Goal: Task Accomplishment & Management: Complete application form

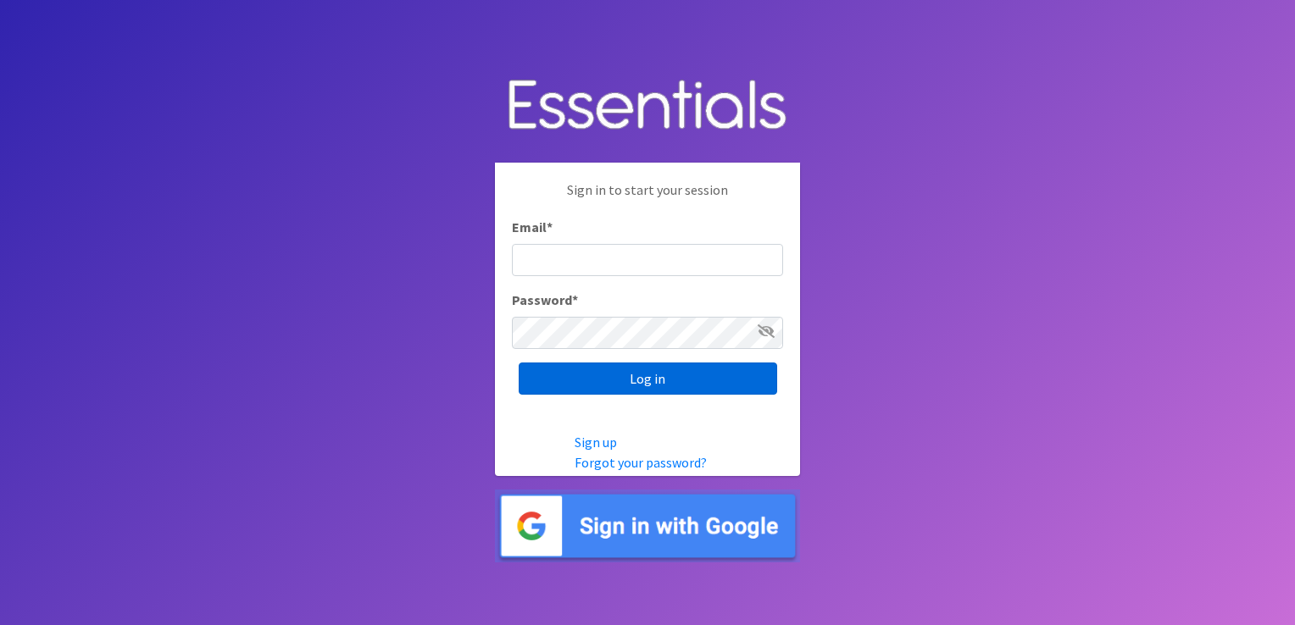
type input "[PERSON_NAME][EMAIL_ADDRESS][DOMAIN_NAME]"
click at [590, 390] on input "Log in" at bounding box center [648, 379] width 258 height 32
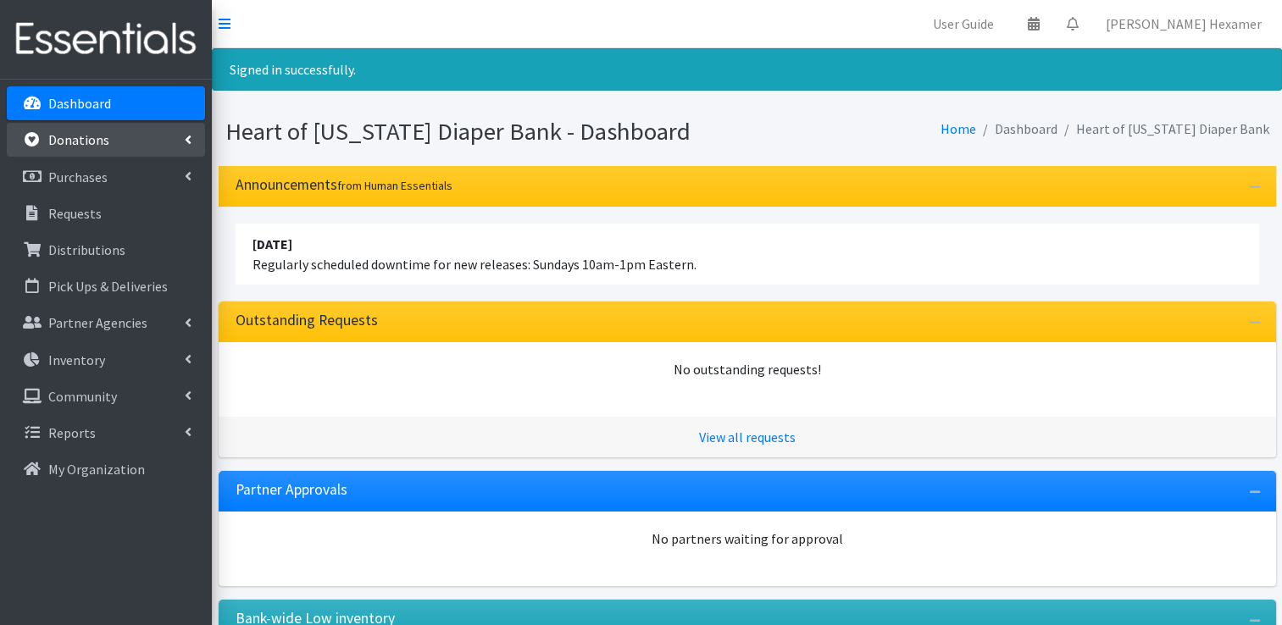
click at [101, 145] on p "Donations" at bounding box center [78, 139] width 61 height 17
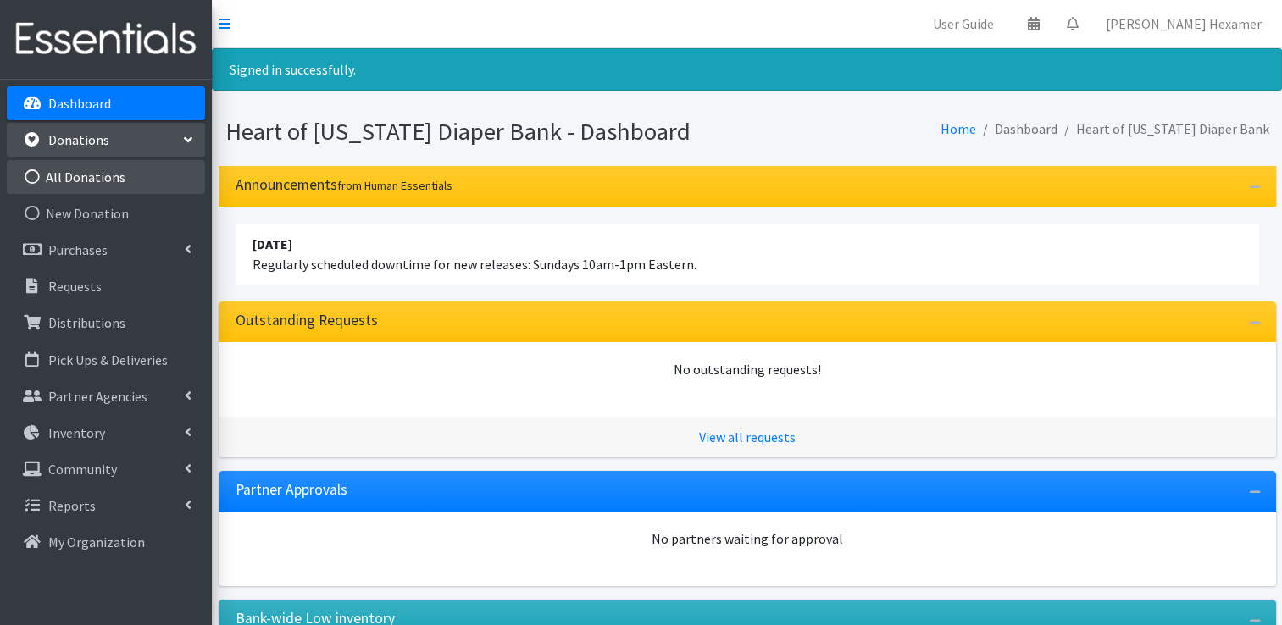
click at [95, 181] on link "All Donations" at bounding box center [106, 177] width 198 height 34
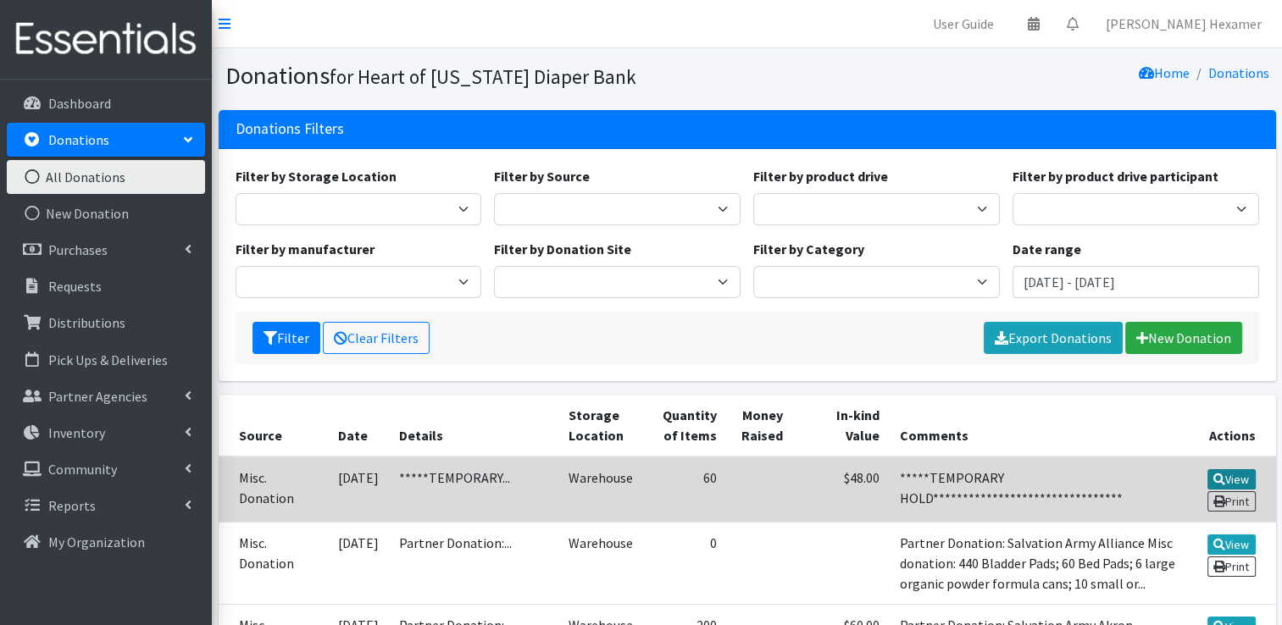
click at [1217, 478] on icon at bounding box center [1220, 480] width 12 height 12
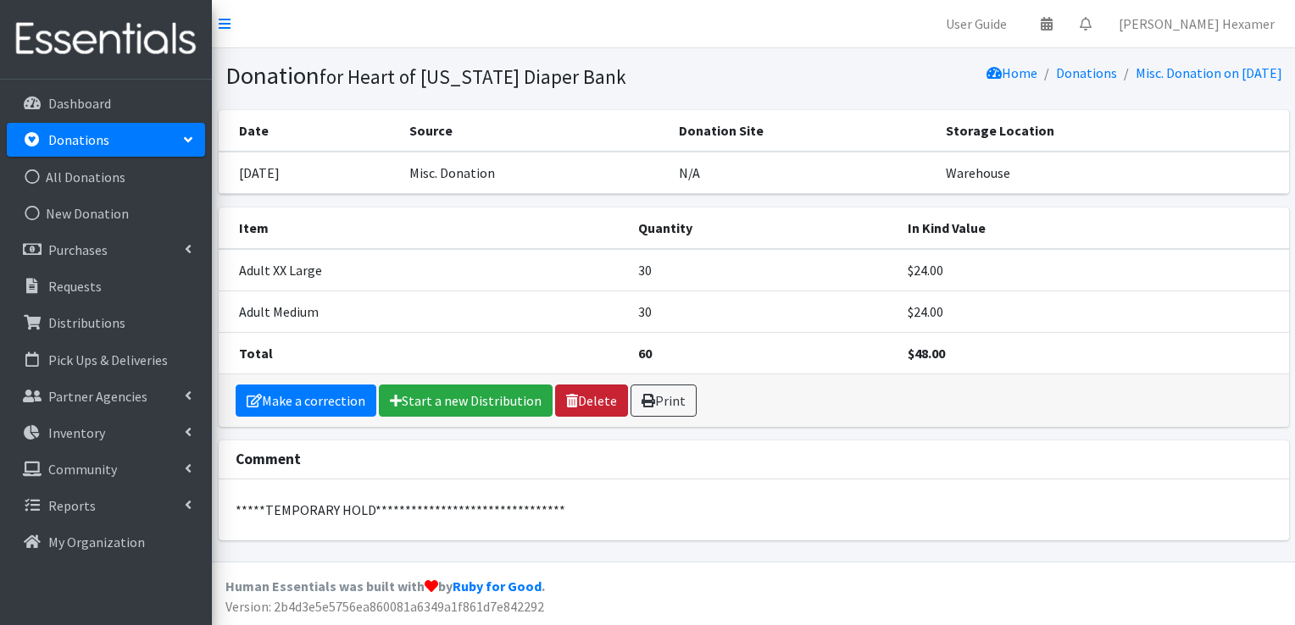
click at [597, 403] on link "Delete" at bounding box center [591, 401] width 73 height 32
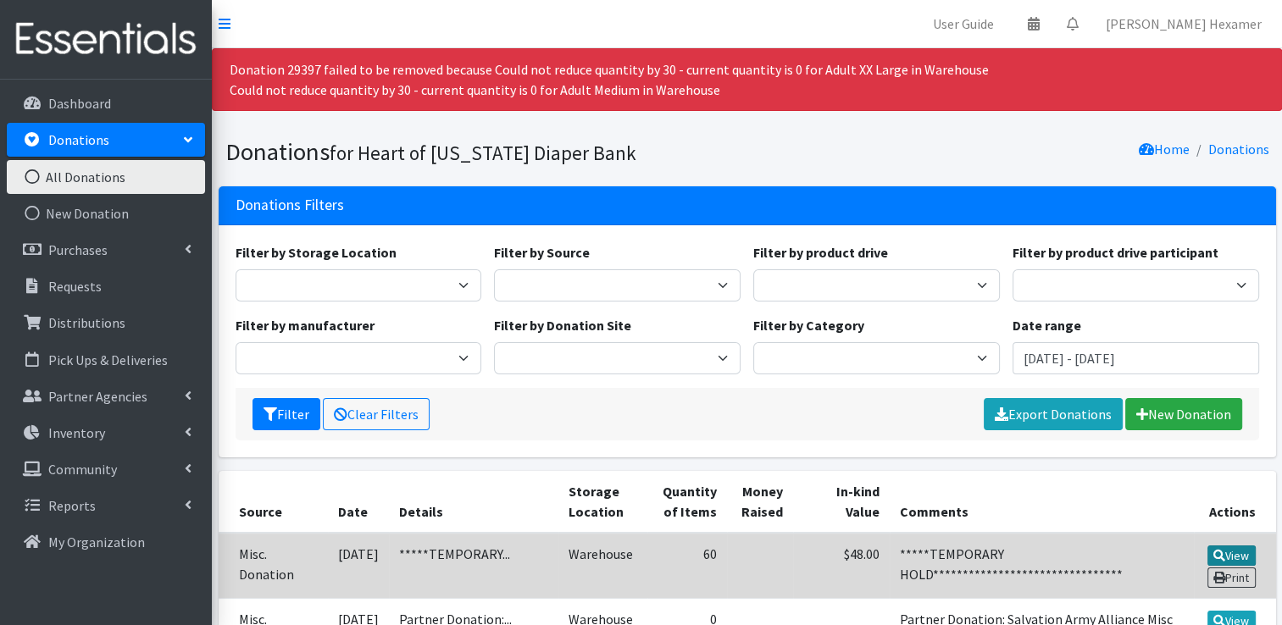
click at [1242, 547] on link "View" at bounding box center [1232, 556] width 48 height 20
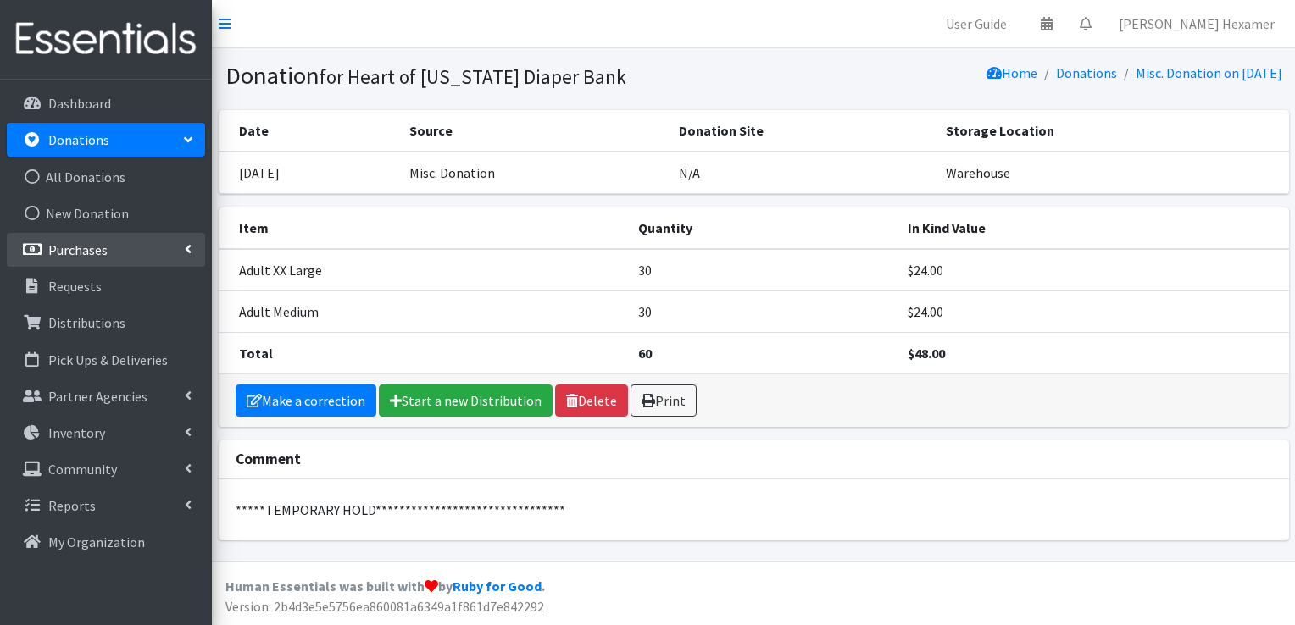
click at [81, 254] on p "Purchases" at bounding box center [77, 250] width 59 height 17
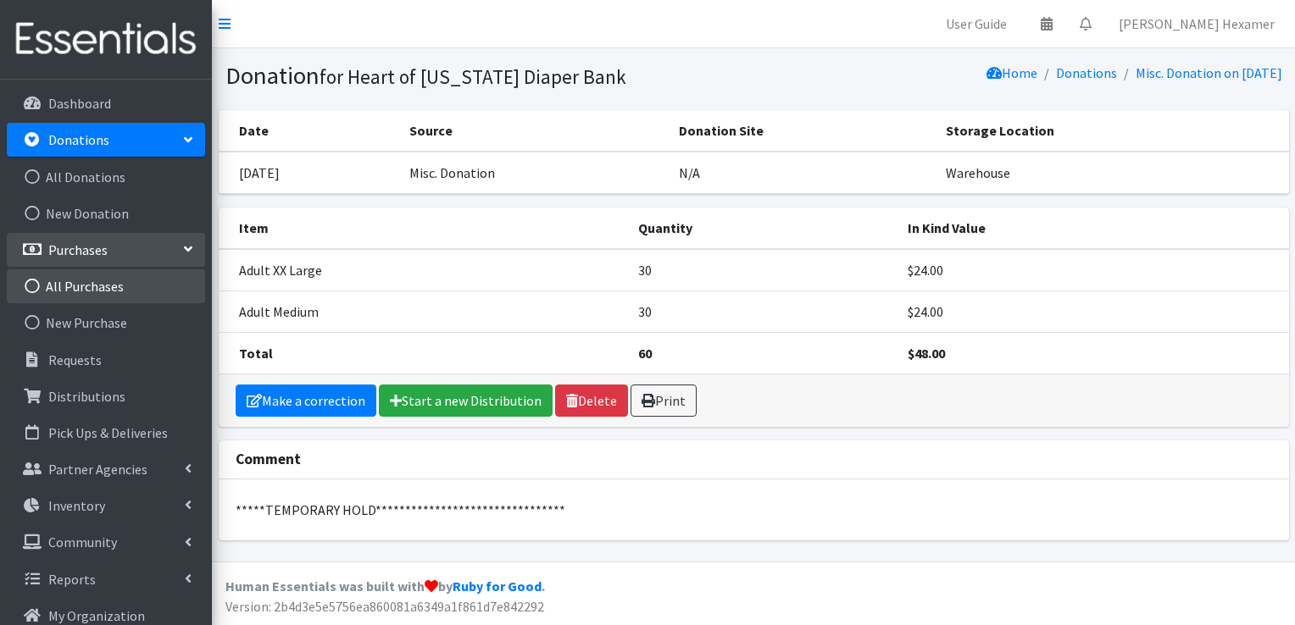
click at [84, 295] on link "All Purchases" at bounding box center [106, 286] width 198 height 34
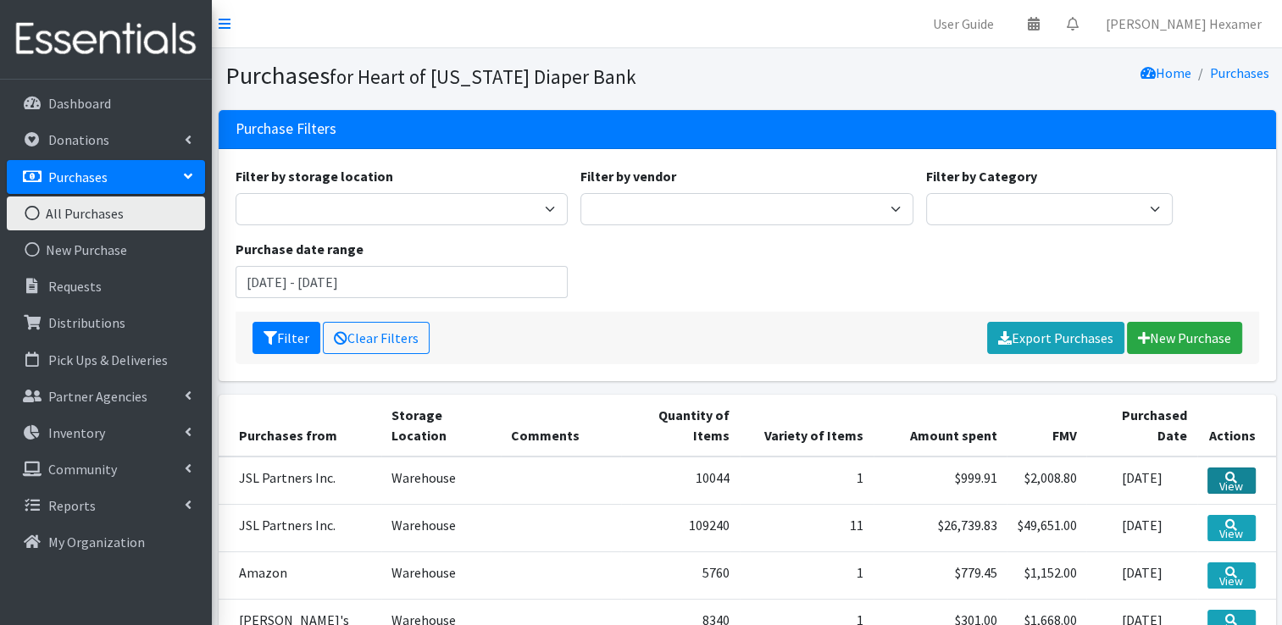
click at [1228, 481] on link "View" at bounding box center [1231, 481] width 47 height 26
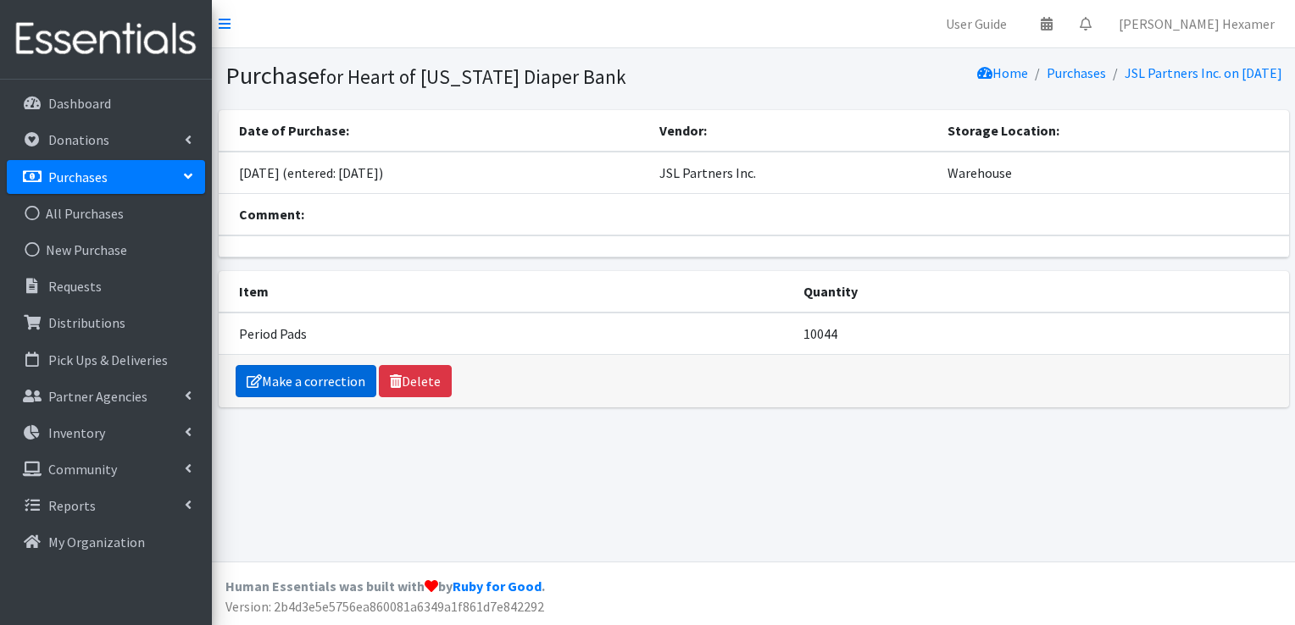
click at [275, 375] on link "Make a correction" at bounding box center [306, 381] width 141 height 32
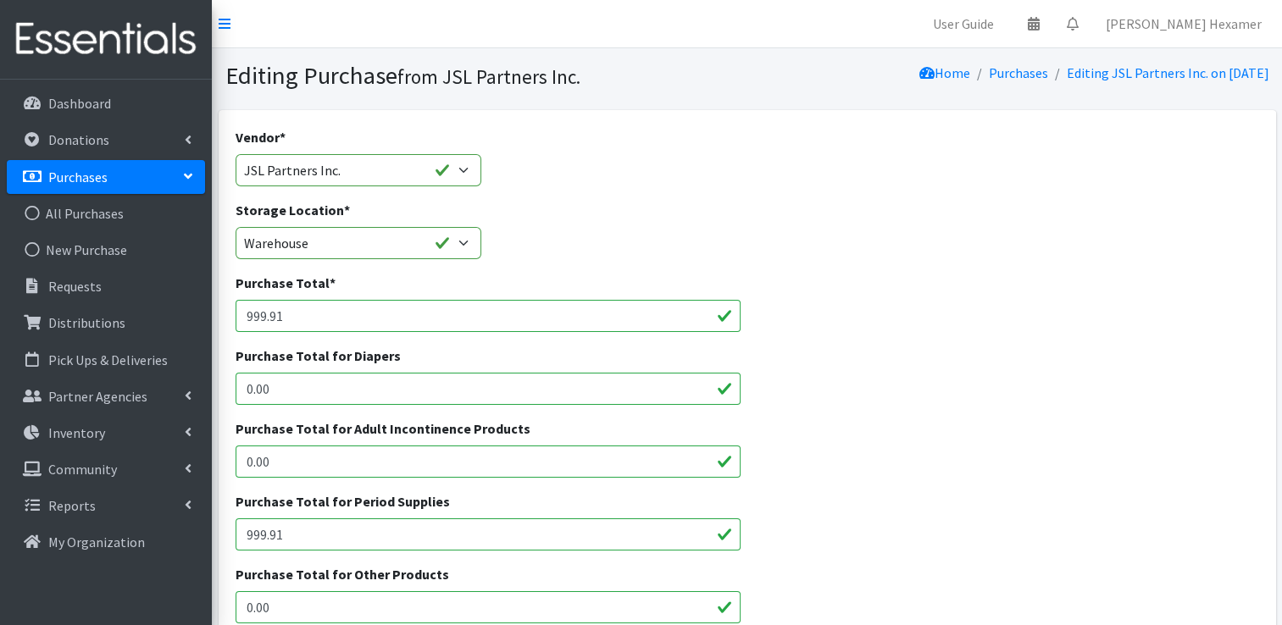
drag, startPoint x: 298, startPoint y: 316, endPoint x: -3, endPoint y: 258, distance: 307.1
type input "2478.91"
click at [353, 462] on input "0.00" at bounding box center [489, 462] width 506 height 32
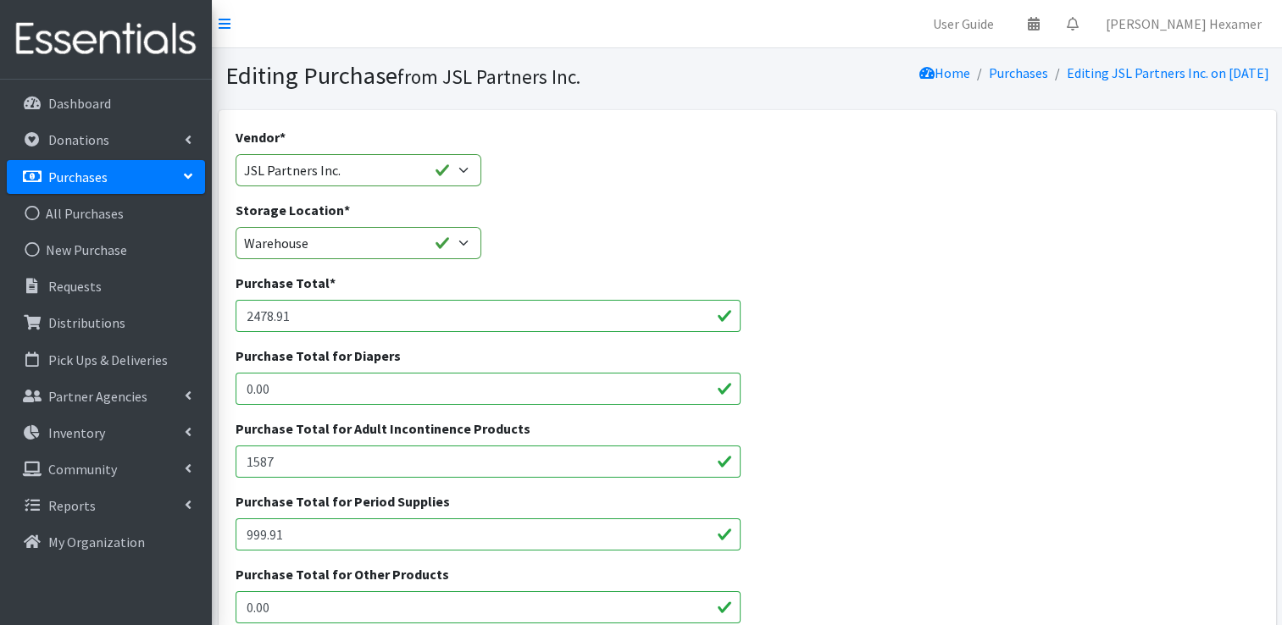
type input "1587"
click at [246, 534] on input "999.91" at bounding box center [489, 535] width 506 height 32
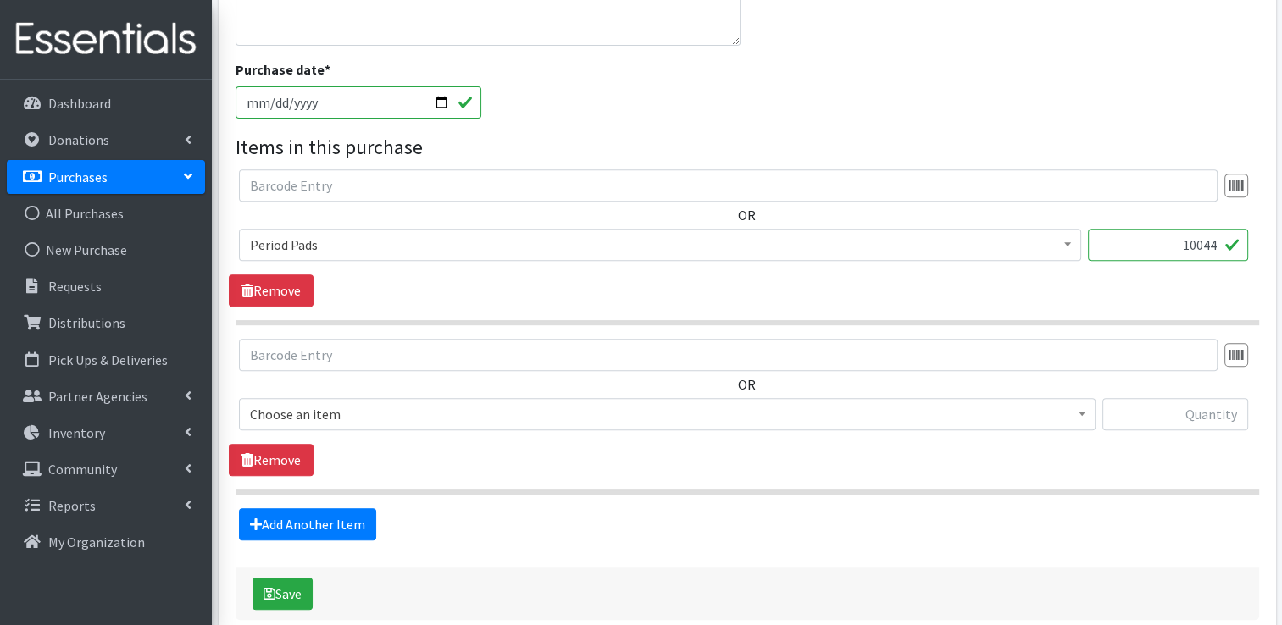
scroll to position [678, 0]
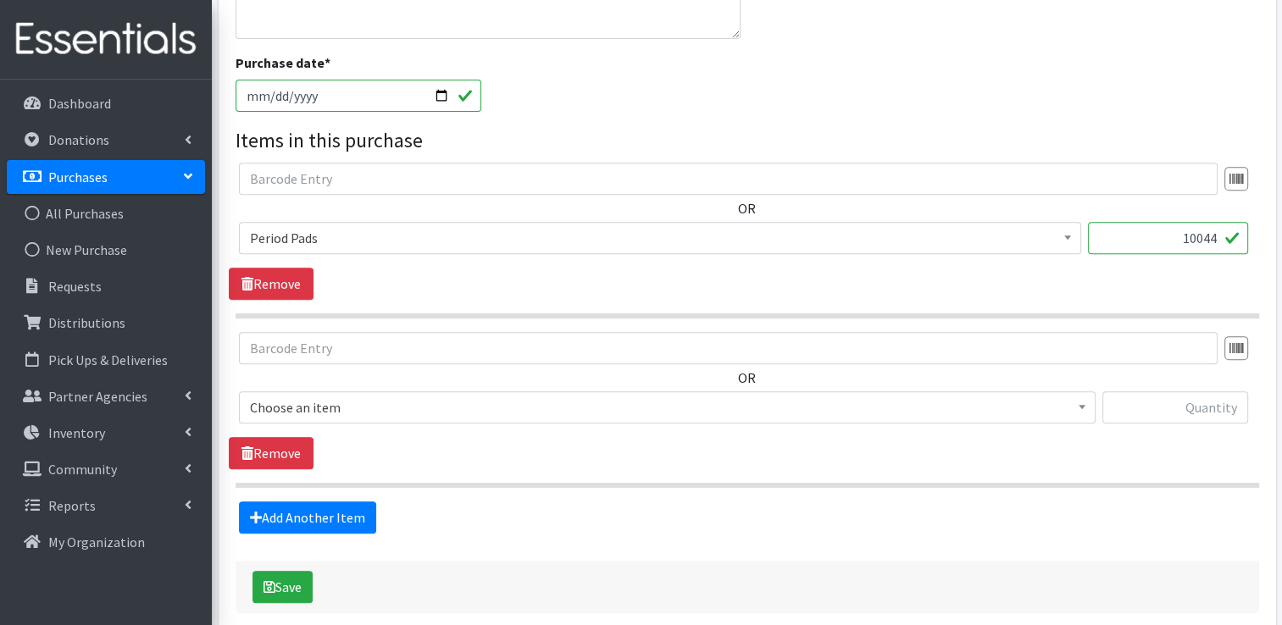
type input "899.91"
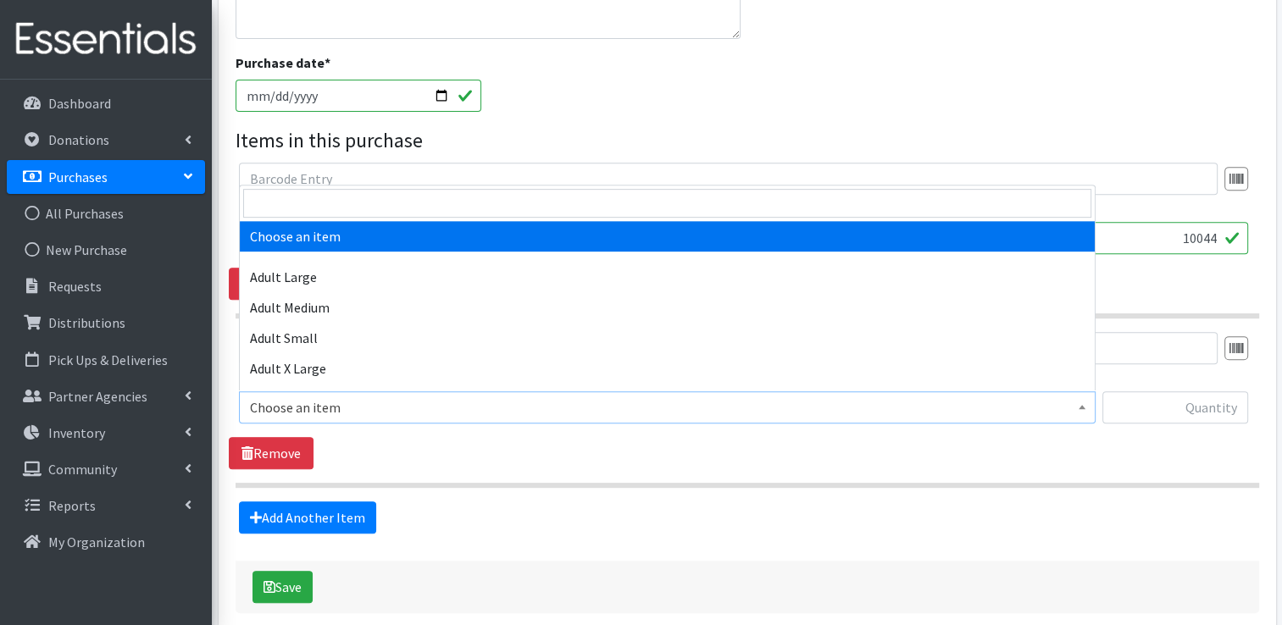
click at [338, 411] on span "Choose an item" at bounding box center [667, 408] width 835 height 24
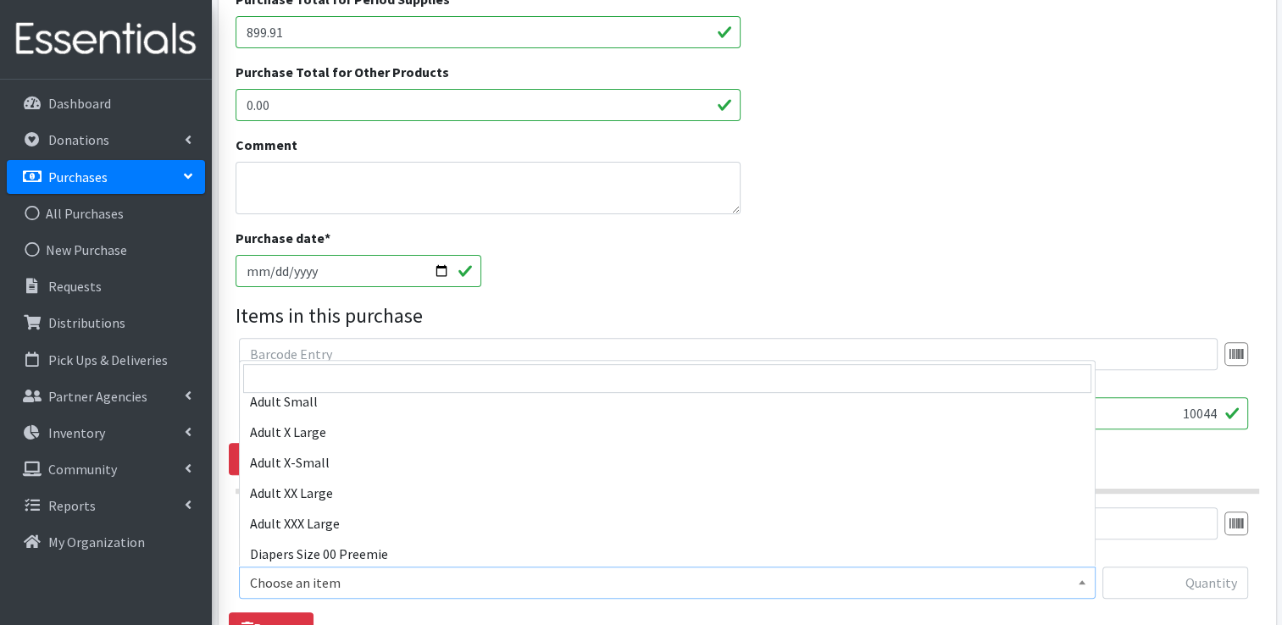
scroll to position [0, 0]
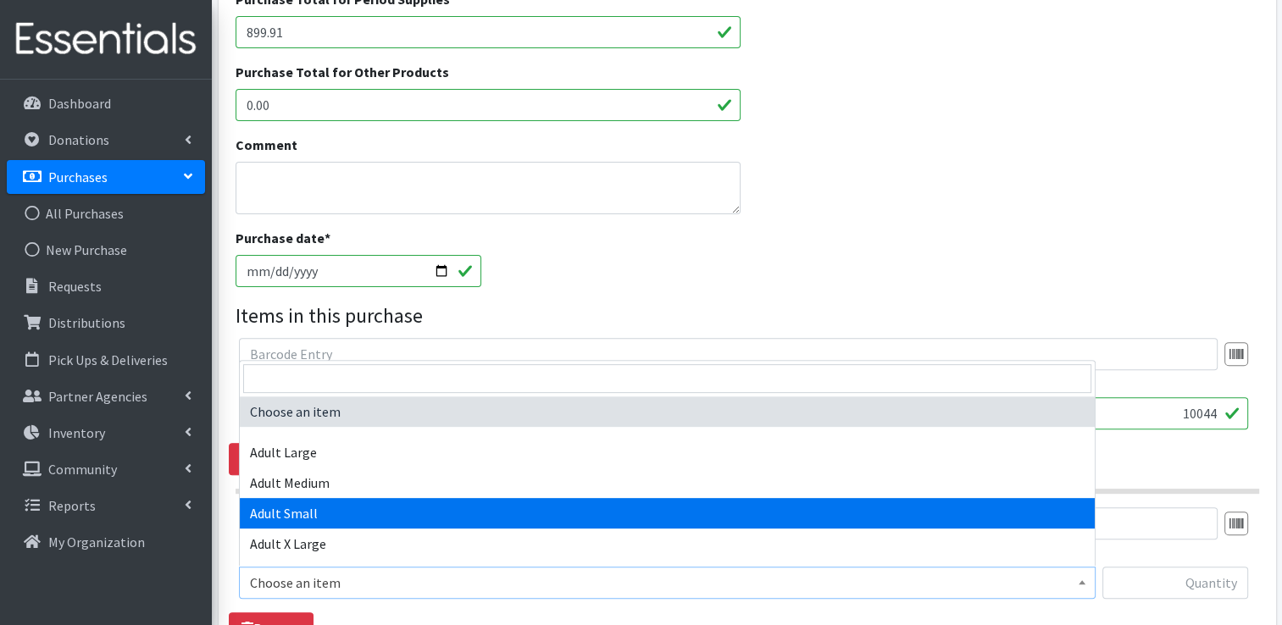
select select "4738"
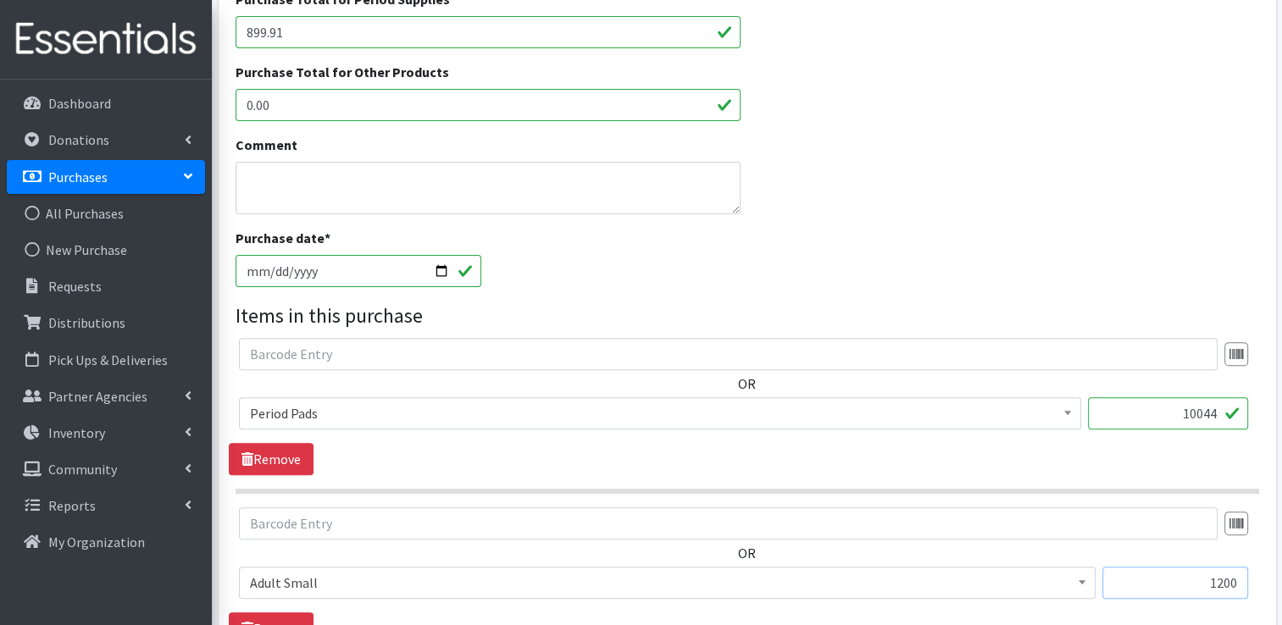
type input "1200"
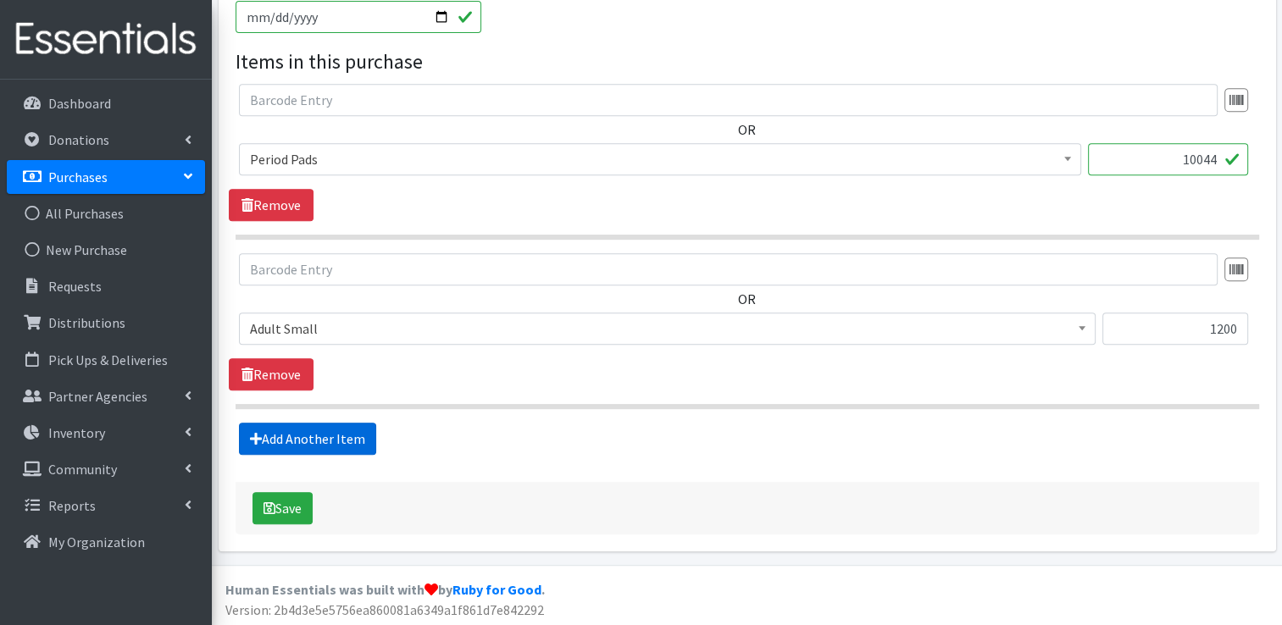
click at [307, 445] on link "Add Another Item" at bounding box center [307, 439] width 137 height 32
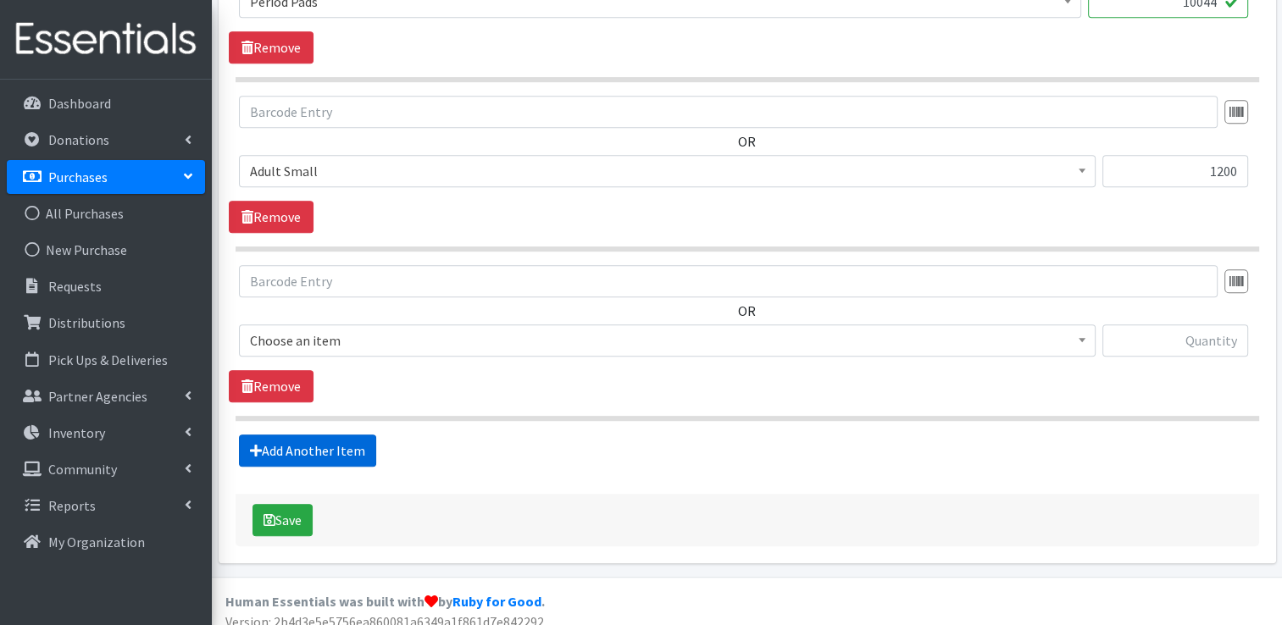
scroll to position [925, 0]
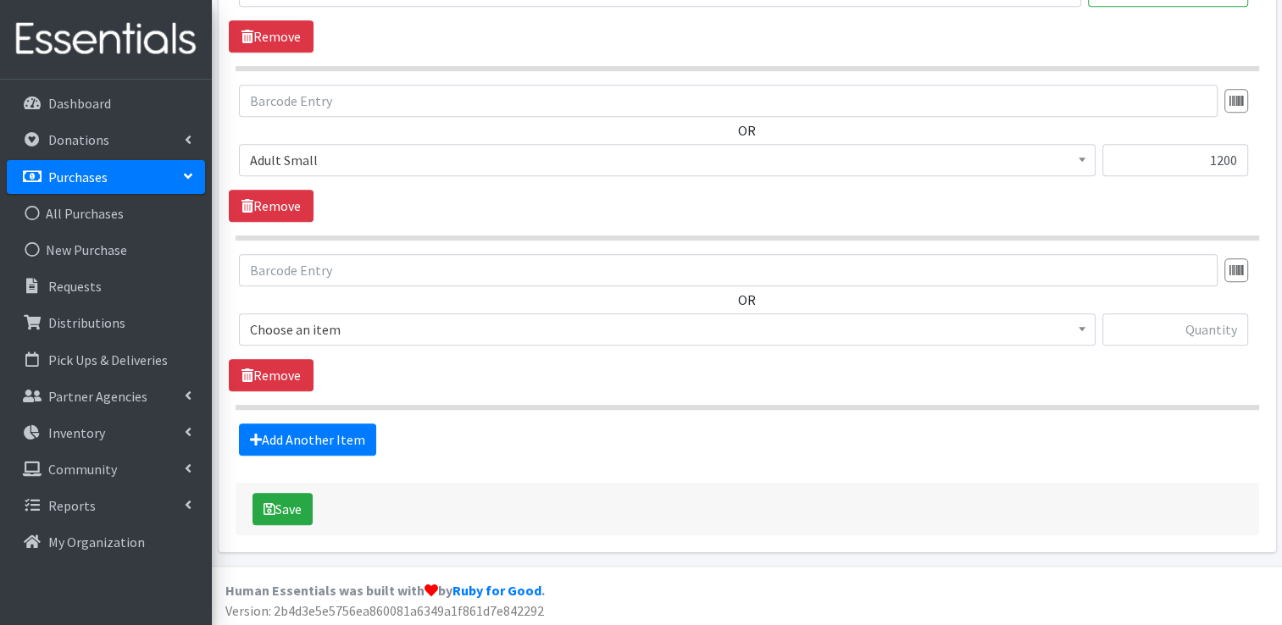
click at [310, 329] on span "Choose an item" at bounding box center [667, 330] width 835 height 24
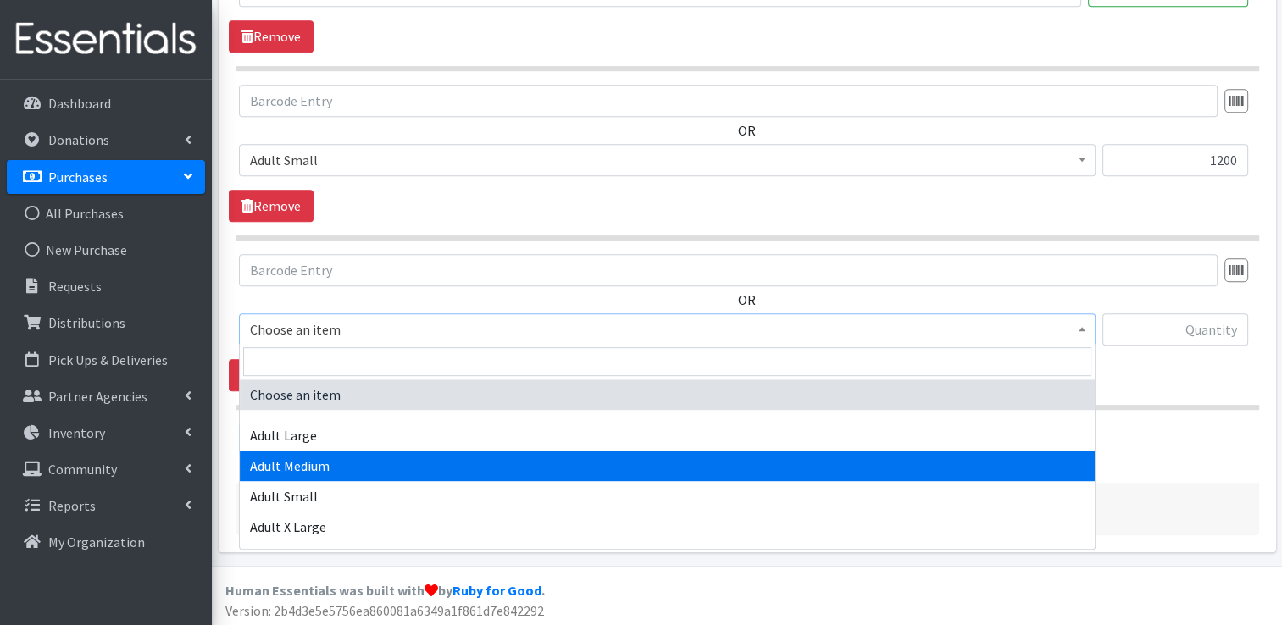
select select "4933"
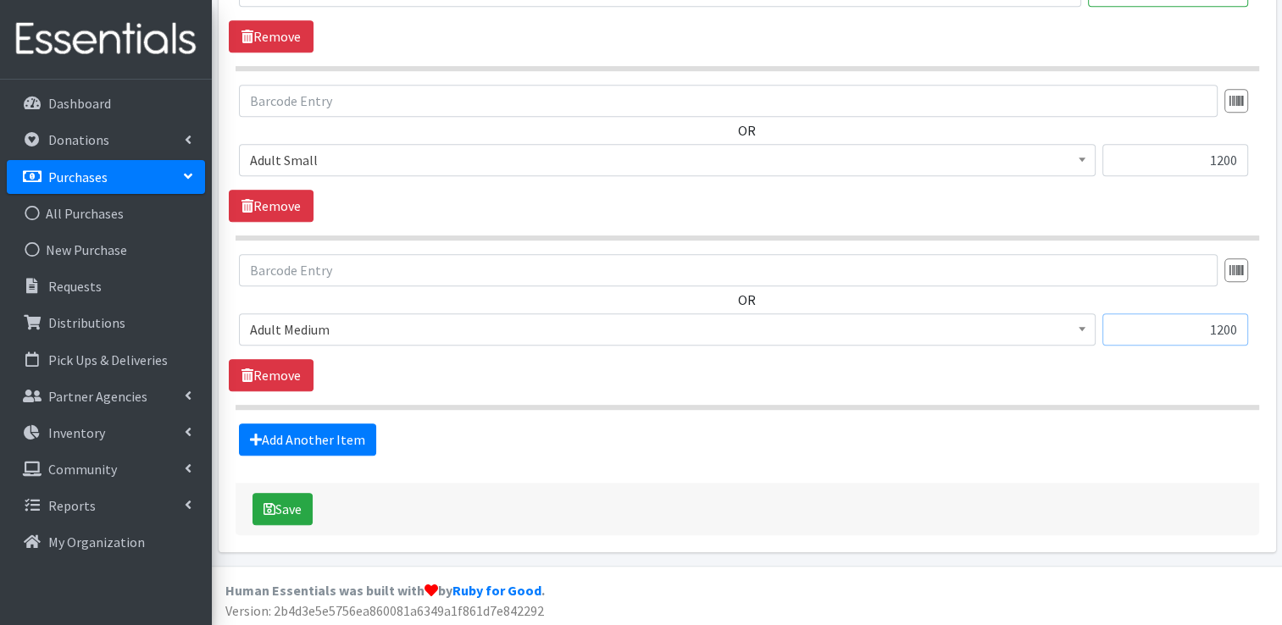
type input "1200"
click at [328, 436] on link "Add Another Item" at bounding box center [307, 440] width 137 height 32
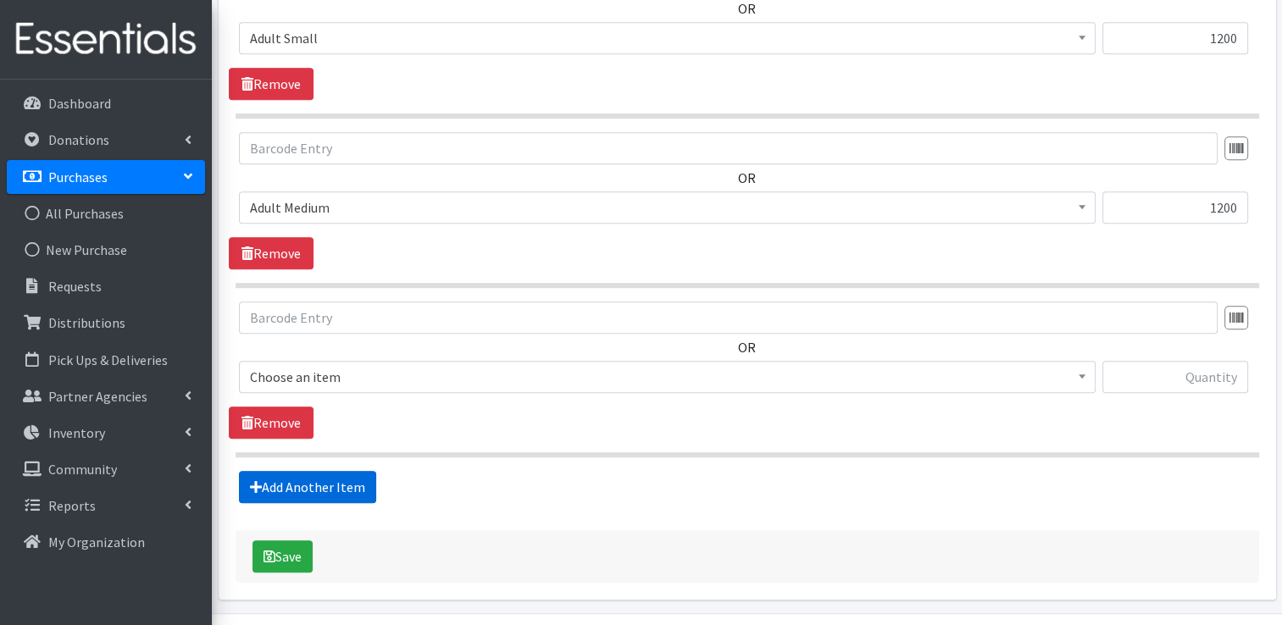
scroll to position [1095, 0]
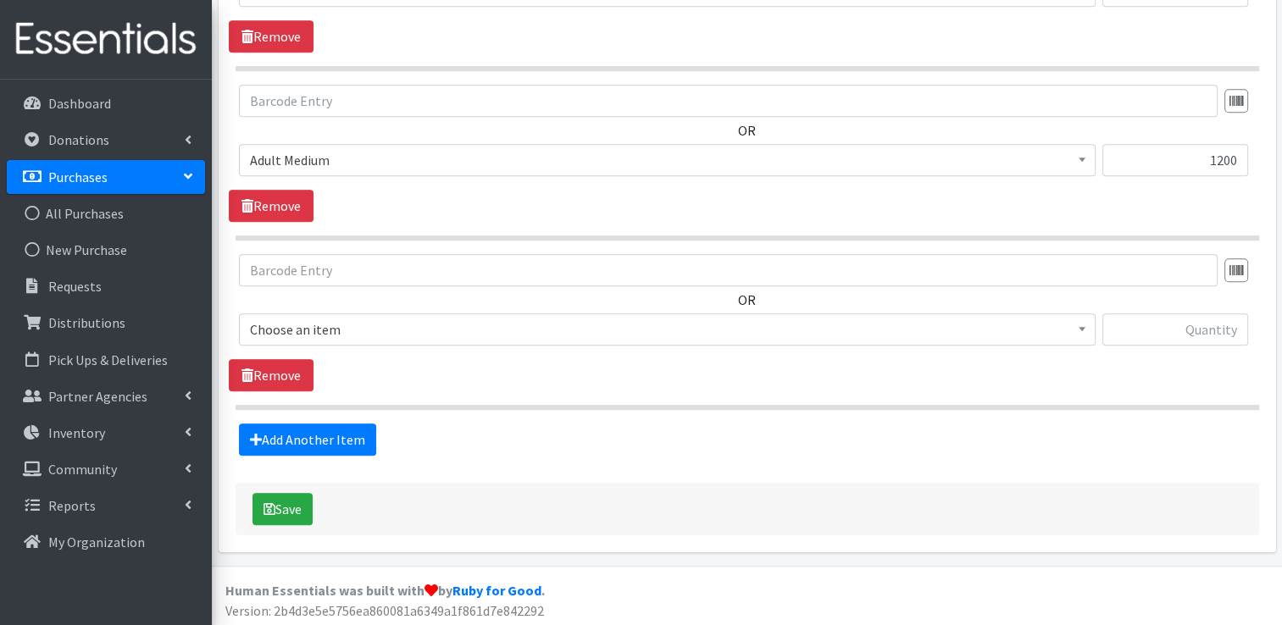
click at [383, 325] on span "Choose an item" at bounding box center [667, 330] width 835 height 24
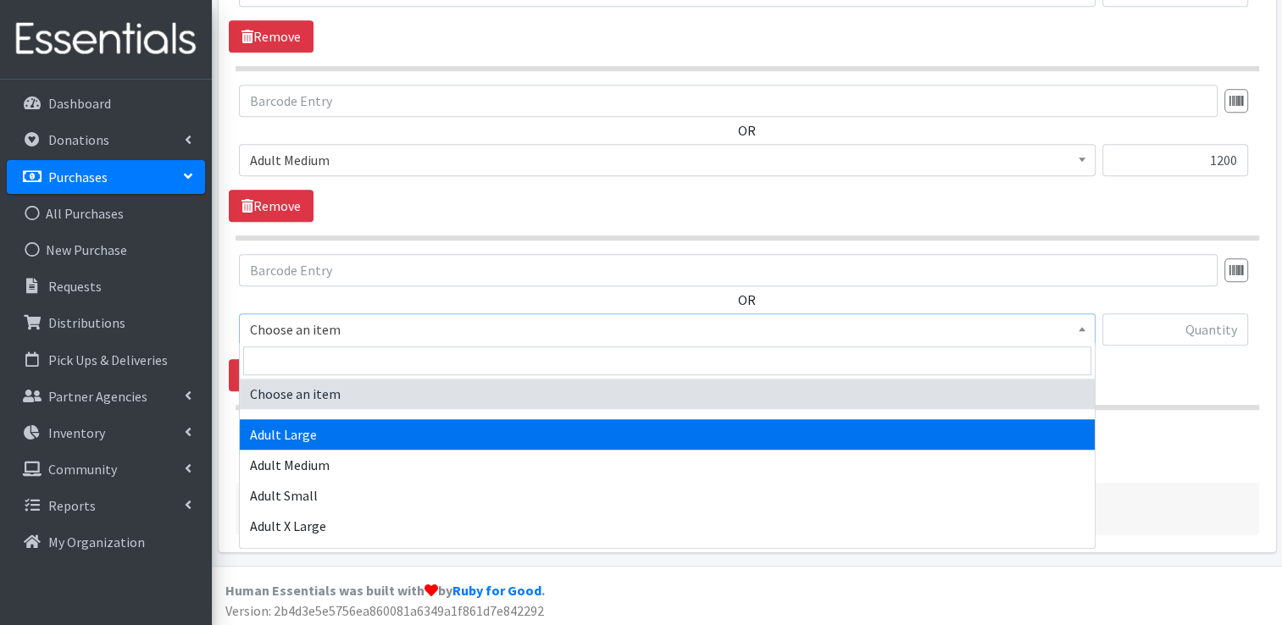
select select "4934"
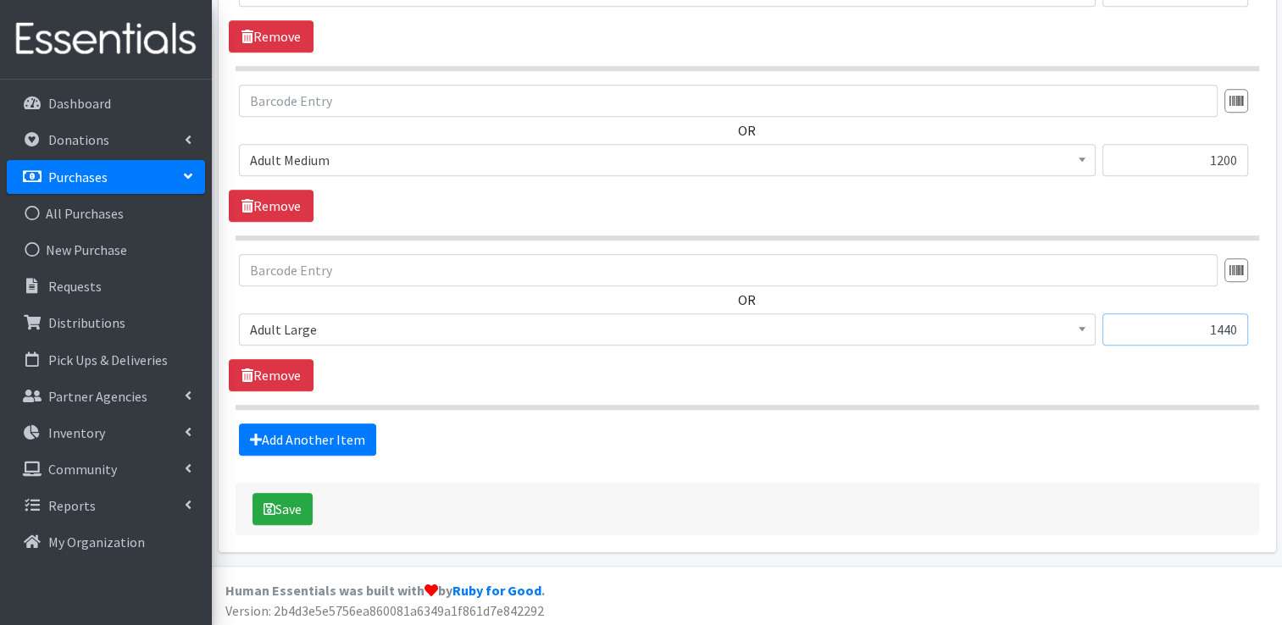
type input "1440"
click at [316, 436] on link "Add Another Item" at bounding box center [307, 440] width 137 height 32
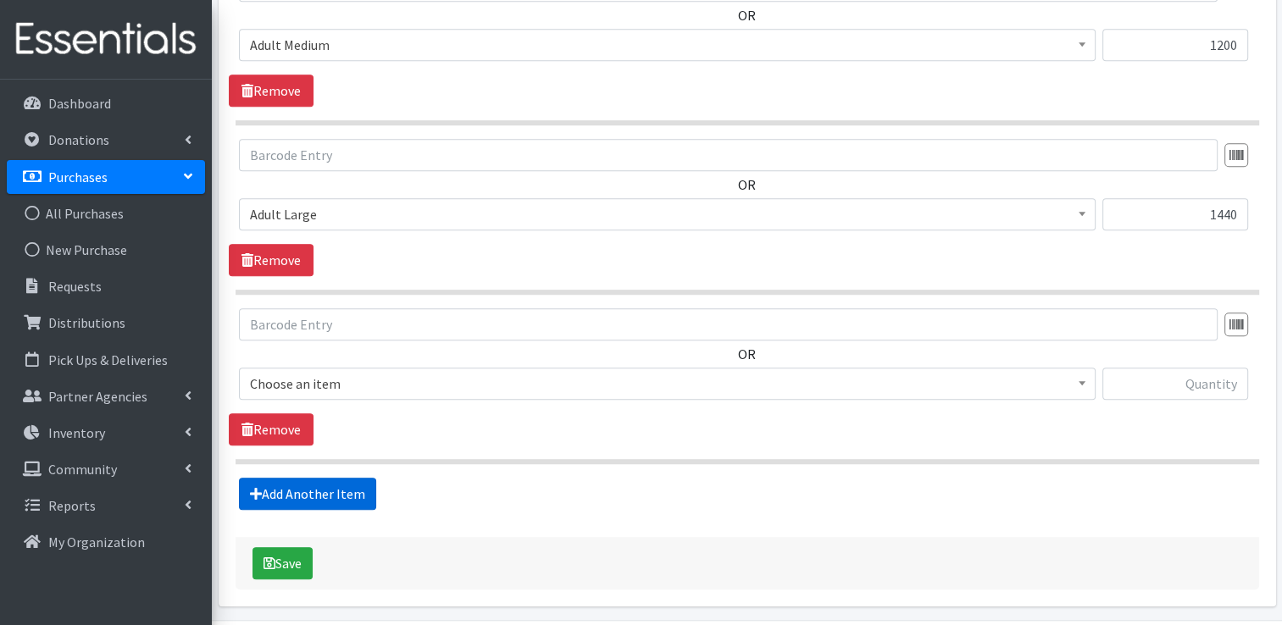
scroll to position [1264, 0]
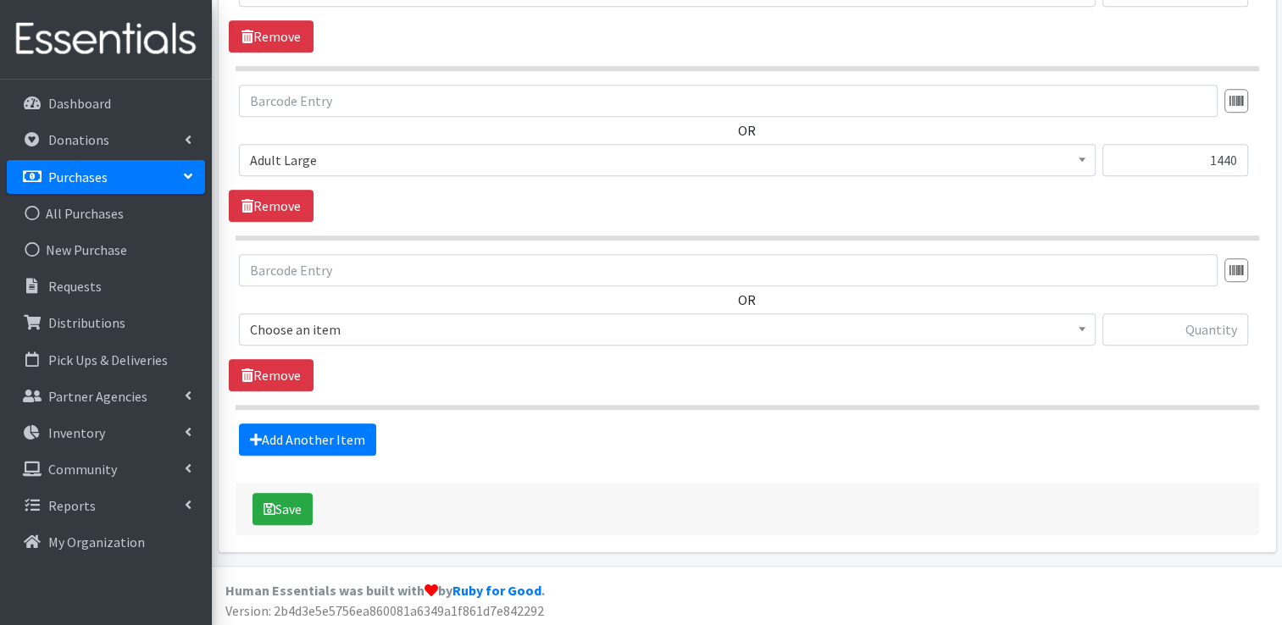
click at [360, 344] on span "Choose an item Adult Large Adult Medium Adult Small Adult X Large Adult X-Small…" at bounding box center [667, 337] width 857 height 46
click at [363, 335] on span "Choose an item" at bounding box center [667, 330] width 835 height 24
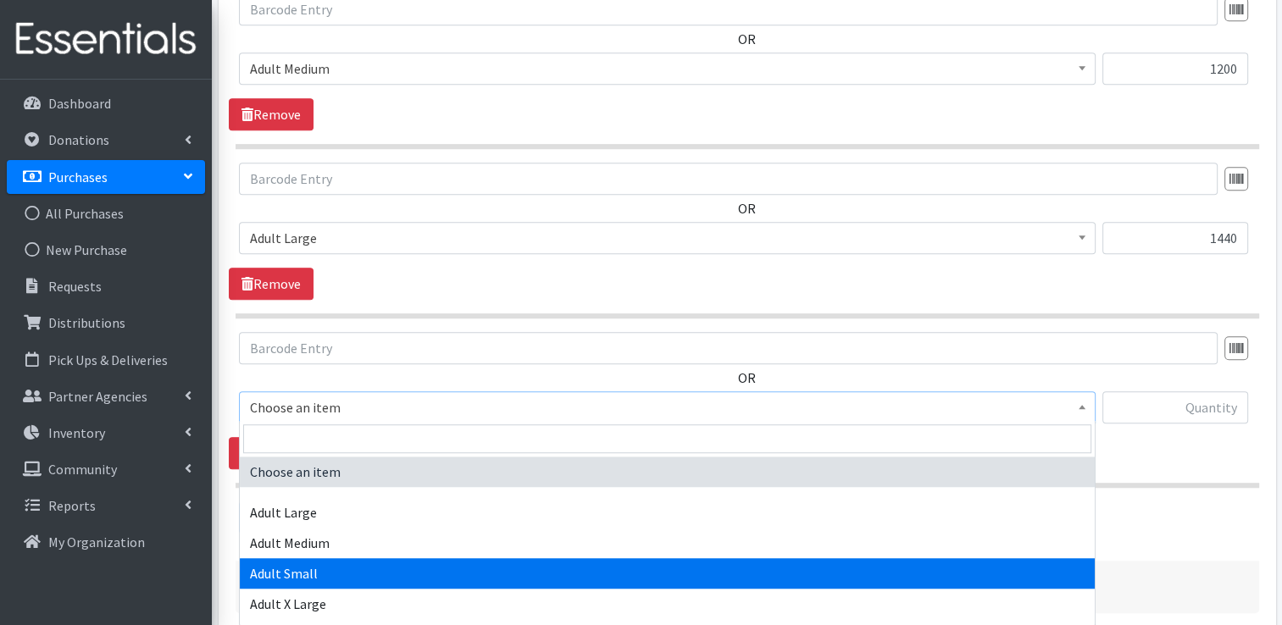
scroll to position [1180, 0]
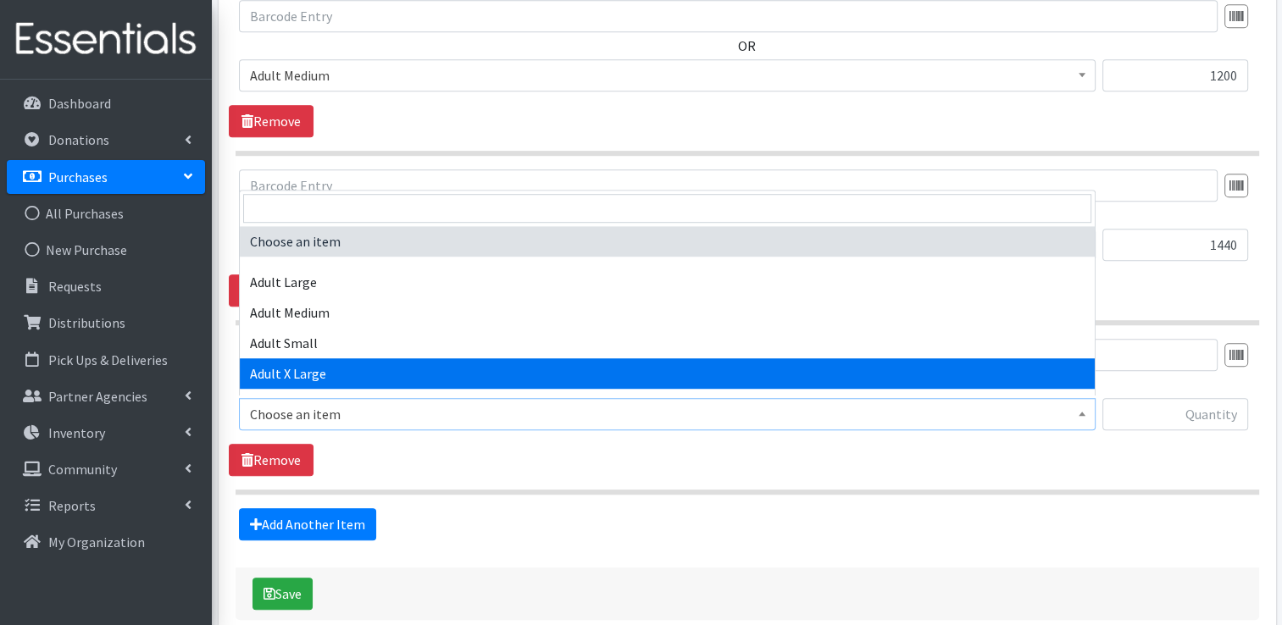
select select "4935"
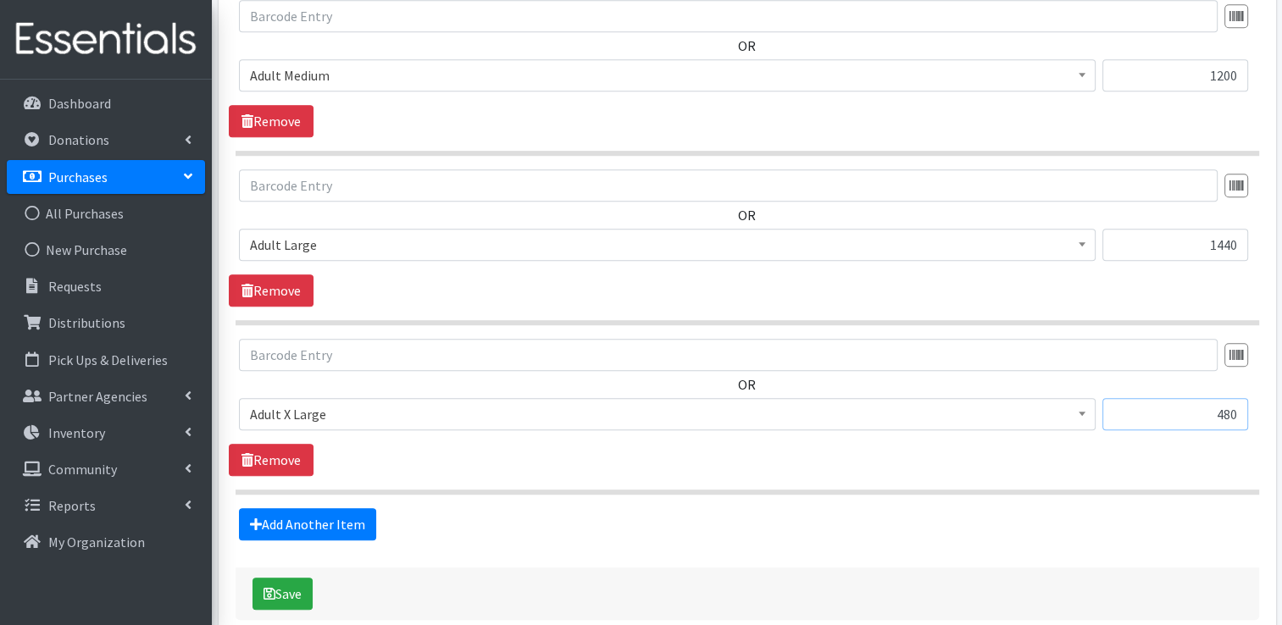
type input "480"
click at [251, 586] on div "Save" at bounding box center [748, 594] width 1024 height 53
click at [273, 587] on icon "submit" at bounding box center [270, 594] width 12 height 14
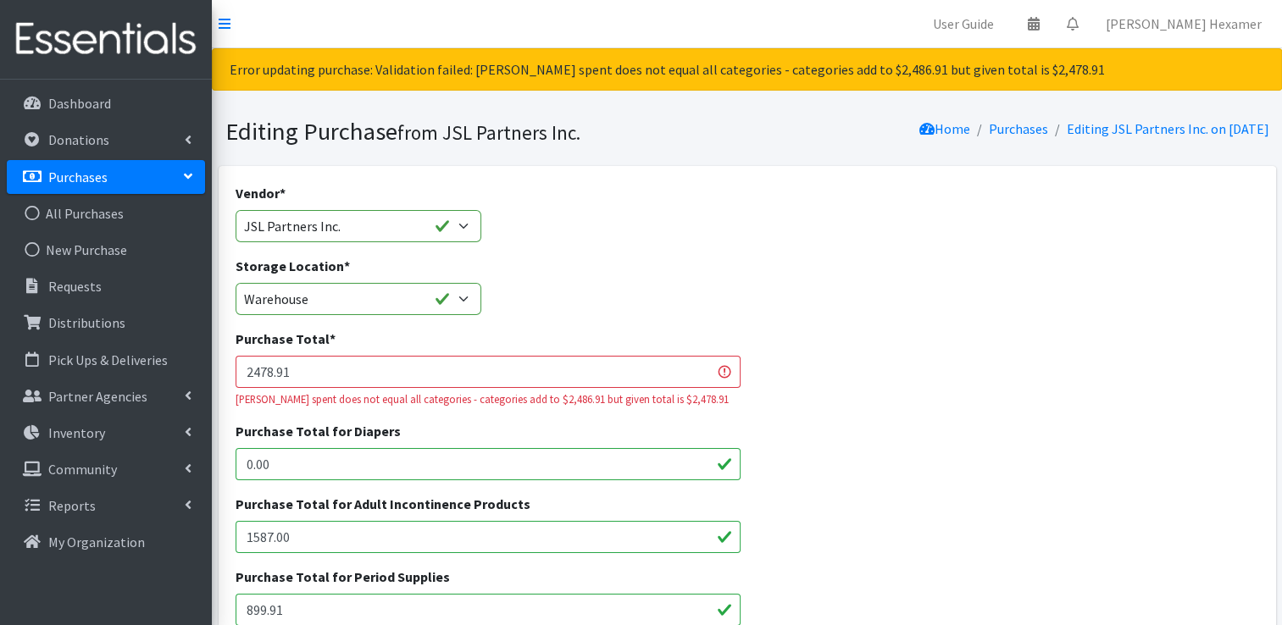
click at [295, 536] on input "1587.00" at bounding box center [489, 537] width 506 height 32
click at [264, 608] on input "899.91" at bounding box center [489, 610] width 506 height 32
type input "891.91"
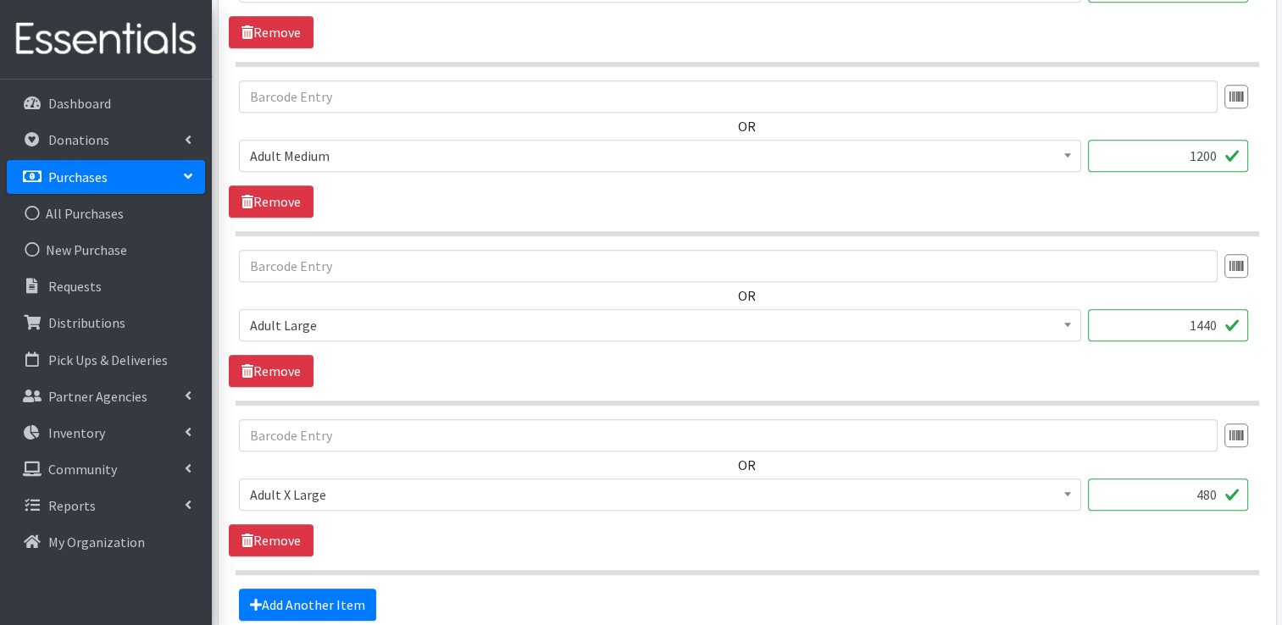
scroll to position [1339, 0]
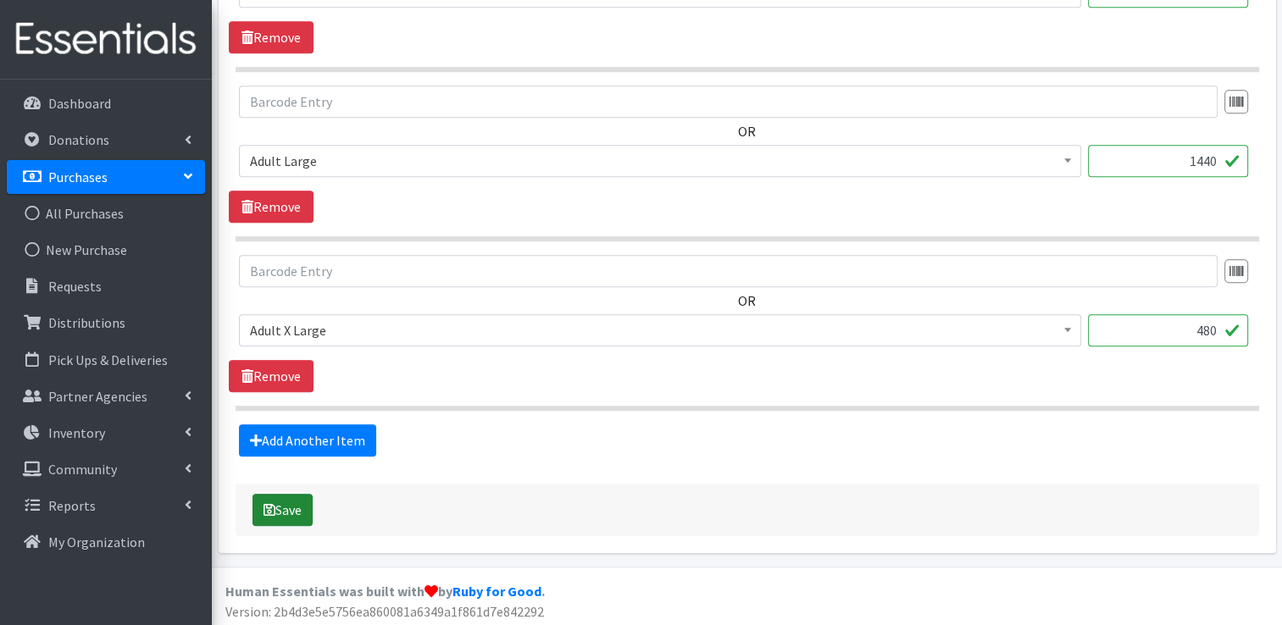
click at [297, 508] on button "Save" at bounding box center [283, 510] width 60 height 32
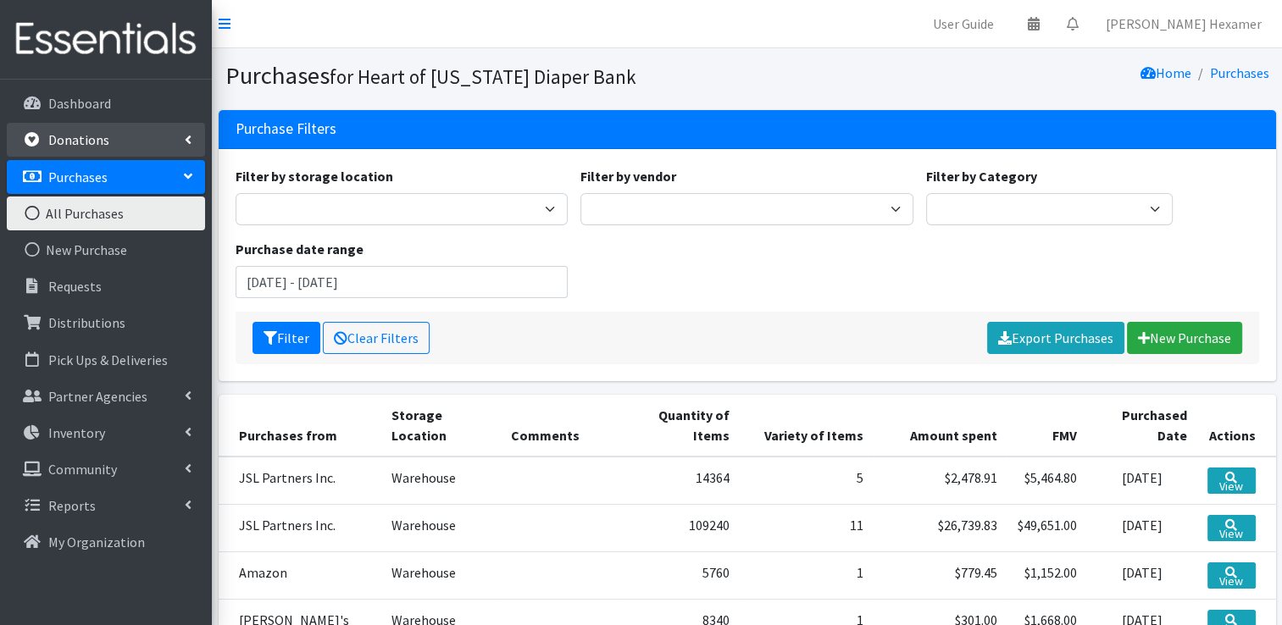
click at [67, 134] on p "Donations" at bounding box center [78, 139] width 61 height 17
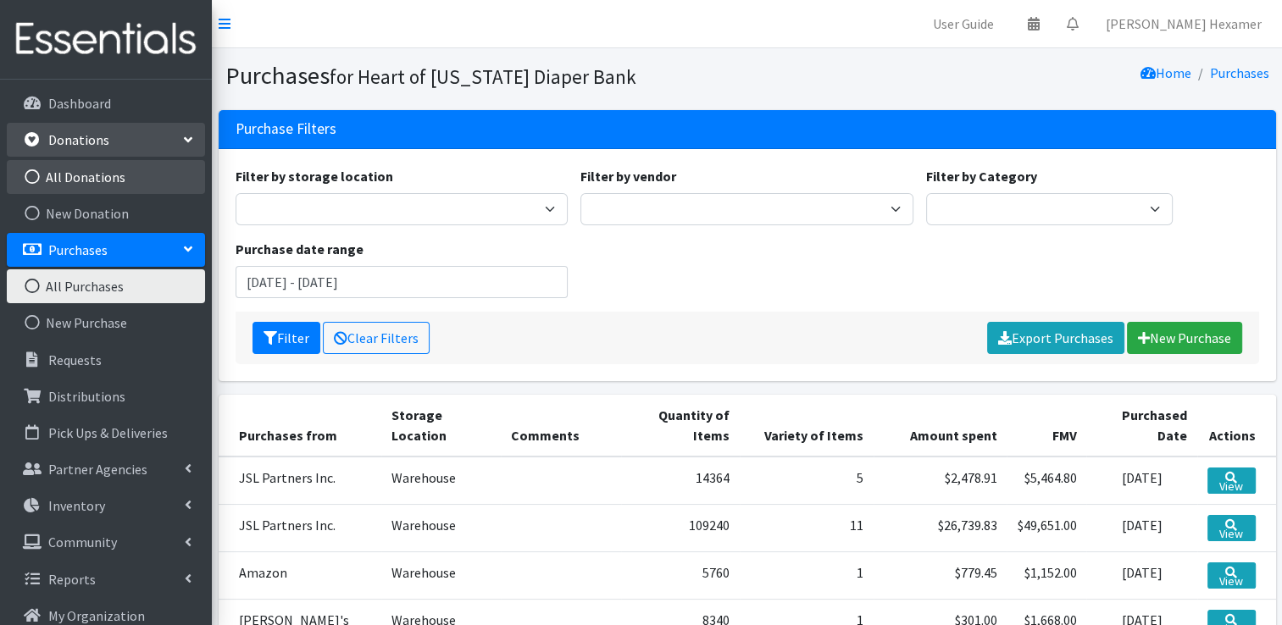
click at [78, 176] on link "All Donations" at bounding box center [106, 177] width 198 height 34
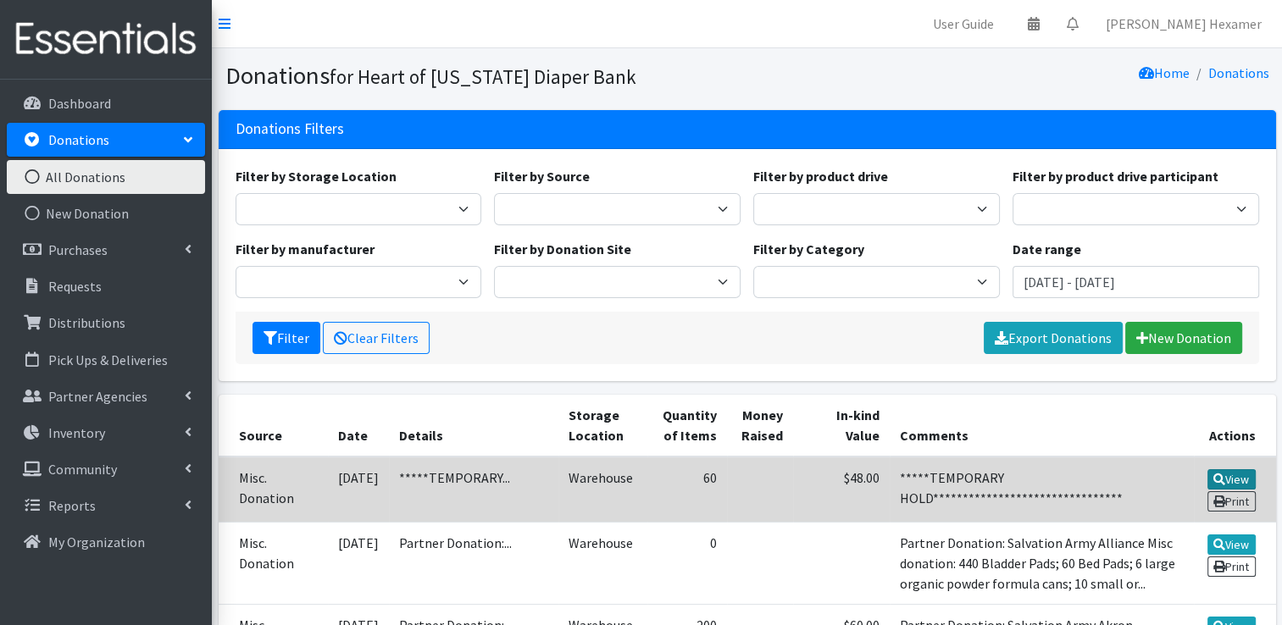
click at [1231, 483] on link "View" at bounding box center [1232, 479] width 48 height 20
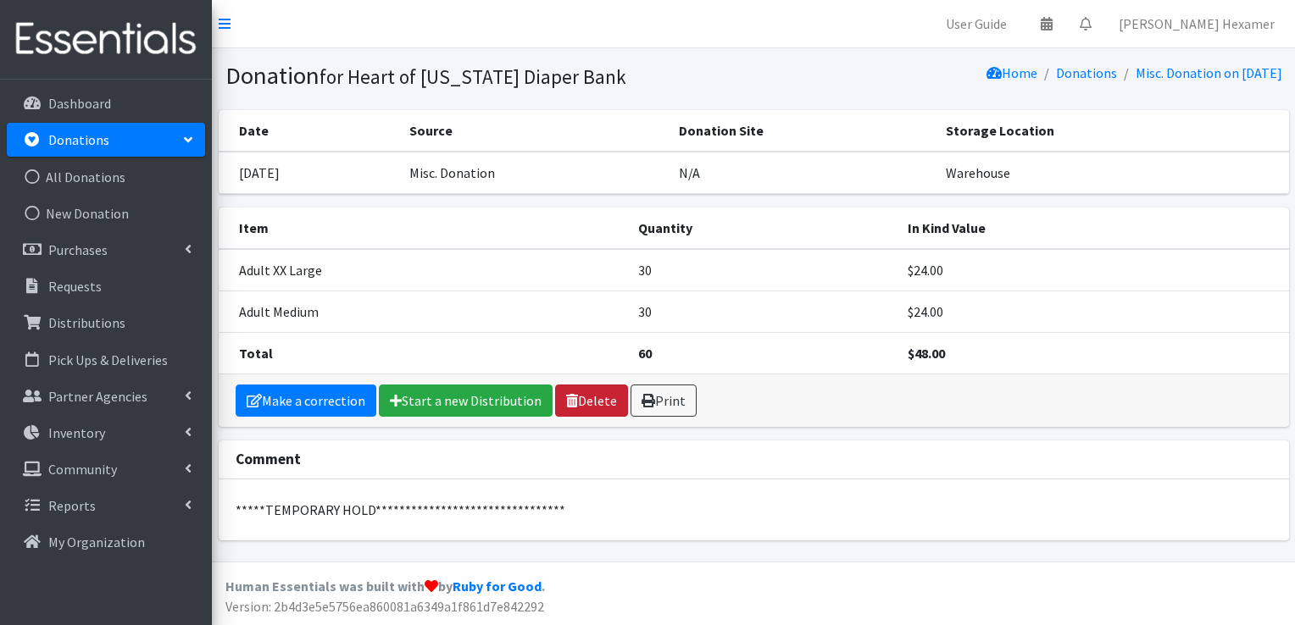
click at [582, 394] on link "Delete" at bounding box center [591, 401] width 73 height 32
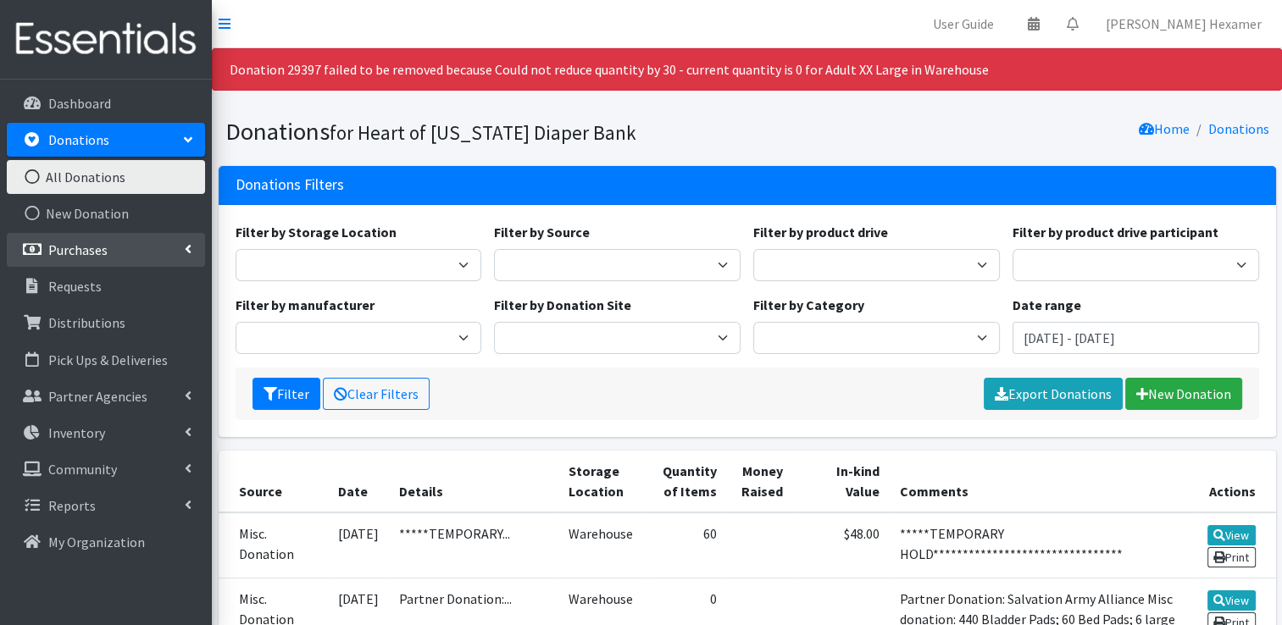
click at [64, 257] on p "Purchases" at bounding box center [77, 250] width 59 height 17
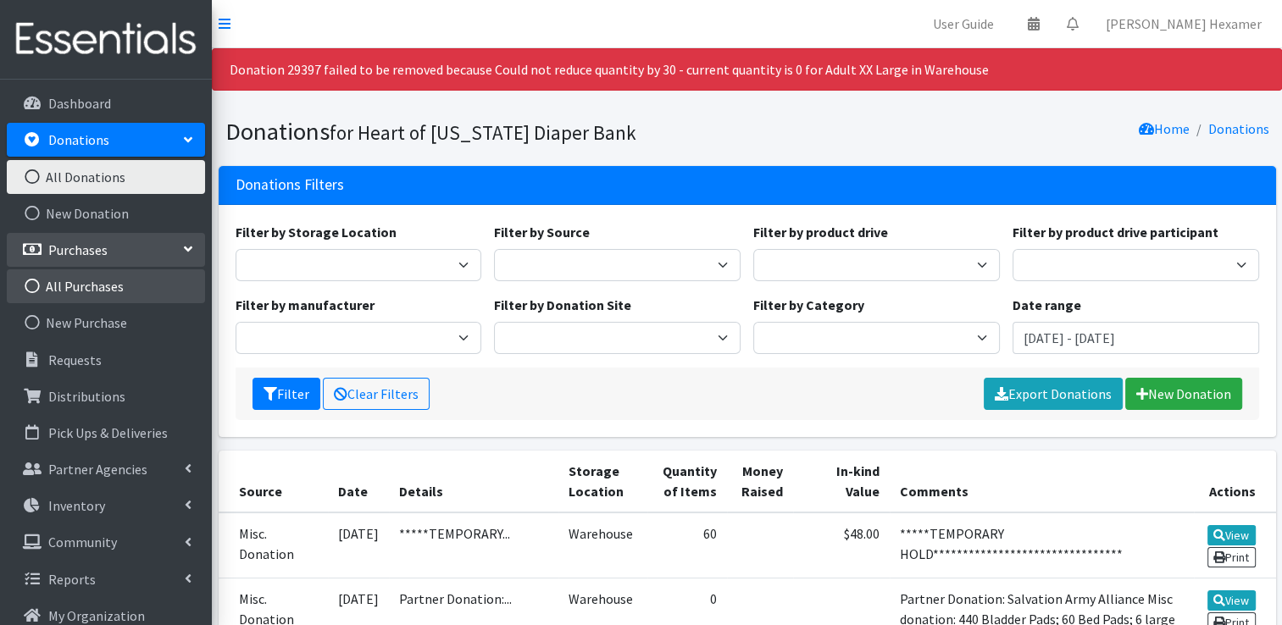
click at [74, 285] on link "All Purchases" at bounding box center [106, 286] width 198 height 34
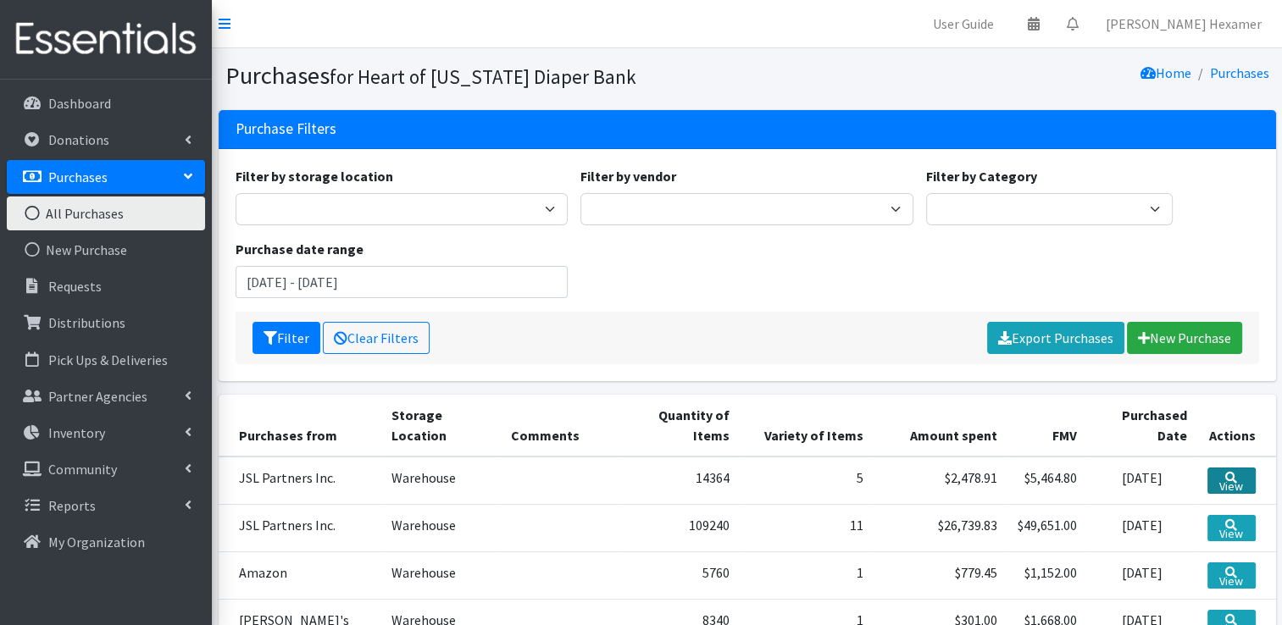
click at [1212, 478] on link "View" at bounding box center [1231, 481] width 47 height 26
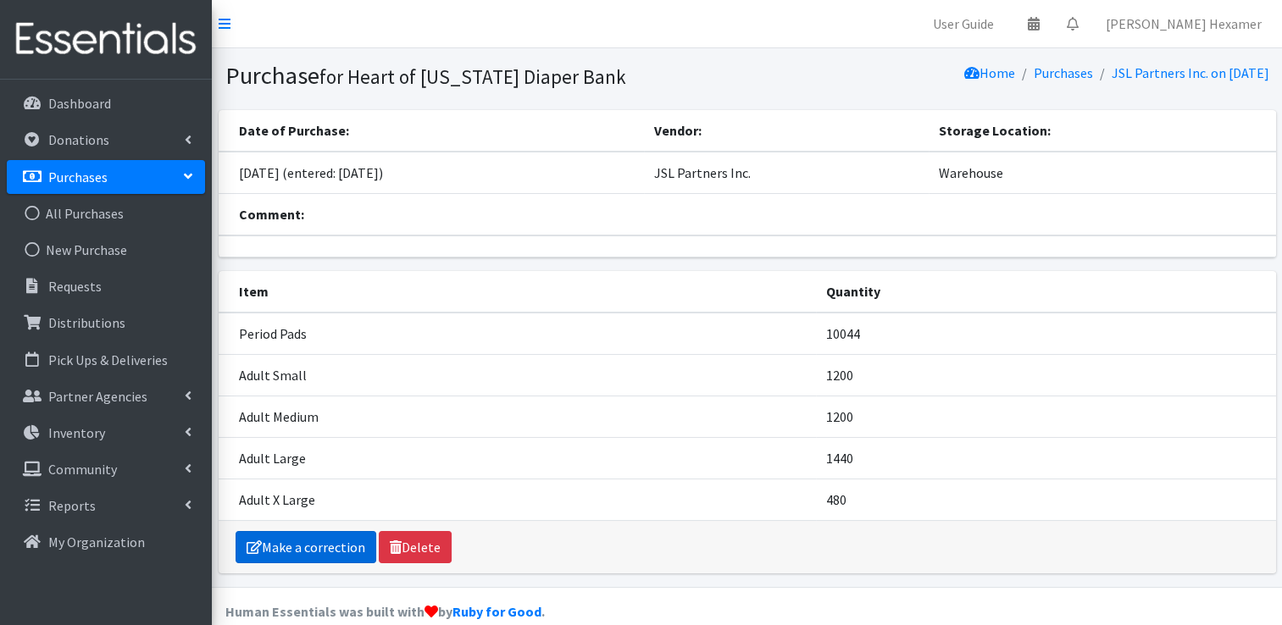
click at [282, 542] on link "Make a correction" at bounding box center [306, 547] width 141 height 32
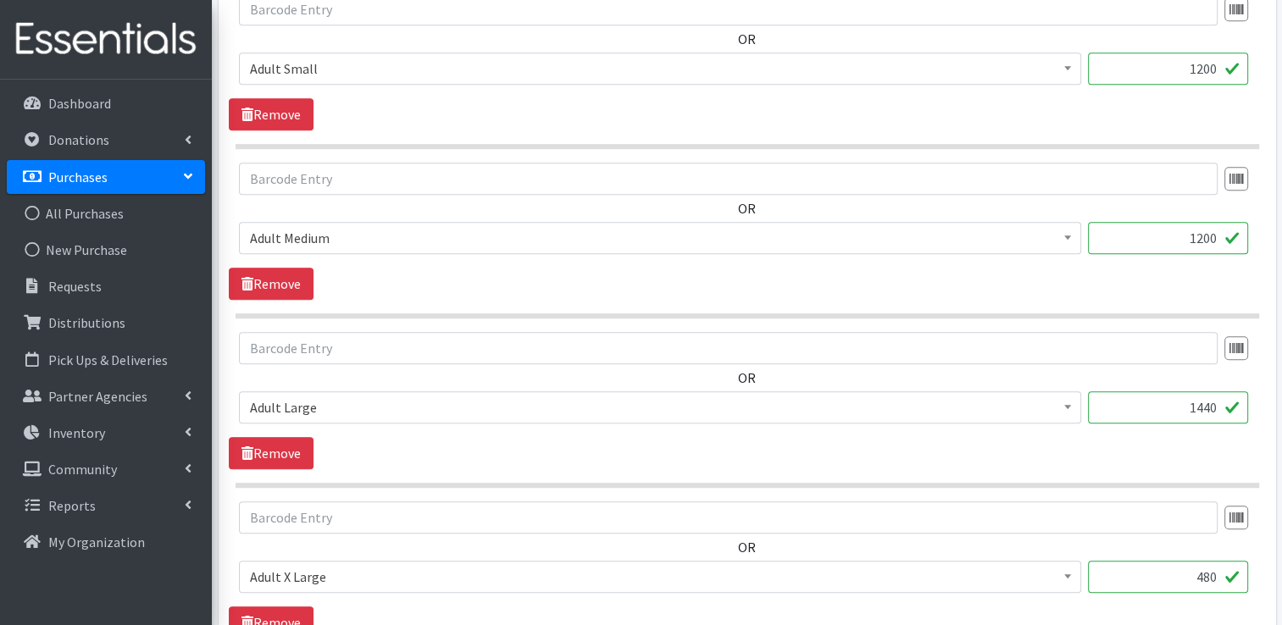
scroll to position [1433, 0]
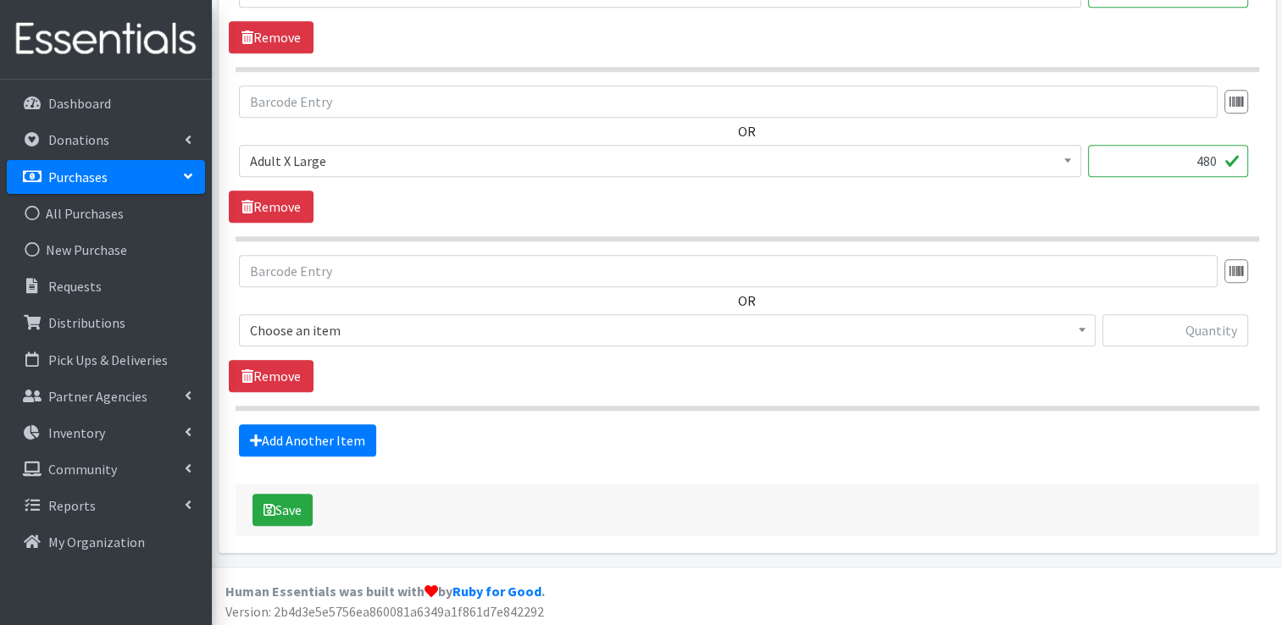
click at [324, 161] on span "Adult X Large" at bounding box center [660, 161] width 820 height 24
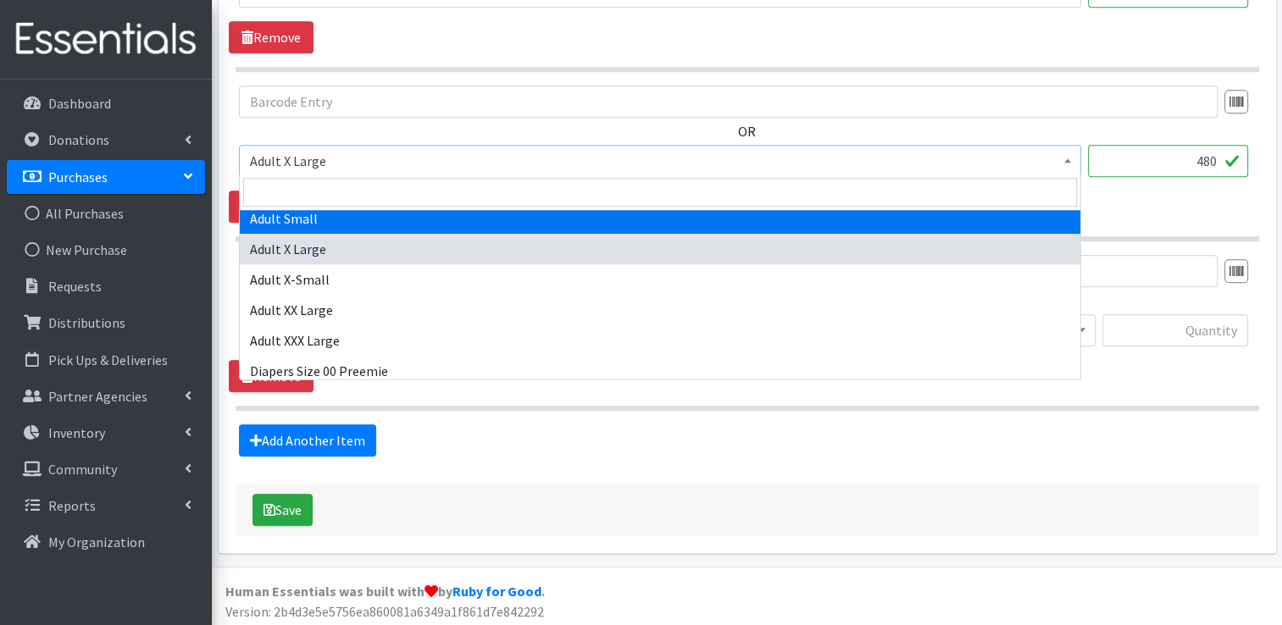
scroll to position [85, 0]
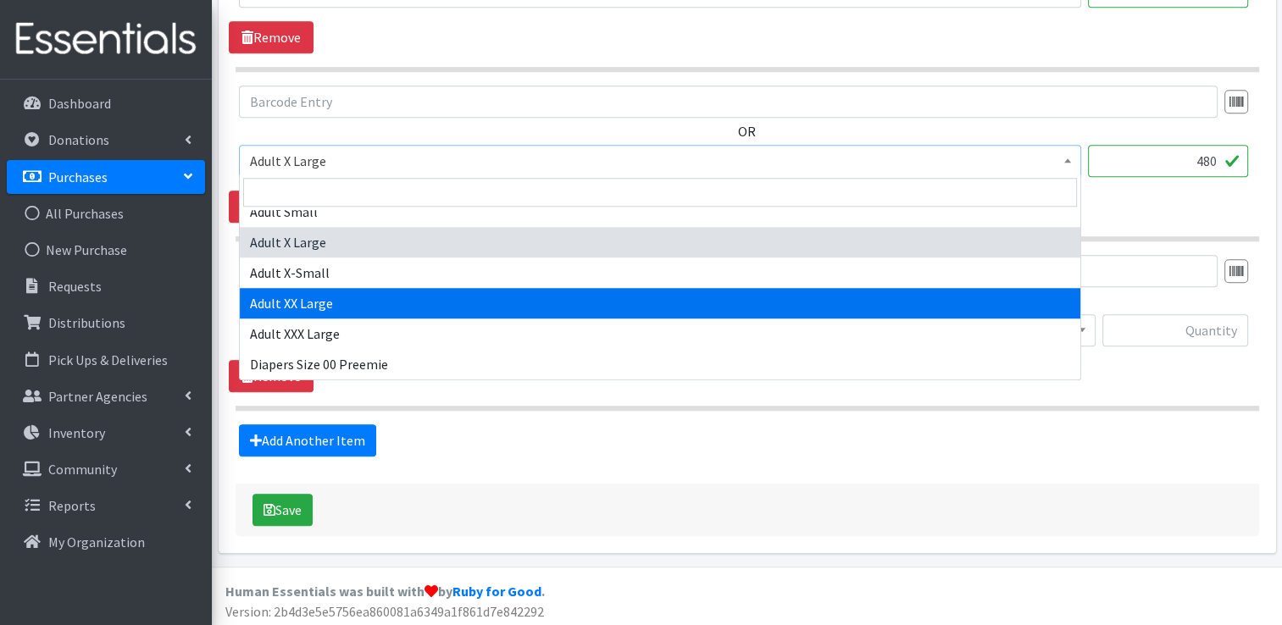
select select "8842"
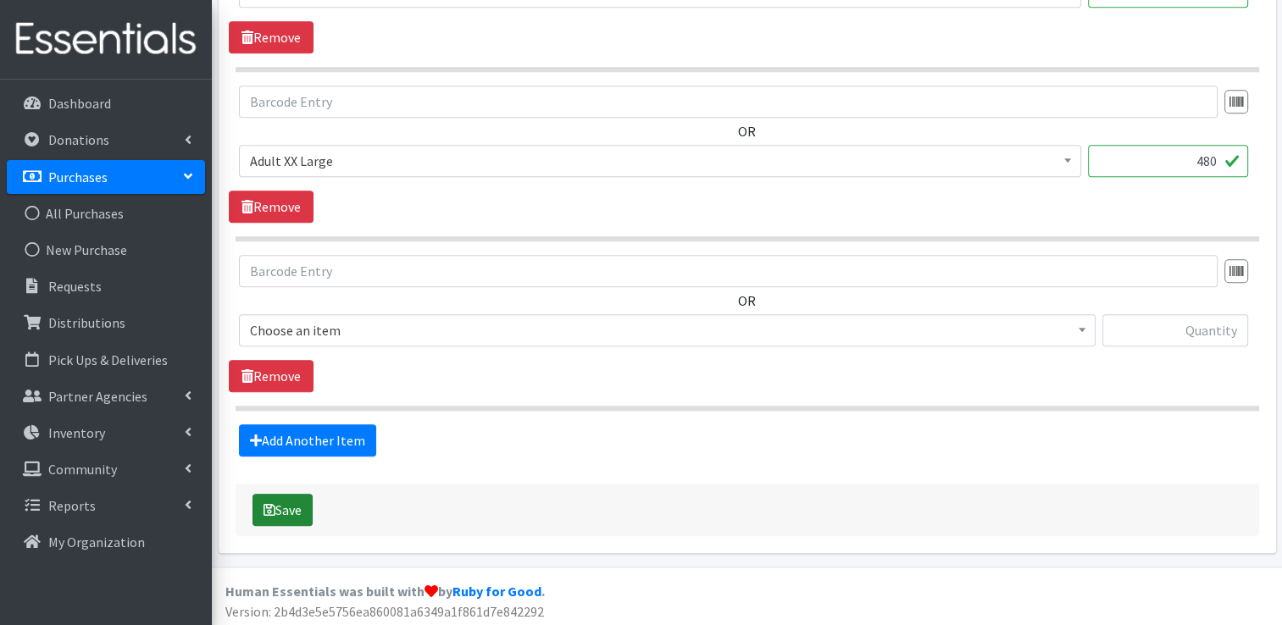
click at [268, 503] on icon "submit" at bounding box center [270, 510] width 12 height 14
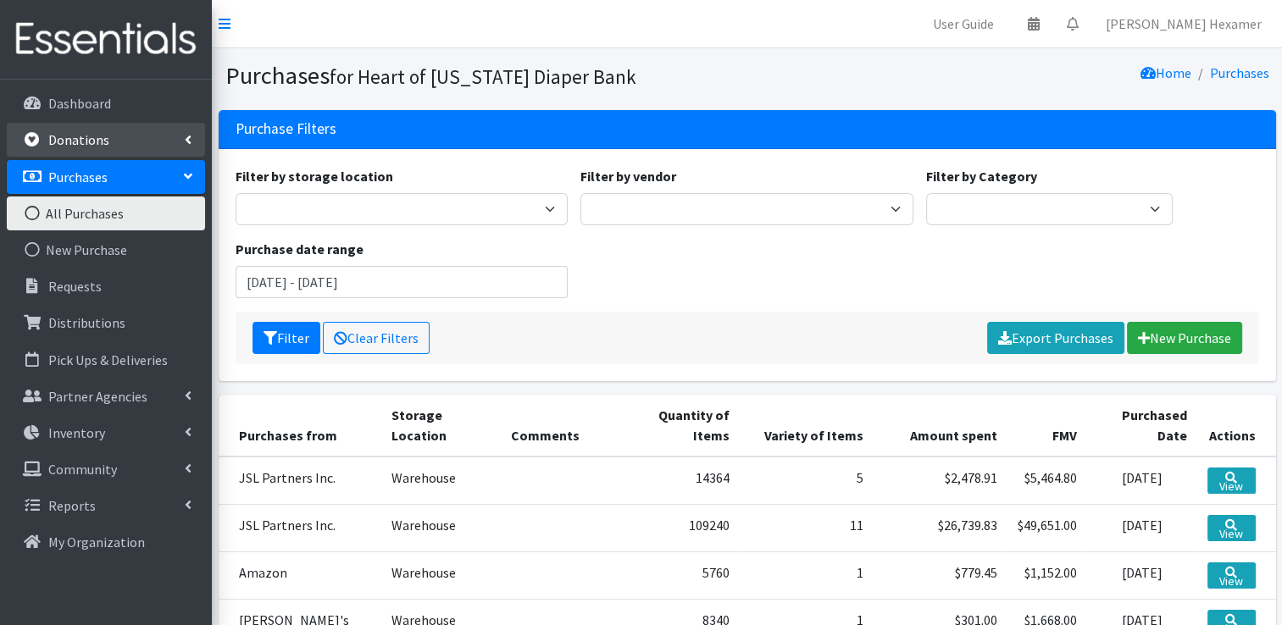
click at [96, 131] on link "Donations" at bounding box center [106, 140] width 198 height 34
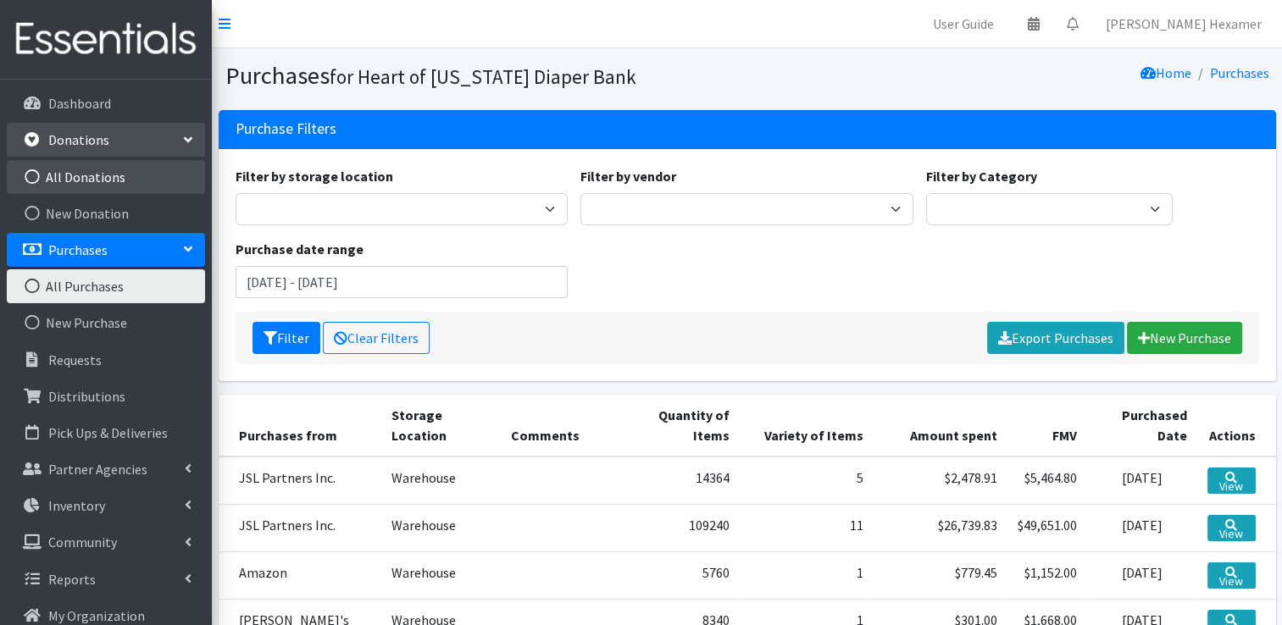
click at [80, 185] on link "All Donations" at bounding box center [106, 177] width 198 height 34
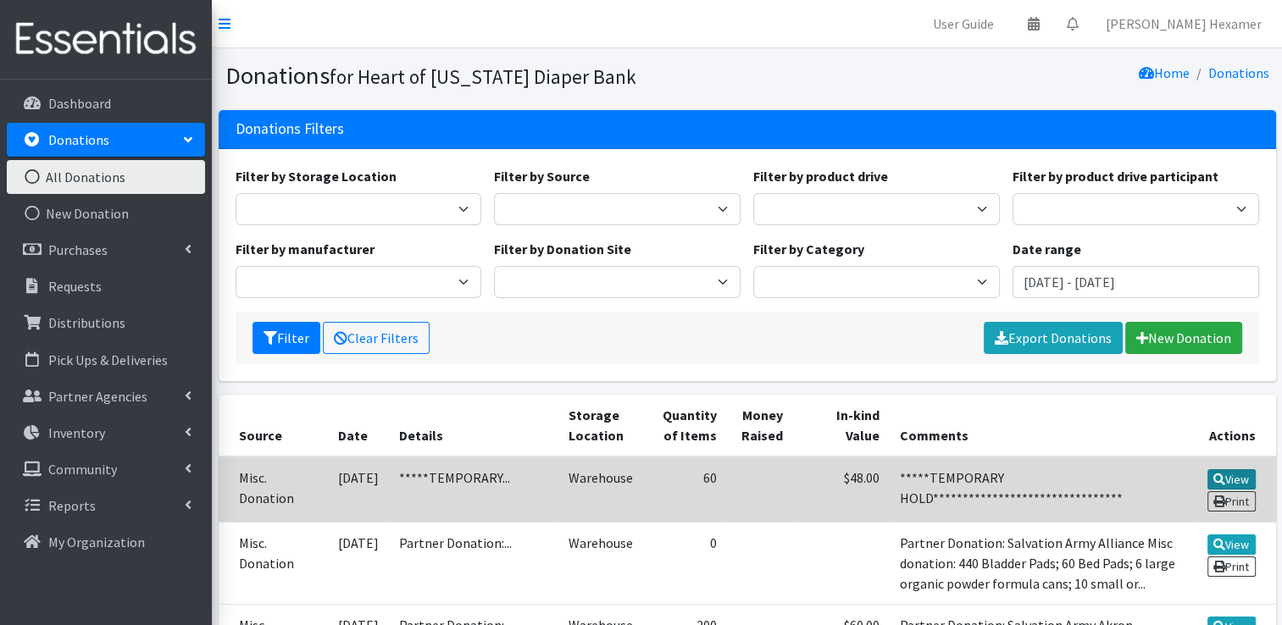
click at [1243, 473] on link "View" at bounding box center [1232, 479] width 48 height 20
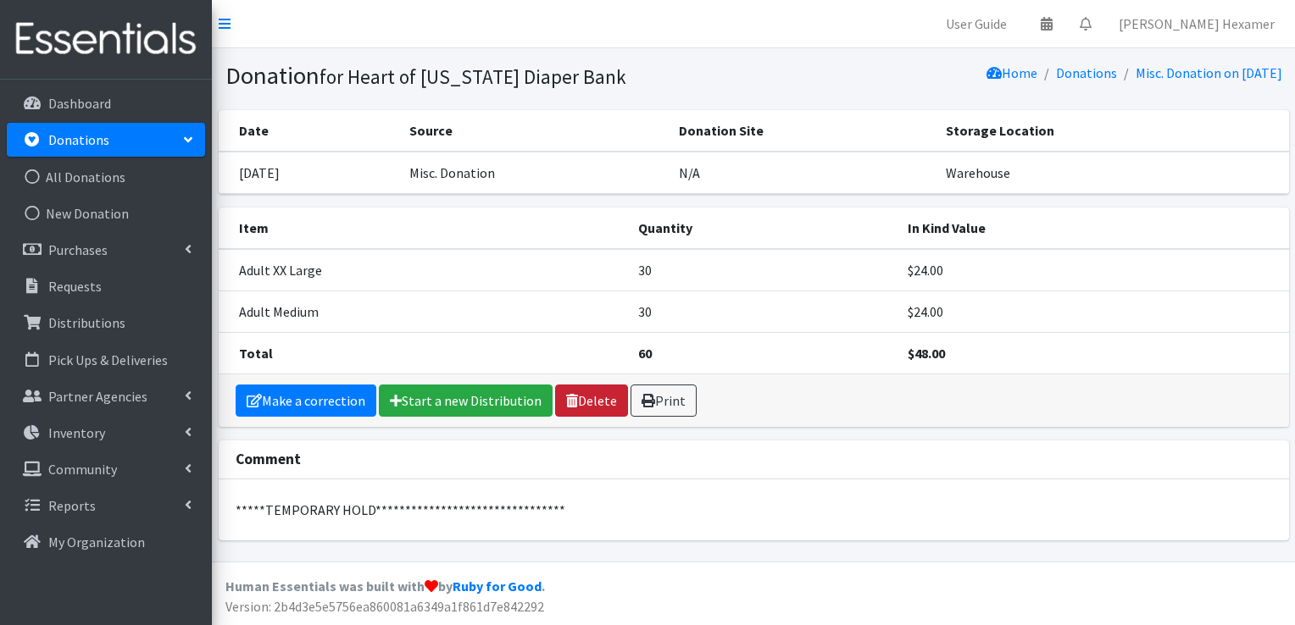
click at [580, 393] on link "Delete" at bounding box center [591, 401] width 73 height 32
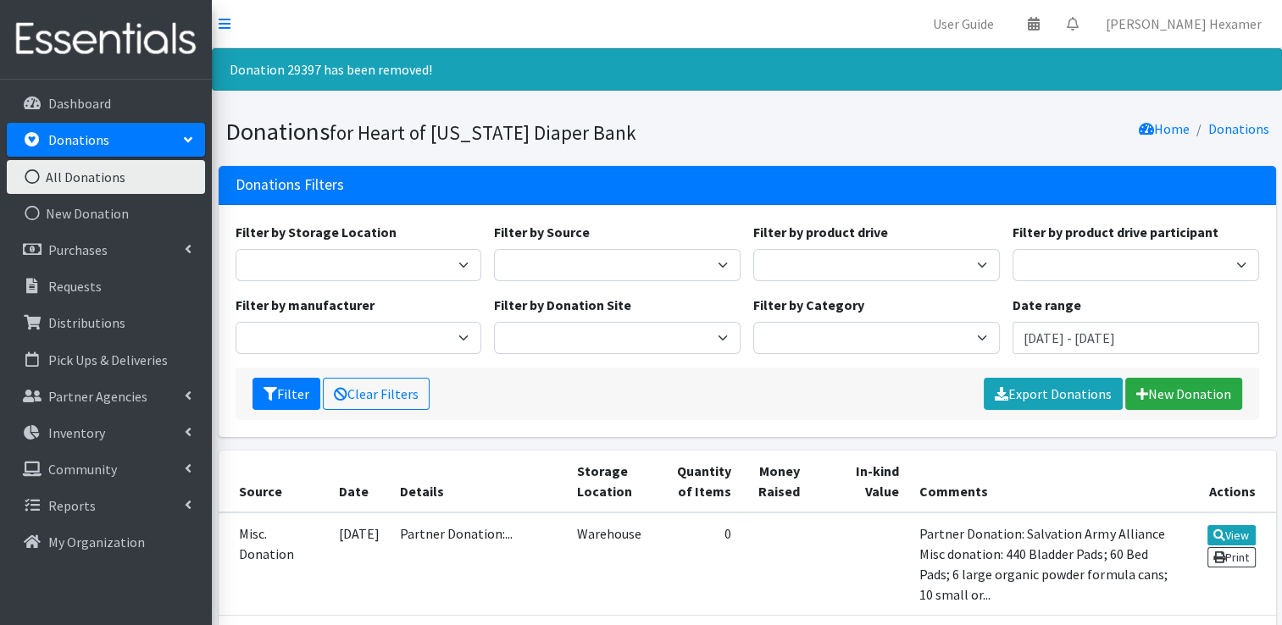
click at [139, 175] on link "All Donations" at bounding box center [106, 177] width 198 height 34
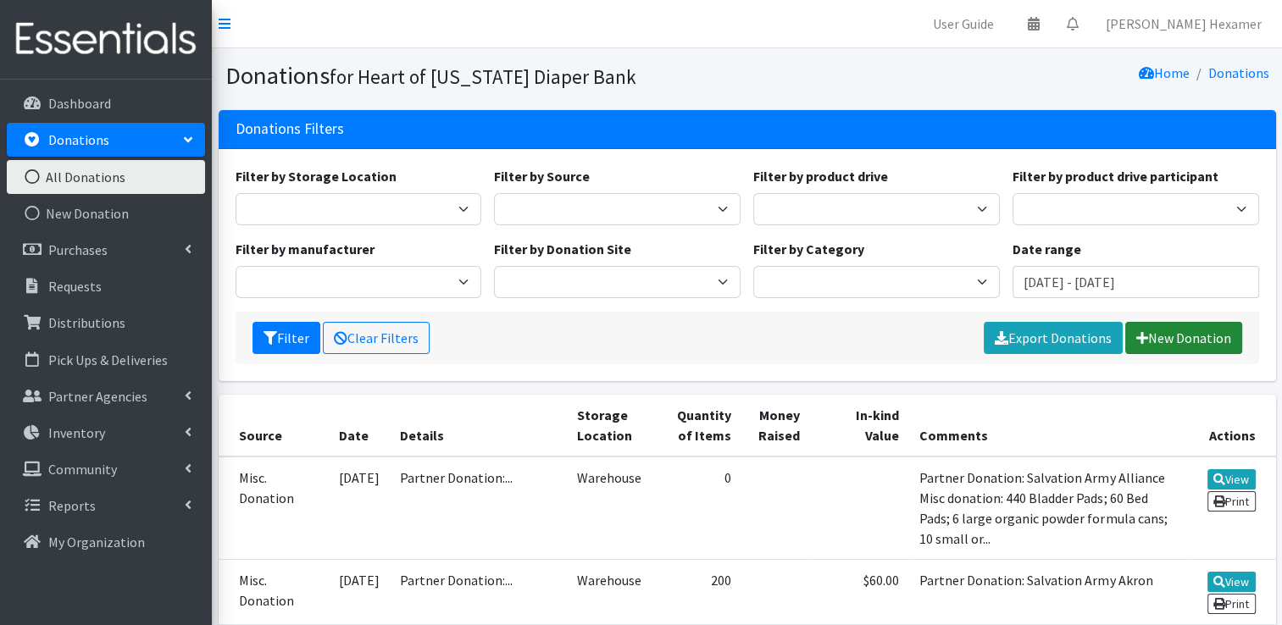
click at [1168, 330] on link "New Donation" at bounding box center [1183, 338] width 117 height 32
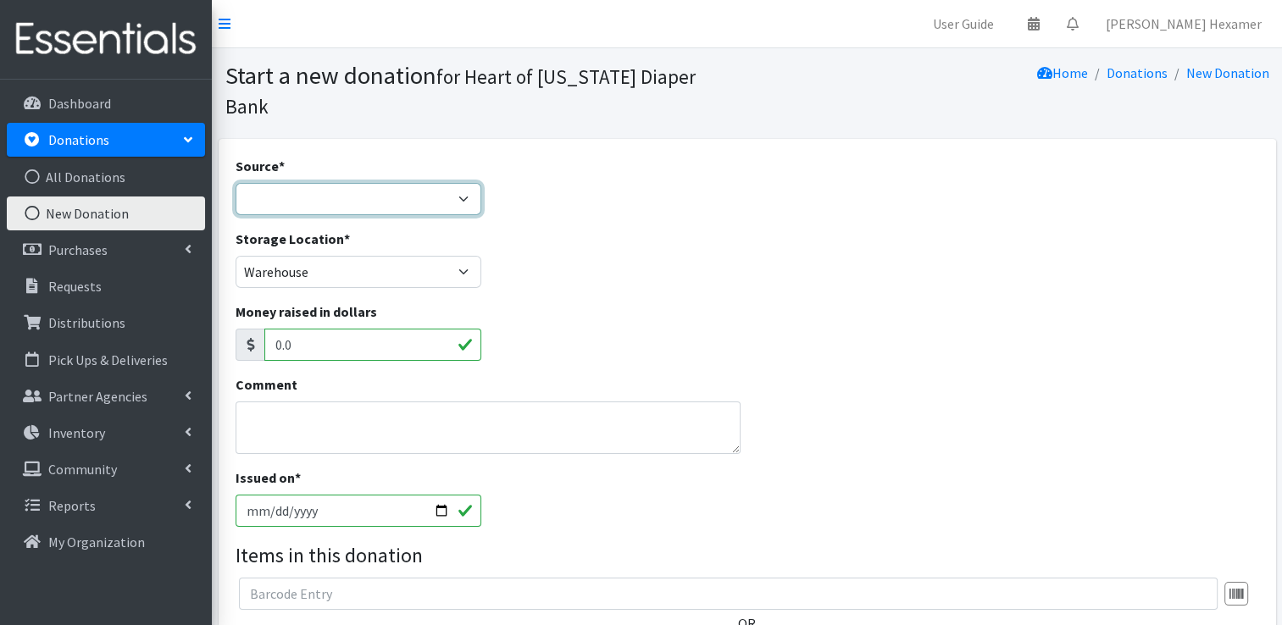
click at [333, 183] on select "Product Drive Manufacturer Donation Site Misc. Donation" at bounding box center [359, 199] width 247 height 32
select select "Misc. Donation"
click at [236, 183] on select "Product Drive Manufacturer Donation Site Misc. Donation" at bounding box center [359, 199] width 247 height 32
click at [312, 402] on textarea "Comment" at bounding box center [489, 428] width 506 height 53
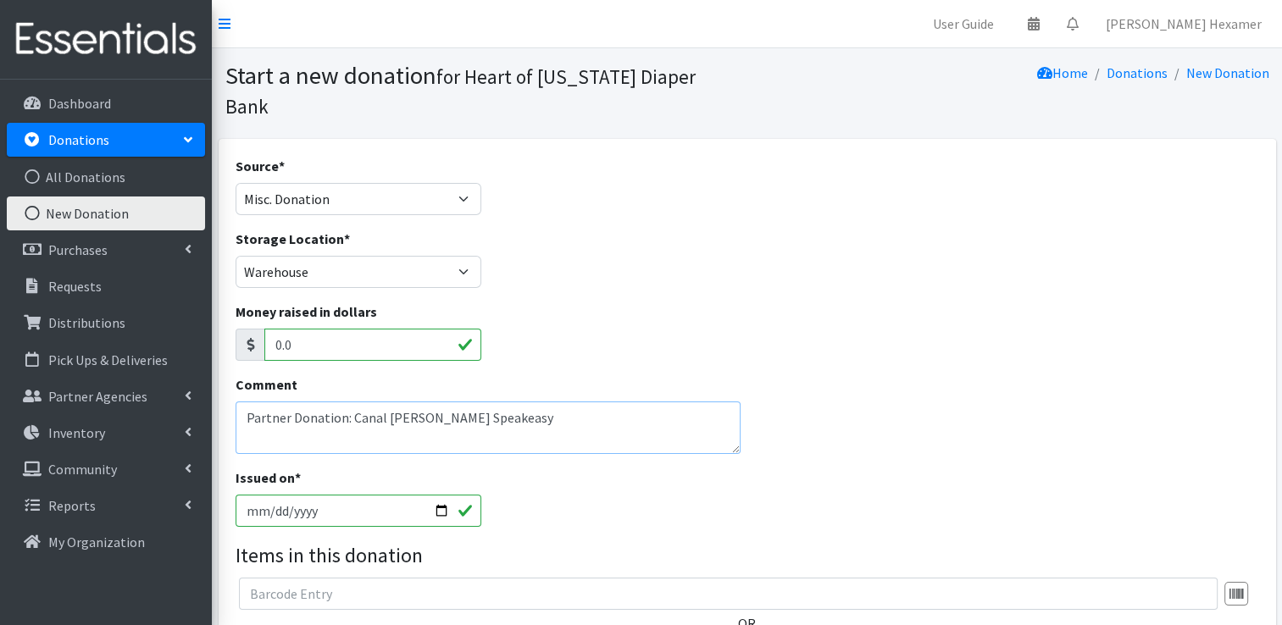
type textarea "Partner Donation: Canal [PERSON_NAME] Speakeasy"
drag, startPoint x: 501, startPoint y: 366, endPoint x: 507, endPoint y: 375, distance: 11.0
click at [501, 375] on div "Comment Partner Donation: Canal Fulton Speakeasy" at bounding box center [489, 415] width 506 height 80
drag, startPoint x: 512, startPoint y: 393, endPoint x: -3, endPoint y: 264, distance: 531.1
click at [0, 264] on html "User Guide 0 Pick-ups remaining this week View Calendar 0 Requests 0 Partner Ag…" at bounding box center [641, 476] width 1282 height 953
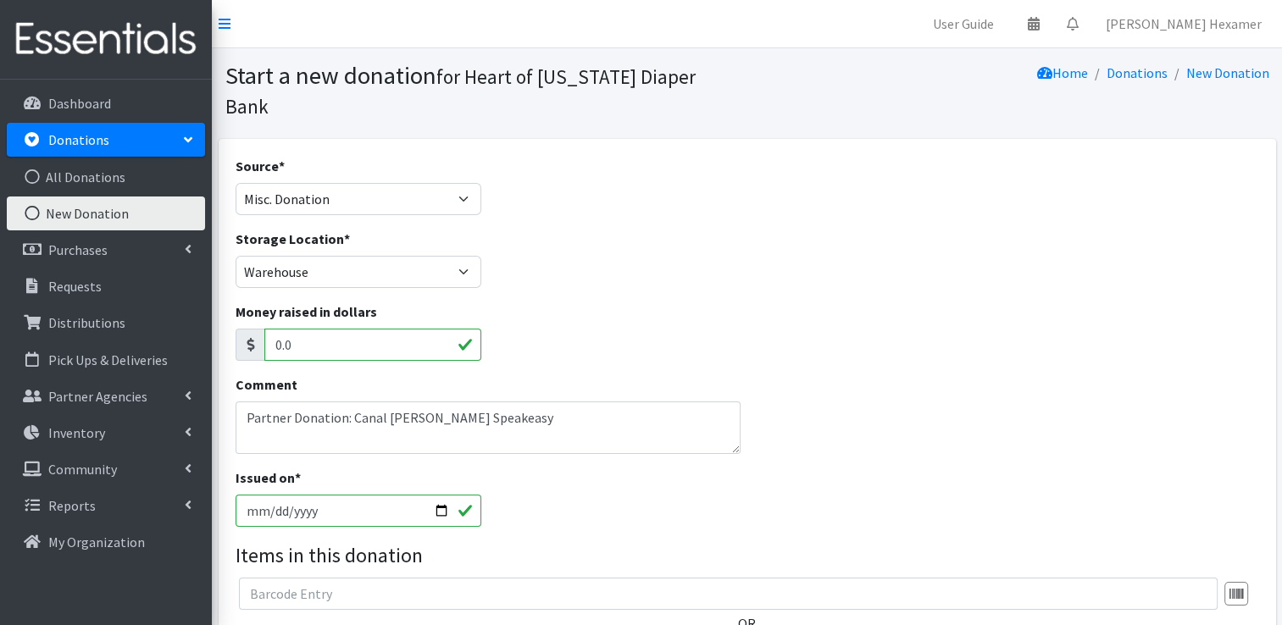
click at [447, 495] on input "[DATE]" at bounding box center [359, 511] width 247 height 32
click at [443, 495] on input "2025-09-28" at bounding box center [359, 511] width 247 height 32
type input "[DATE]"
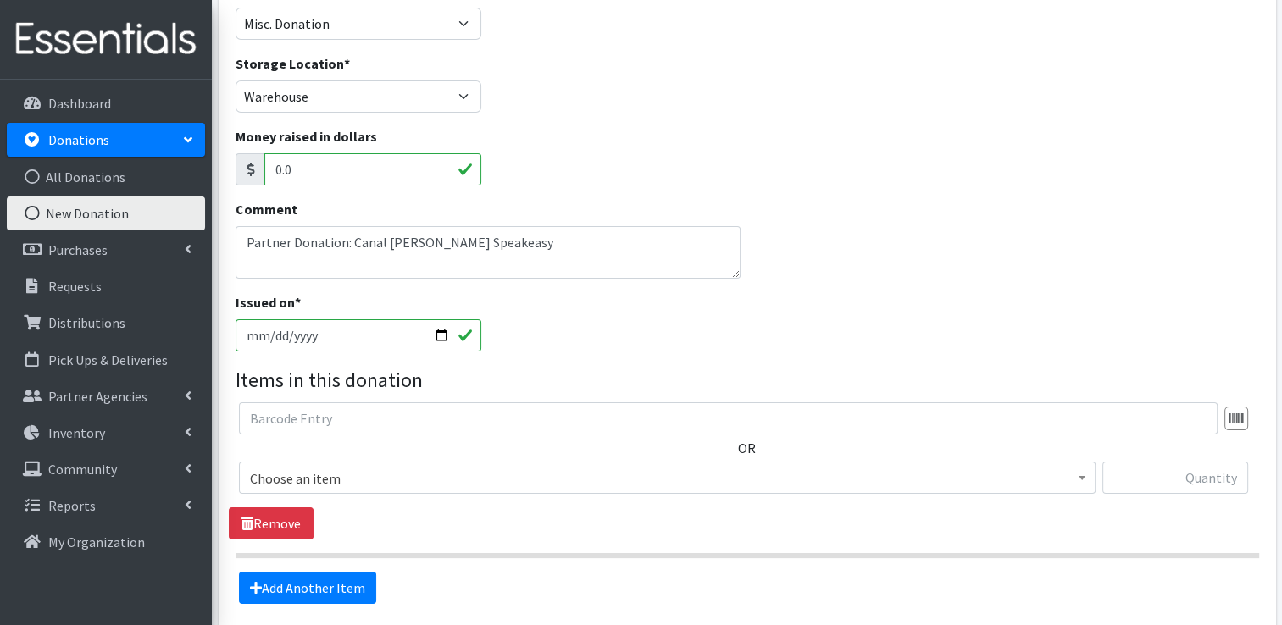
scroll to position [254, 0]
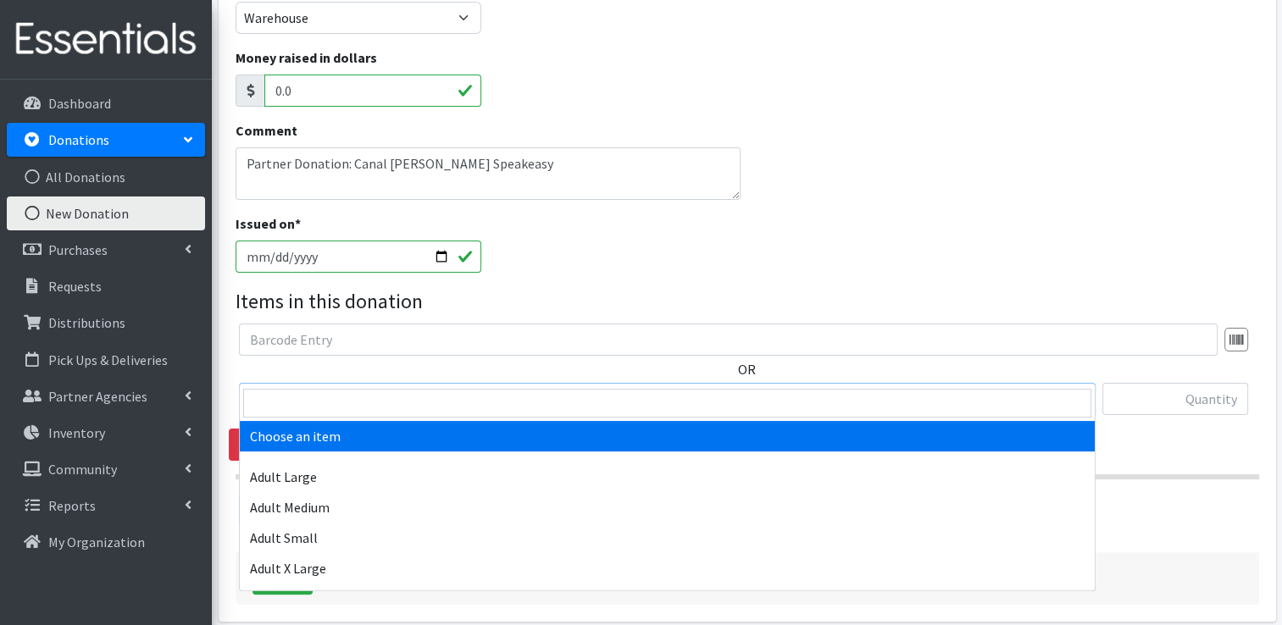
click at [326, 388] on span "Choose an item" at bounding box center [667, 400] width 835 height 24
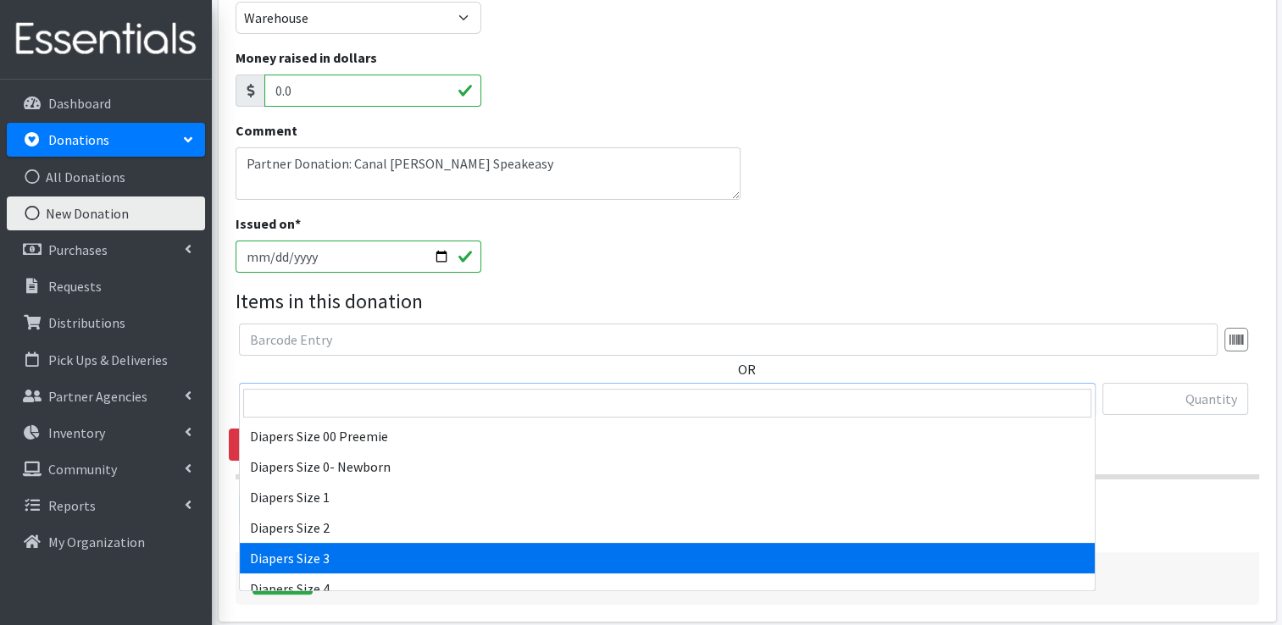
select select "428"
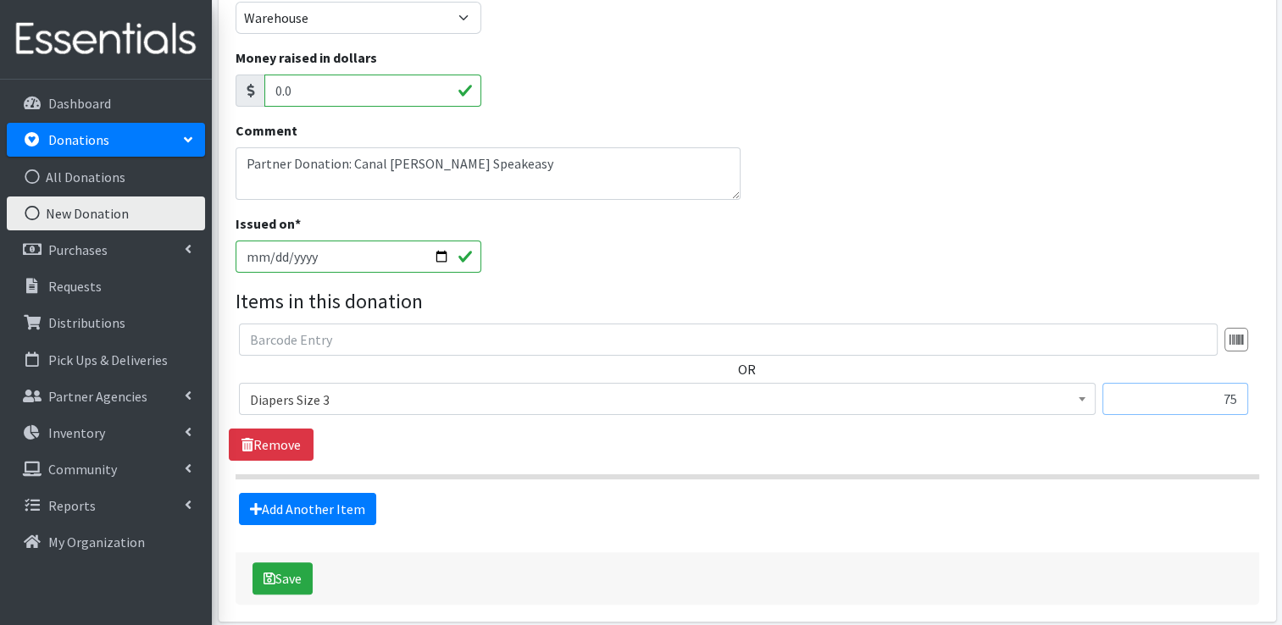
type input "75"
click at [268, 563] on button "Save" at bounding box center [283, 579] width 60 height 32
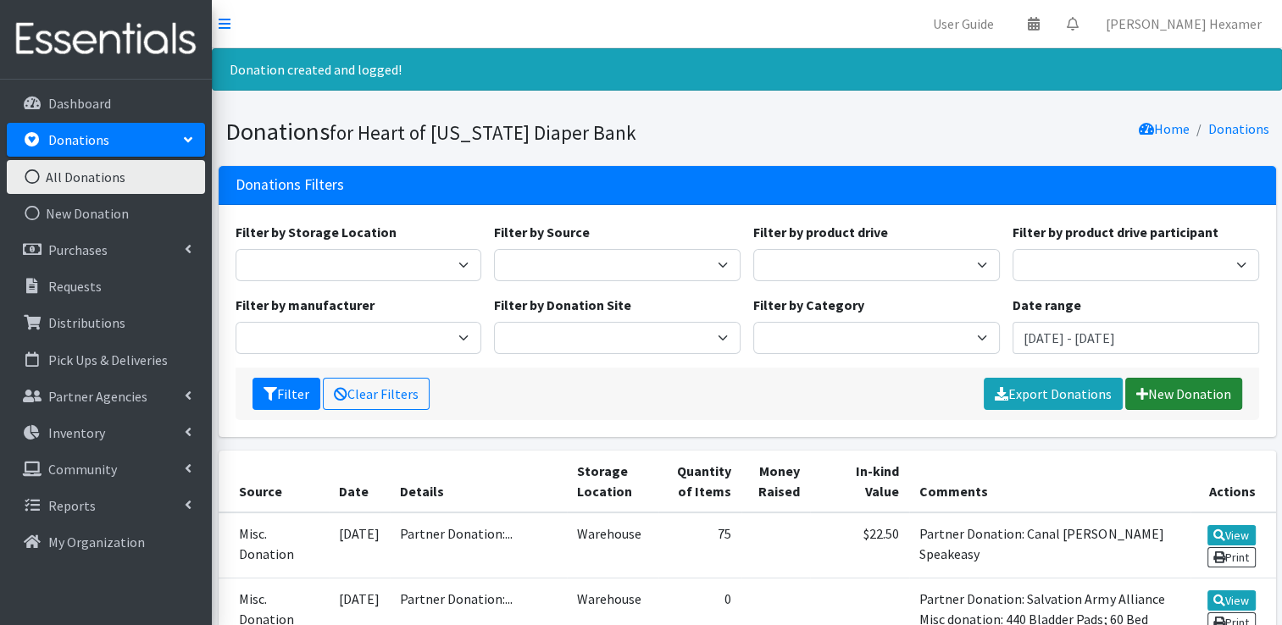
click at [1181, 385] on link "New Donation" at bounding box center [1183, 394] width 117 height 32
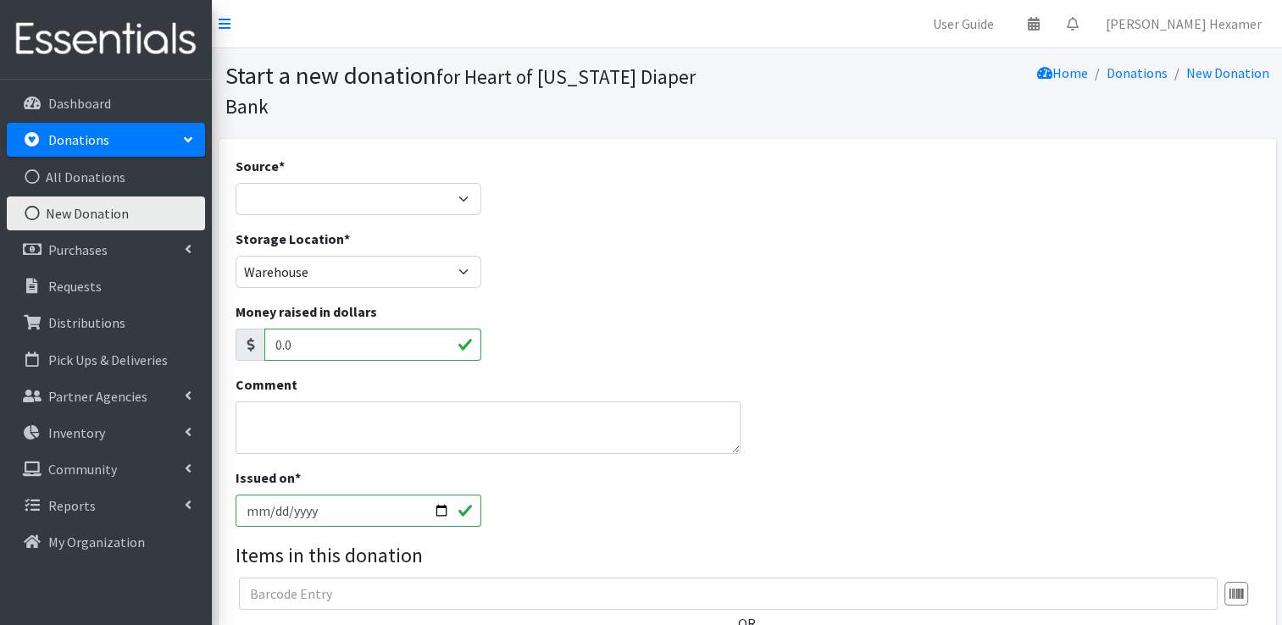
click at [272, 156] on div "Source * Product Drive Manufacturer Donation Site Misc. Donation" at bounding box center [359, 185] width 247 height 59
click at [275, 156] on div "Source * Product Drive Manufacturer Donation Site Misc. Donation" at bounding box center [359, 185] width 247 height 59
click at [361, 183] on select "Product Drive Manufacturer Donation Site Misc. Donation" at bounding box center [359, 199] width 247 height 32
select select "Misc. Donation"
click at [236, 183] on select "Product Drive Manufacturer Donation Site Misc. Donation" at bounding box center [359, 199] width 247 height 32
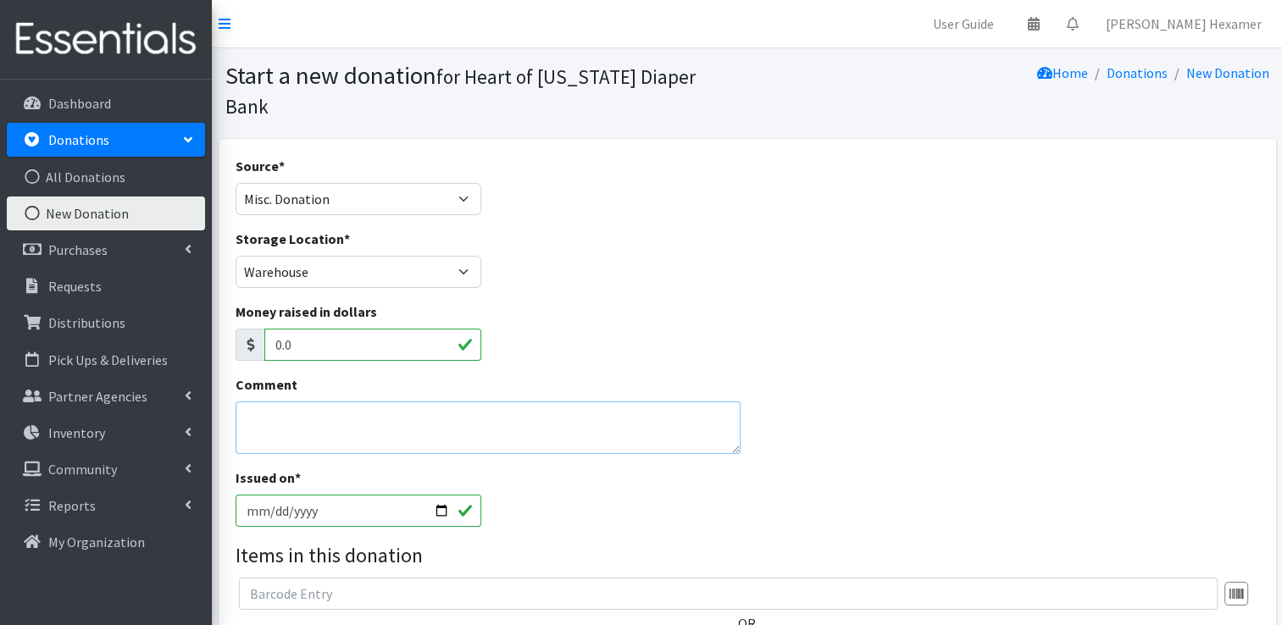
click at [297, 402] on textarea "Comment" at bounding box center [489, 428] width 506 height 53
drag, startPoint x: 486, startPoint y: 394, endPoint x: 3, endPoint y: 331, distance: 488.0
click at [0, 331] on html "User Guide 0 Pick-ups remaining this week View Calendar 0 Requests 0 Partner Ag…" at bounding box center [641, 476] width 1282 height 953
click at [504, 402] on textarea "Partner donation: Carroll County GHD" at bounding box center [489, 428] width 506 height 53
click at [408, 412] on textarea "Partner donation: Carroll County GHD Misc donation of: 2 reusable pads" at bounding box center [489, 428] width 506 height 53
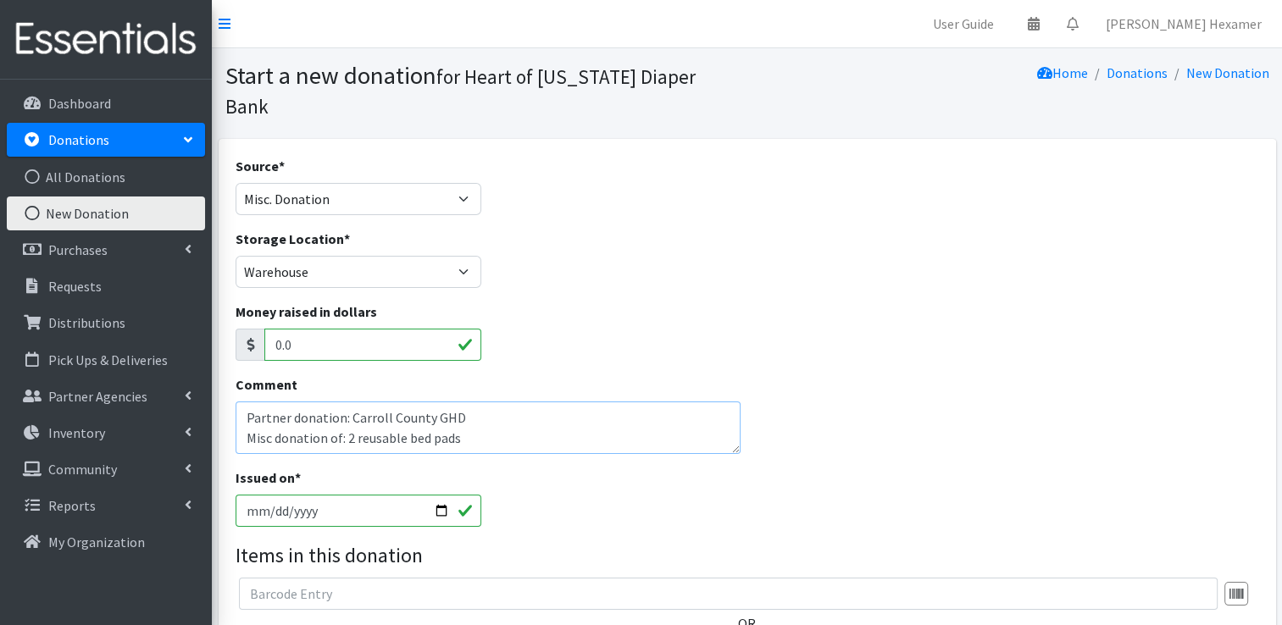
click at [323, 409] on textarea "Partner donation: Carroll County GHD Misc donation of: 2 reusable bed pads" at bounding box center [489, 428] width 506 height 53
click at [559, 415] on textarea "Partner donation: Carroll County GHD Misc donation: 2 reusable bed pads" at bounding box center [489, 428] width 506 height 53
drag, startPoint x: 469, startPoint y: 412, endPoint x: 335, endPoint y: 410, distance: 134.8
click at [333, 410] on textarea "Partner donation: Carroll County GHD Misc donation: 2 reusable bed pads" at bounding box center [489, 428] width 506 height 53
type textarea "Partner donation: Carroll County GHD Misc donation: 2 reusable bed pads"
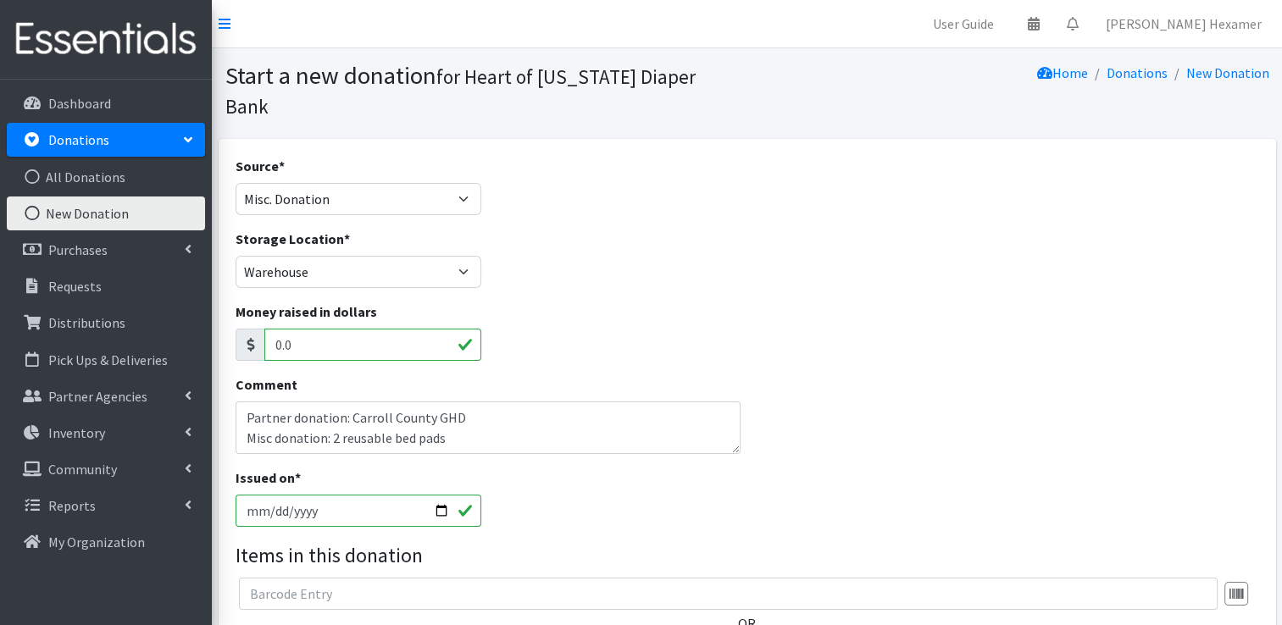
click at [443, 495] on input "[DATE]" at bounding box center [359, 511] width 247 height 32
type input "[DATE]"
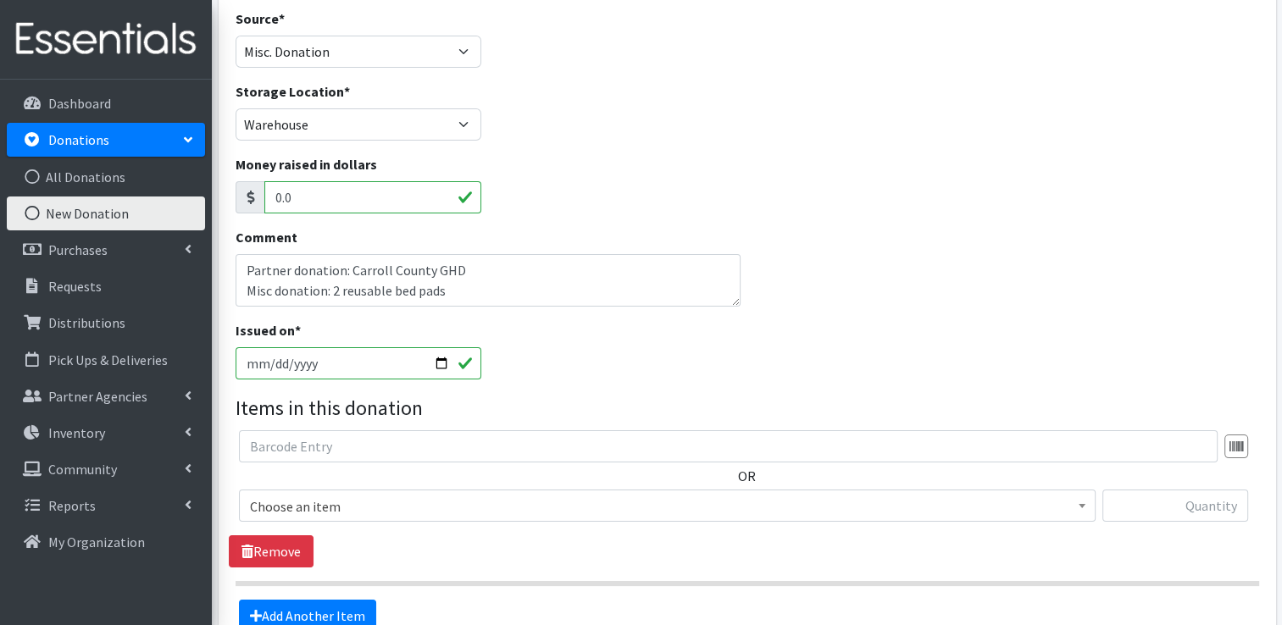
scroll to position [169, 0]
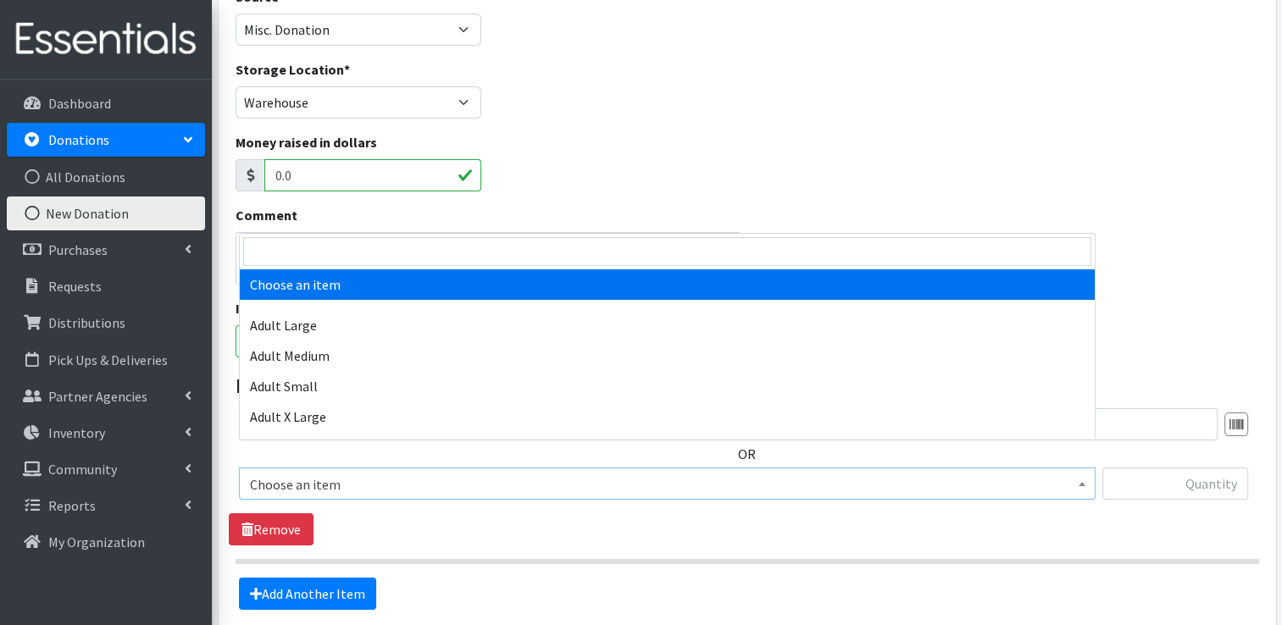
click at [435, 473] on span "Choose an item" at bounding box center [667, 485] width 835 height 24
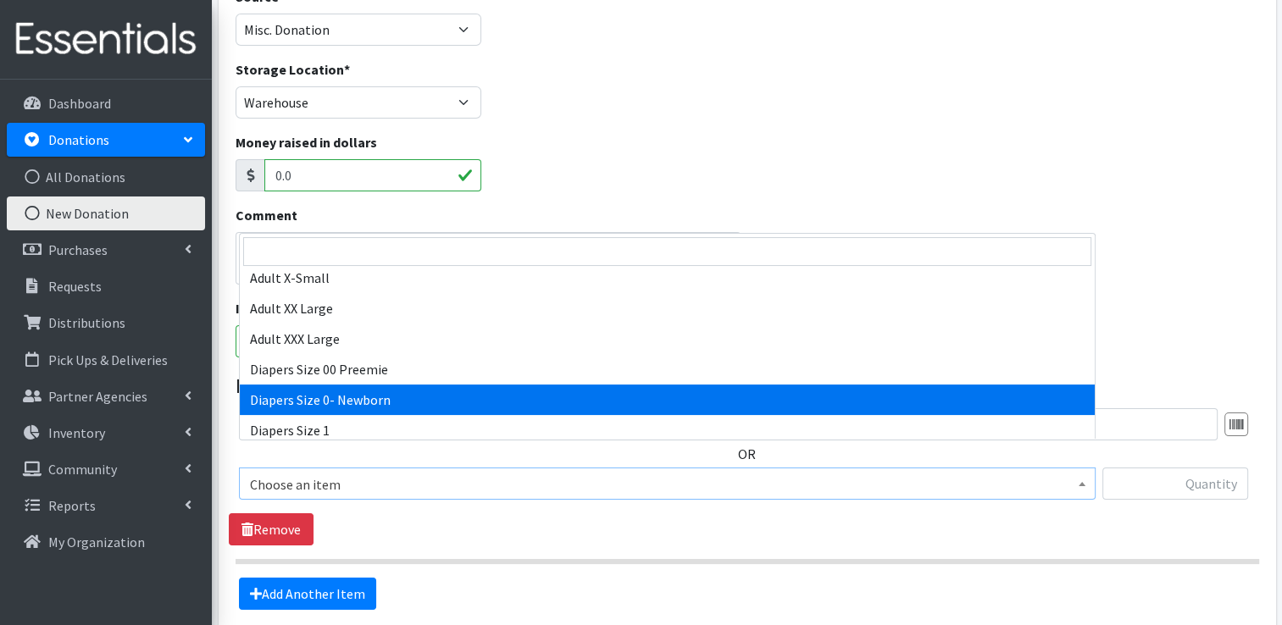
select select "406"
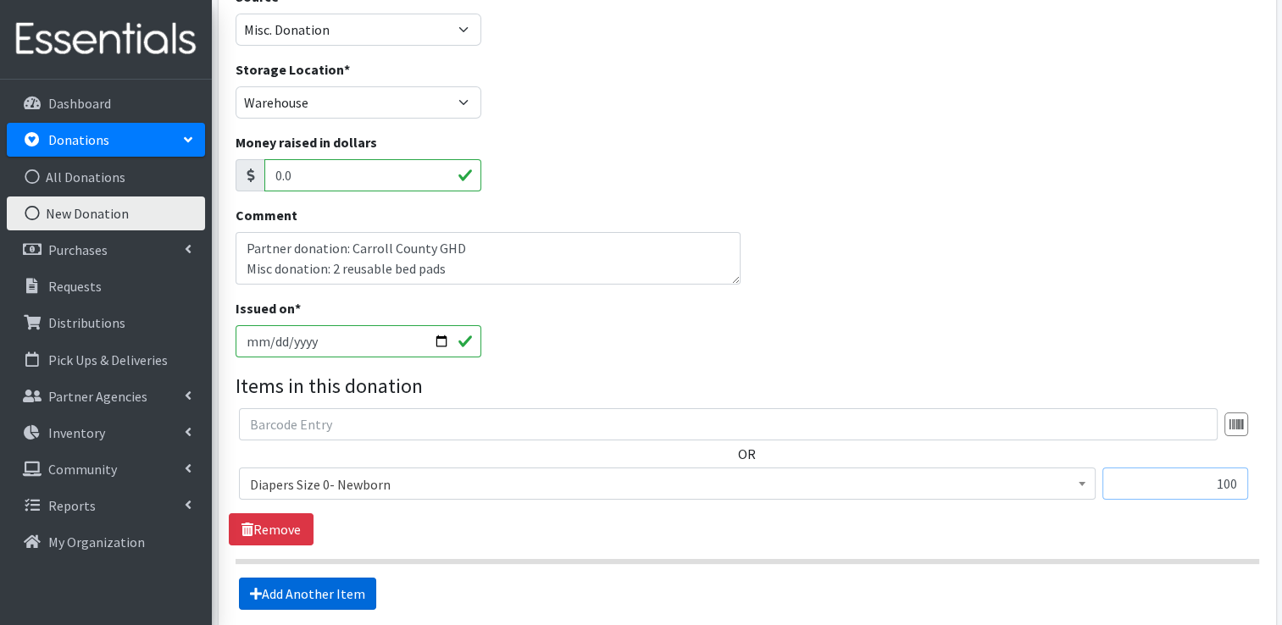
type input "100"
click at [305, 578] on link "Add Another Item" at bounding box center [307, 594] width 137 height 32
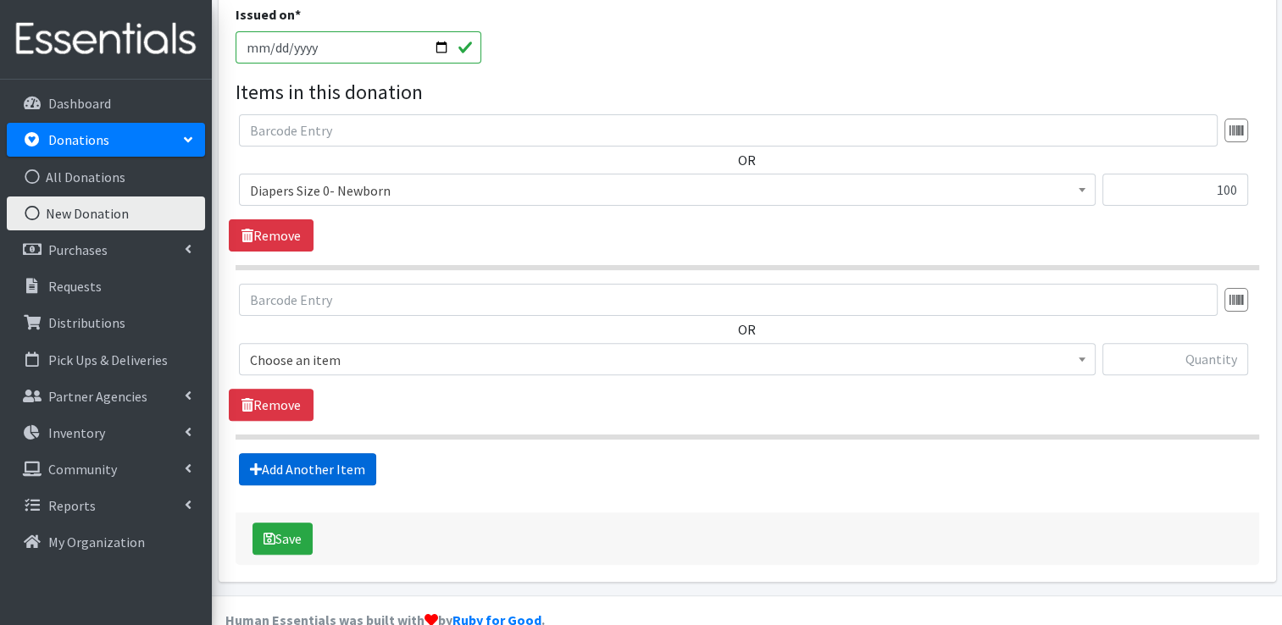
scroll to position [465, 0]
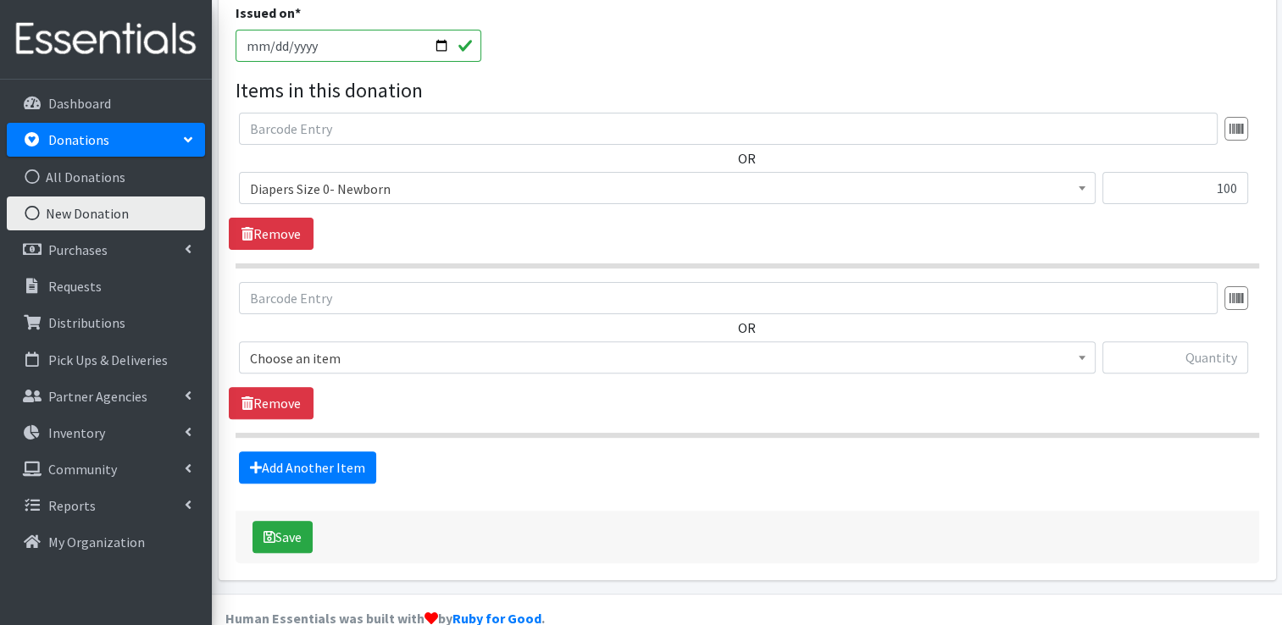
click at [329, 347] on span "Choose an item" at bounding box center [667, 359] width 835 height 24
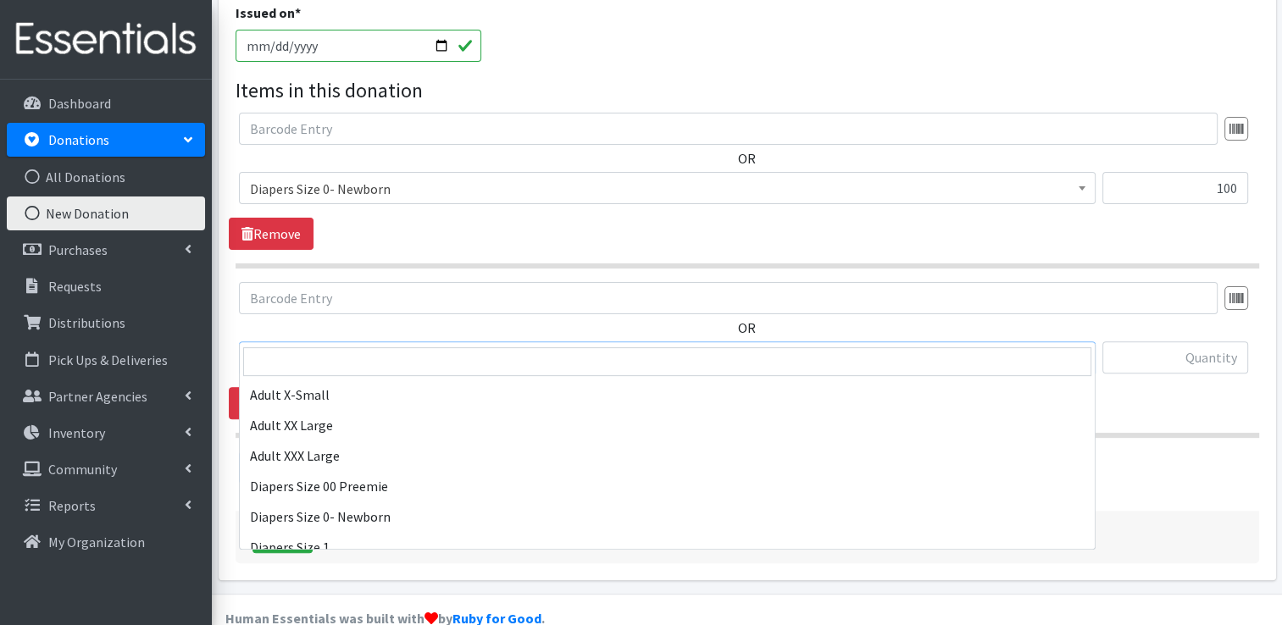
scroll to position [169, 0]
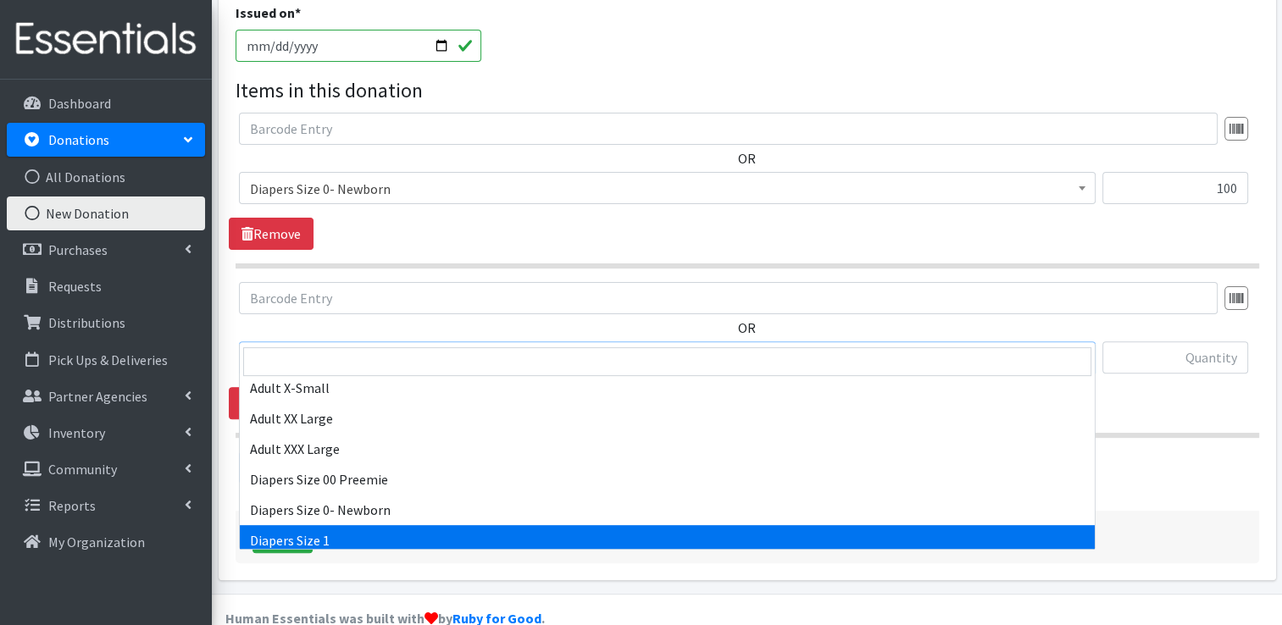
select select "408"
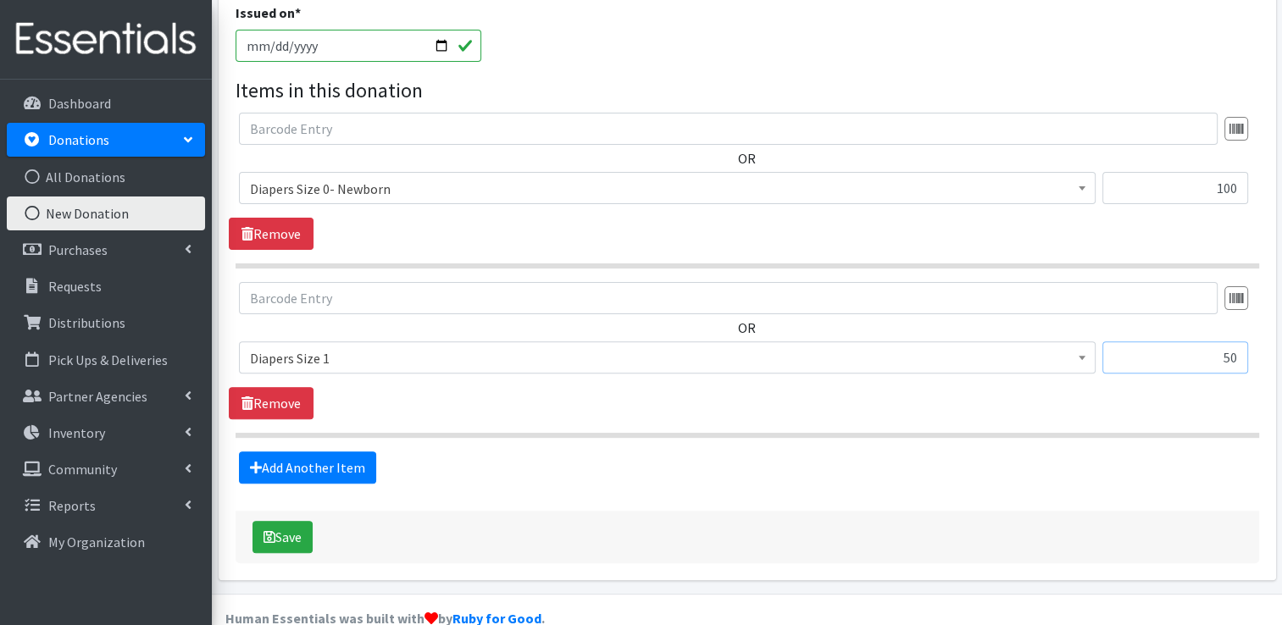
type input "50"
click at [308, 452] on link "Add Another Item" at bounding box center [307, 468] width 137 height 32
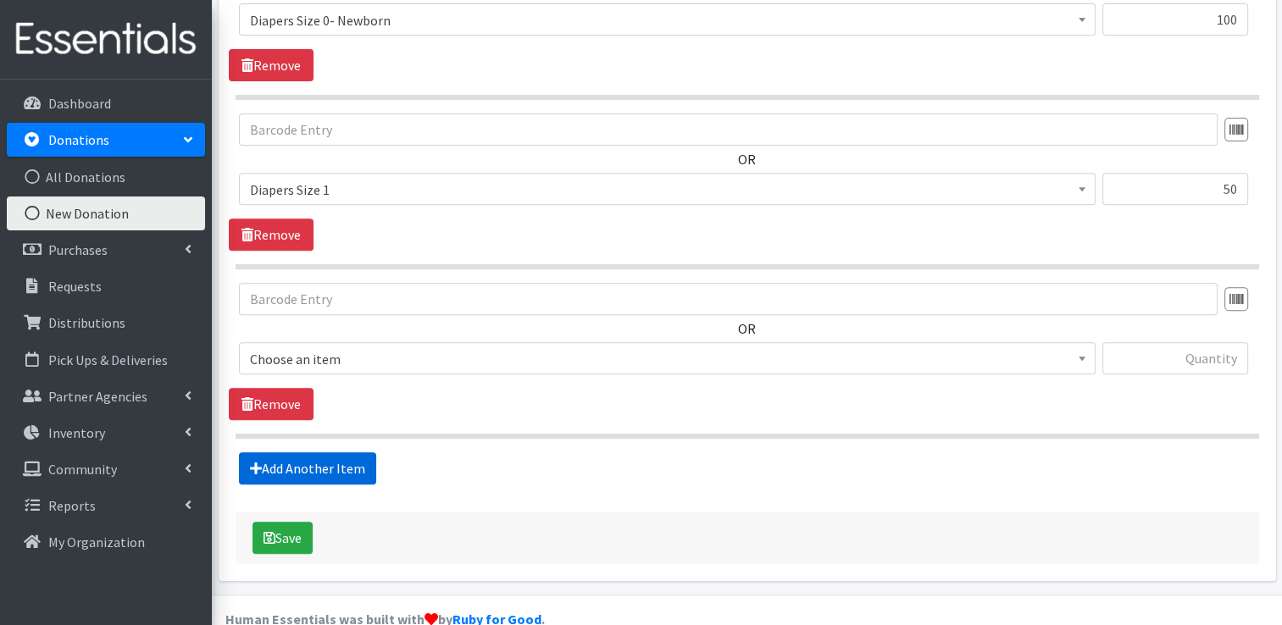
scroll to position [634, 0]
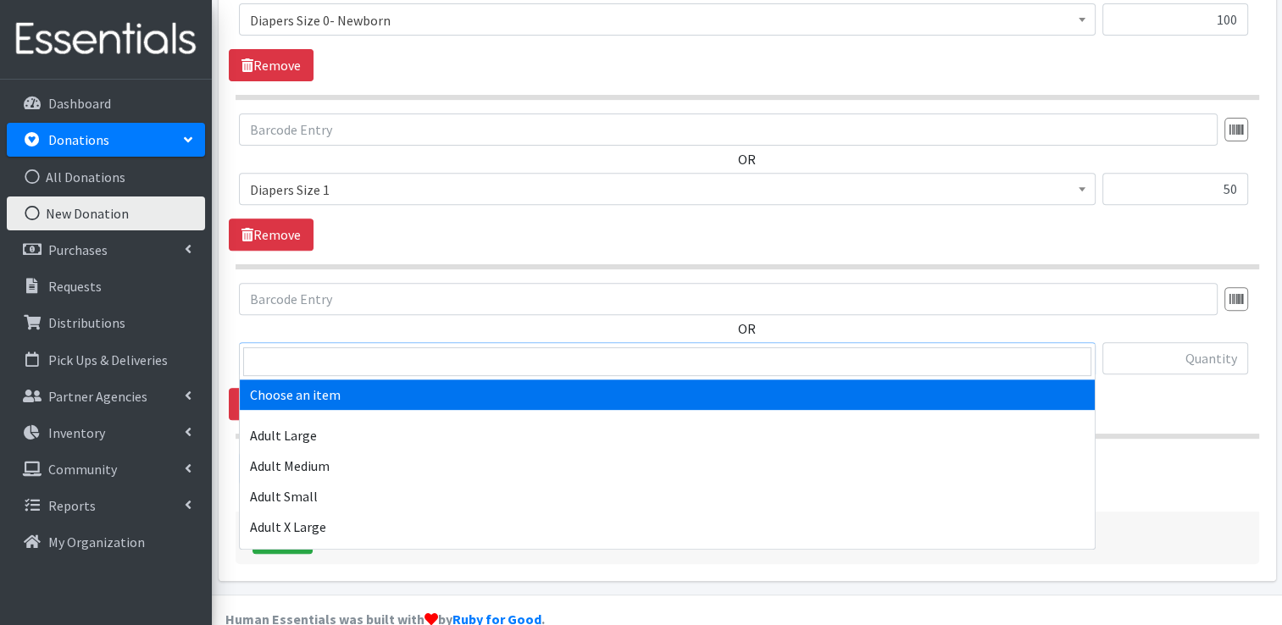
click at [441, 347] on span "Choose an item" at bounding box center [667, 359] width 835 height 24
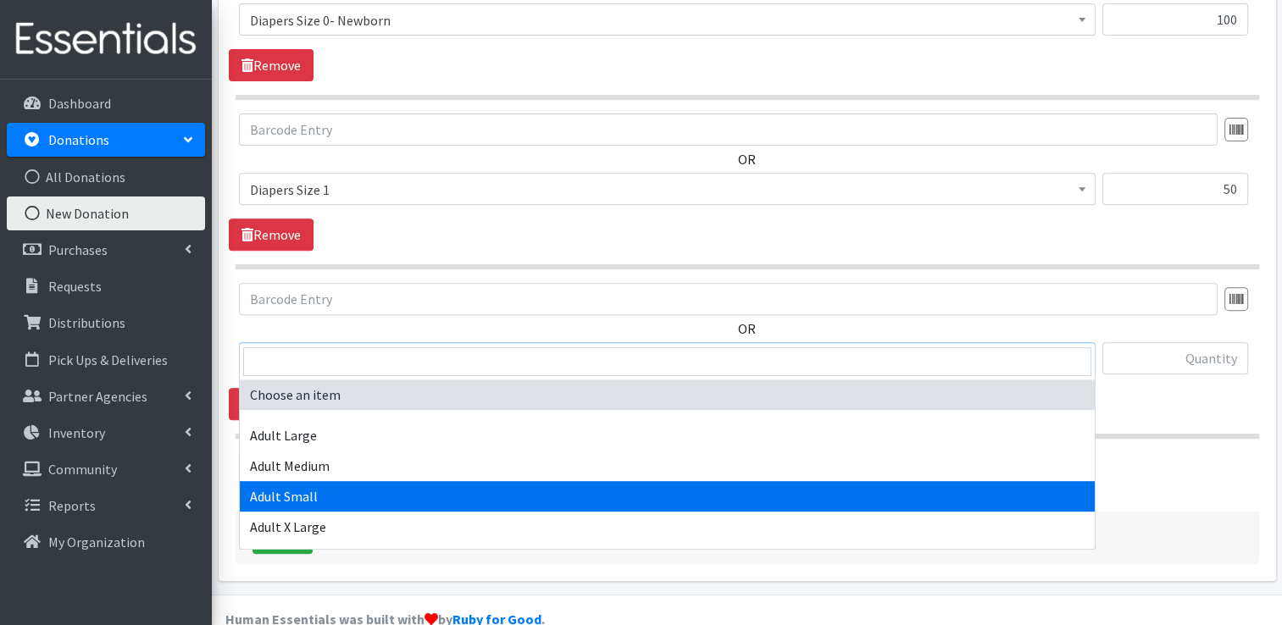
select select "4738"
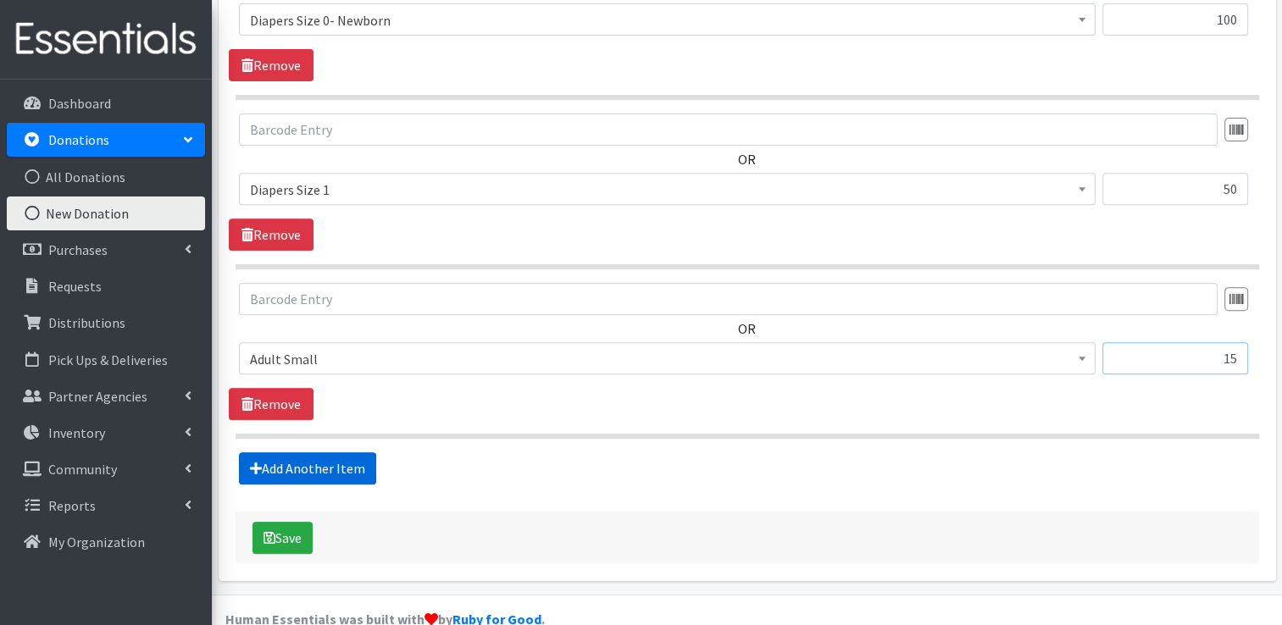
type input "15"
click at [314, 453] on link "Add Another Item" at bounding box center [307, 469] width 137 height 32
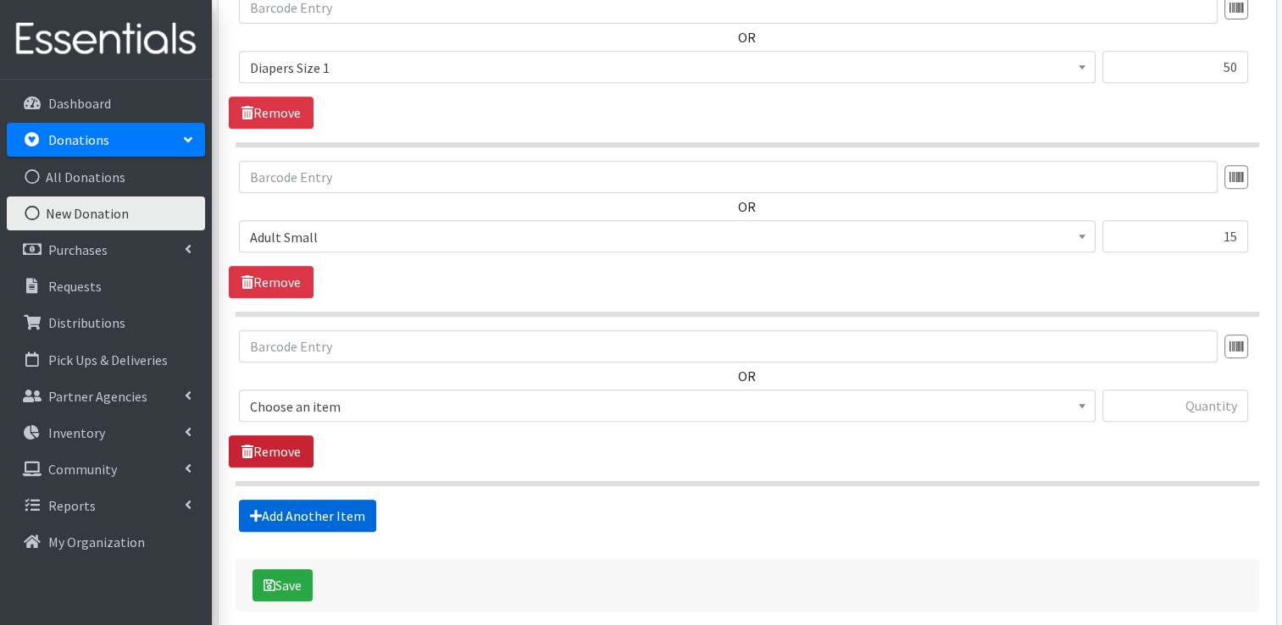
scroll to position [803, 0]
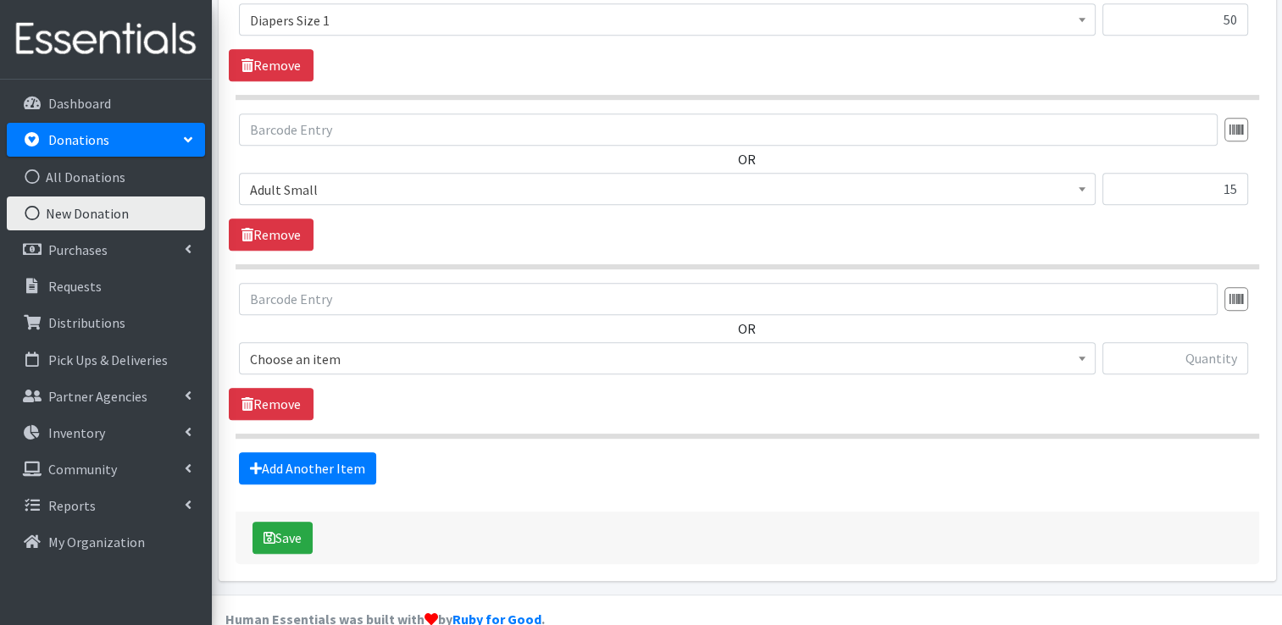
click at [360, 347] on span "Choose an item" at bounding box center [667, 359] width 835 height 24
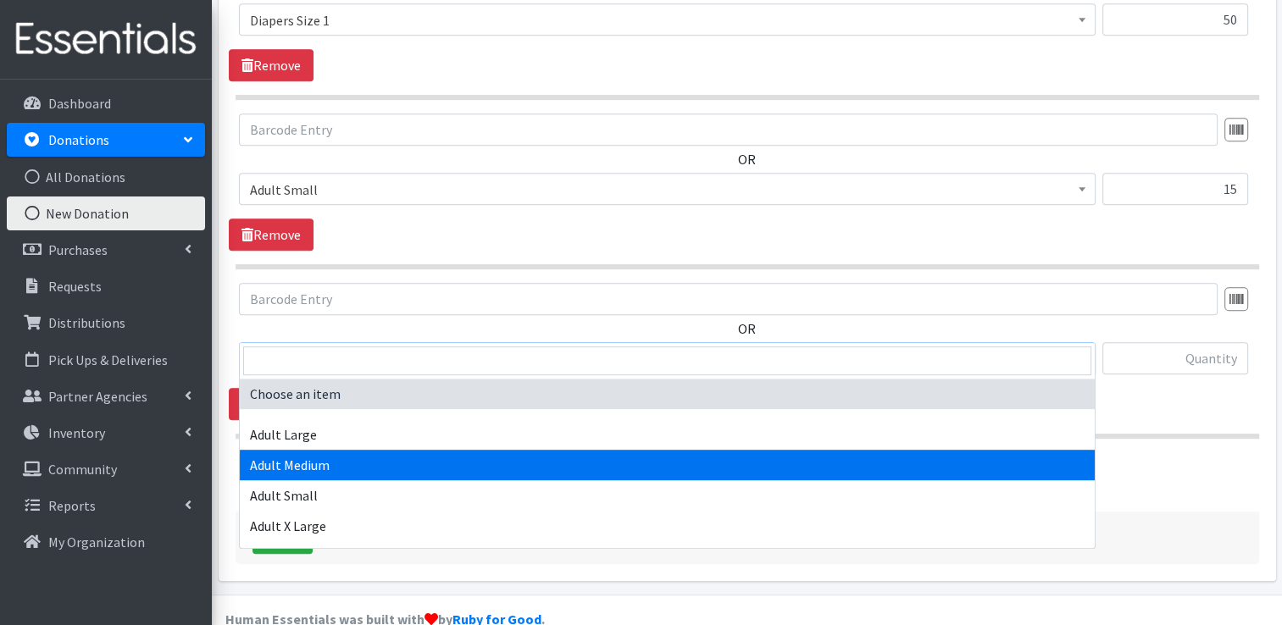
select select "4933"
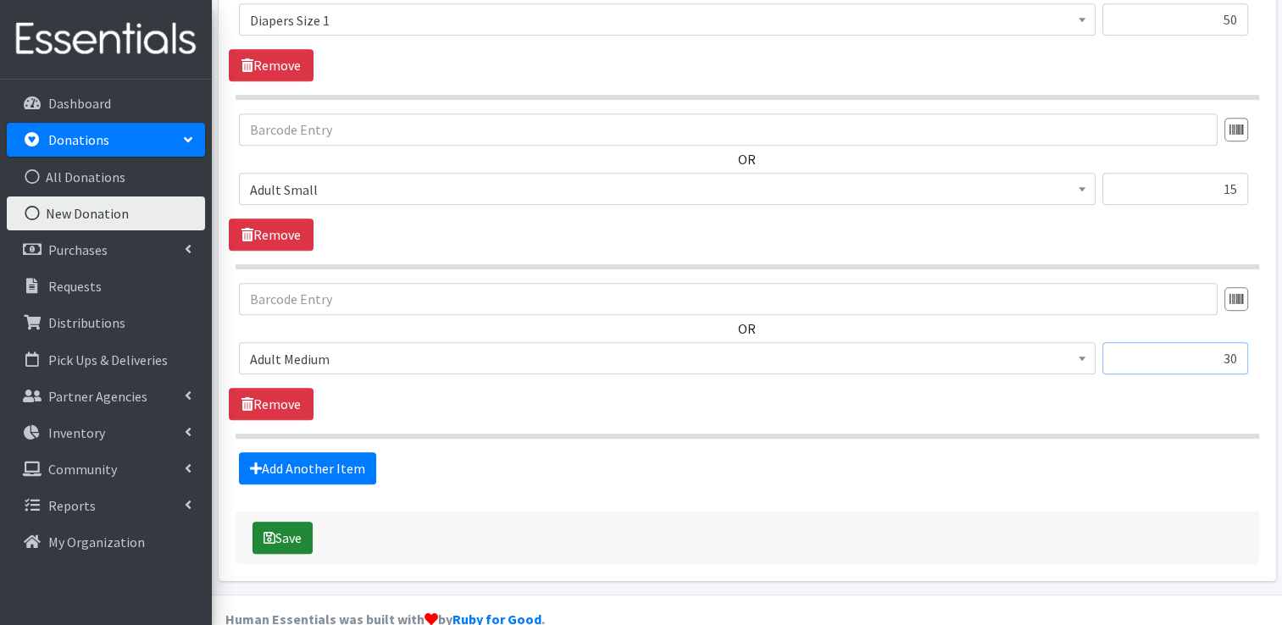
type input "30"
click at [277, 522] on button "Save" at bounding box center [283, 538] width 60 height 32
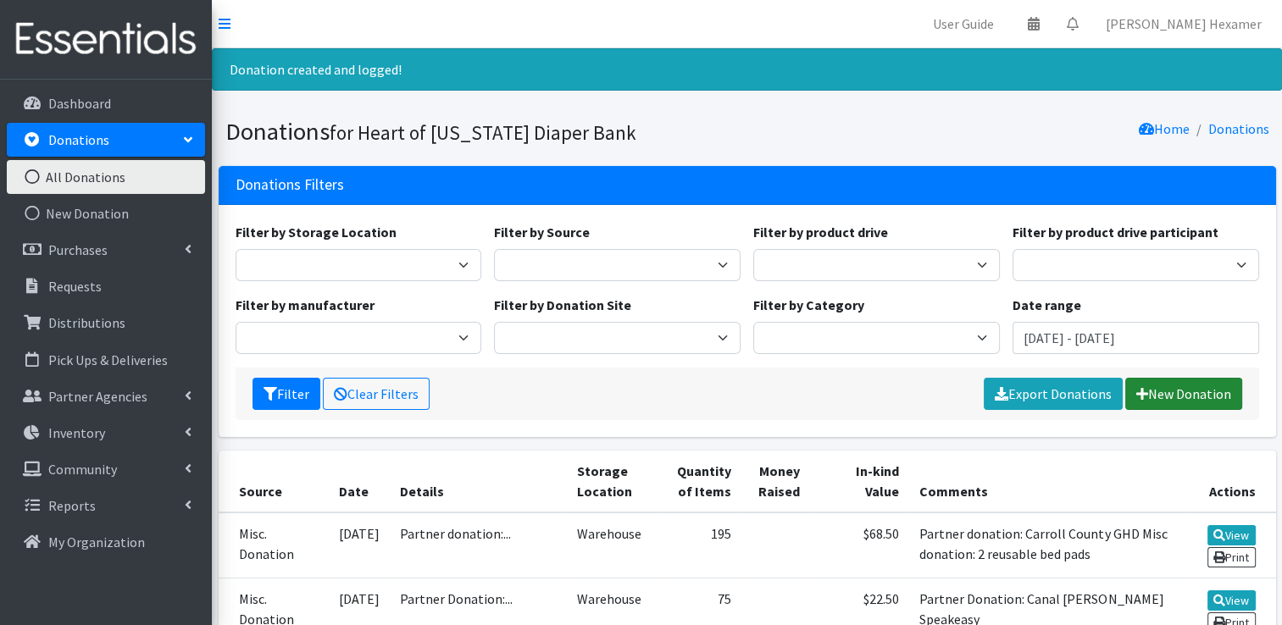
click at [1181, 392] on link "New Donation" at bounding box center [1183, 394] width 117 height 32
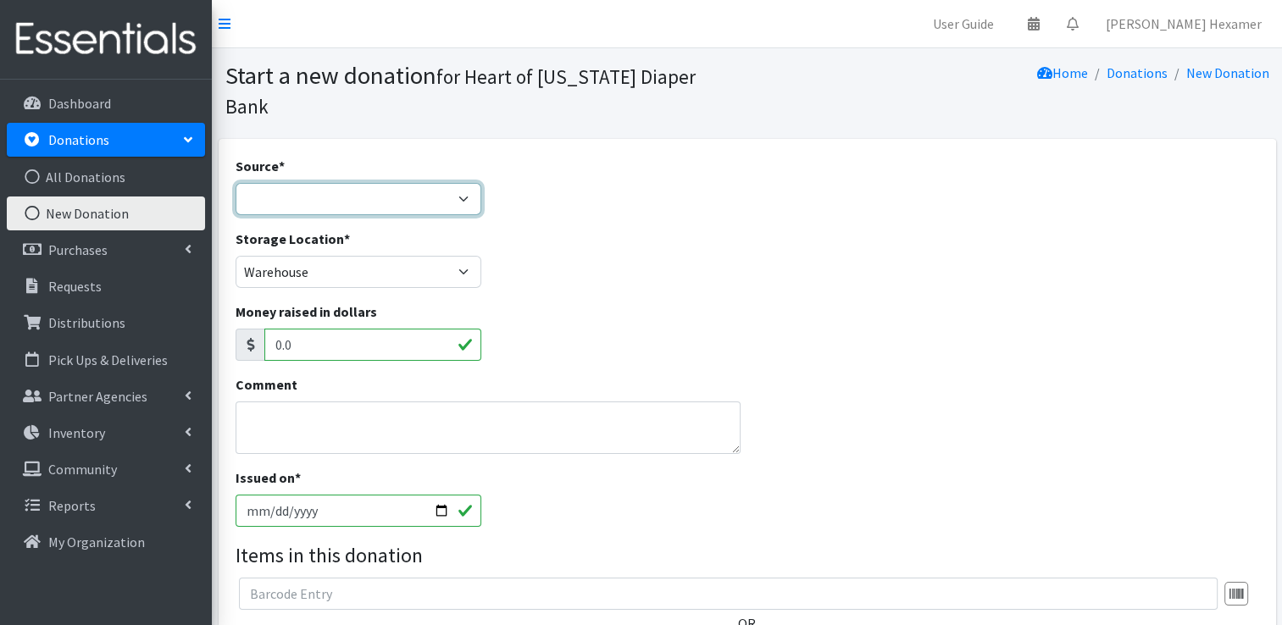
click at [337, 183] on select "Product Drive Manufacturer Donation Site Misc. Donation" at bounding box center [359, 199] width 247 height 32
select select "Misc. Donation"
click at [236, 183] on select "Product Drive Manufacturer Donation Site Misc. Donation" at bounding box center [359, 199] width 247 height 32
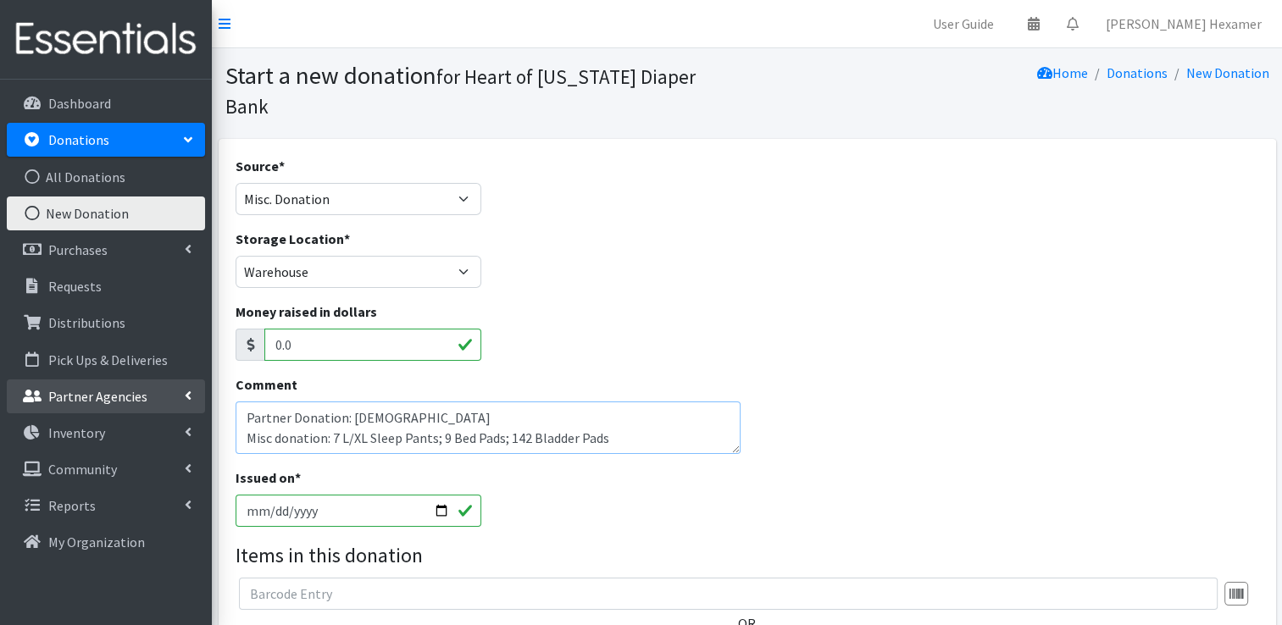
drag, startPoint x: 631, startPoint y: 416, endPoint x: 193, endPoint y: 406, distance: 437.4
click at [193, 406] on div "User Guide 0 Pick-ups remaining this week View Calendar 0 Requests 0 Partner Ag…" at bounding box center [641, 476] width 1282 height 953
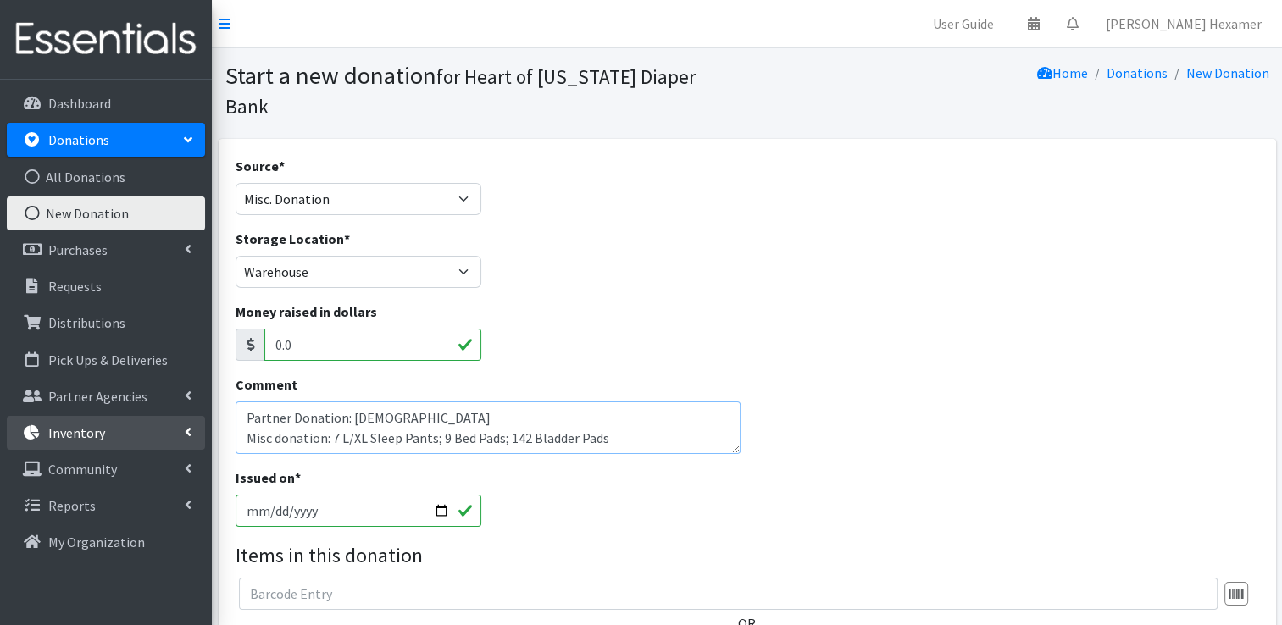
type textarea "Partner Donation: [DEMOGRAPHIC_DATA] Misc donation: 7 L/XL Sleep Pants; 9 Bed P…"
click at [446, 495] on input "[DATE]" at bounding box center [359, 511] width 247 height 32
type input "[DATE]"
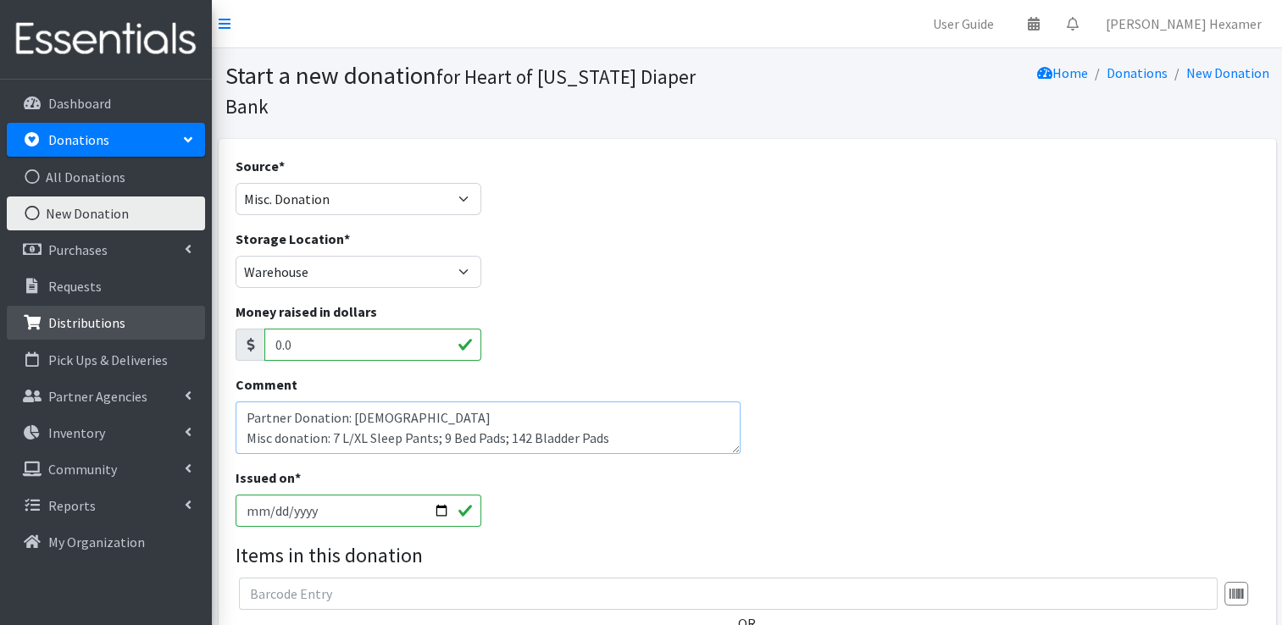
drag, startPoint x: 490, startPoint y: 390, endPoint x: 8, endPoint y: 316, distance: 487.8
click at [8, 316] on div "User Guide 0 Pick-ups remaining this week View Calendar 0 Requests 0 Partner Ag…" at bounding box center [641, 476] width 1282 height 953
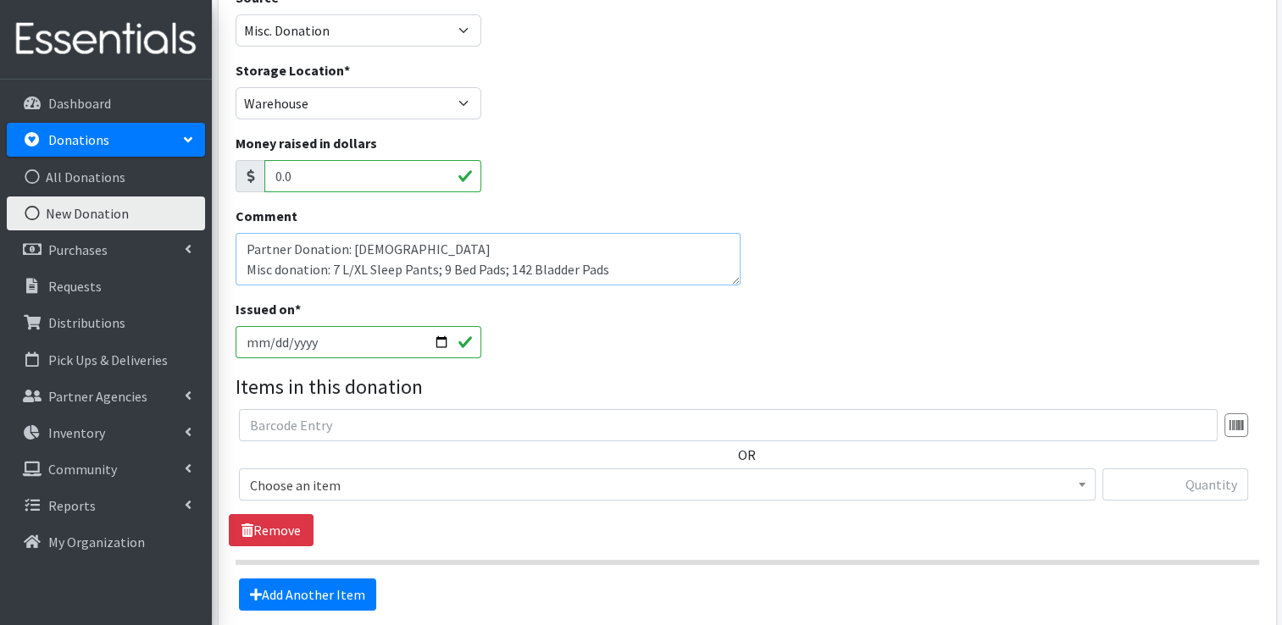
scroll to position [169, 0]
click at [315, 473] on span "Choose an item" at bounding box center [667, 485] width 835 height 24
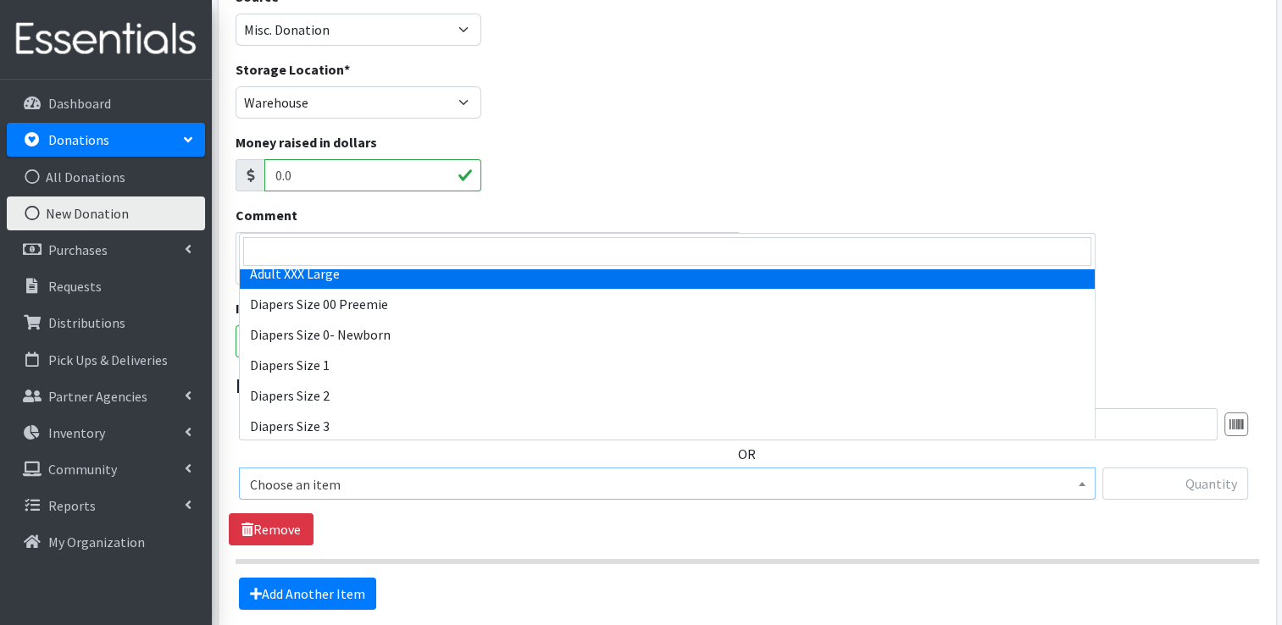
scroll to position [254, 0]
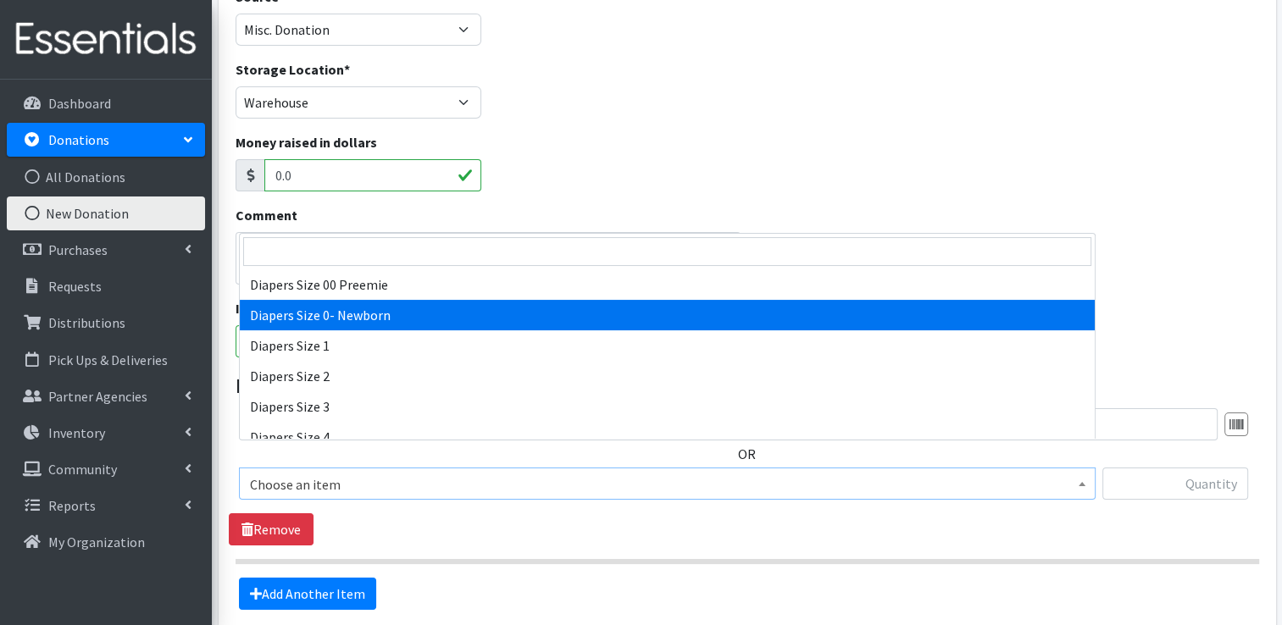
select select "406"
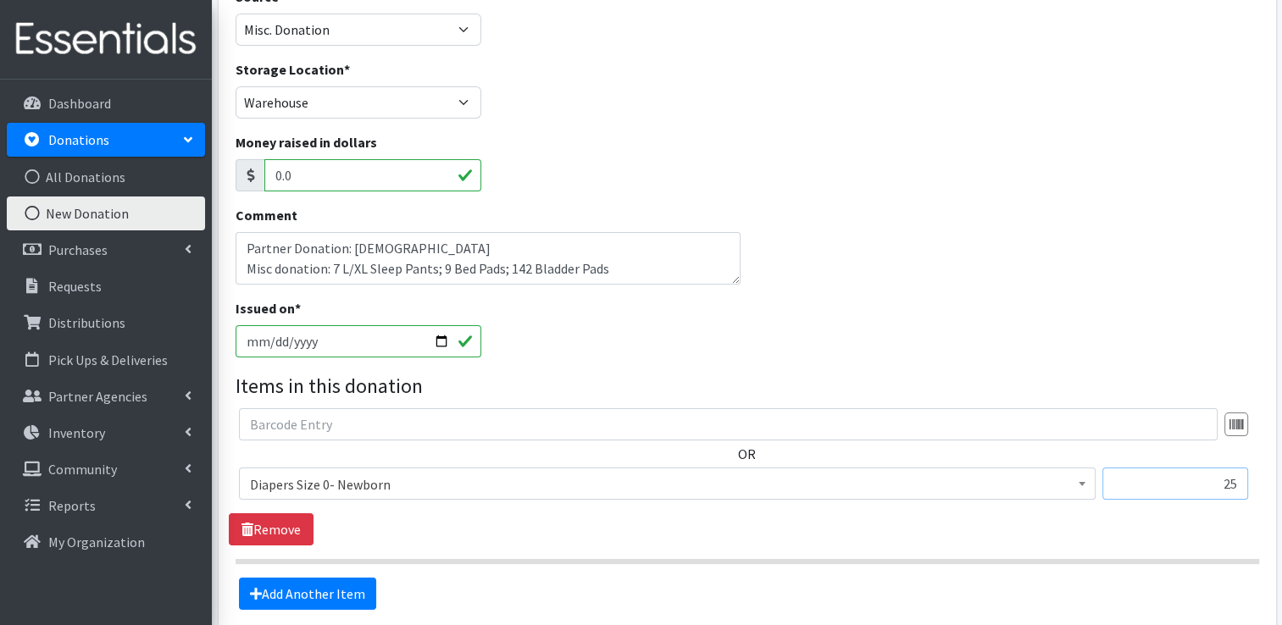
type input "25"
click at [294, 578] on link "Add Another Item" at bounding box center [307, 594] width 137 height 32
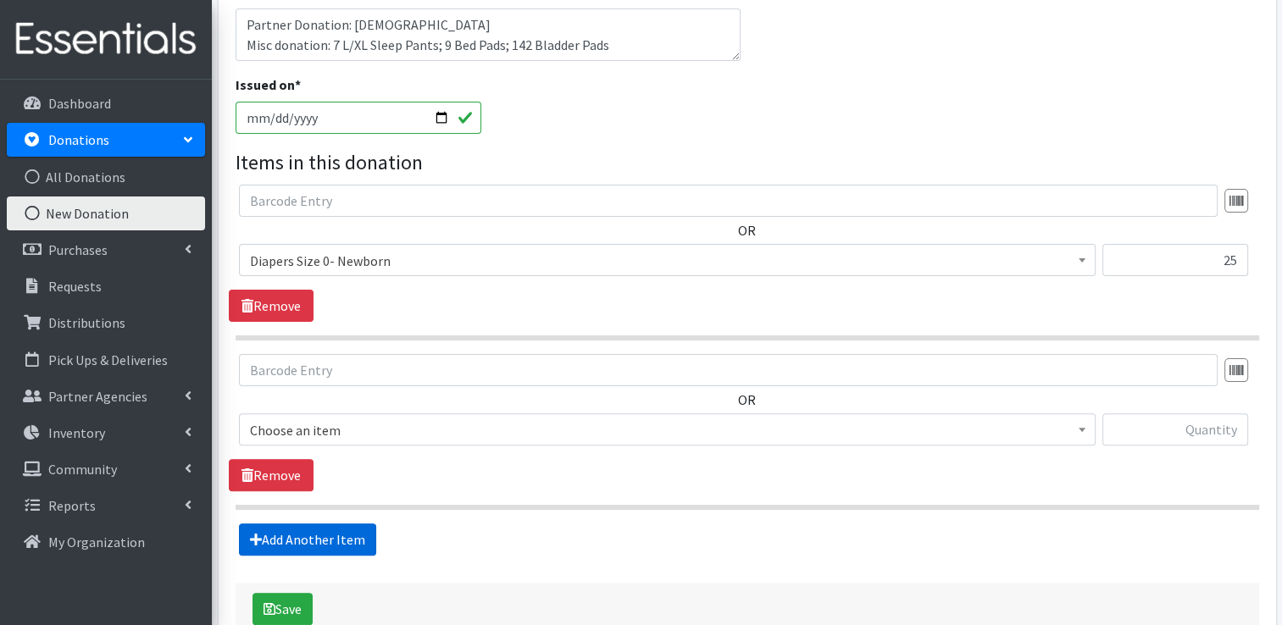
scroll to position [465, 0]
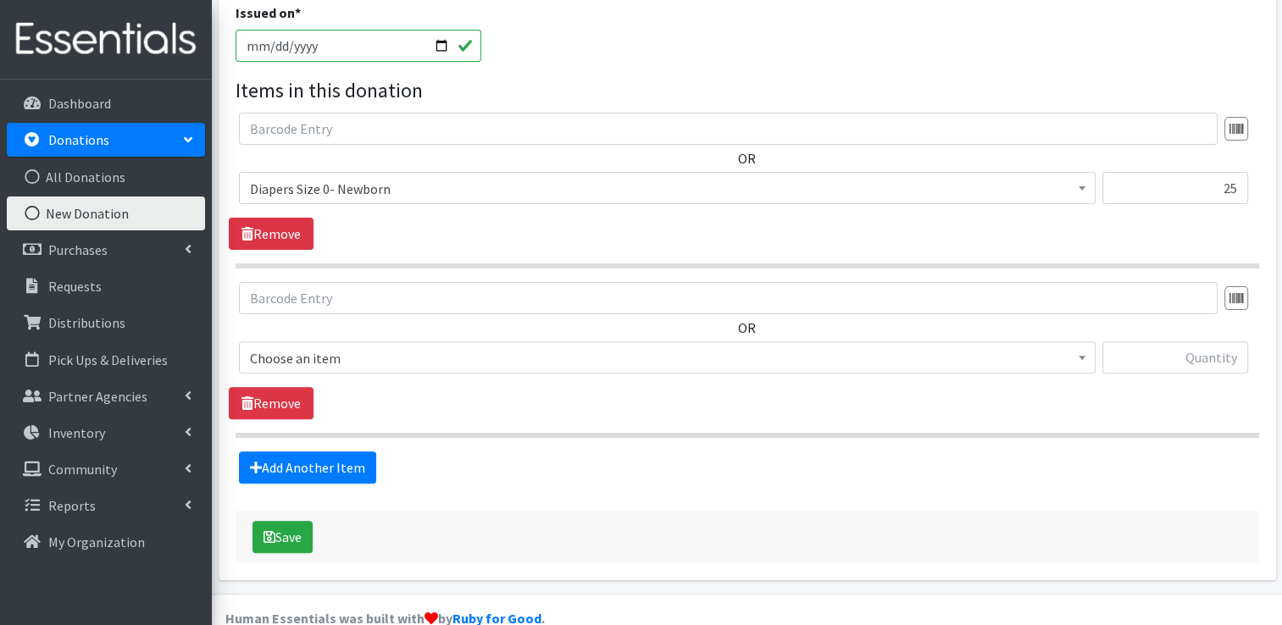
click at [316, 347] on span "Choose an item" at bounding box center [667, 359] width 835 height 24
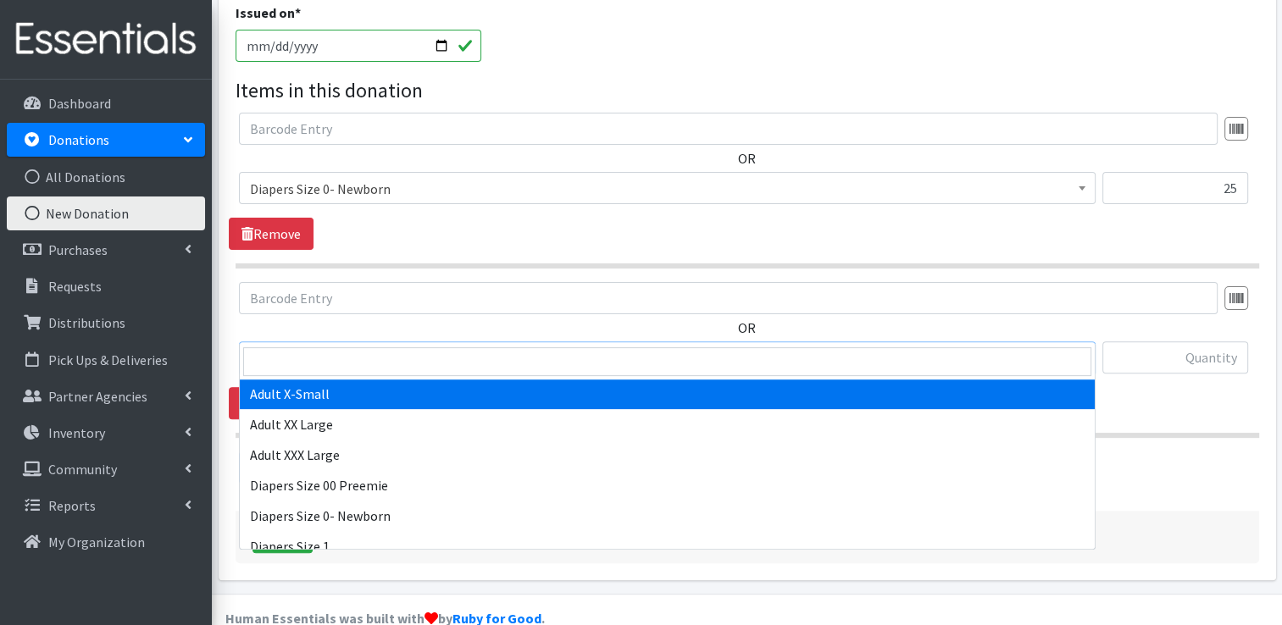
scroll to position [169, 0]
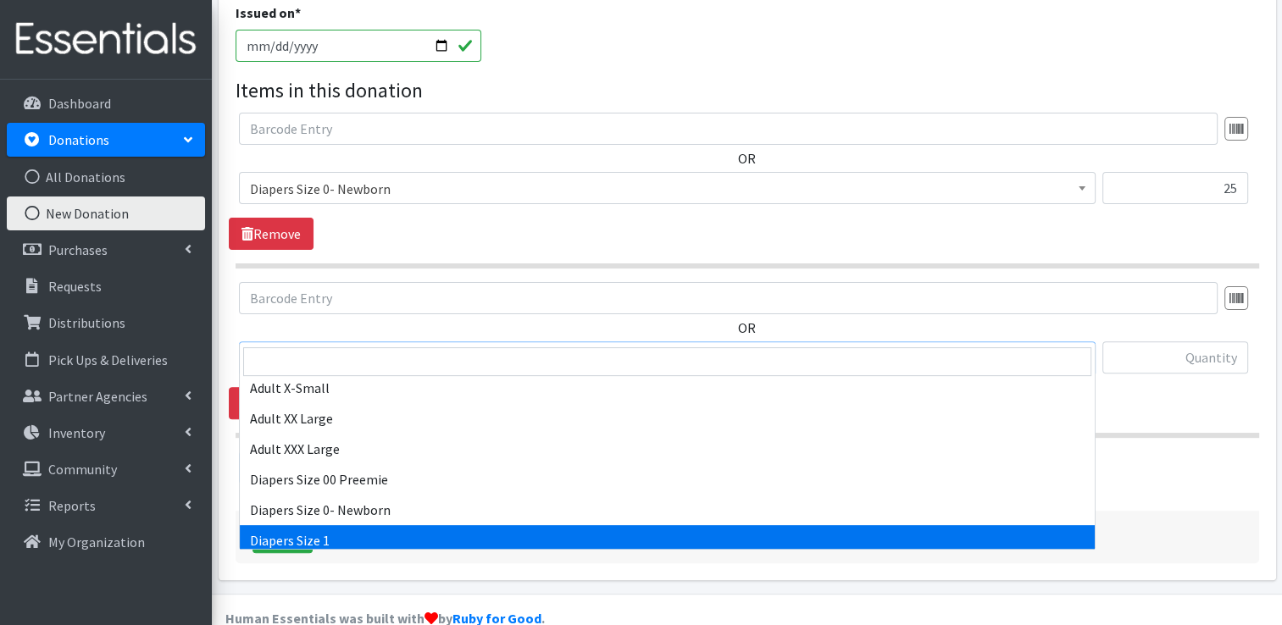
select select "408"
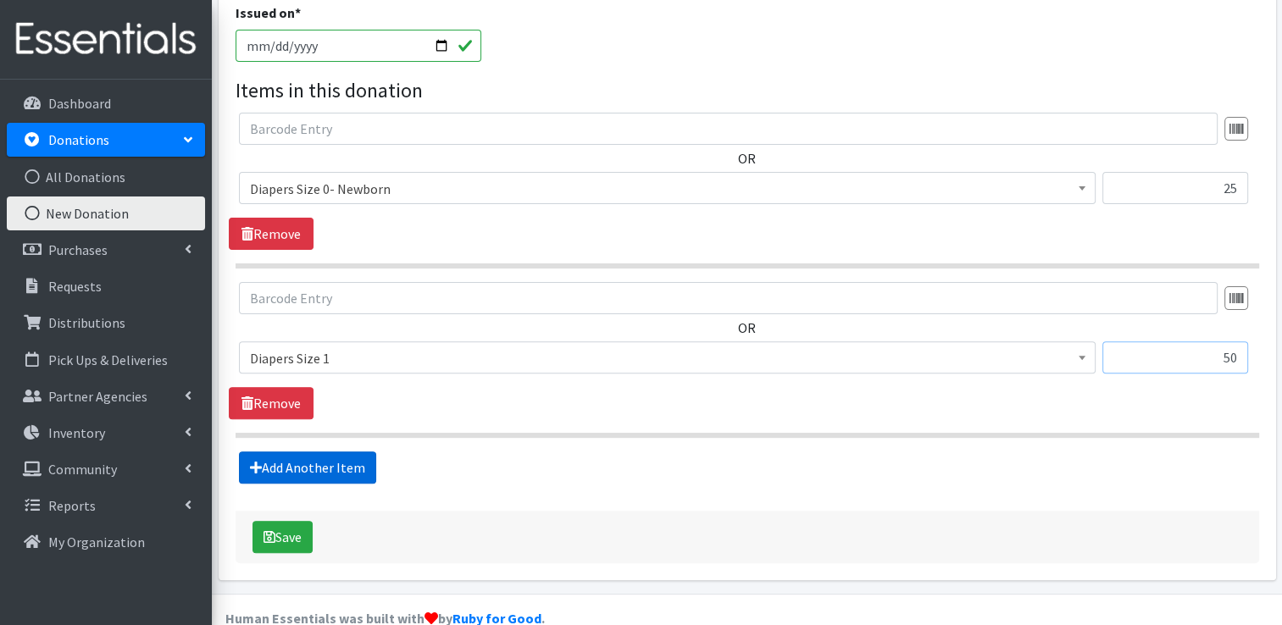
type input "50"
click at [278, 452] on link "Add Another Item" at bounding box center [307, 468] width 137 height 32
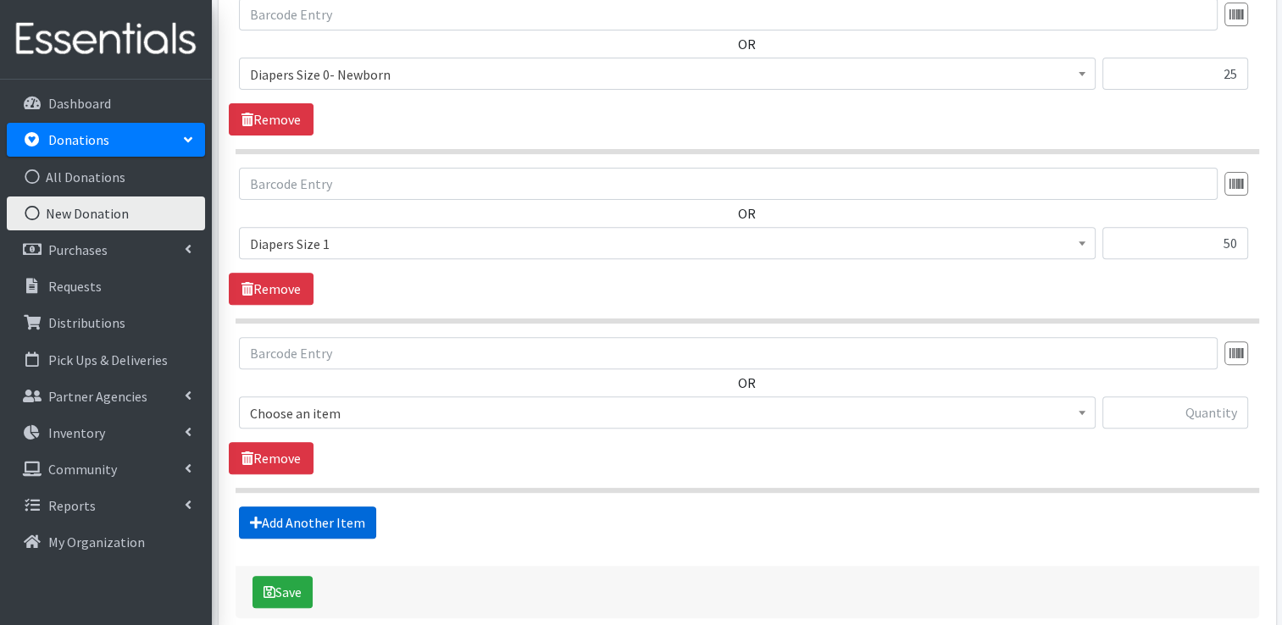
scroll to position [634, 0]
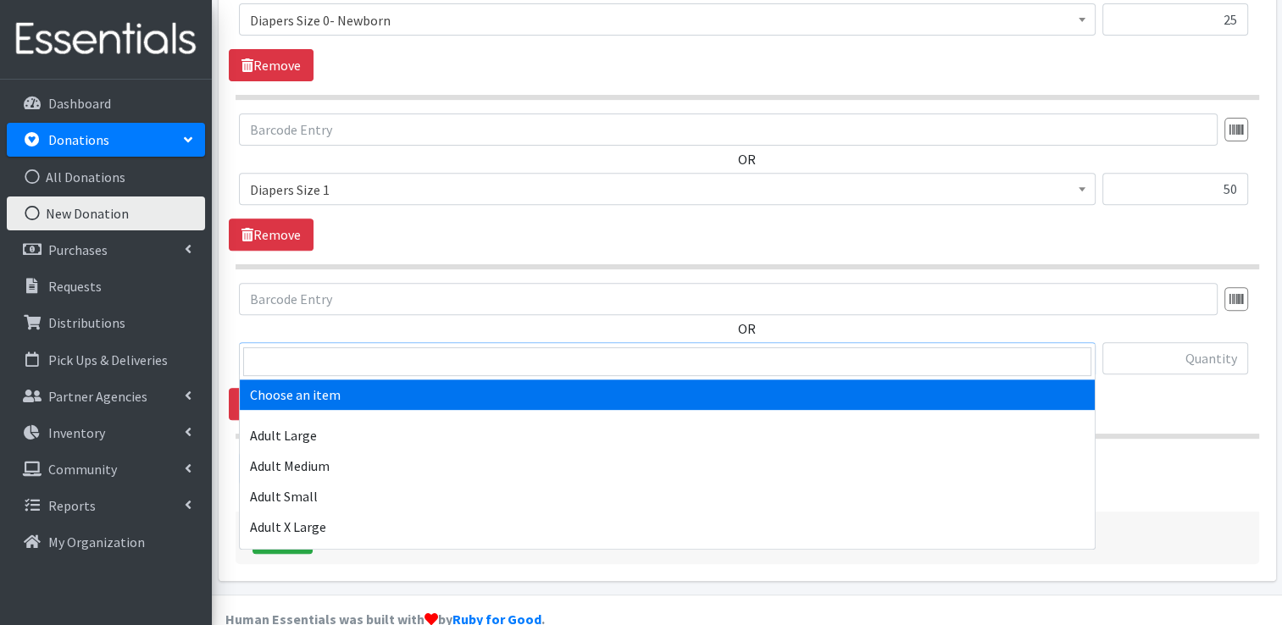
click at [337, 347] on span "Choose an item" at bounding box center [667, 359] width 835 height 24
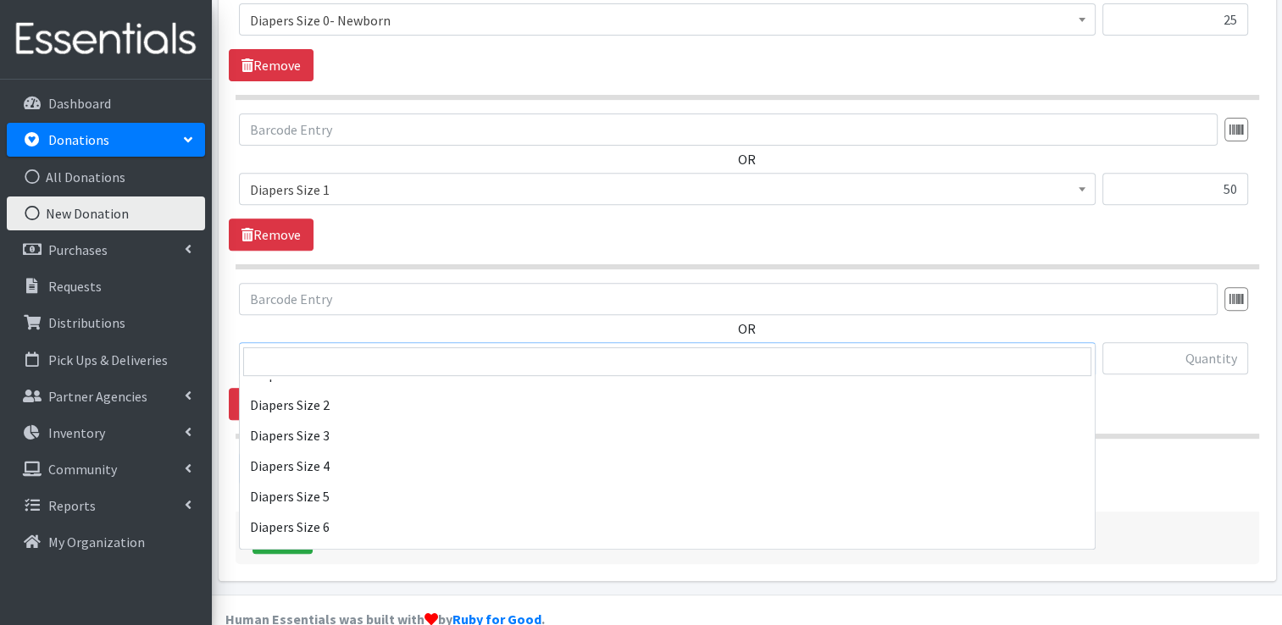
scroll to position [339, 0]
select select "414"
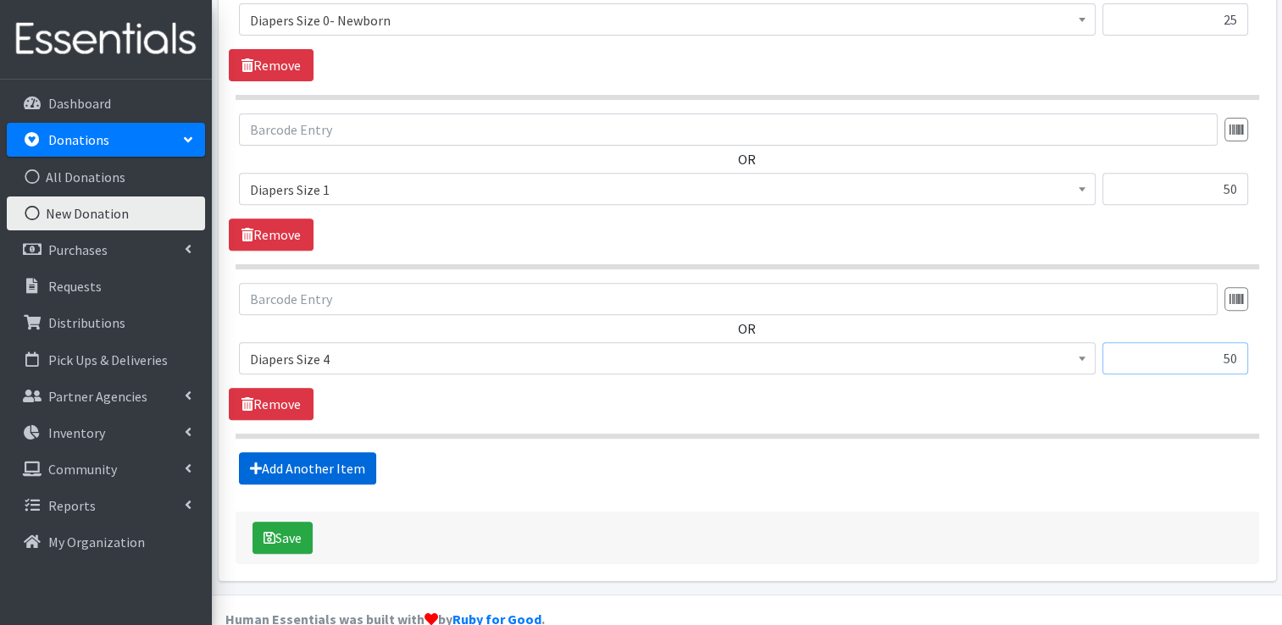
type input "50"
click at [338, 453] on link "Add Another Item" at bounding box center [307, 469] width 137 height 32
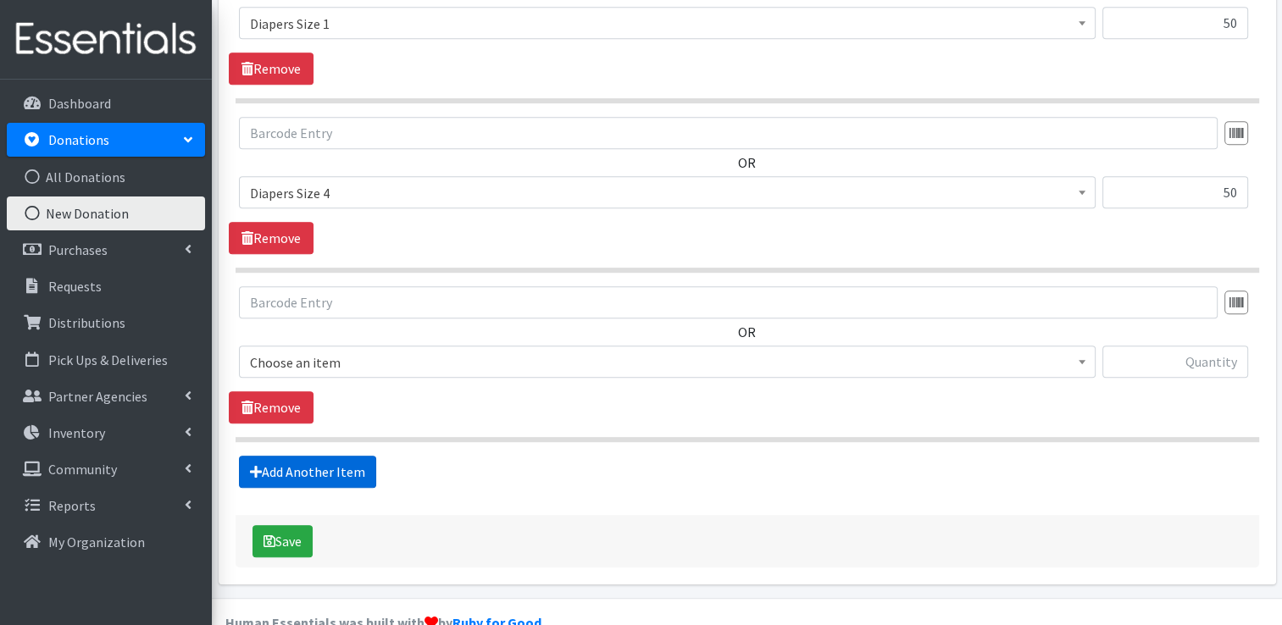
scroll to position [803, 0]
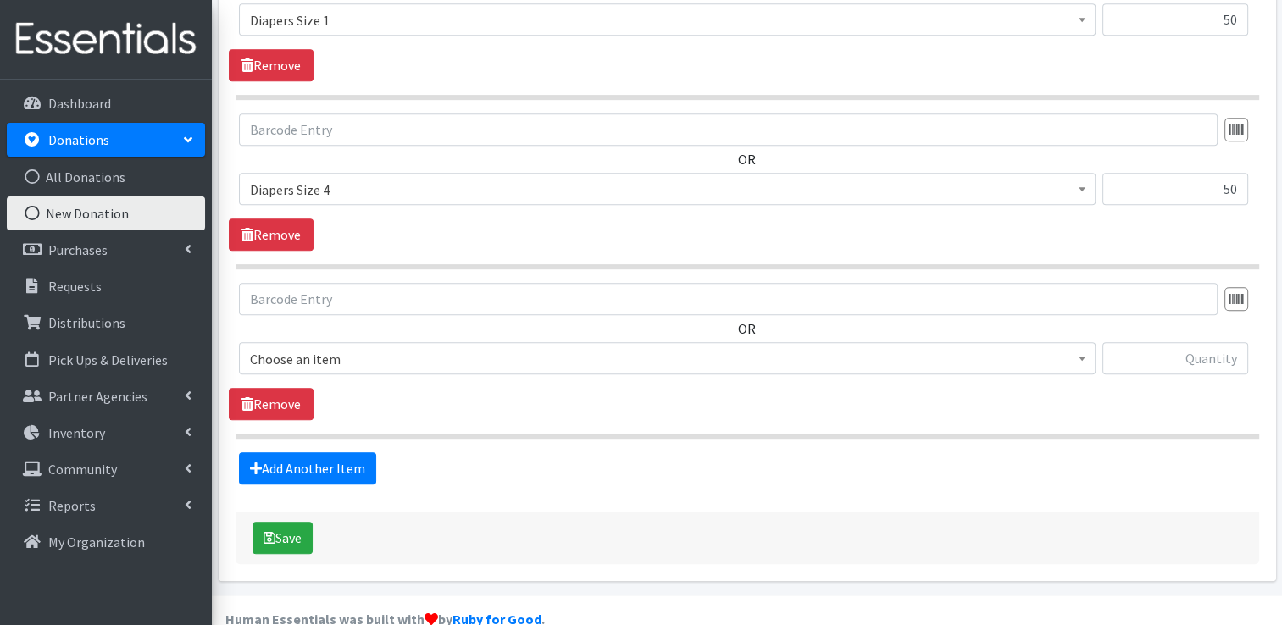
click at [364, 309] on div "OR Choose an item Adult Large Adult Medium Adult Small Adult X Large Adult X-Sm…" at bounding box center [747, 335] width 1036 height 105
click at [369, 347] on span "Choose an item" at bounding box center [667, 359] width 835 height 24
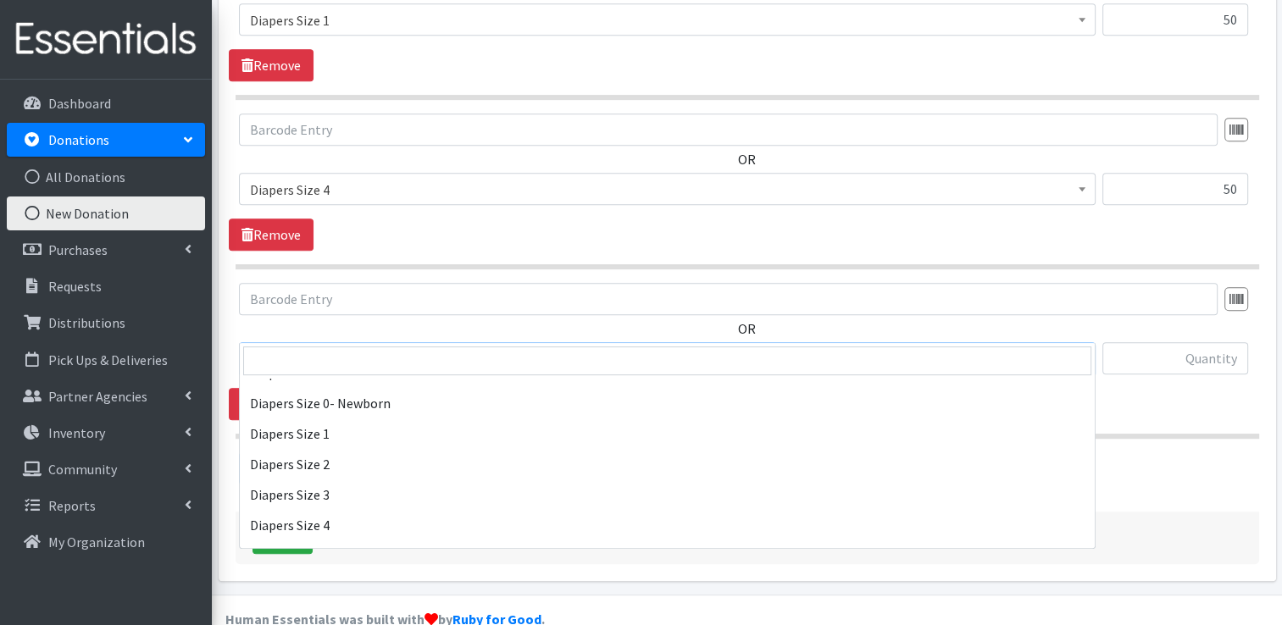
scroll to position [339, 0]
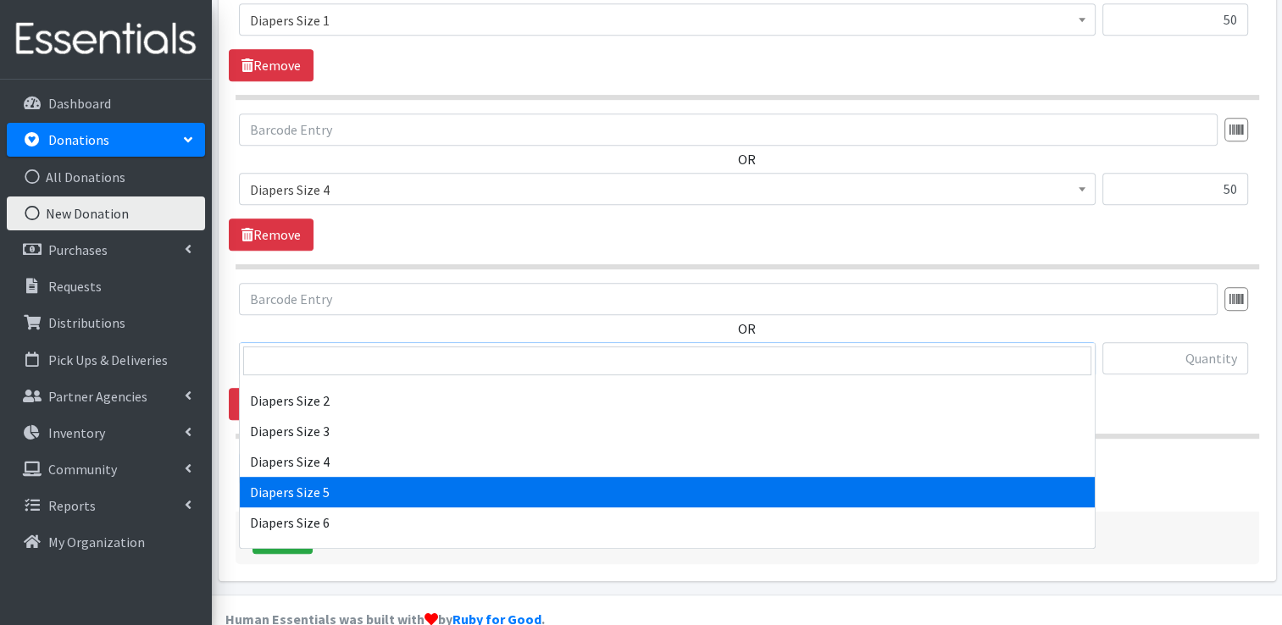
select select "415"
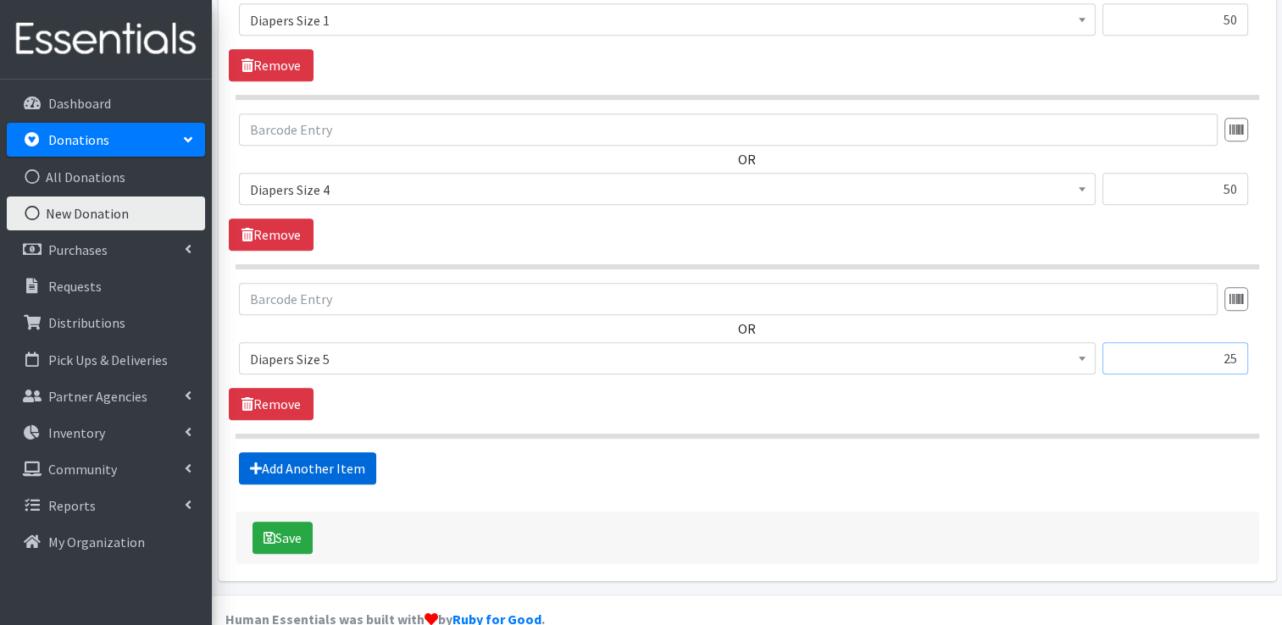
type input "25"
click at [361, 453] on link "Add Another Item" at bounding box center [307, 469] width 137 height 32
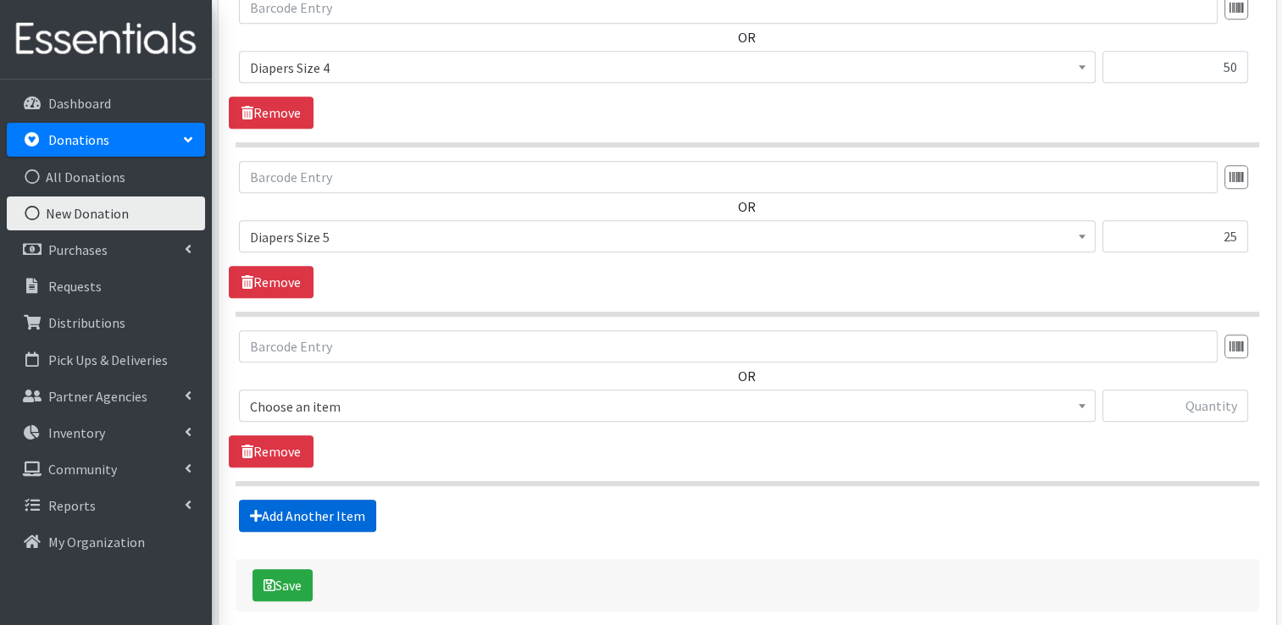
scroll to position [973, 0]
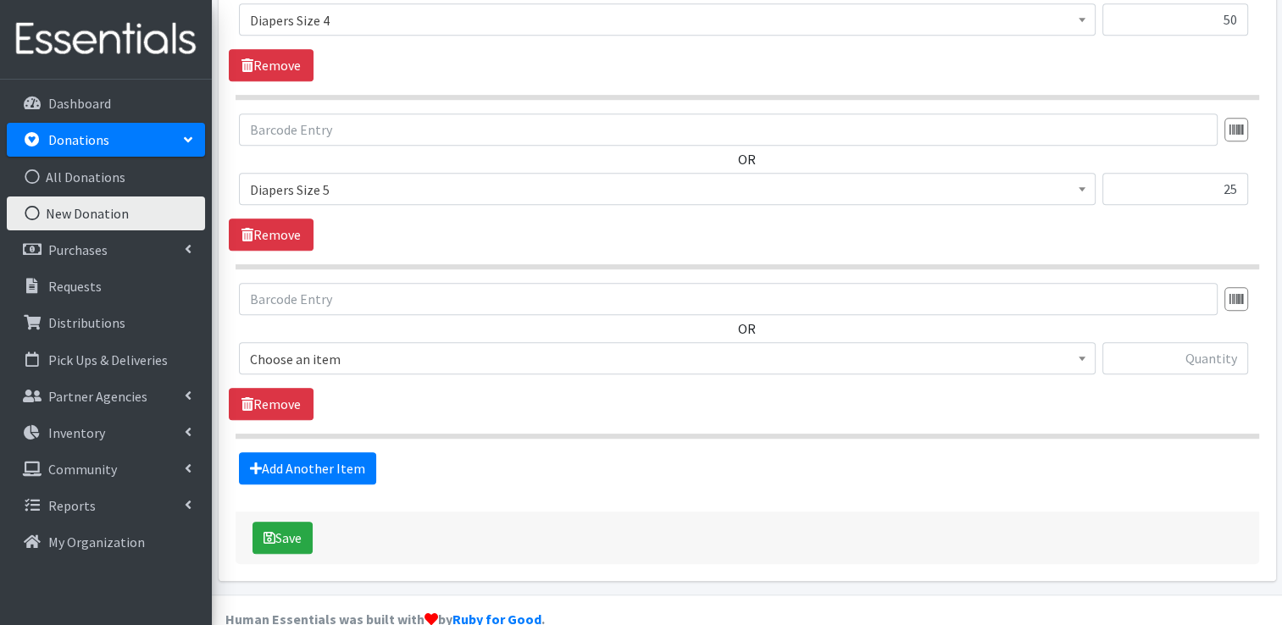
click at [372, 347] on span "Choose an item" at bounding box center [667, 359] width 835 height 24
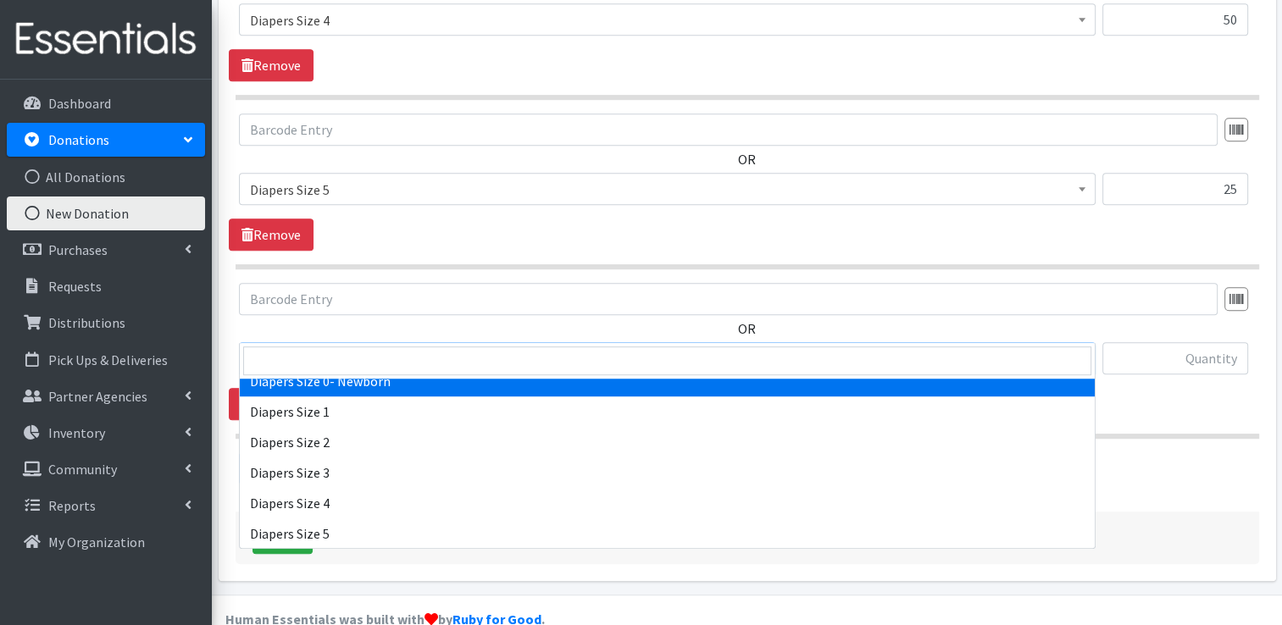
scroll to position [339, 0]
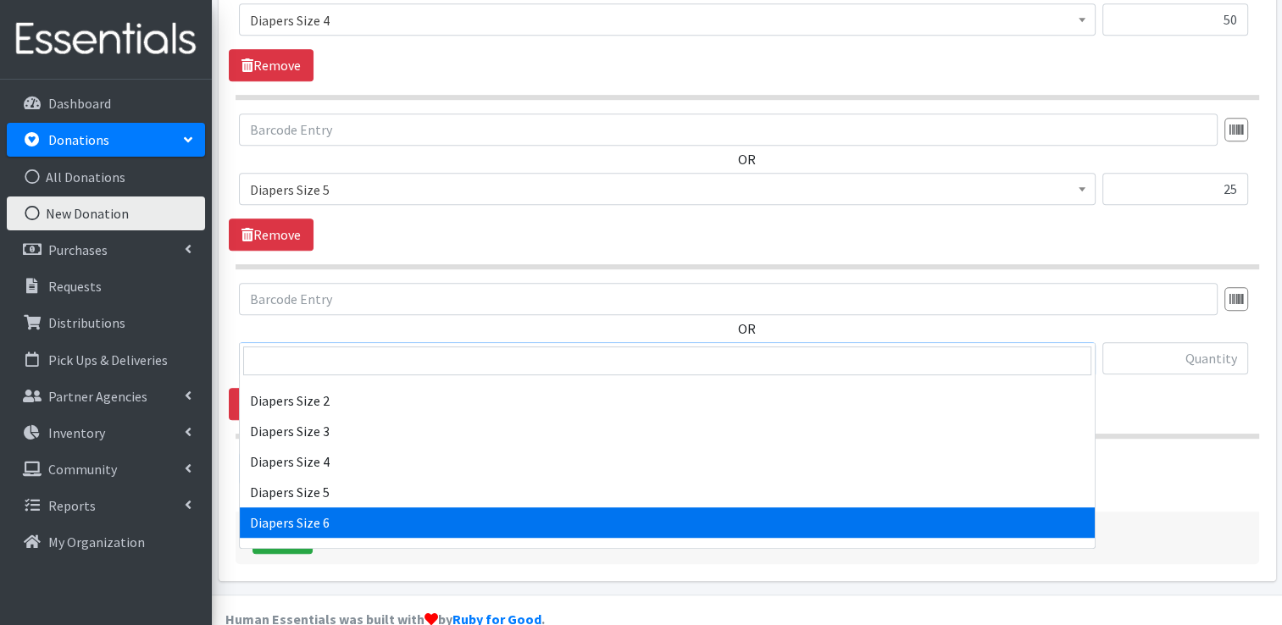
select select "417"
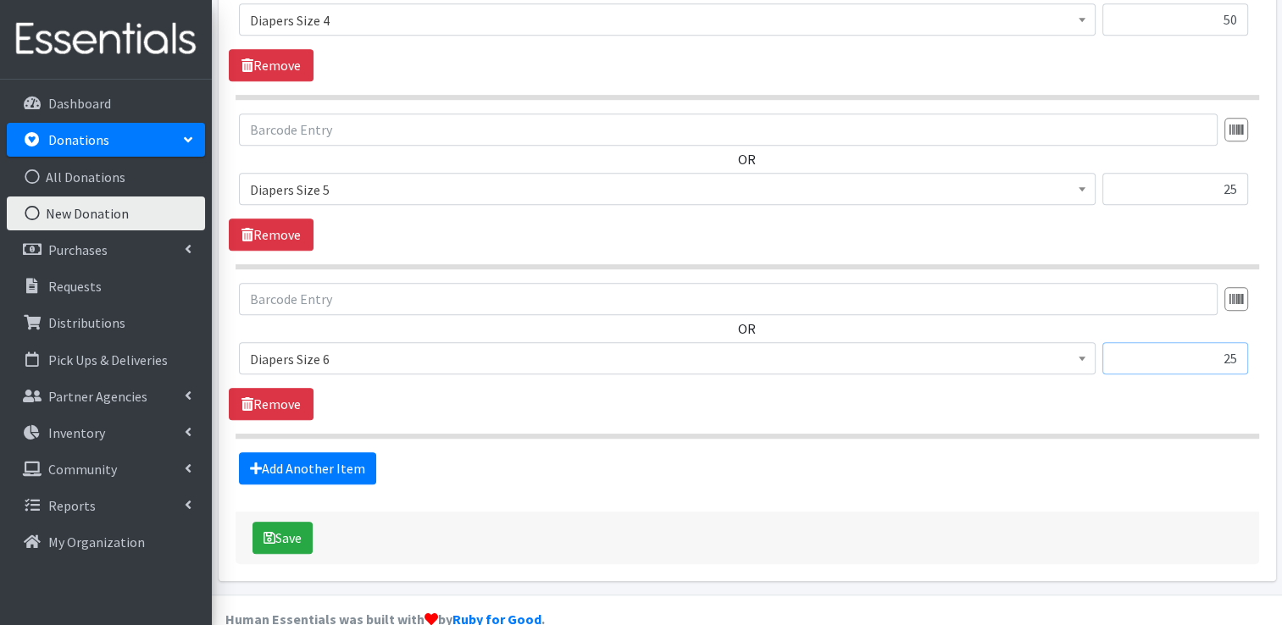
type input "25"
click at [313, 453] on link "Add Another Item" at bounding box center [307, 469] width 137 height 32
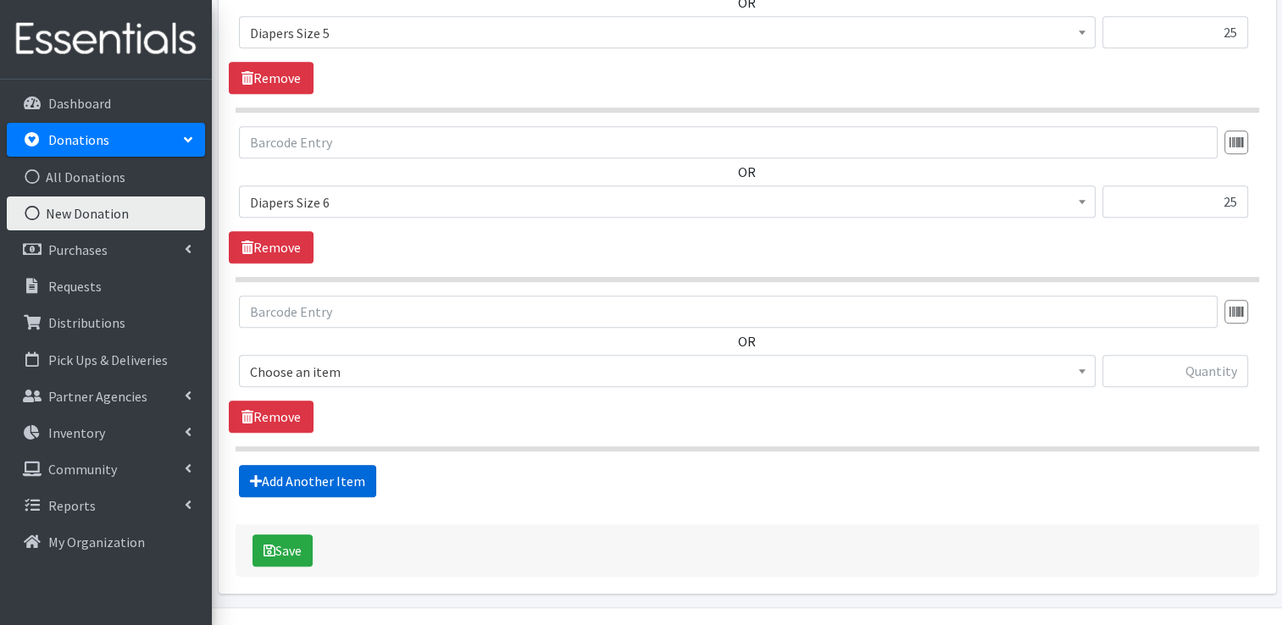
scroll to position [1142, 0]
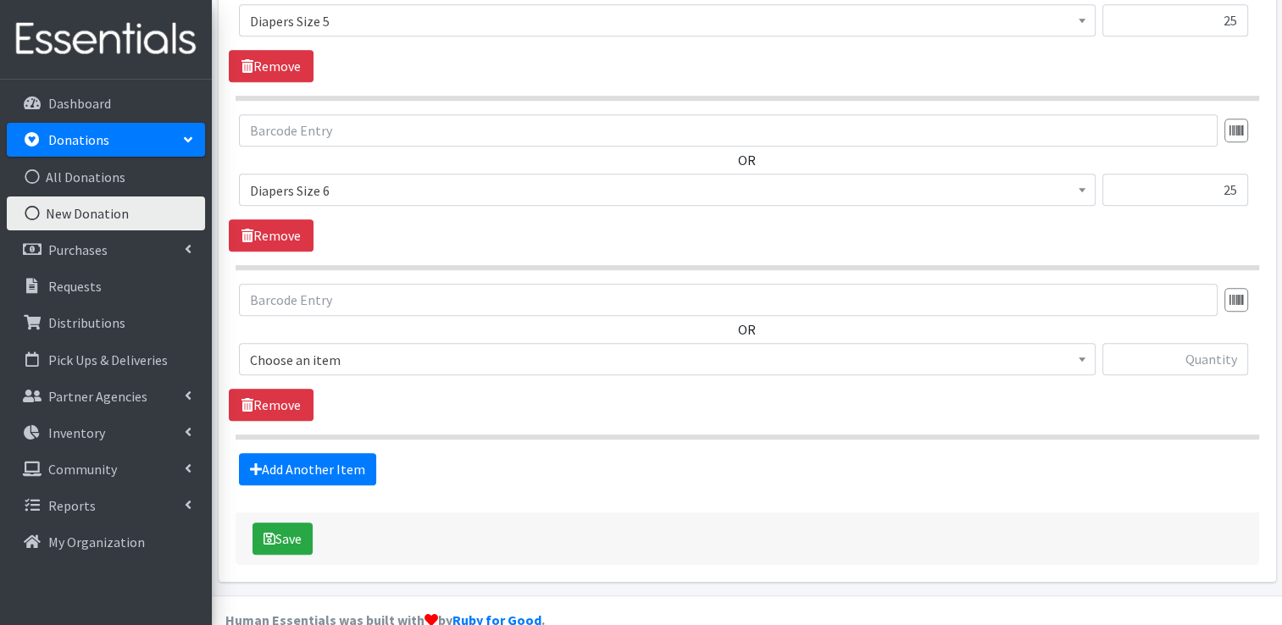
click at [424, 348] on span "Choose an item" at bounding box center [667, 360] width 835 height 24
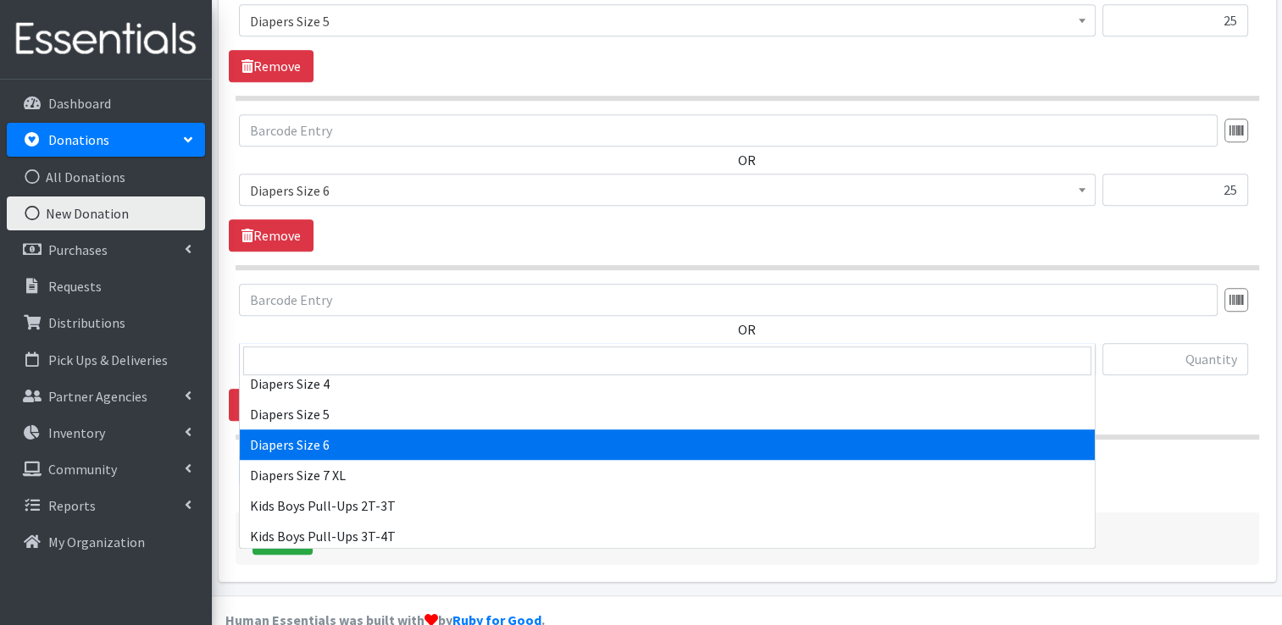
scroll to position [424, 0]
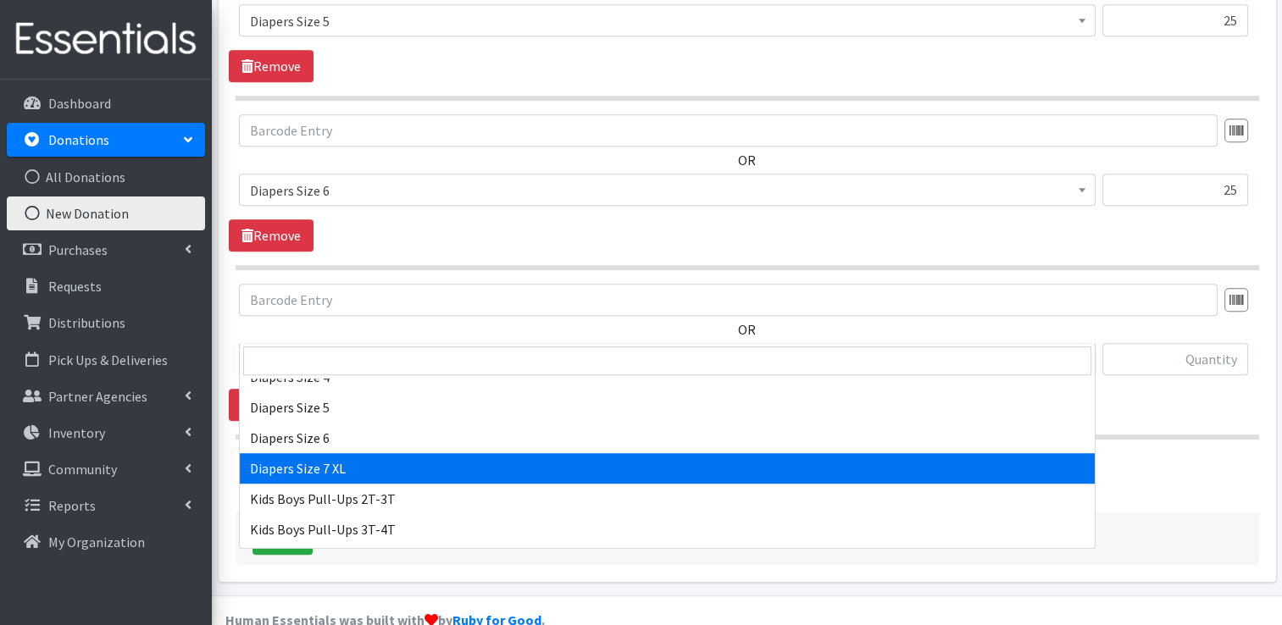
select select "4739"
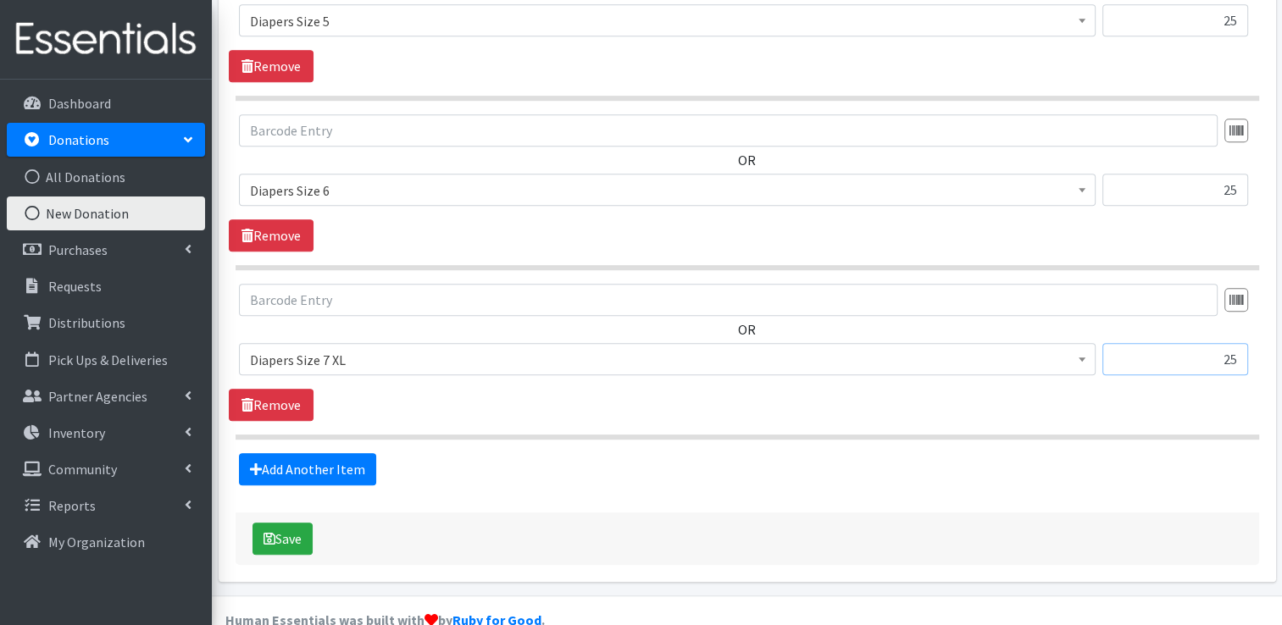
type input "25"
click at [329, 453] on link "Add Another Item" at bounding box center [307, 469] width 137 height 32
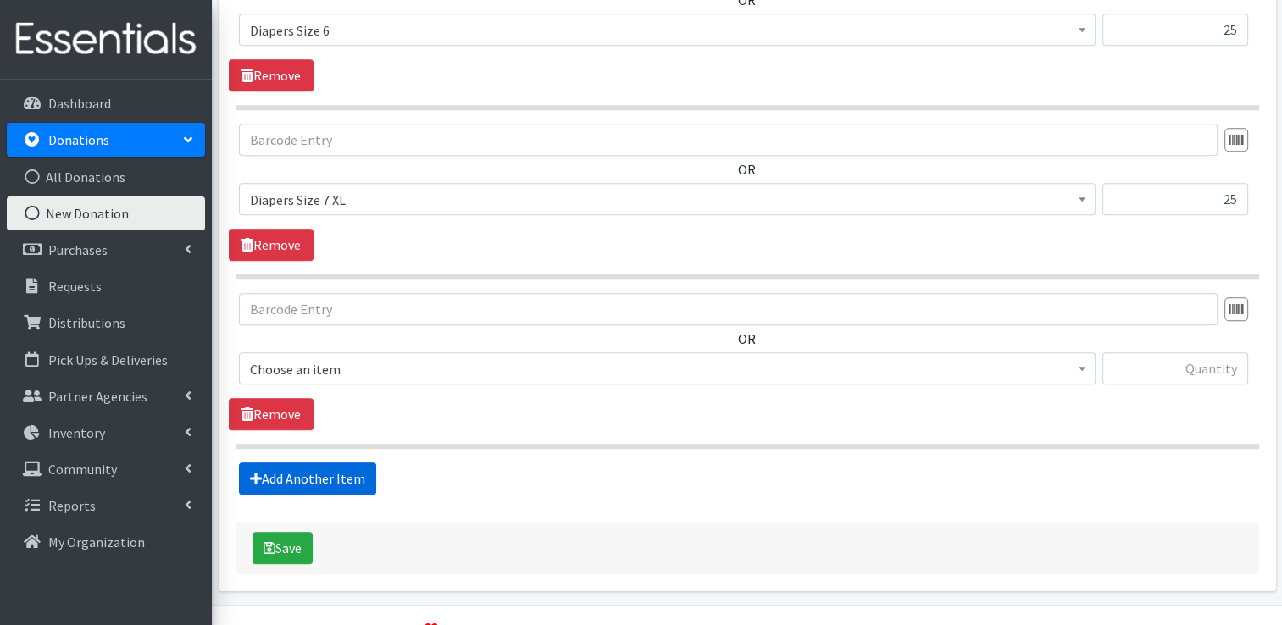
scroll to position [1310, 0]
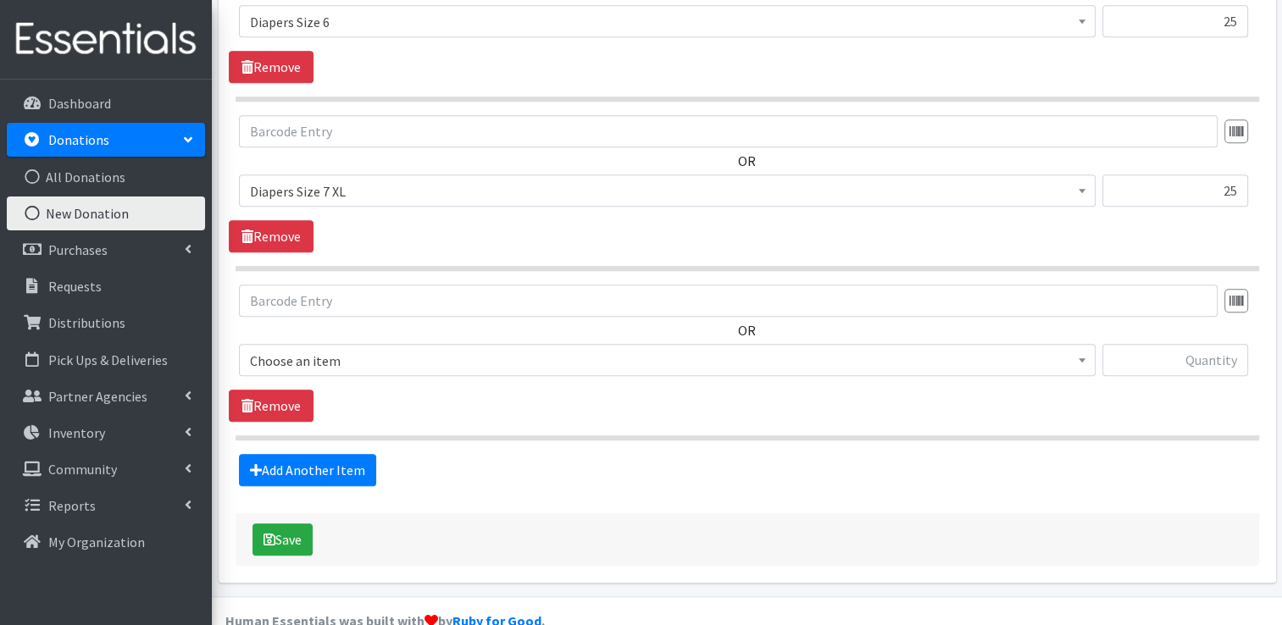
click at [364, 349] on span "Choose an item" at bounding box center [667, 361] width 835 height 24
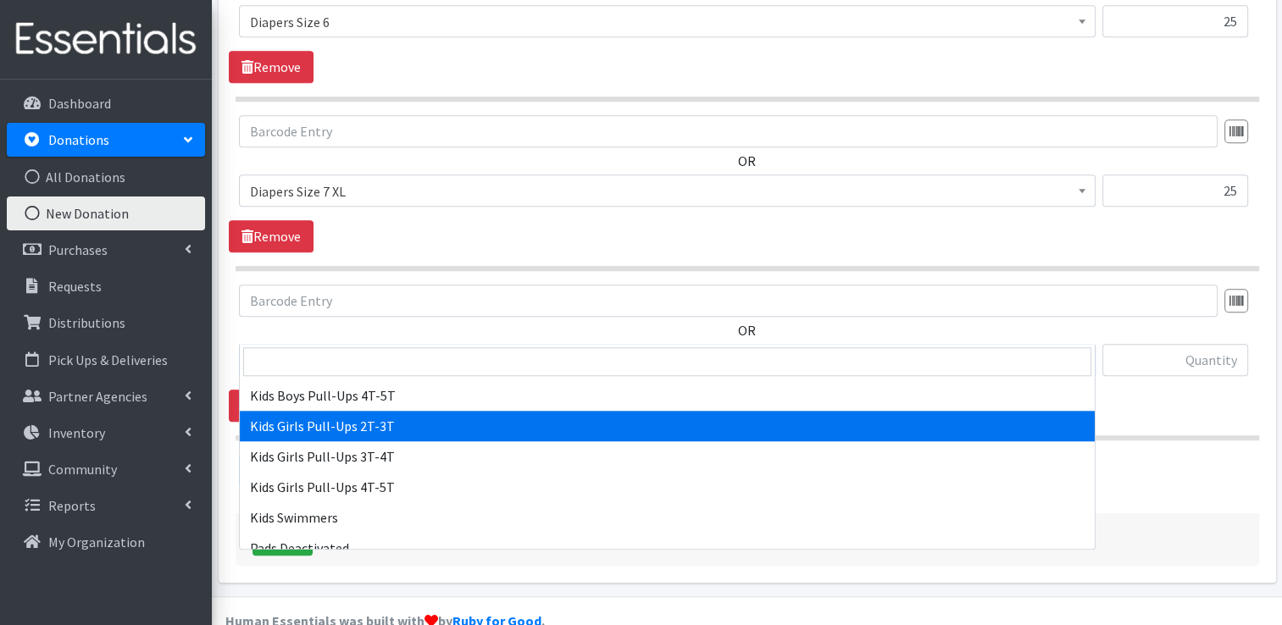
scroll to position [678, 0]
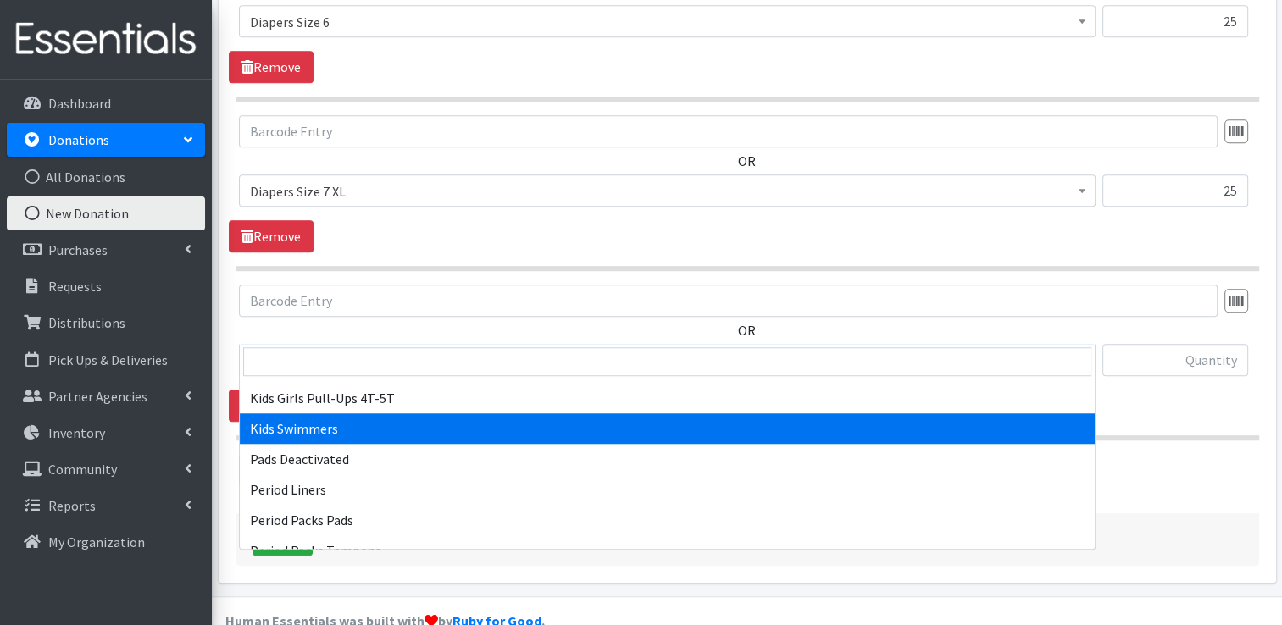
select select "4736"
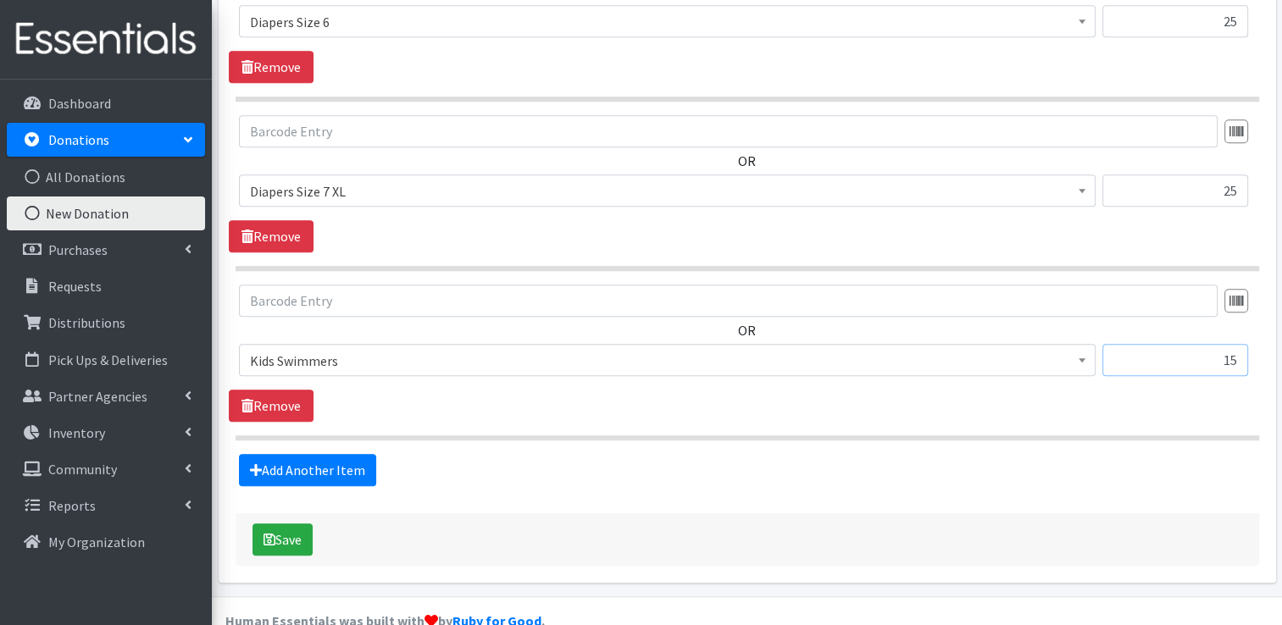
type input "15"
click at [301, 454] on link "Add Another Item" at bounding box center [307, 470] width 137 height 32
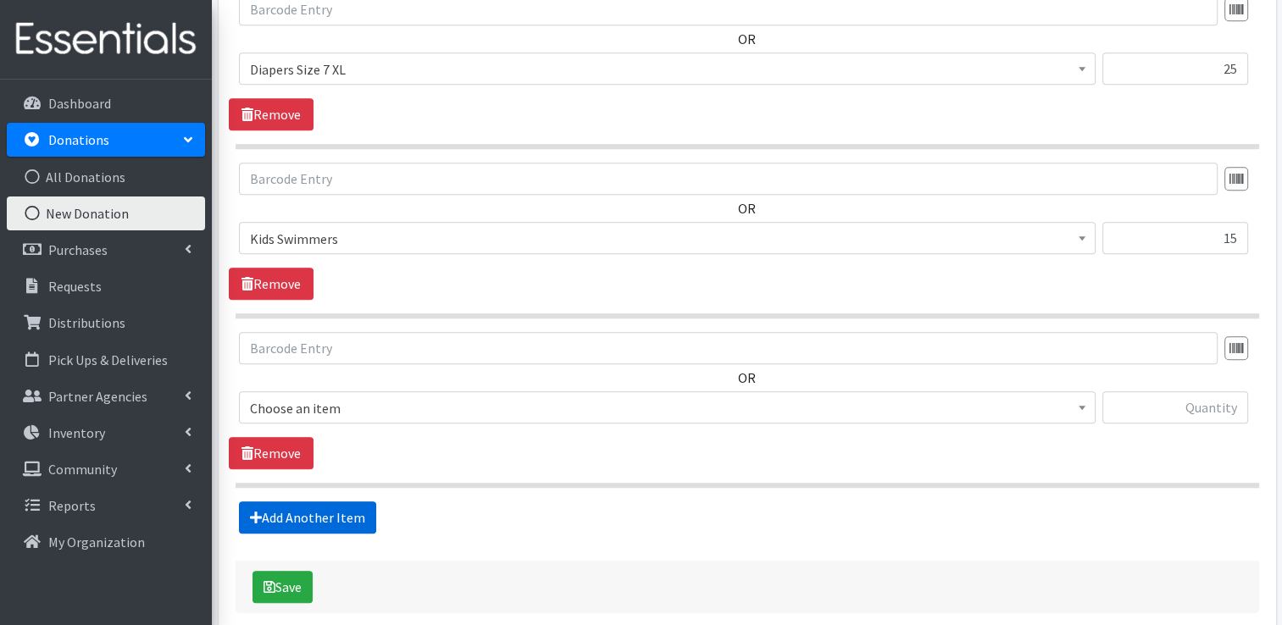
scroll to position [1480, 0]
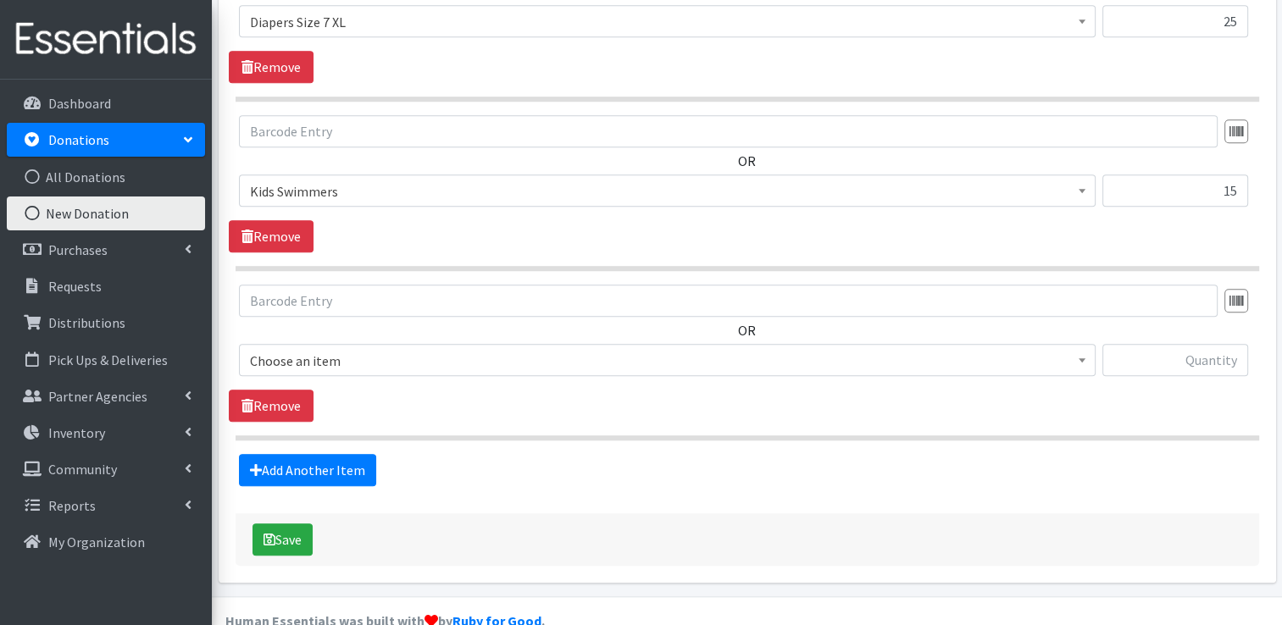
click at [347, 349] on span "Choose an item" at bounding box center [667, 361] width 835 height 24
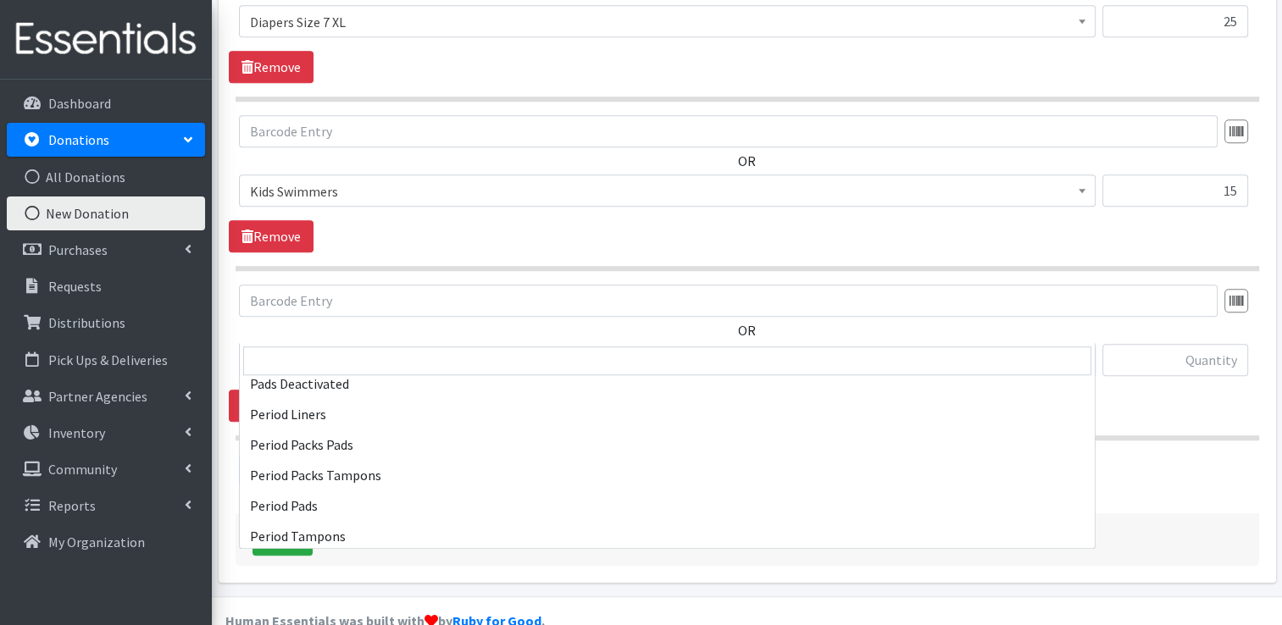
scroll to position [786, 0]
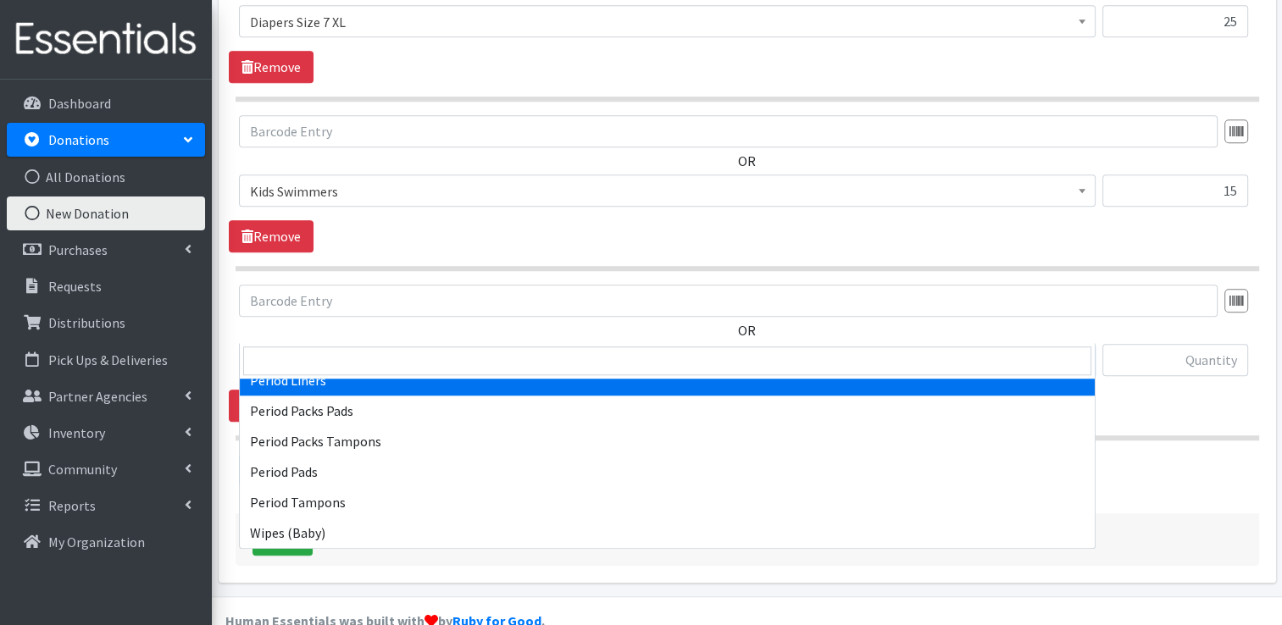
select select "12635"
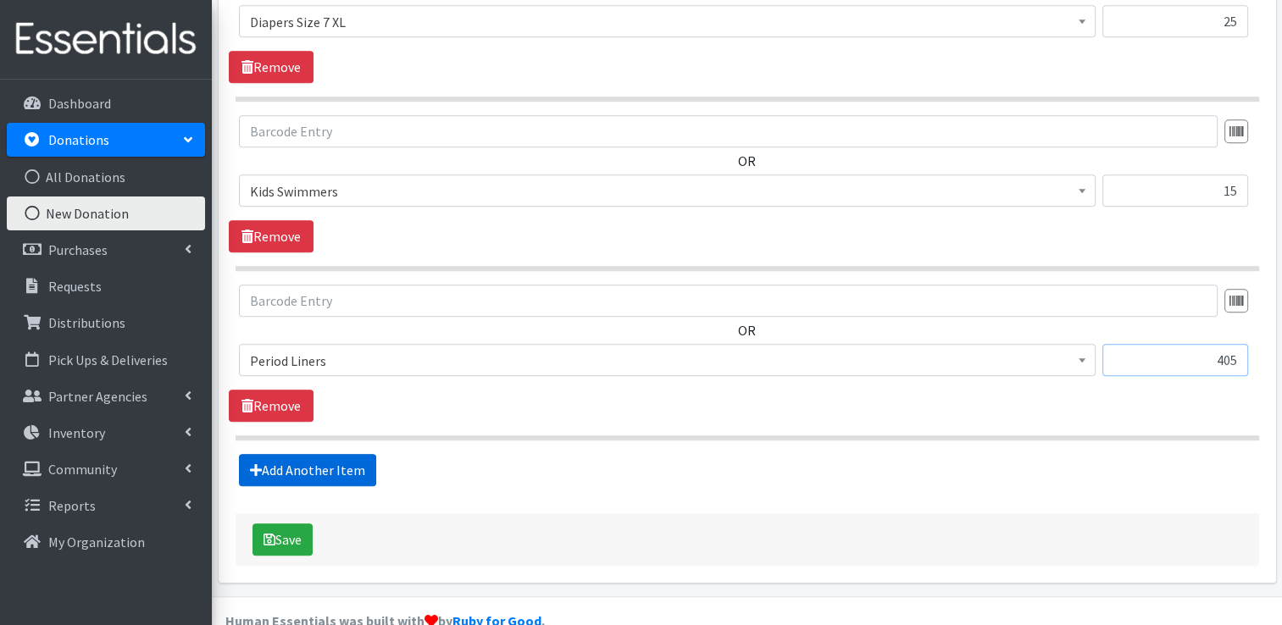
type input "405"
click at [315, 454] on link "Add Another Item" at bounding box center [307, 470] width 137 height 32
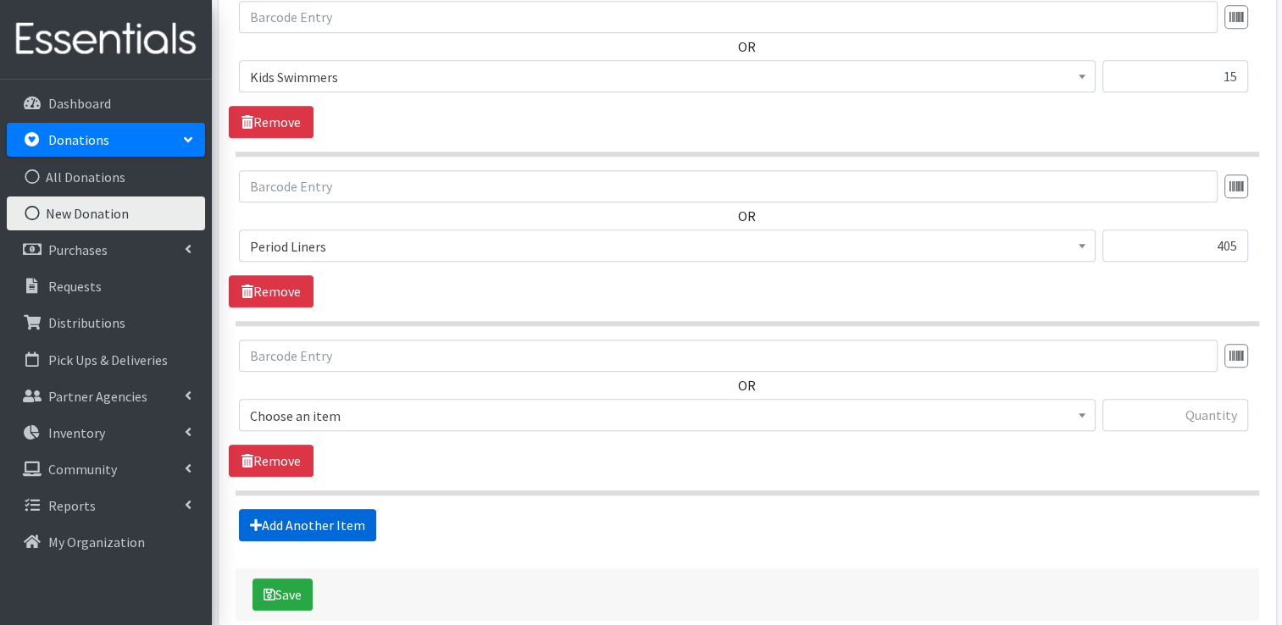
scroll to position [1648, 0]
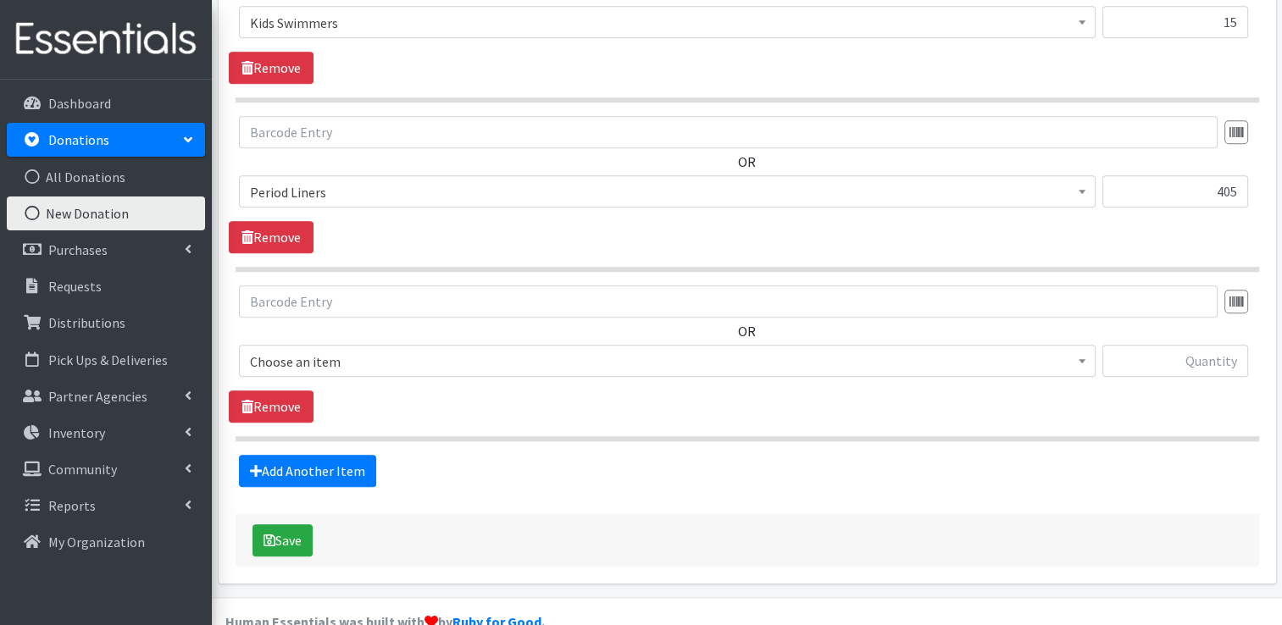
click at [308, 350] on span "Choose an item" at bounding box center [667, 362] width 835 height 24
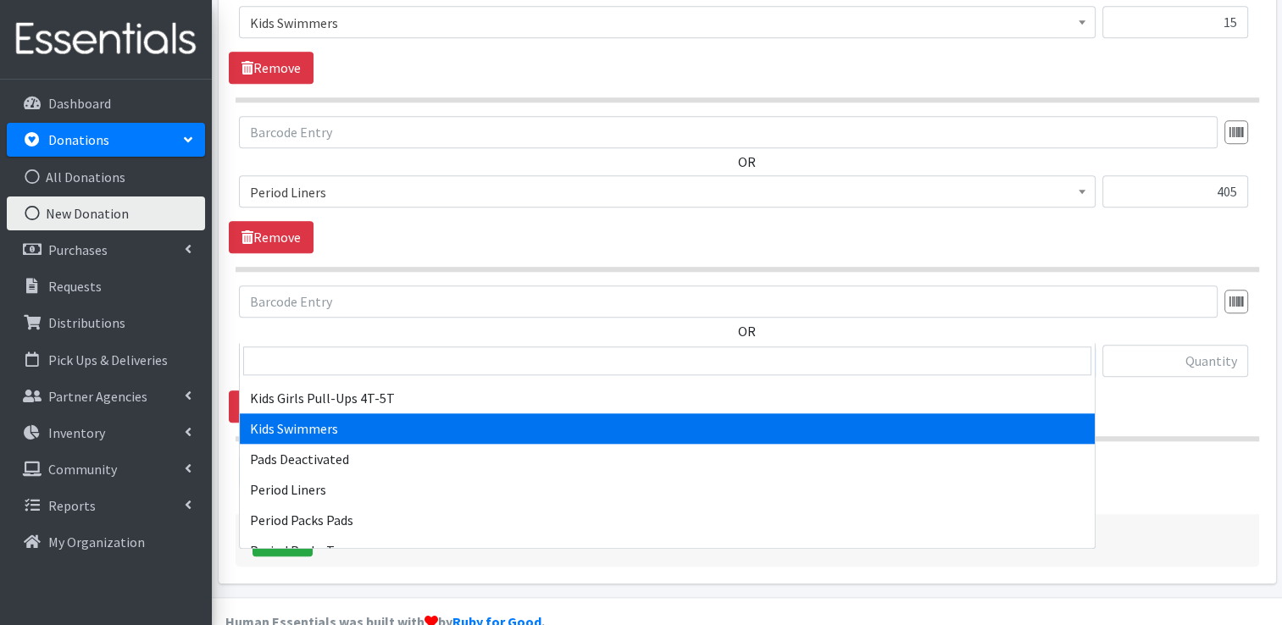
scroll to position [786, 0]
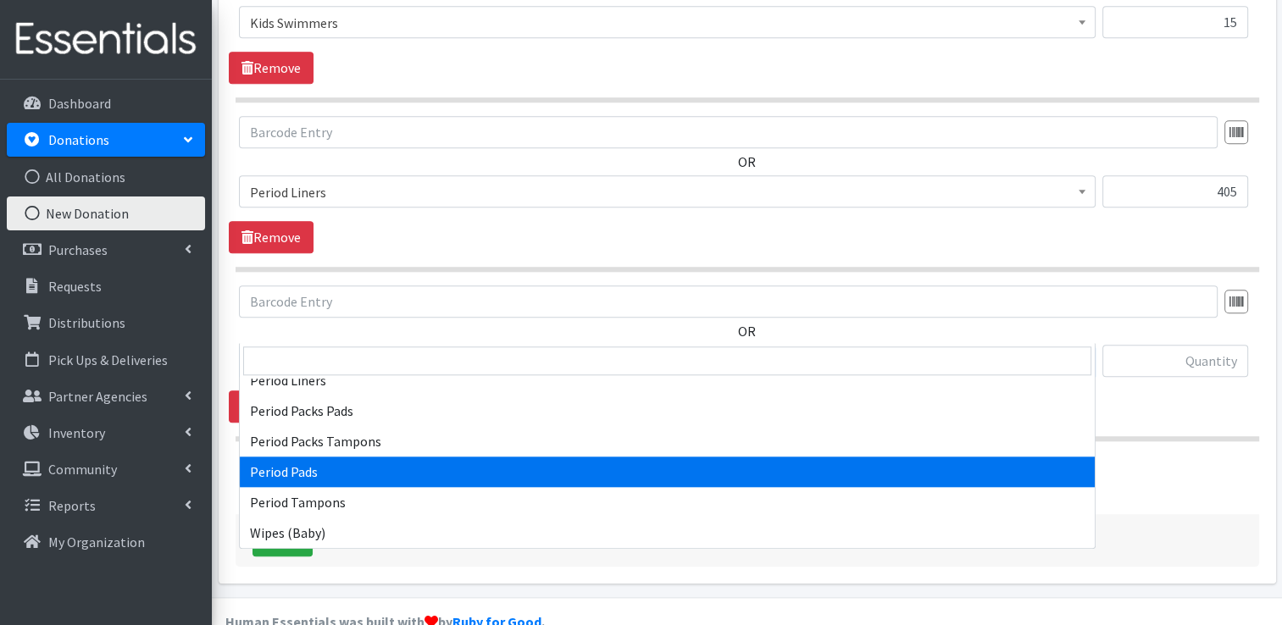
select select "12634"
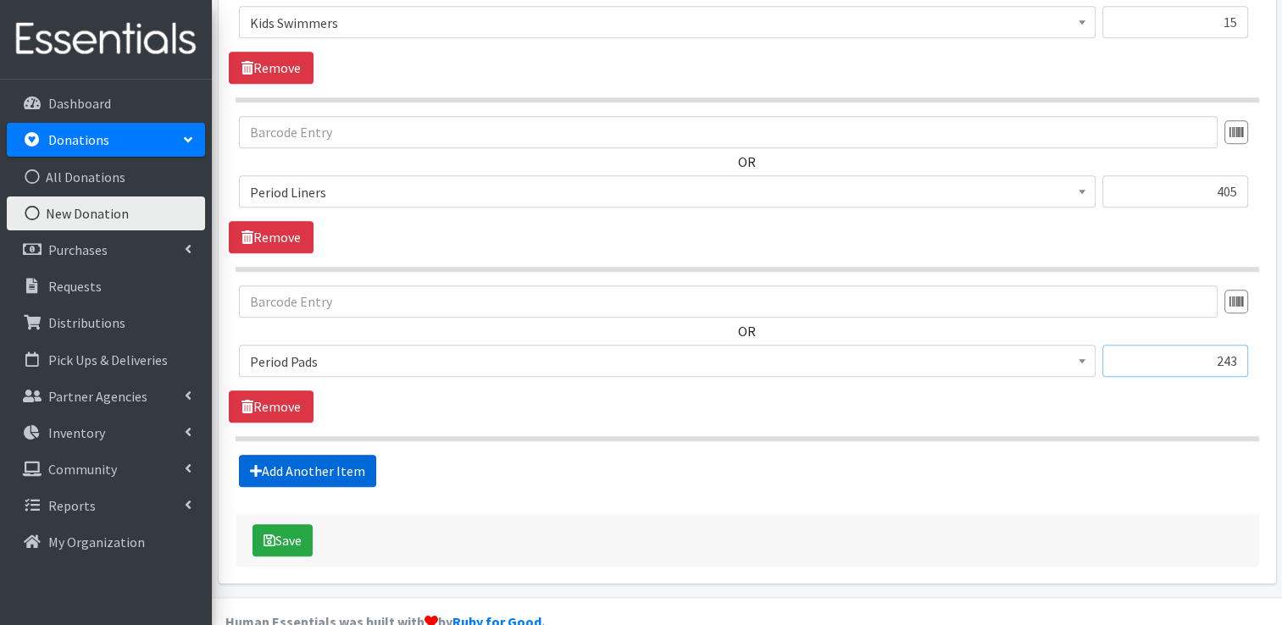
type input "243"
click at [354, 455] on link "Add Another Item" at bounding box center [307, 471] width 137 height 32
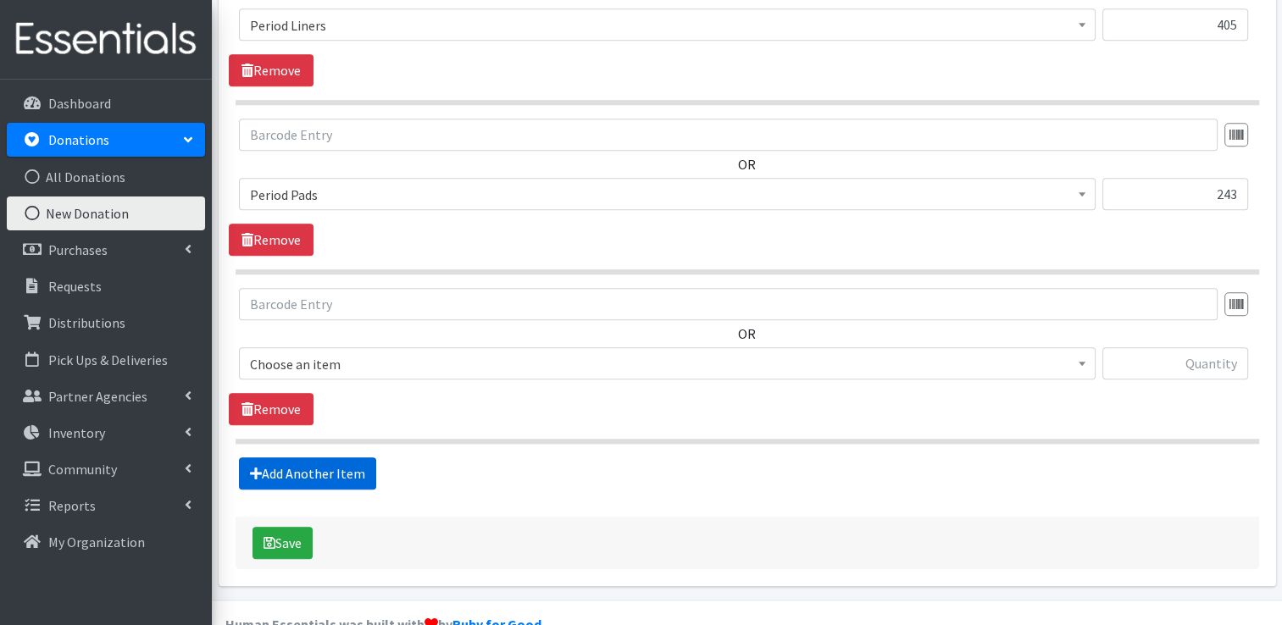
scroll to position [1817, 0]
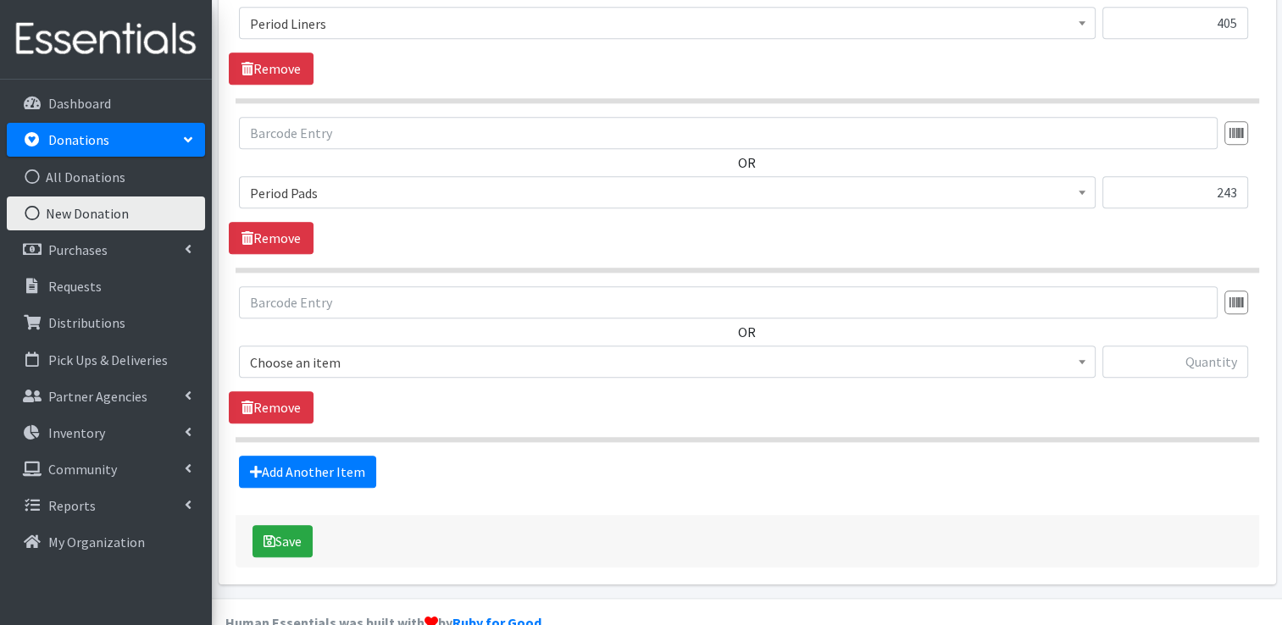
click at [339, 351] on span "Choose an item" at bounding box center [667, 363] width 835 height 24
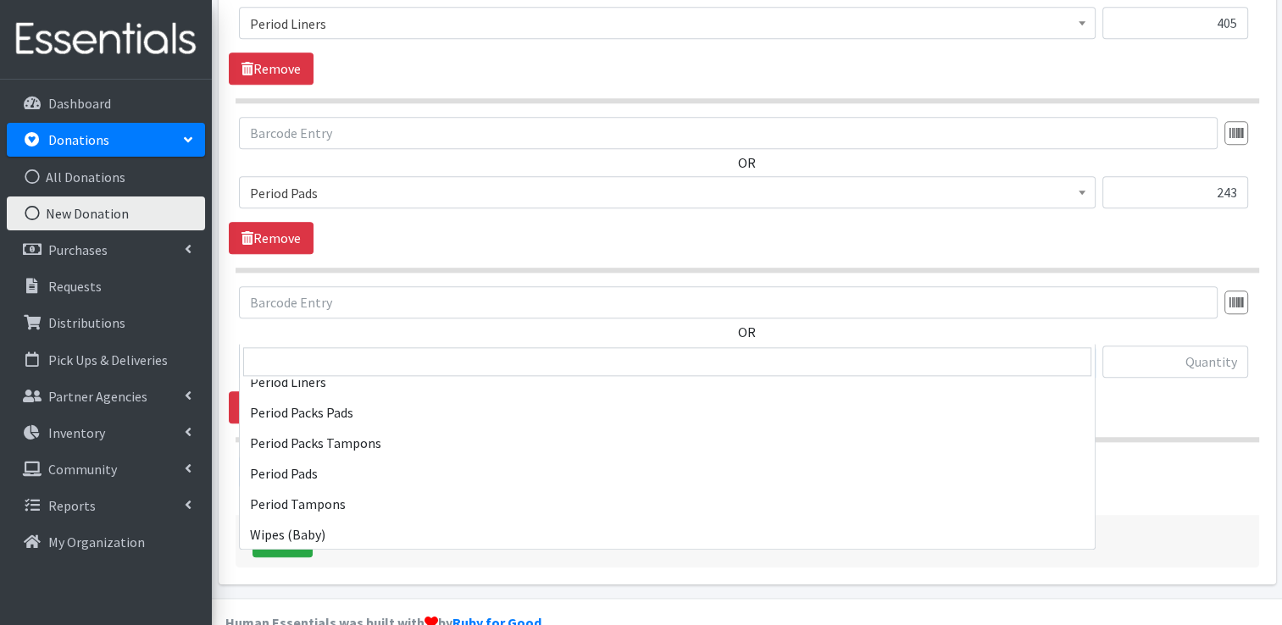
scroll to position [786, 0]
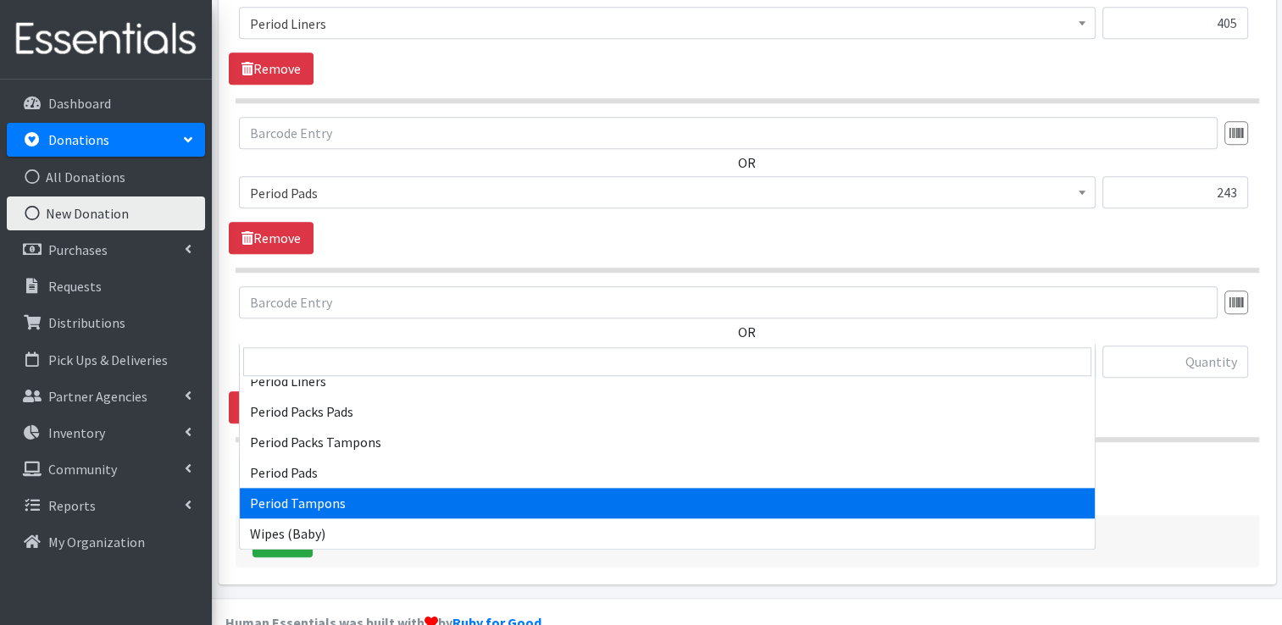
select select "12633"
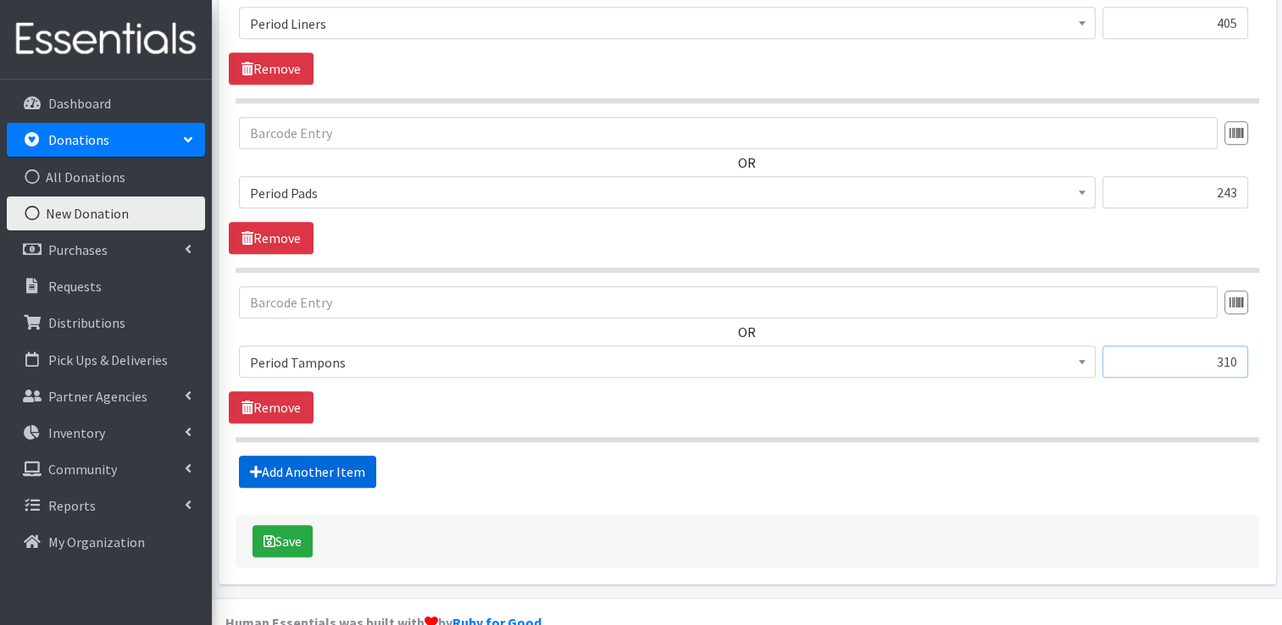
type input "310"
click at [318, 456] on link "Add Another Item" at bounding box center [307, 472] width 137 height 32
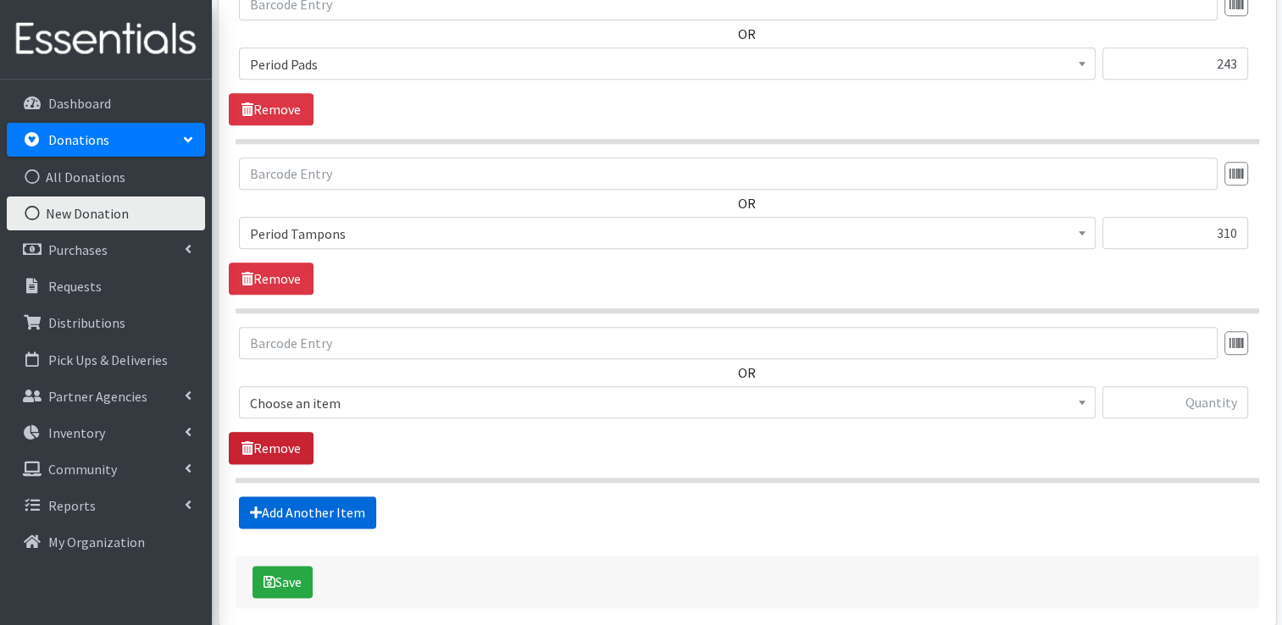
scroll to position [1986, 0]
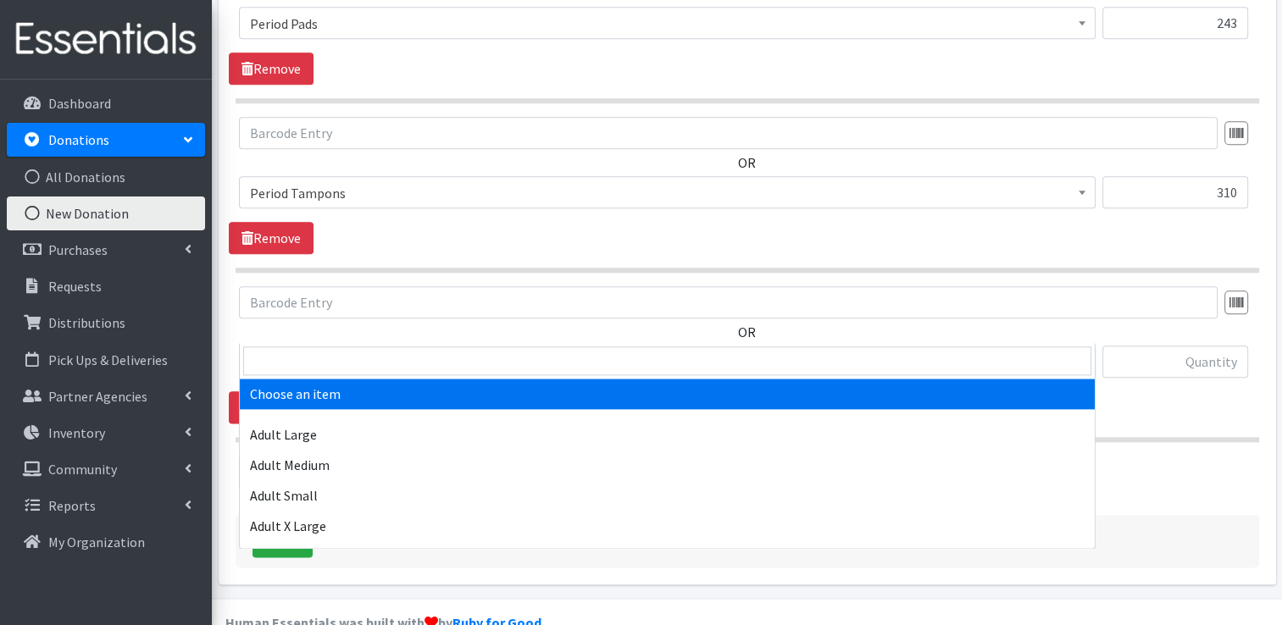
click at [325, 351] on span "Choose an item" at bounding box center [667, 363] width 835 height 24
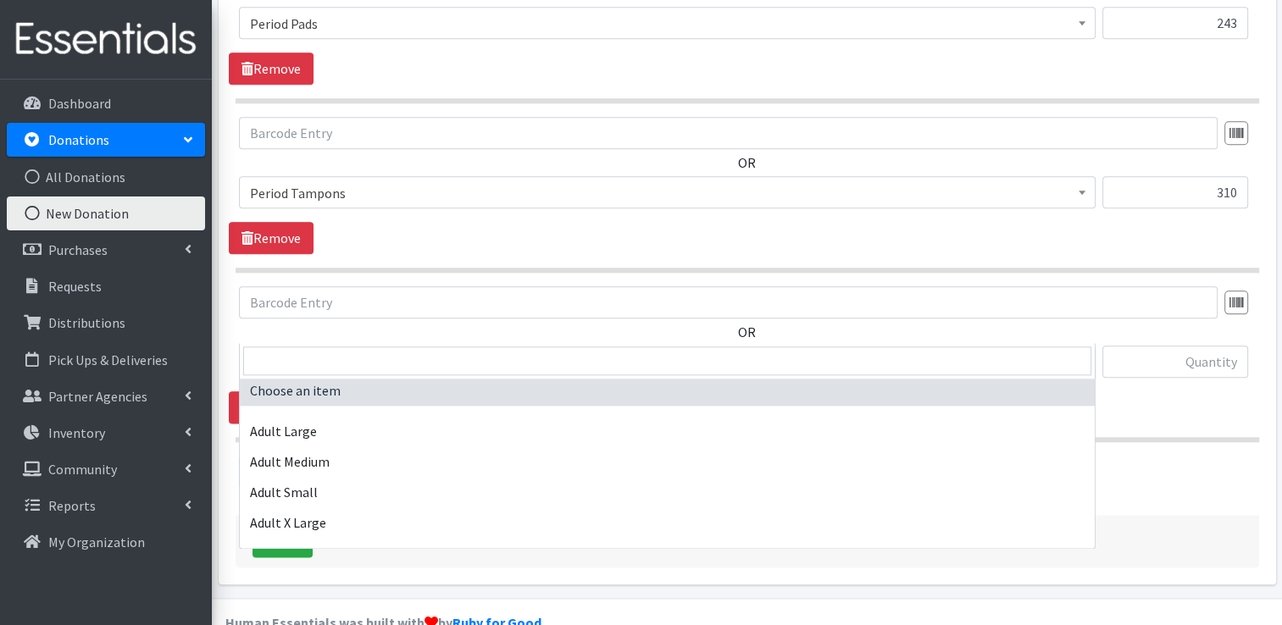
scroll to position [0, 0]
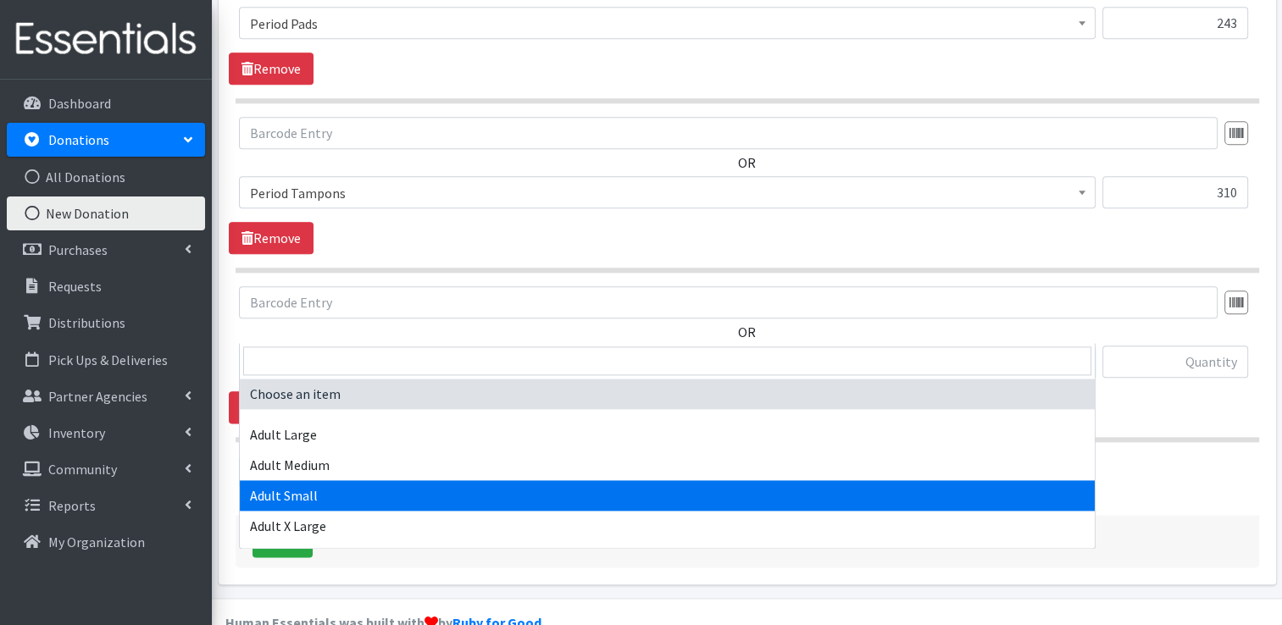
select select "4738"
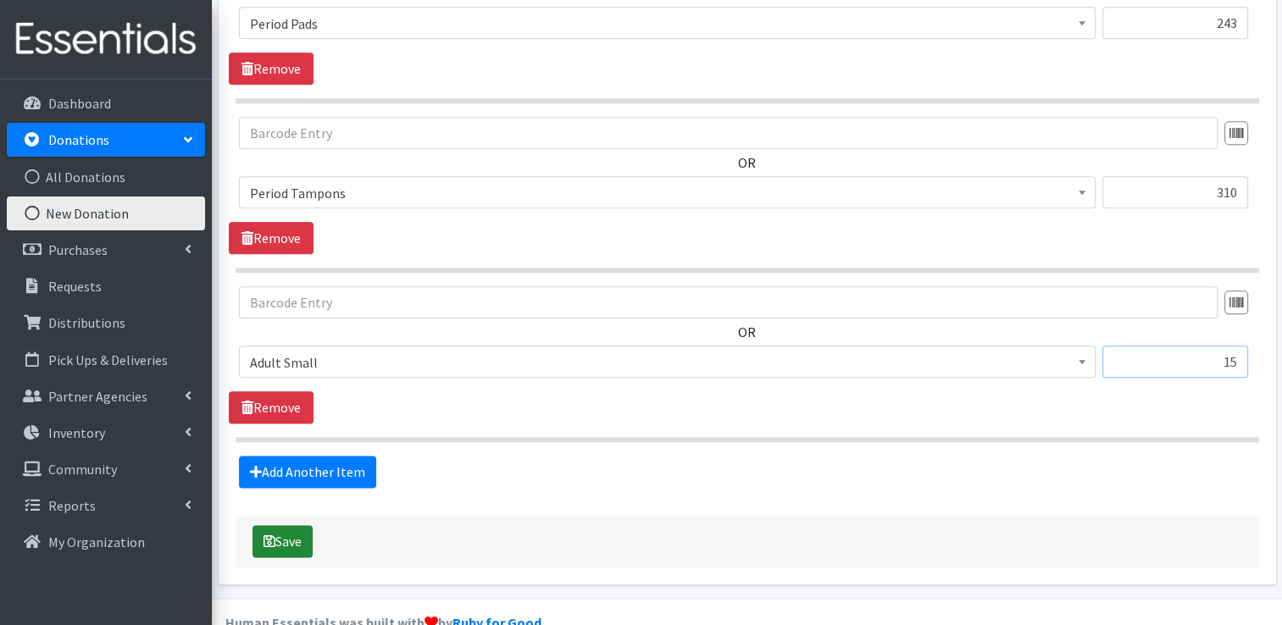
type input "15"
click at [291, 525] on button "Save" at bounding box center [283, 541] width 60 height 32
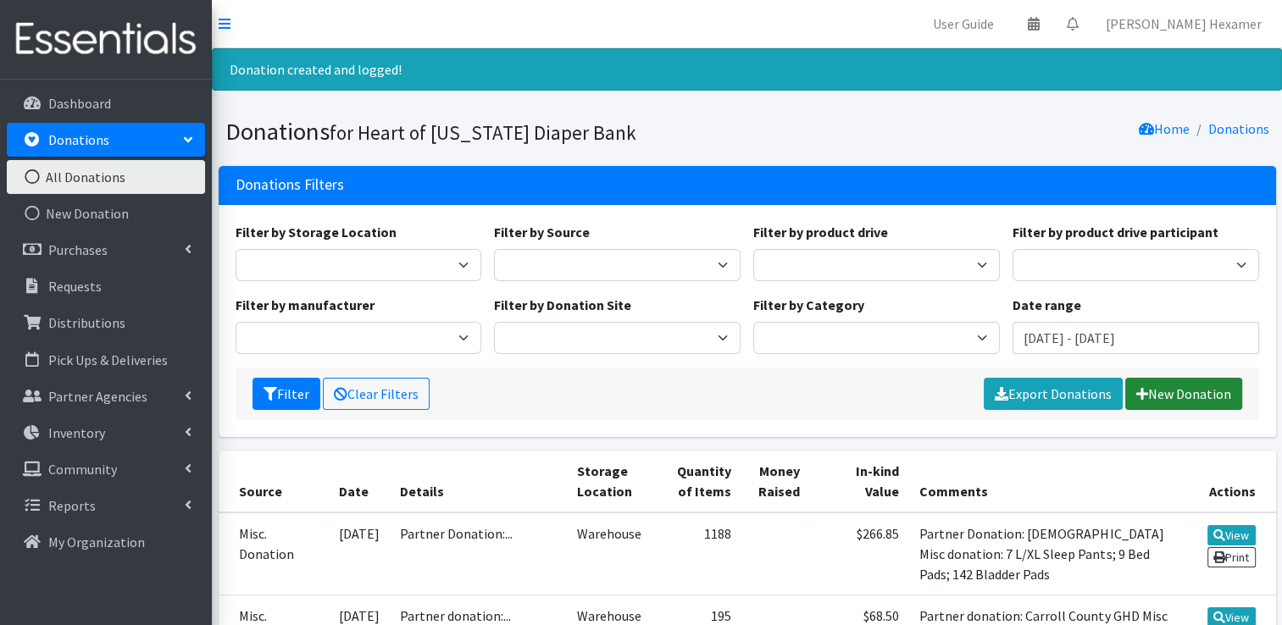
click at [1186, 388] on link "New Donation" at bounding box center [1183, 394] width 117 height 32
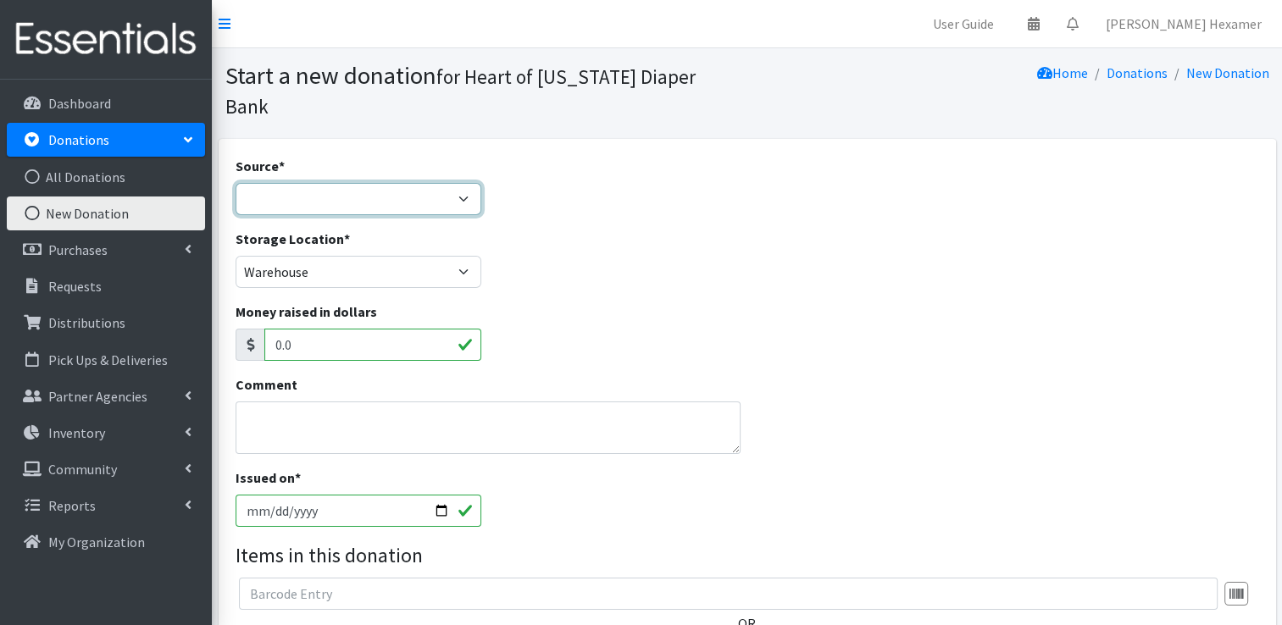
click at [390, 183] on select "Product Drive Manufacturer Donation Site Misc. Donation" at bounding box center [359, 199] width 247 height 32
select select "Misc. Donation"
click at [236, 183] on select "Product Drive Manufacturer Donation Site Misc. Donation" at bounding box center [359, 199] width 247 height 32
click at [251, 435] on div "Comment" at bounding box center [488, 421] width 519 height 93
click at [270, 413] on textarea "Comment" at bounding box center [489, 428] width 506 height 53
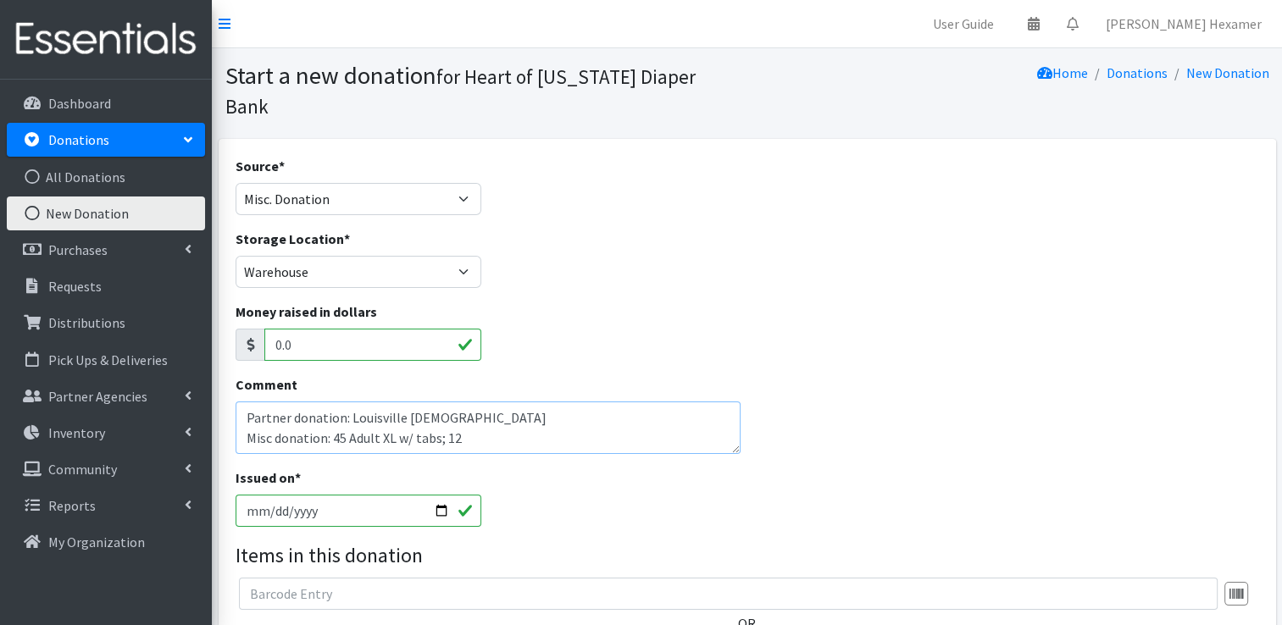
click at [381, 405] on textarea "Partner donation: Louisville Church Misc donation: 45 Adult XL w/ tabs; 12" at bounding box center [489, 428] width 506 height 53
click at [497, 412] on textarea "Partner donation: Louisville Church Misc donation: 45 A-XL w/ tabs; 12" at bounding box center [489, 428] width 506 height 53
click at [702, 409] on textarea "Partner donation: Louisville Church Misc donation: 45 A-XL w/ tabs; 12 A-Med w/…" at bounding box center [489, 428] width 506 height 53
click at [716, 408] on textarea "Partner donation: Louisville Church Misc donation: 45 A-XL w/ tabs; 12 A-Med w/…" at bounding box center [489, 428] width 506 height 53
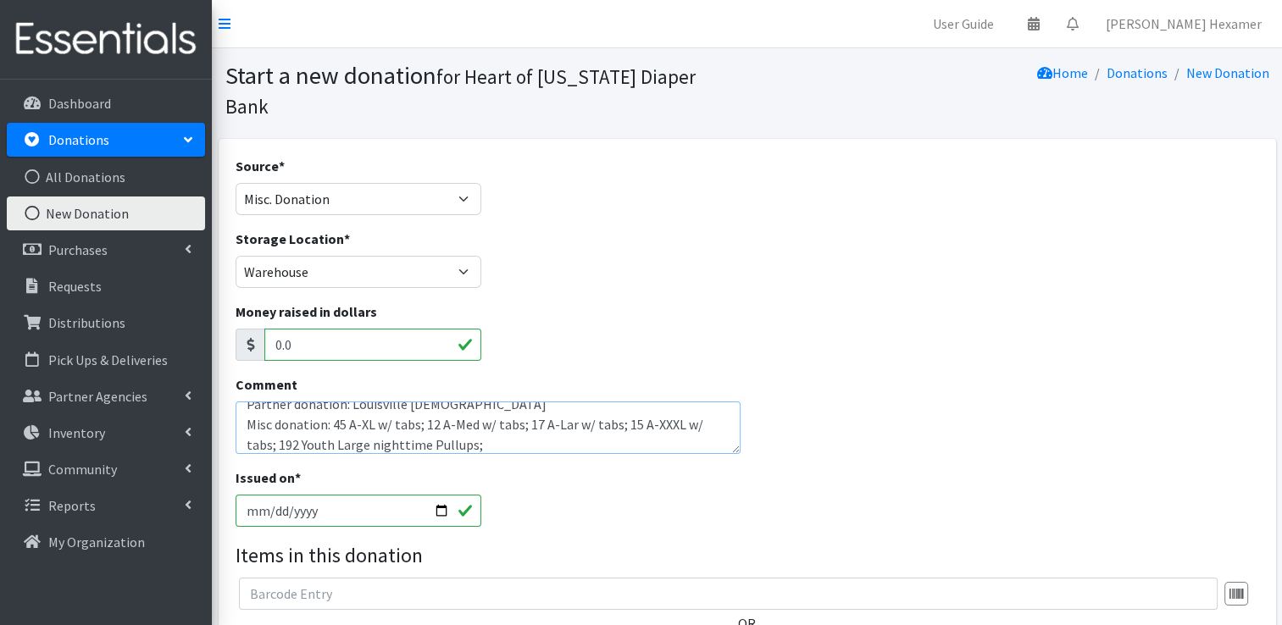
click at [515, 415] on textarea "Partner donation: Louisville Church Misc donation: 45 A-XL w/ tabs; 12 A-Med w/…" at bounding box center [489, 428] width 506 height 53
click at [719, 419] on textarea "Partner donation: Louisville Church Misc donation: 45 A-XL w/ tabs; 12 A-Med w/…" at bounding box center [489, 428] width 506 height 53
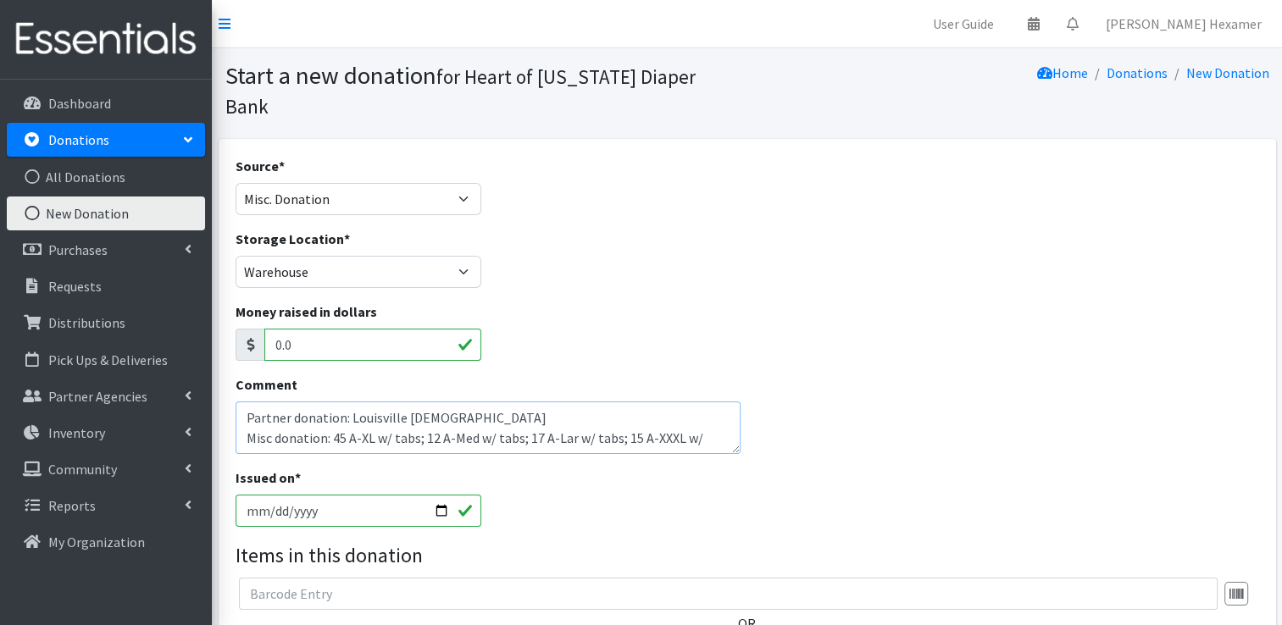
scroll to position [20, 0]
drag, startPoint x: 698, startPoint y: 415, endPoint x: 333, endPoint y: 394, distance: 365.9
click at [333, 402] on textarea "Partner donation: Louisville Church Misc donation: 45 A-XL w/ tabs; 12 A-Med w/…" at bounding box center [489, 428] width 506 height 53
type textarea "Partner donation: Louisville Church Misc donation: 45 A-XL w/ tabs; 12 A-Med w/…"
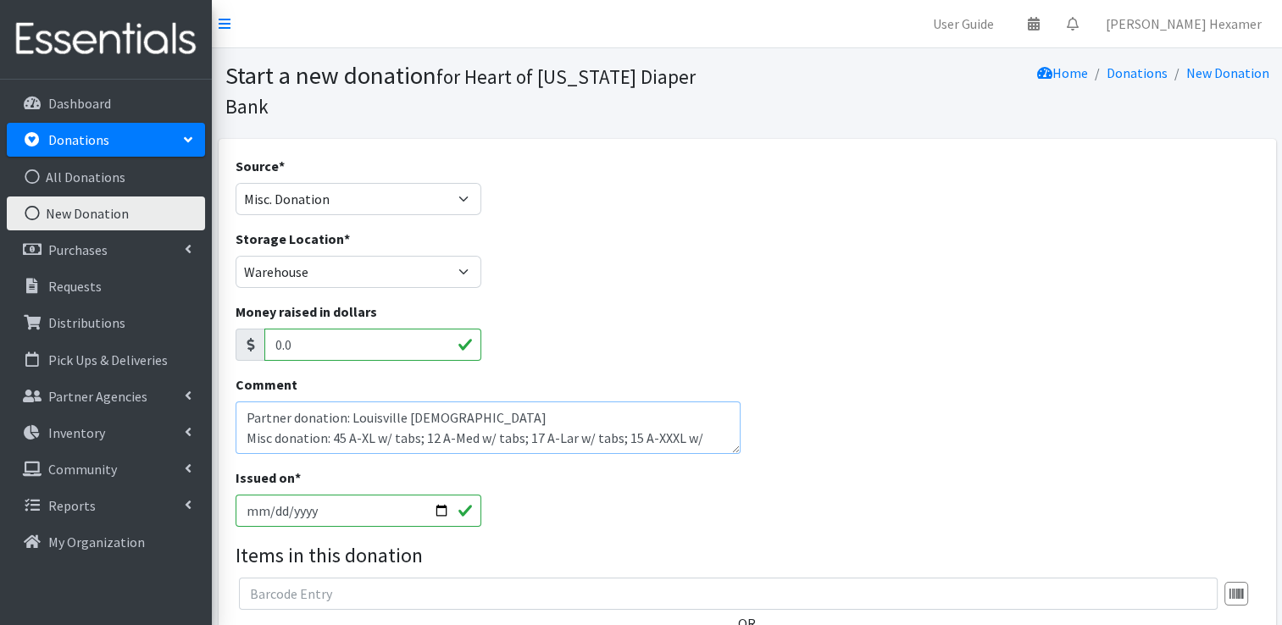
click at [492, 402] on textarea "Partner donation: Louisville Church Misc donation: 45 A-XL w/ tabs; 12 A-Med w/…" at bounding box center [489, 428] width 506 height 53
drag, startPoint x: 492, startPoint y: 386, endPoint x: 223, endPoint y: 378, distance: 268.8
click at [223, 378] on div "Source * Product Drive Manufacturer Donation Site Misc. Donation Donation Site …" at bounding box center [748, 507] width 1058 height 737
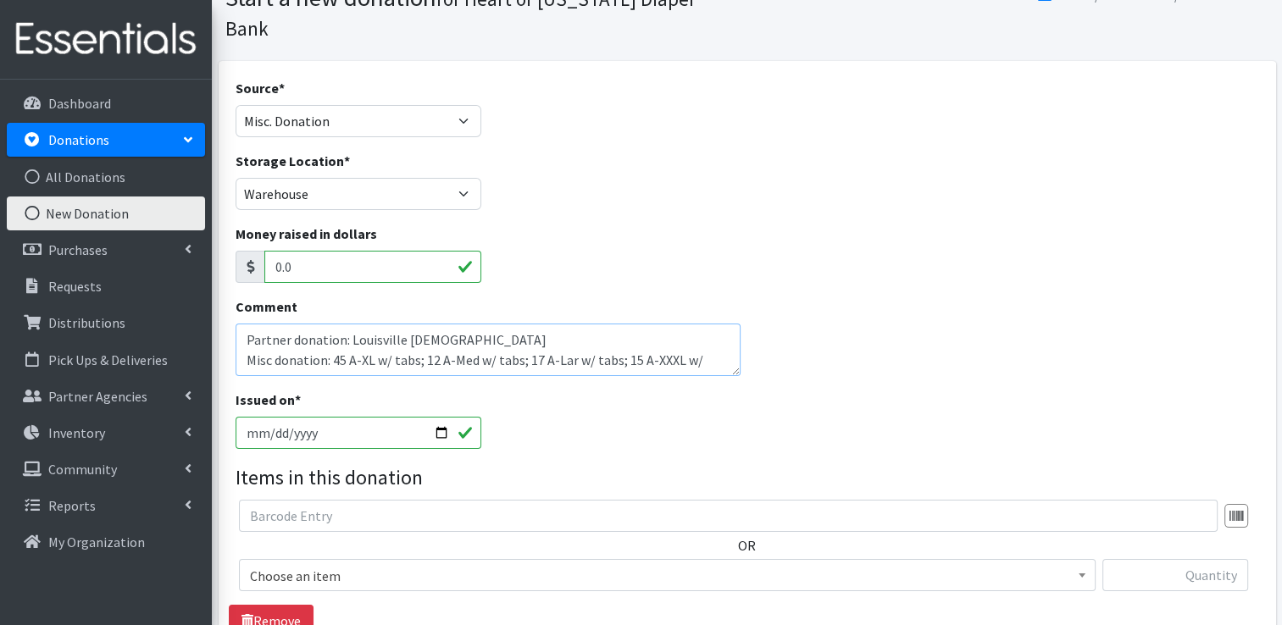
scroll to position [85, 0]
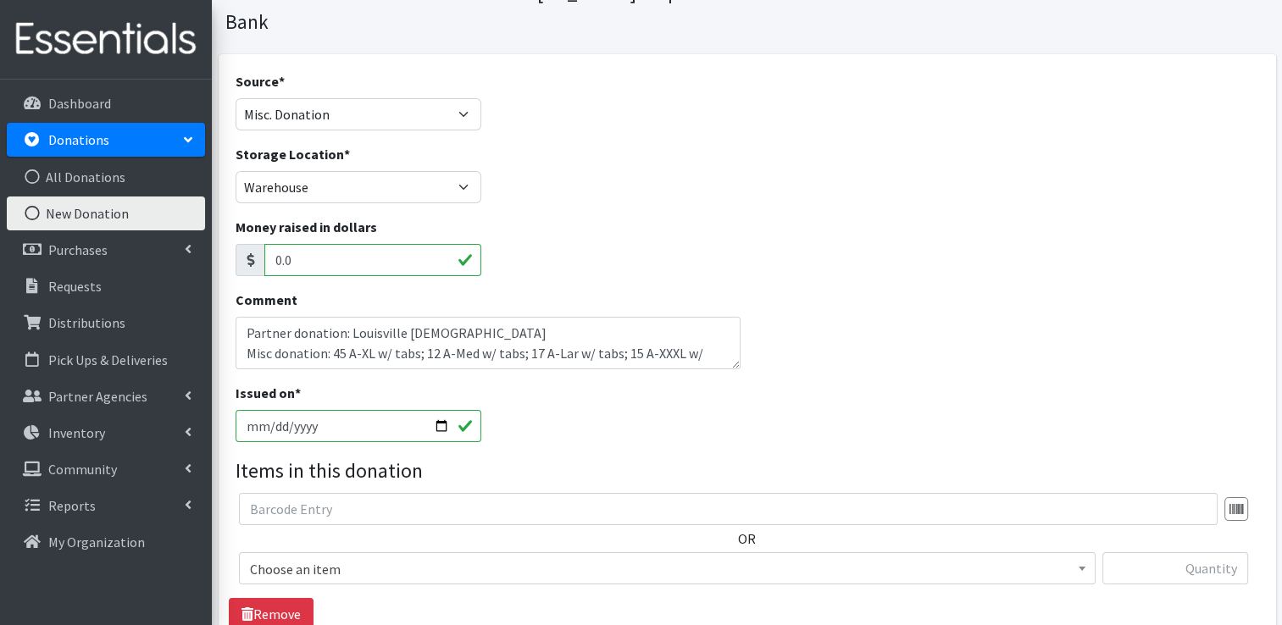
click at [352, 558] on span "Choose an item" at bounding box center [667, 570] width 835 height 24
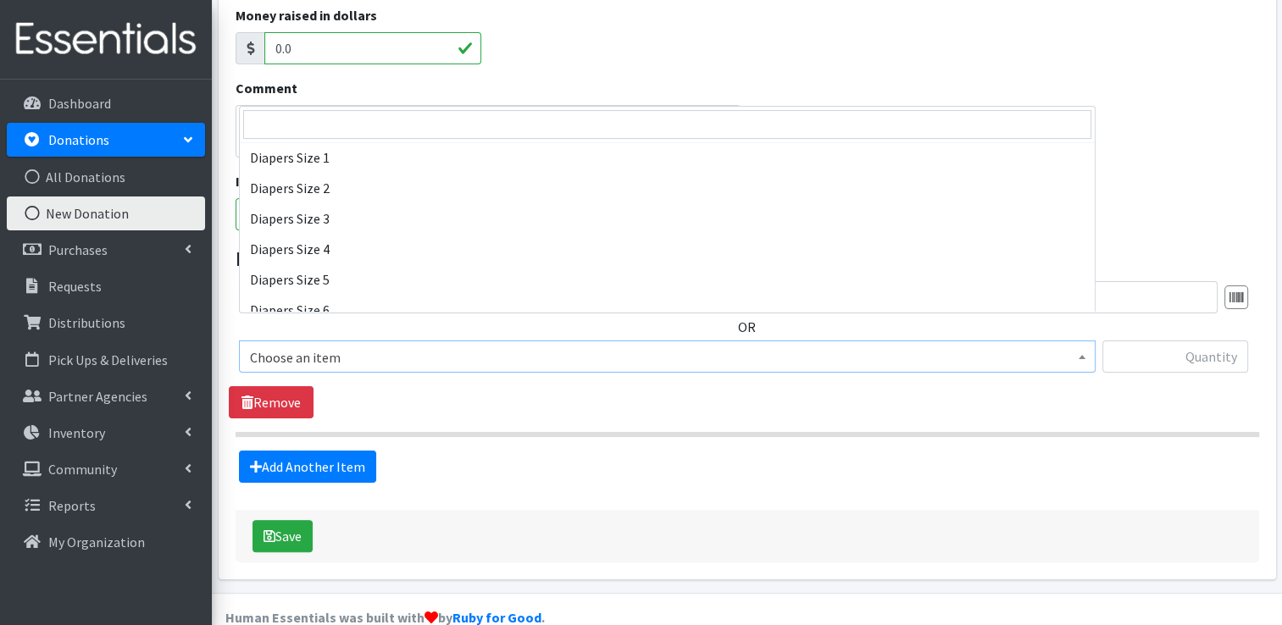
scroll to position [339, 0]
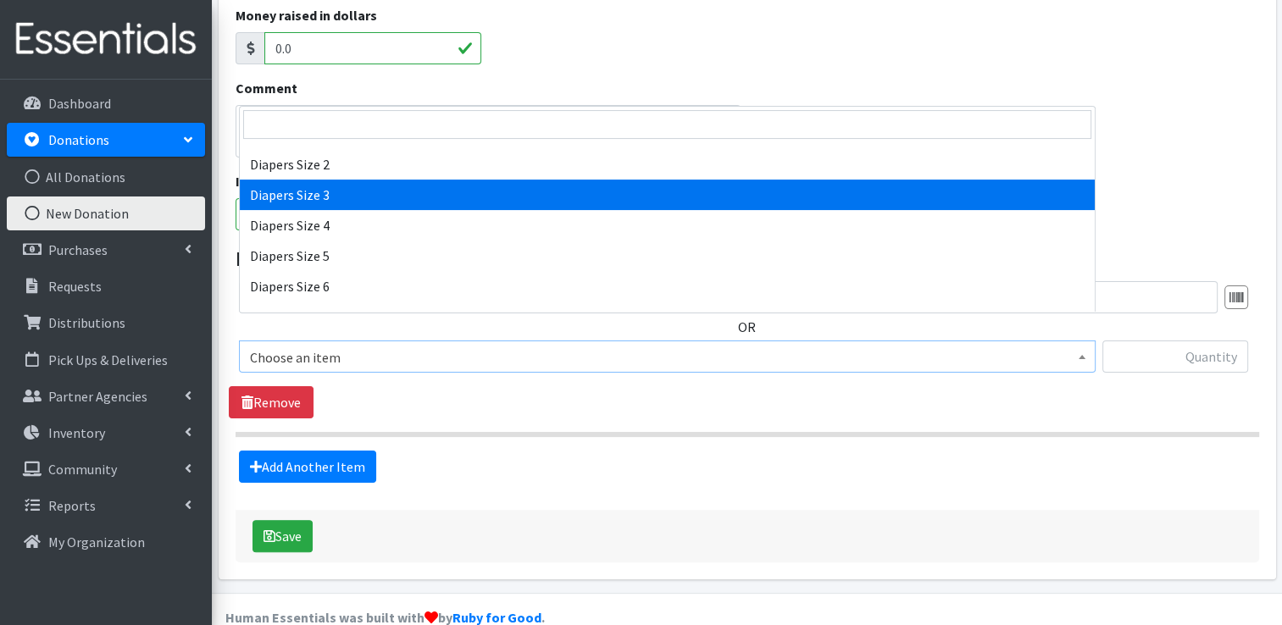
select select "428"
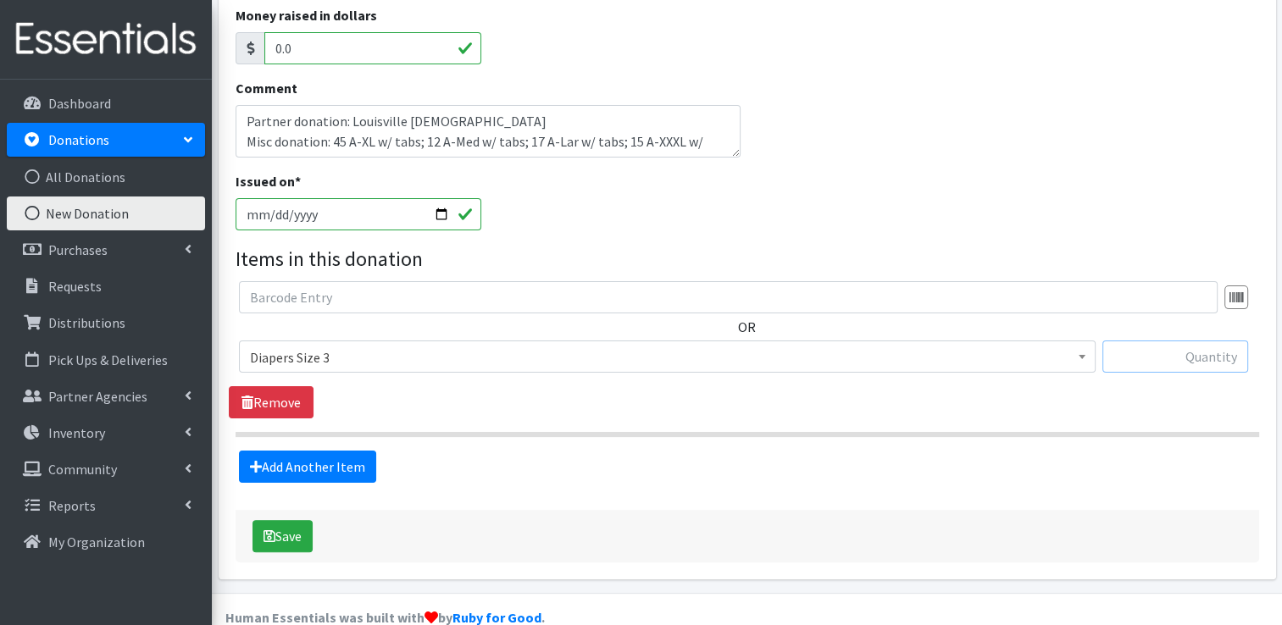
click at [1138, 341] on input "text" at bounding box center [1176, 357] width 146 height 32
type input "75"
click at [281, 520] on button "Save" at bounding box center [283, 536] width 60 height 32
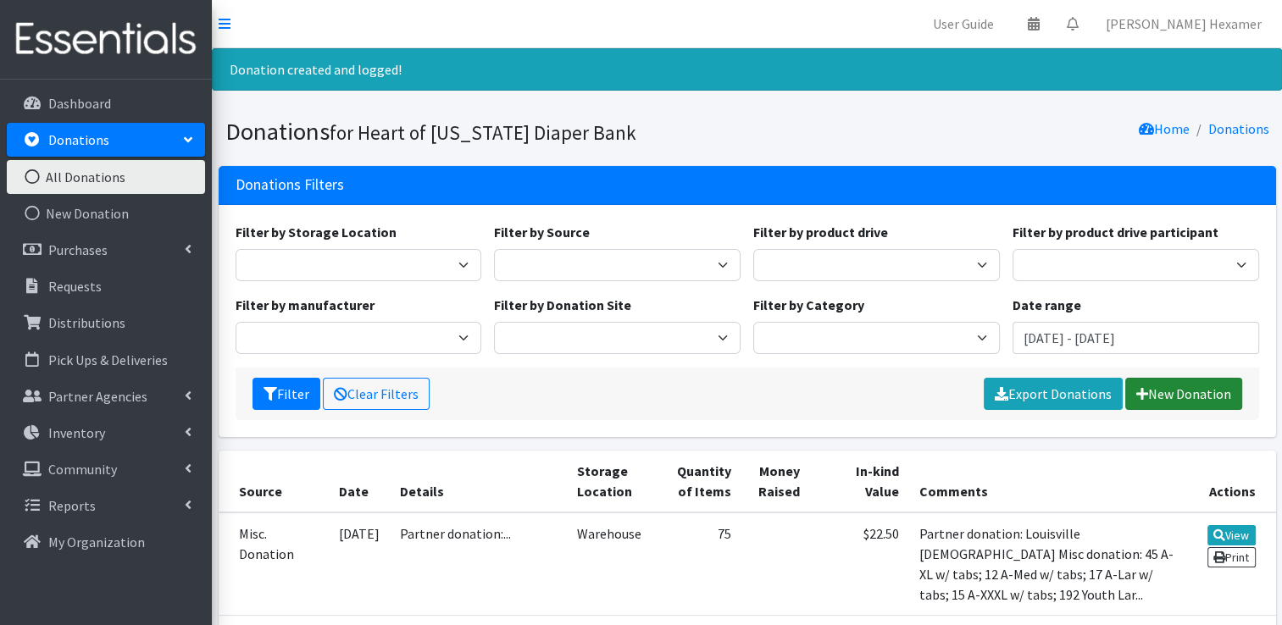
click at [1176, 383] on link "New Donation" at bounding box center [1183, 394] width 117 height 32
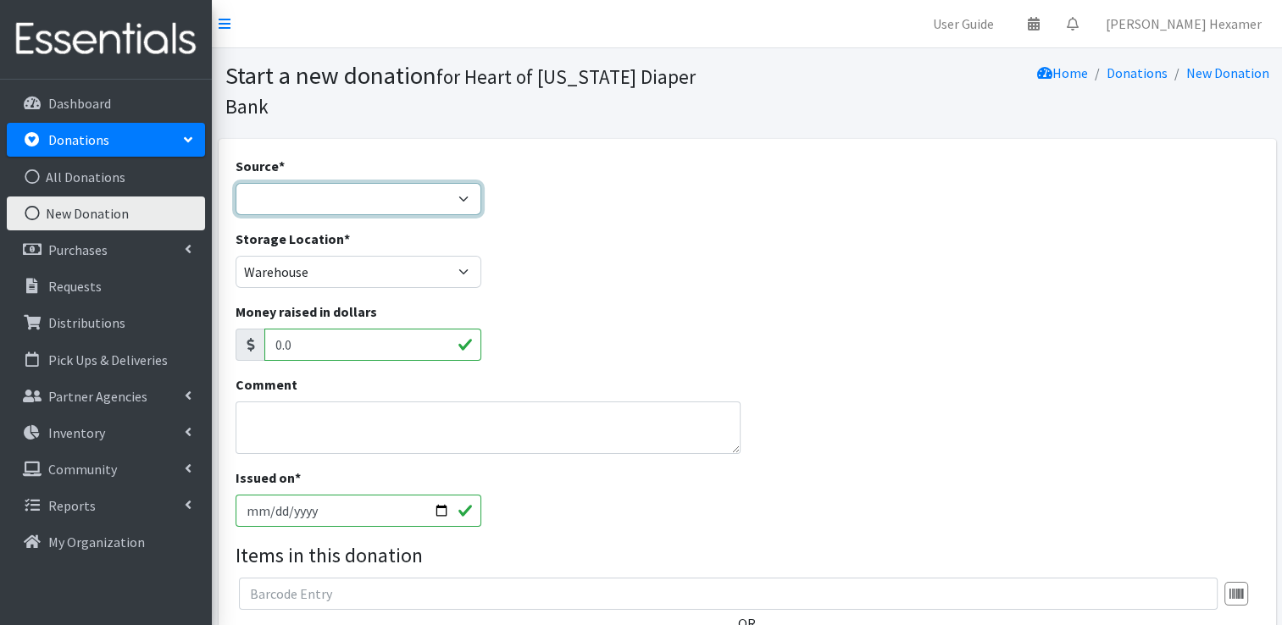
click at [298, 183] on select "Product Drive Manufacturer Donation Site Misc. Donation" at bounding box center [359, 199] width 247 height 32
select select "Misc. Donation"
click at [236, 183] on select "Product Drive Manufacturer Donation Site Misc. Donation" at bounding box center [359, 199] width 247 height 32
click at [258, 402] on textarea "Comment" at bounding box center [489, 428] width 506 height 53
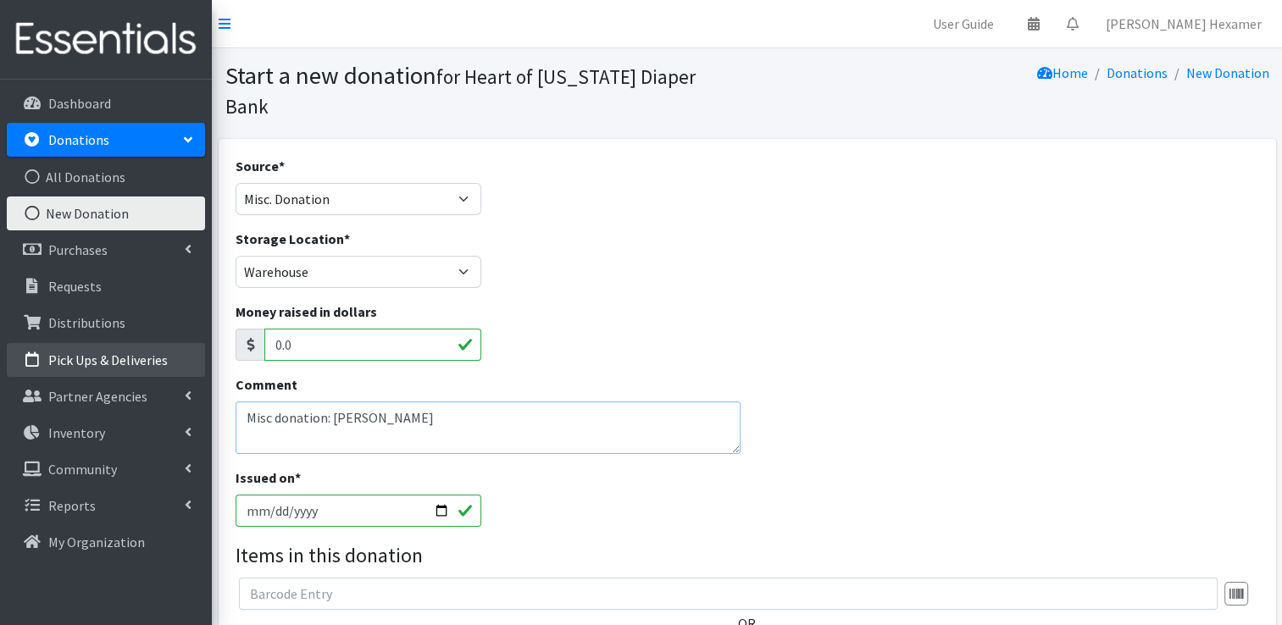
drag, startPoint x: 476, startPoint y: 385, endPoint x: 146, endPoint y: 358, distance: 331.6
click at [146, 358] on div "User Guide 0 Pick-ups remaining this week View Calendar 0 Requests 0 Partner Ag…" at bounding box center [641, 476] width 1282 height 953
type textarea "Misc donation: [PERSON_NAME]"
click at [434, 495] on input "[DATE]" at bounding box center [359, 511] width 247 height 32
type input "[DATE]"
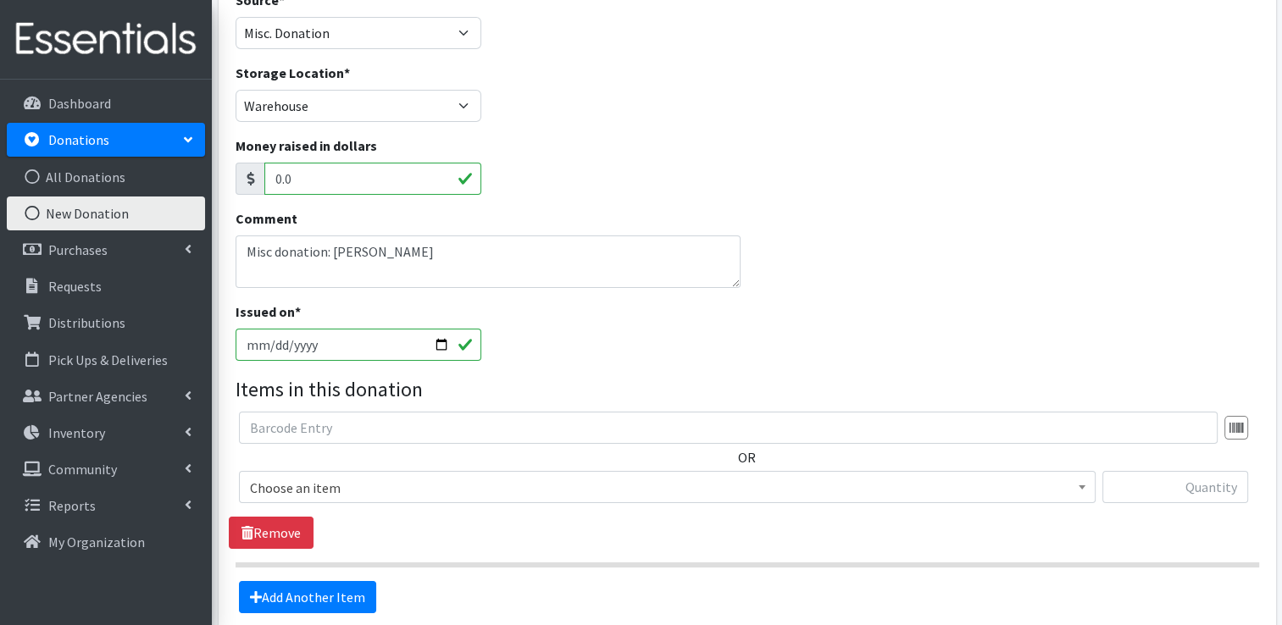
scroll to position [169, 0]
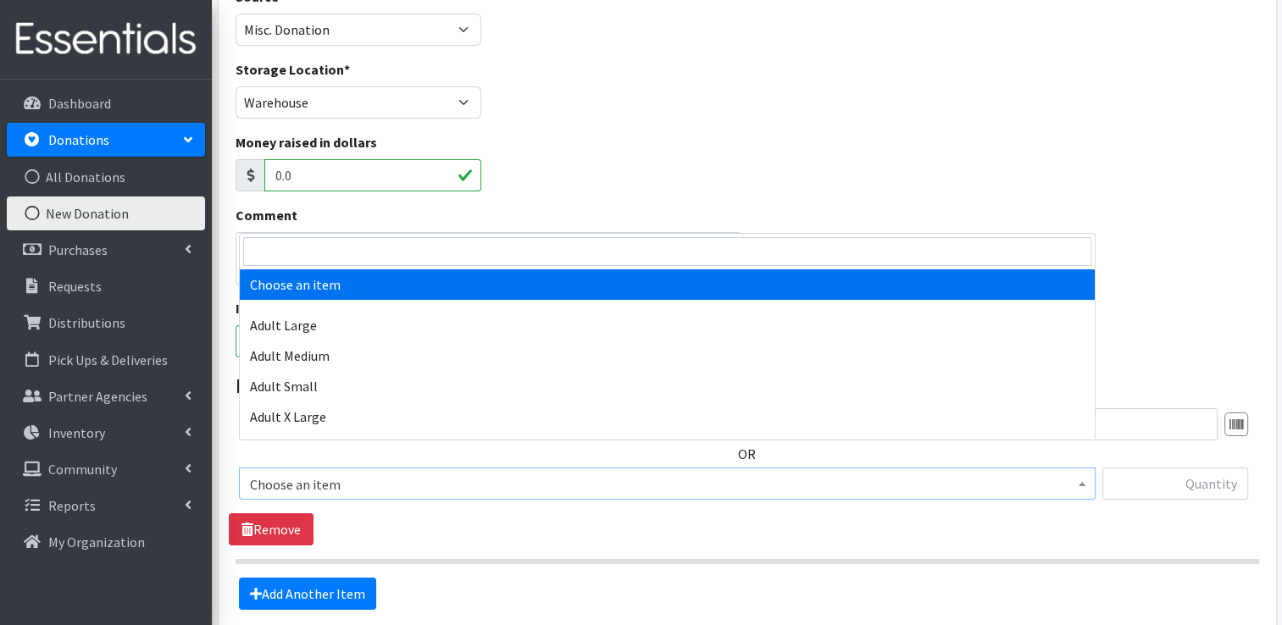
click at [357, 473] on span "Choose an item" at bounding box center [667, 485] width 835 height 24
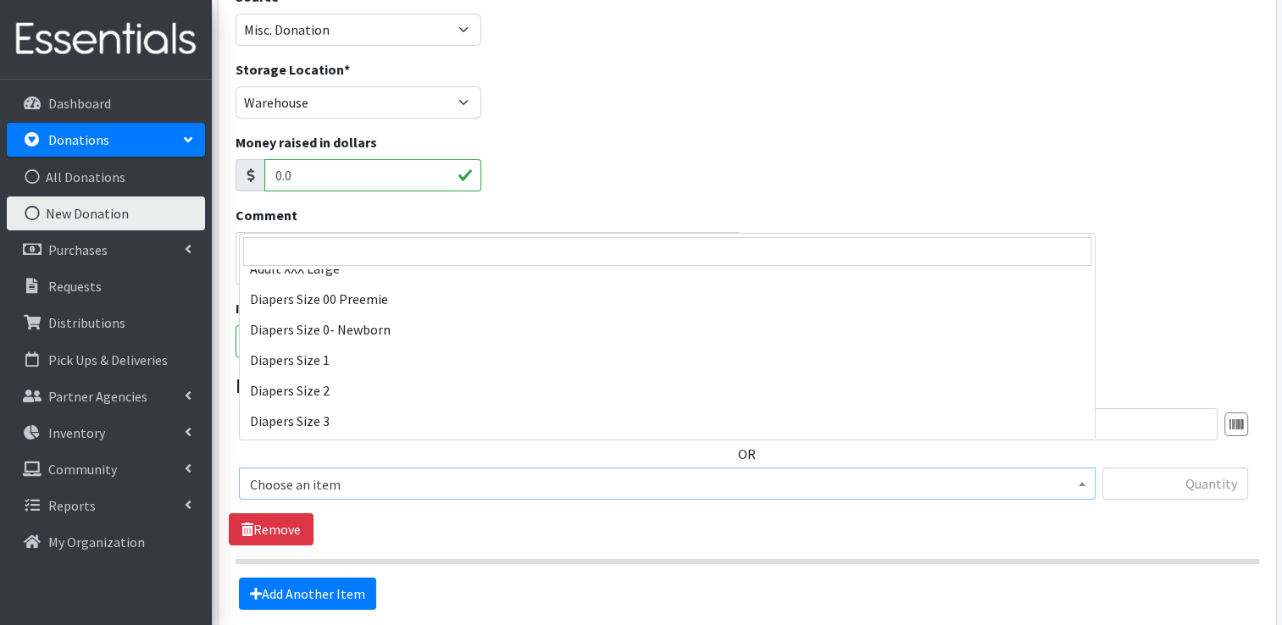
scroll to position [254, 0]
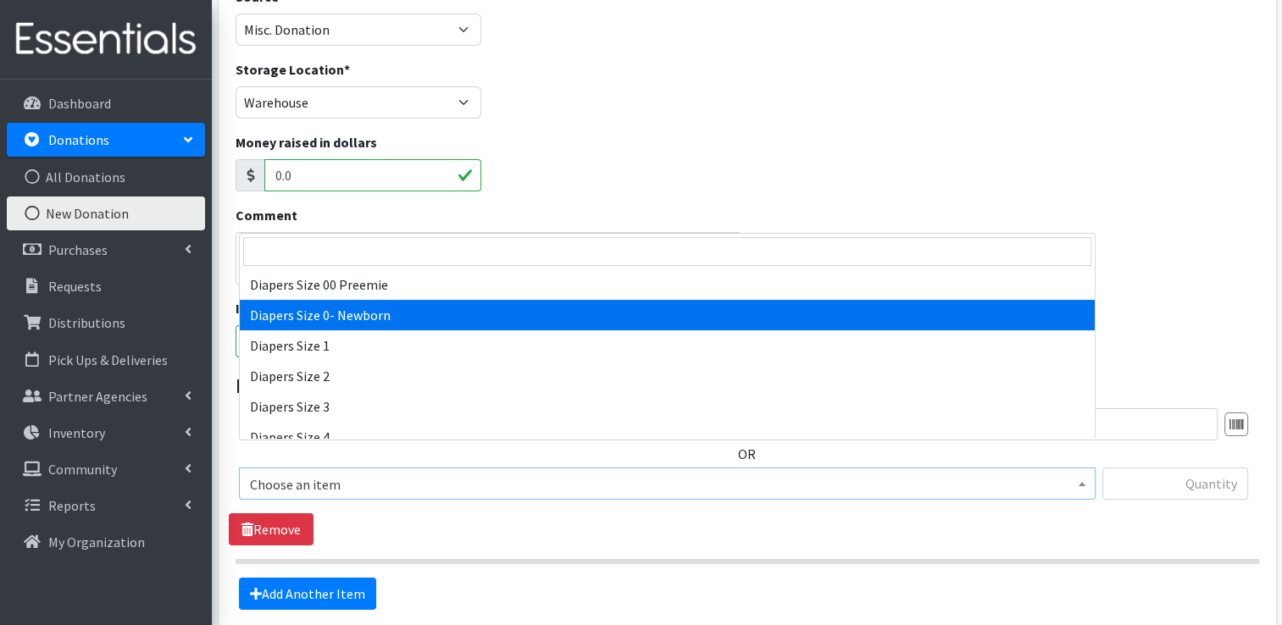
select select "406"
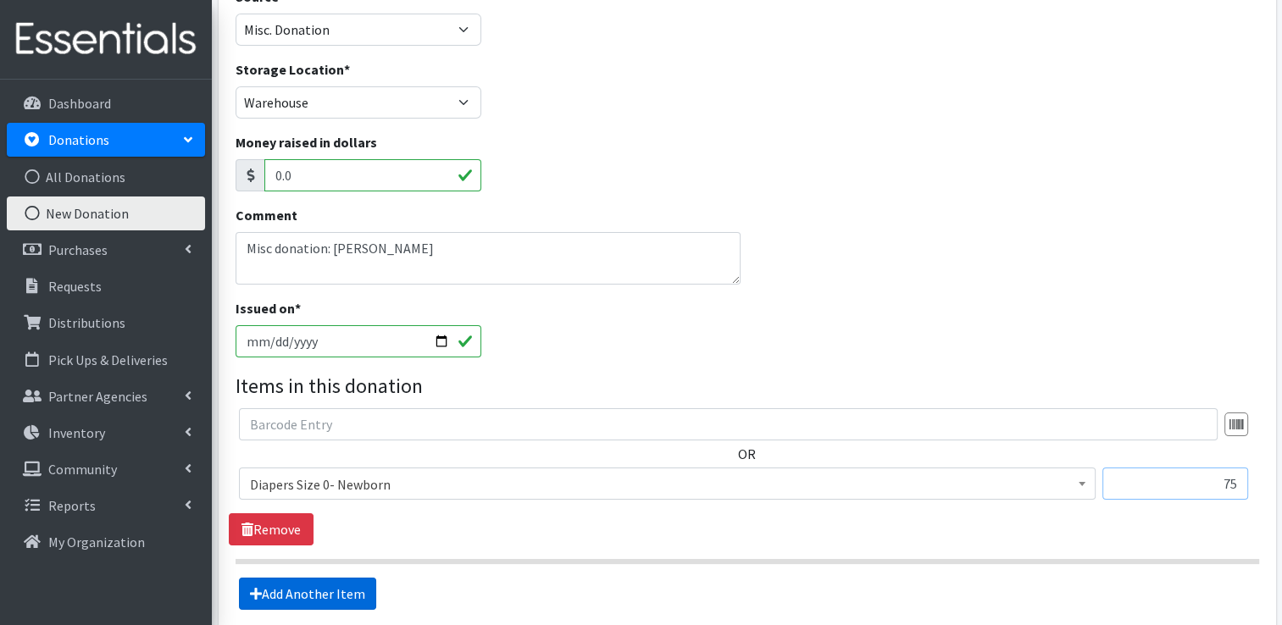
type input "75"
click at [274, 578] on link "Add Another Item" at bounding box center [307, 594] width 137 height 32
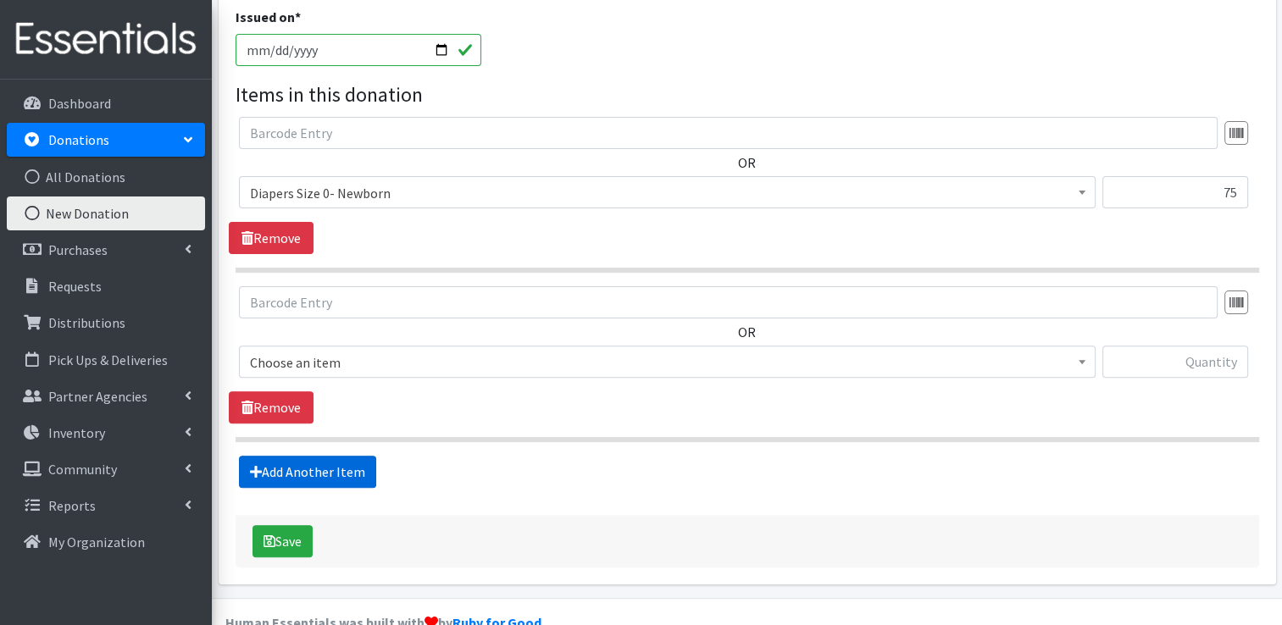
scroll to position [465, 0]
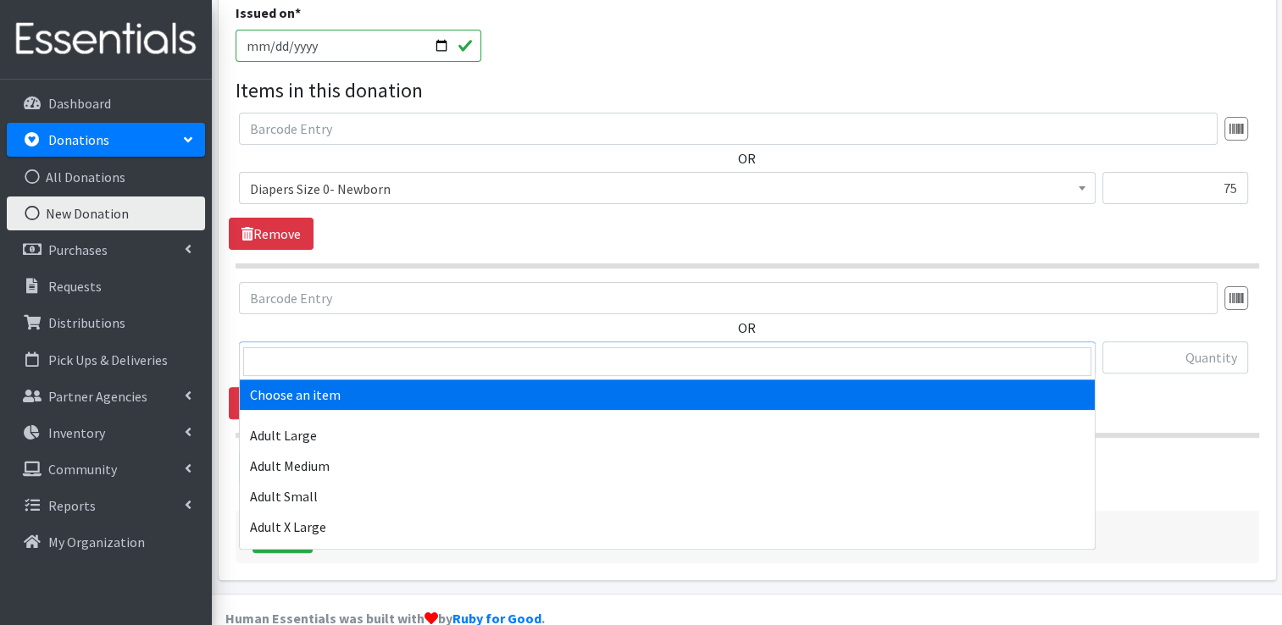
click at [342, 347] on span "Choose an item" at bounding box center [667, 359] width 835 height 24
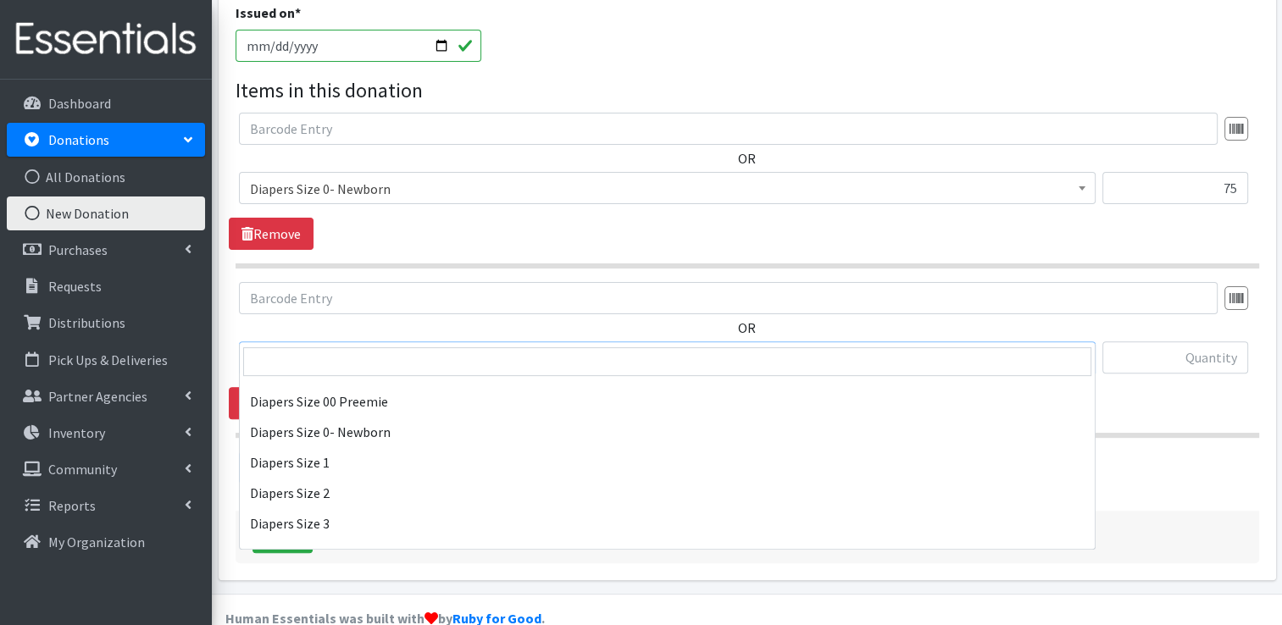
scroll to position [254, 0]
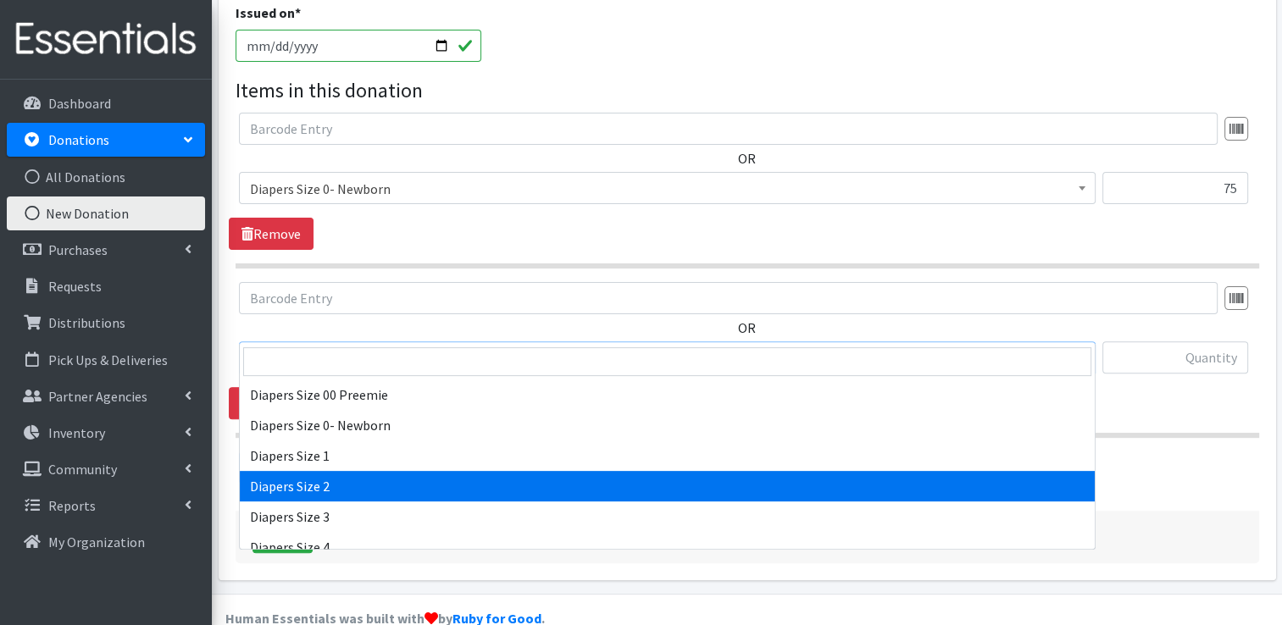
select select "426"
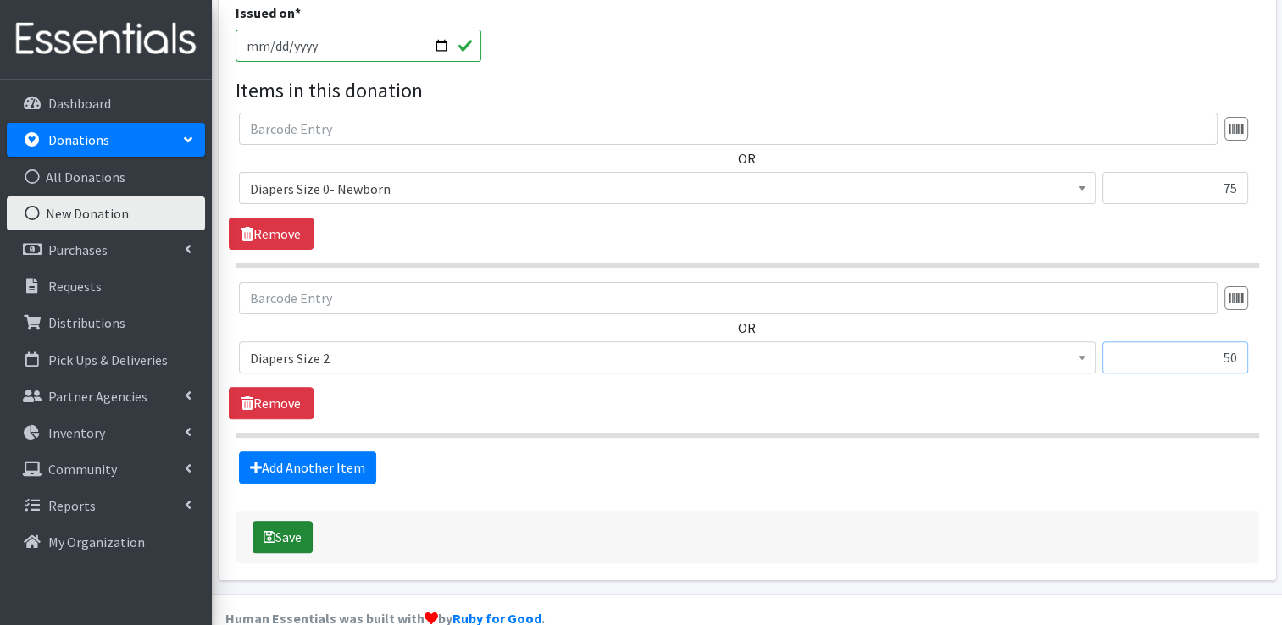
type input "50"
click at [285, 521] on button "Save" at bounding box center [283, 537] width 60 height 32
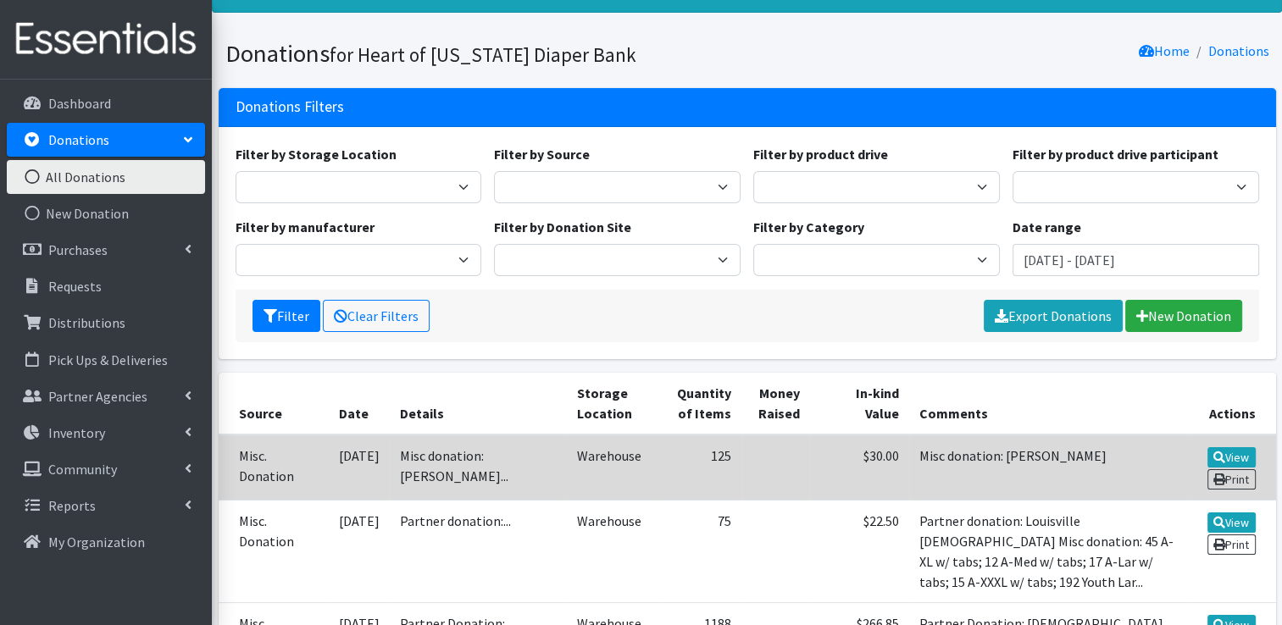
scroll to position [85, 0]
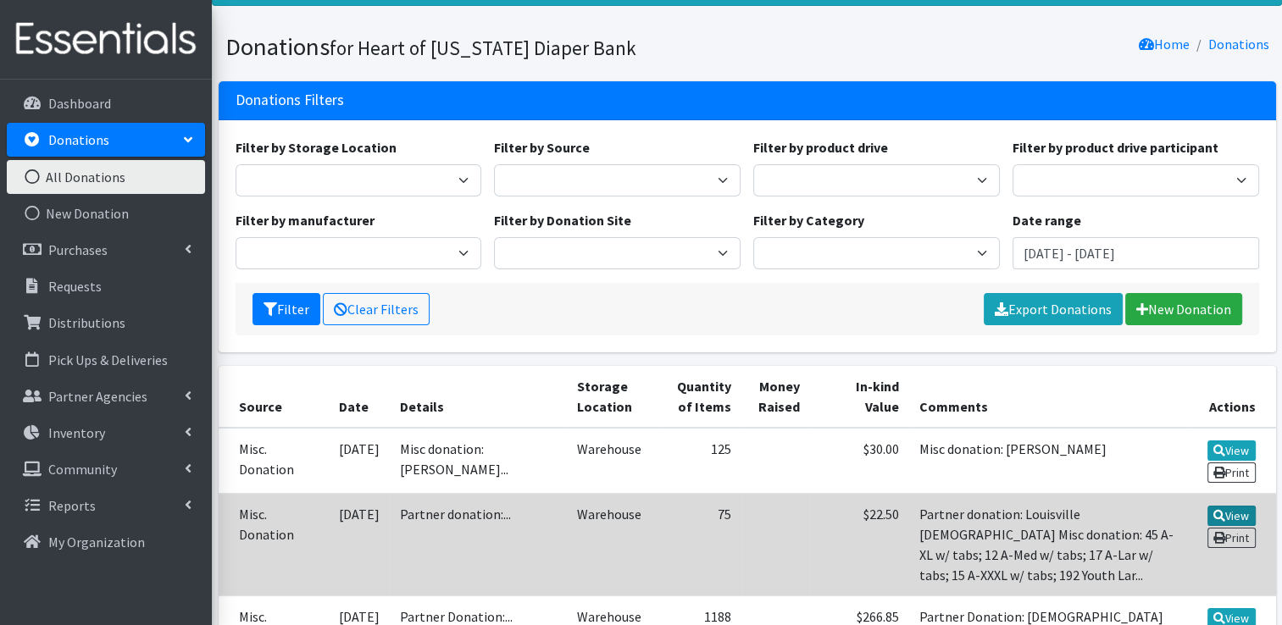
click at [1234, 508] on link "View" at bounding box center [1232, 516] width 48 height 20
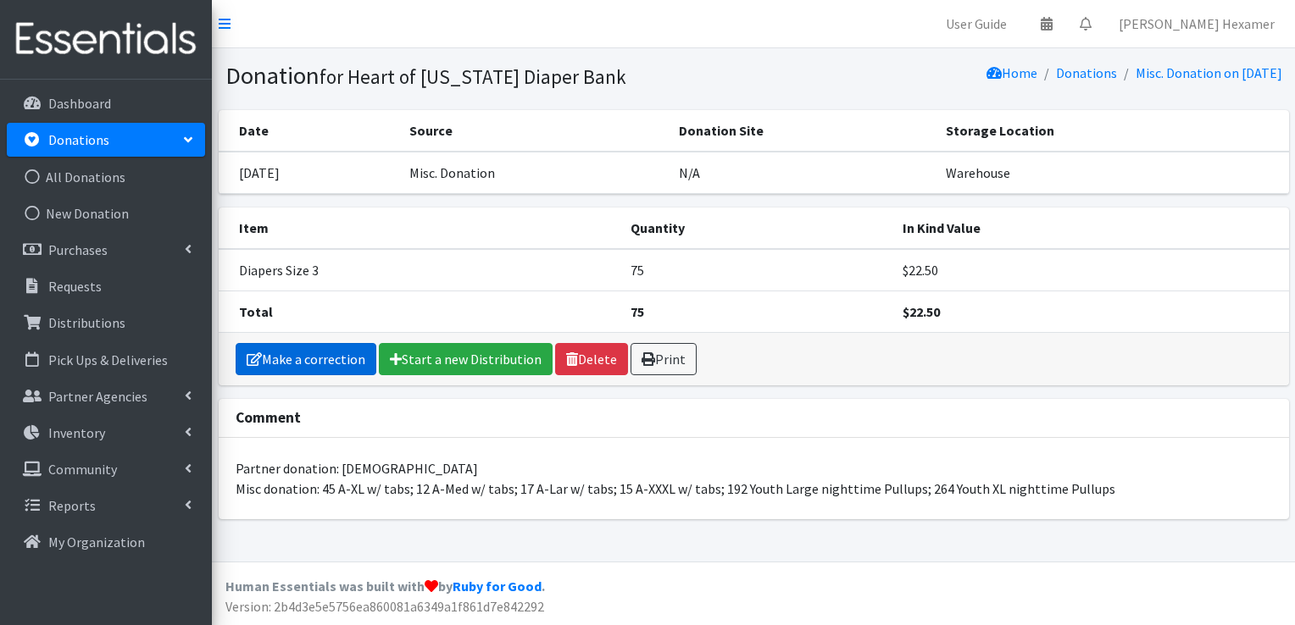
click at [273, 347] on link "Make a correction" at bounding box center [306, 359] width 141 height 32
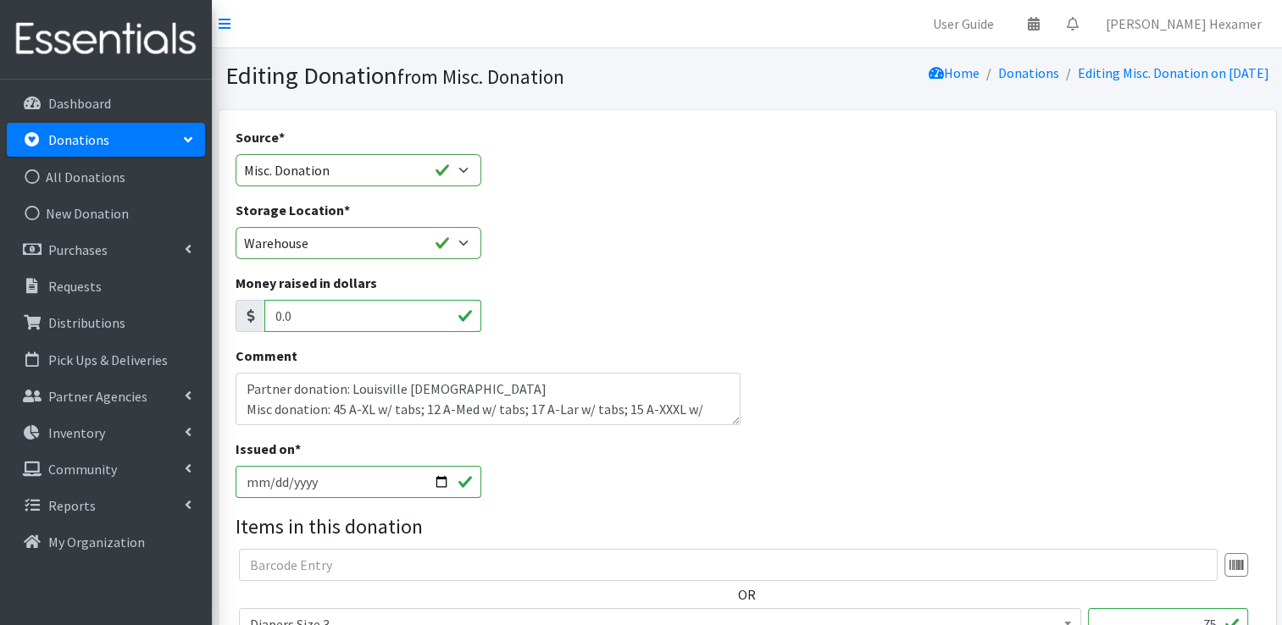
click at [433, 480] on input "[DATE]" at bounding box center [359, 482] width 247 height 32
type input "[DATE]"
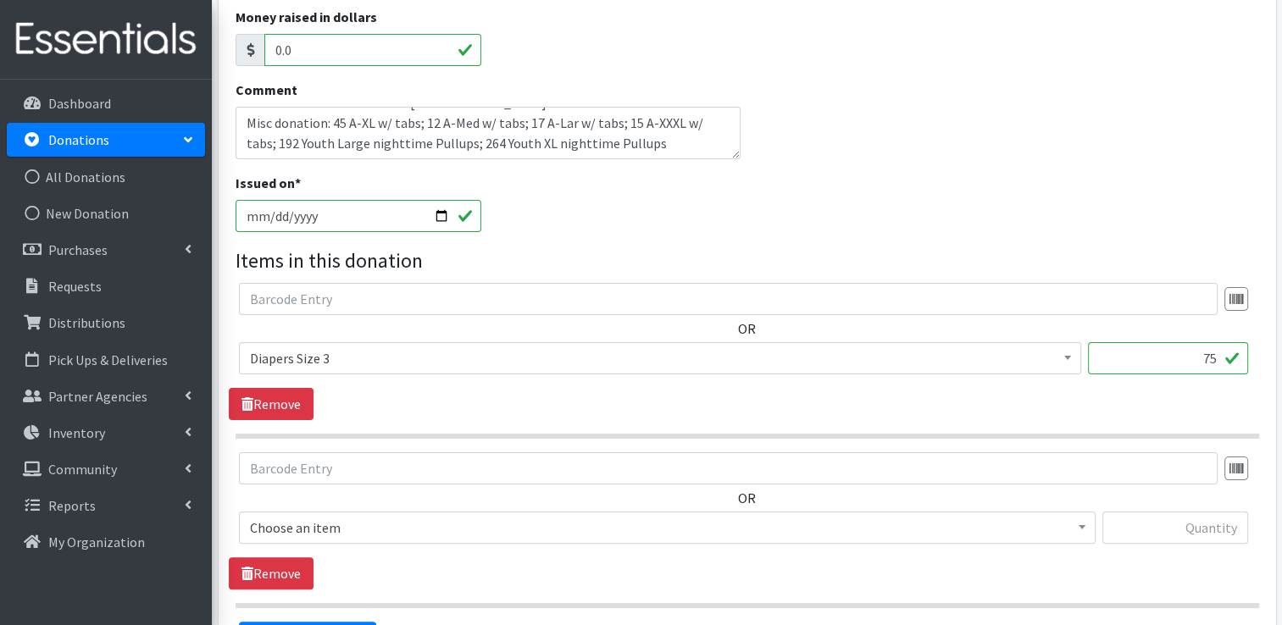
scroll to position [465, 0]
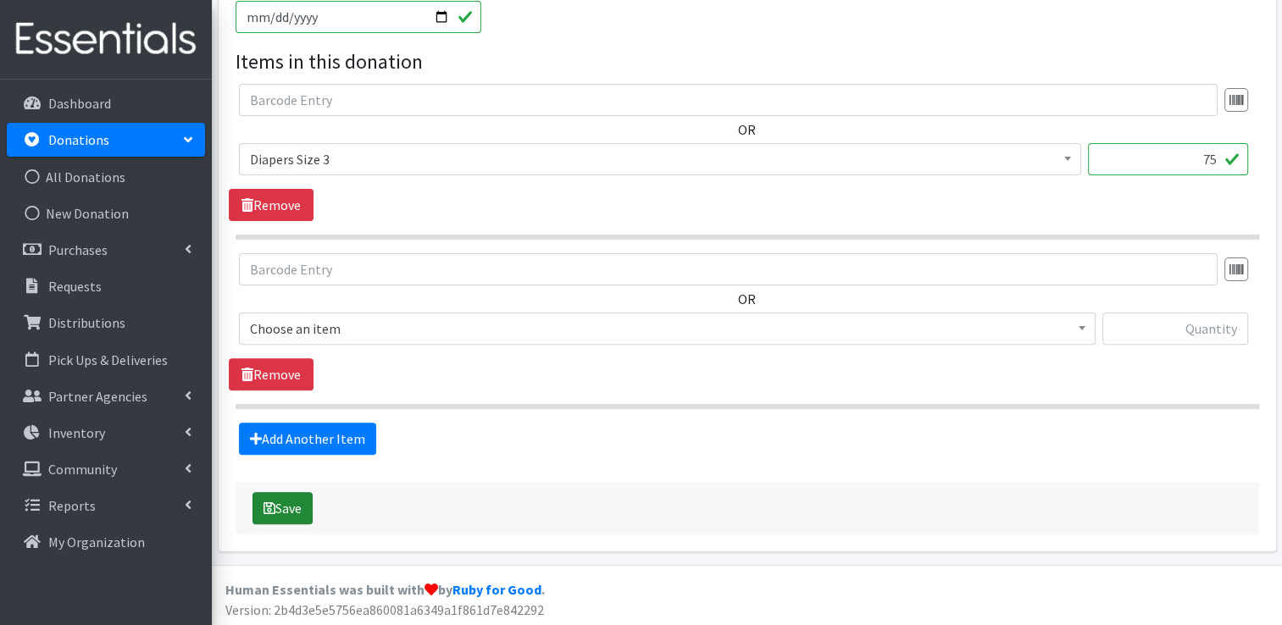
click at [279, 499] on button "Save" at bounding box center [283, 508] width 60 height 32
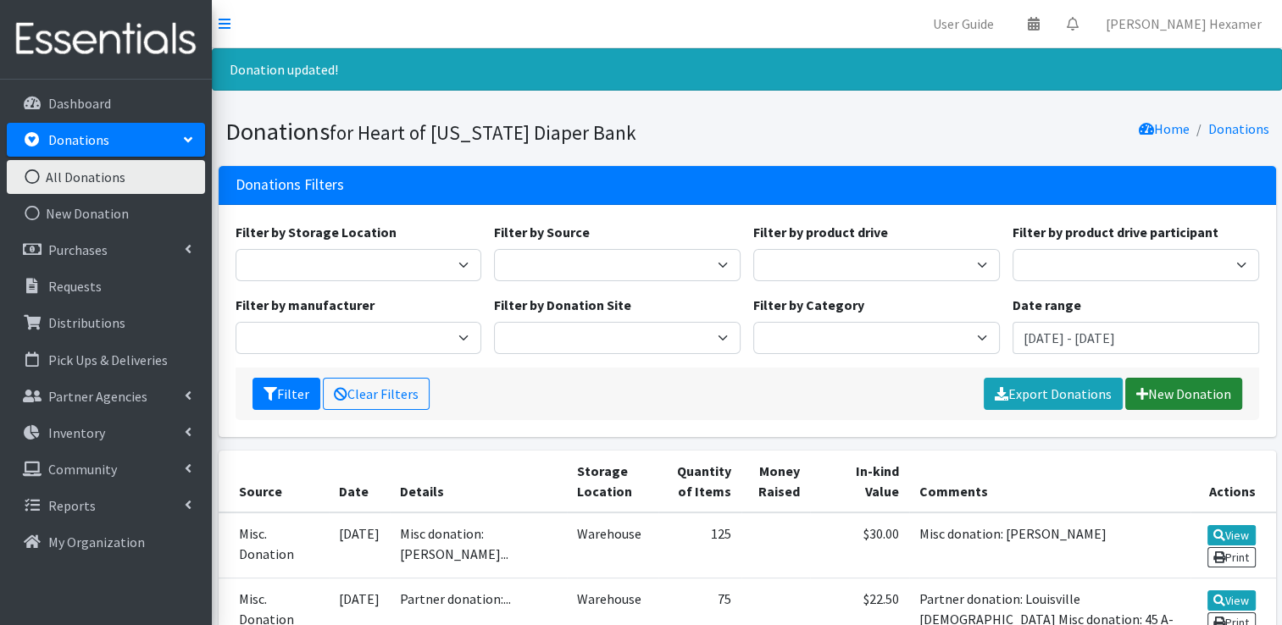
click at [1163, 390] on link "New Donation" at bounding box center [1183, 394] width 117 height 32
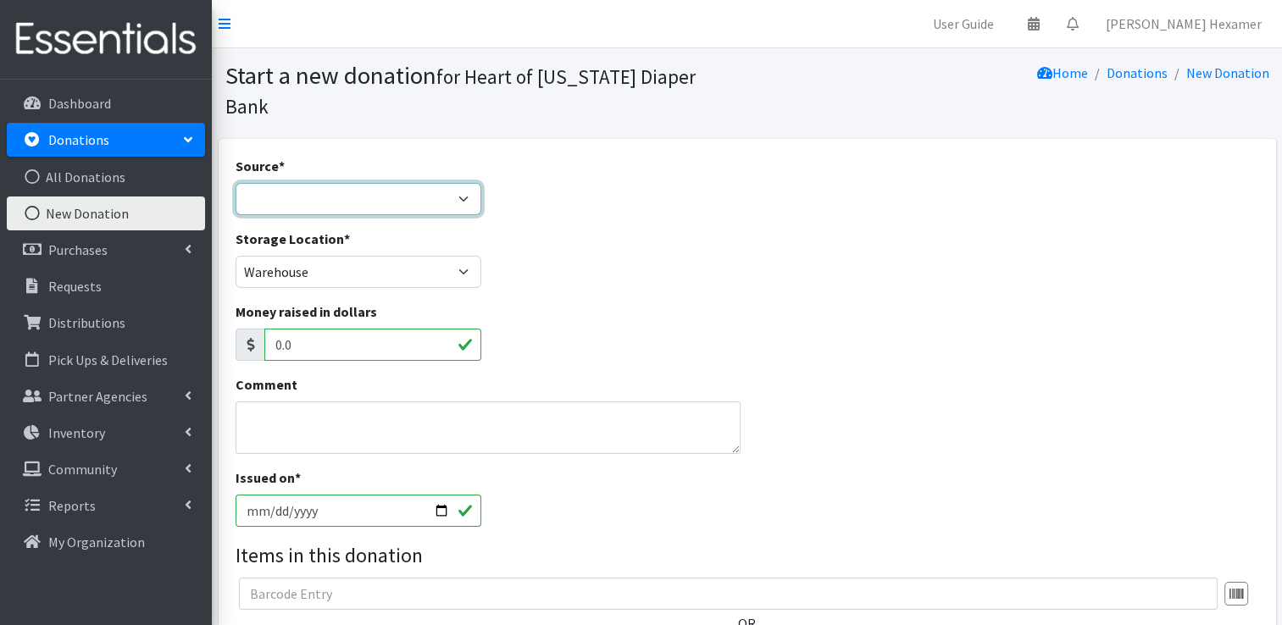
click at [352, 183] on select "Product Drive Manufacturer Donation Site Misc. Donation" at bounding box center [359, 199] width 247 height 32
select select "Misc. Donation"
click at [236, 183] on select "Product Drive Manufacturer Donation Site Misc. Donation" at bounding box center [359, 199] width 247 height 32
click at [249, 402] on textarea "Comment" at bounding box center [489, 428] width 506 height 53
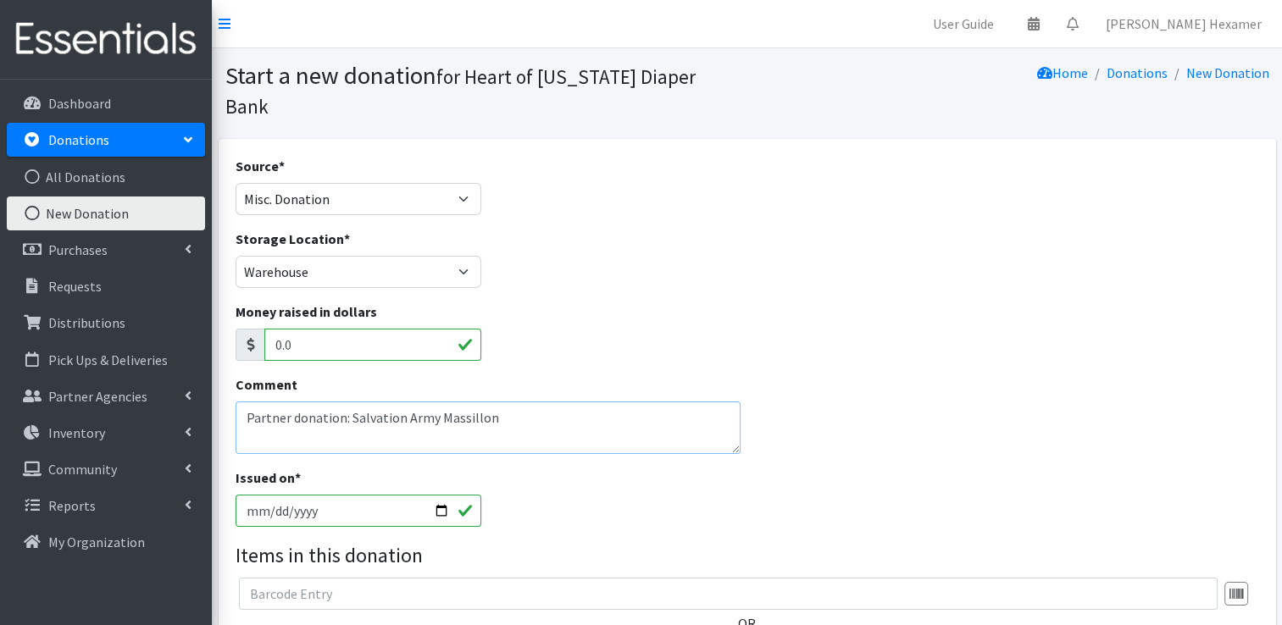
click at [532, 406] on textarea "Partner donation: Salvation Army Massillon" at bounding box center [489, 428] width 506 height 53
type textarea "Partner donation: Salvation Army Massillon"
click at [444, 495] on input "2025-09-03" at bounding box center [359, 511] width 247 height 32
type input "[DATE]"
drag, startPoint x: 491, startPoint y: 387, endPoint x: 17, endPoint y: 325, distance: 477.9
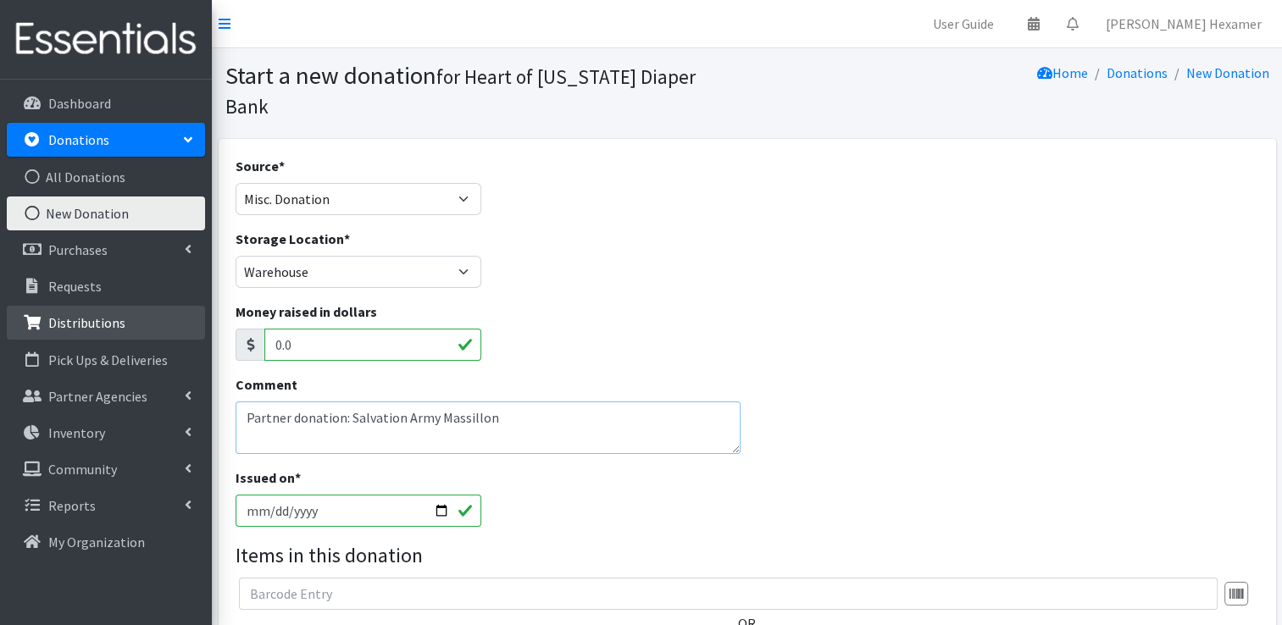
click at [9, 331] on div "User Guide 0 Pick-ups remaining this week View Calendar 0 Requests 0 Partner Ag…" at bounding box center [641, 476] width 1282 height 953
click at [600, 403] on textarea "Partner donation: Salvation Army Massillon" at bounding box center [489, 428] width 506 height 53
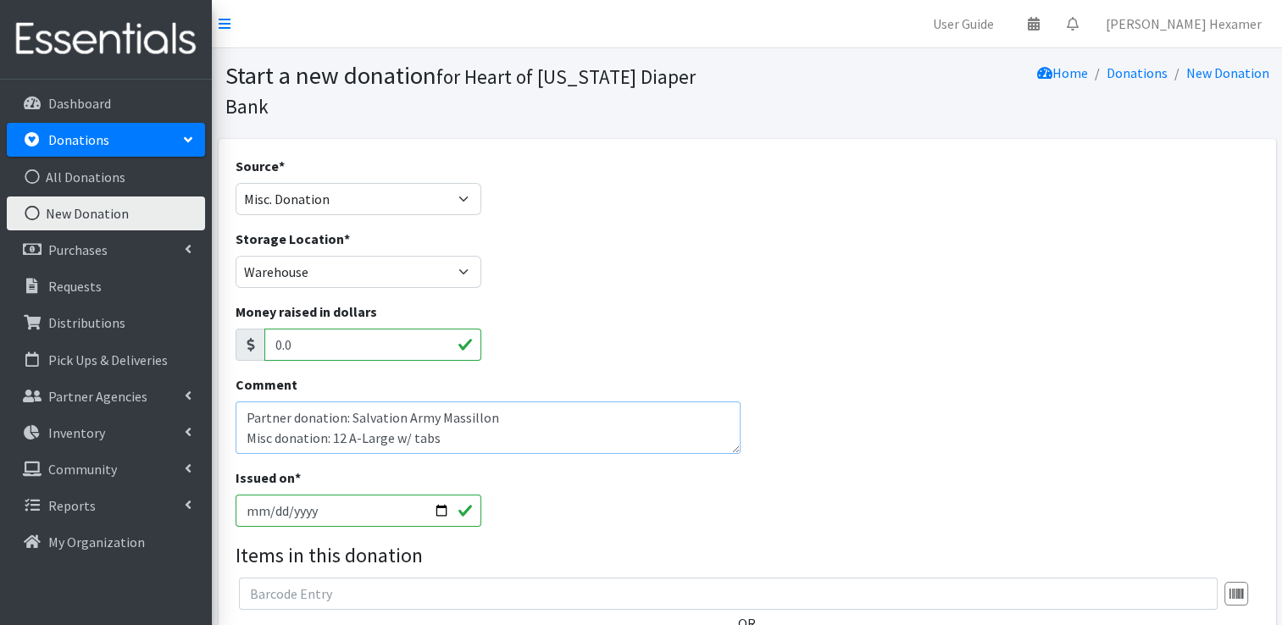
drag, startPoint x: 332, startPoint y: 408, endPoint x: 464, endPoint y: 411, distance: 132.2
click at [464, 411] on textarea "Partner donation: Salvation Army Massillon Misc donation: 12 A-Large w/ tabs" at bounding box center [489, 428] width 506 height 53
type textarea "Partner donation: Salvation Army Massillon Misc donation: 12 A-Large w/ tabs"
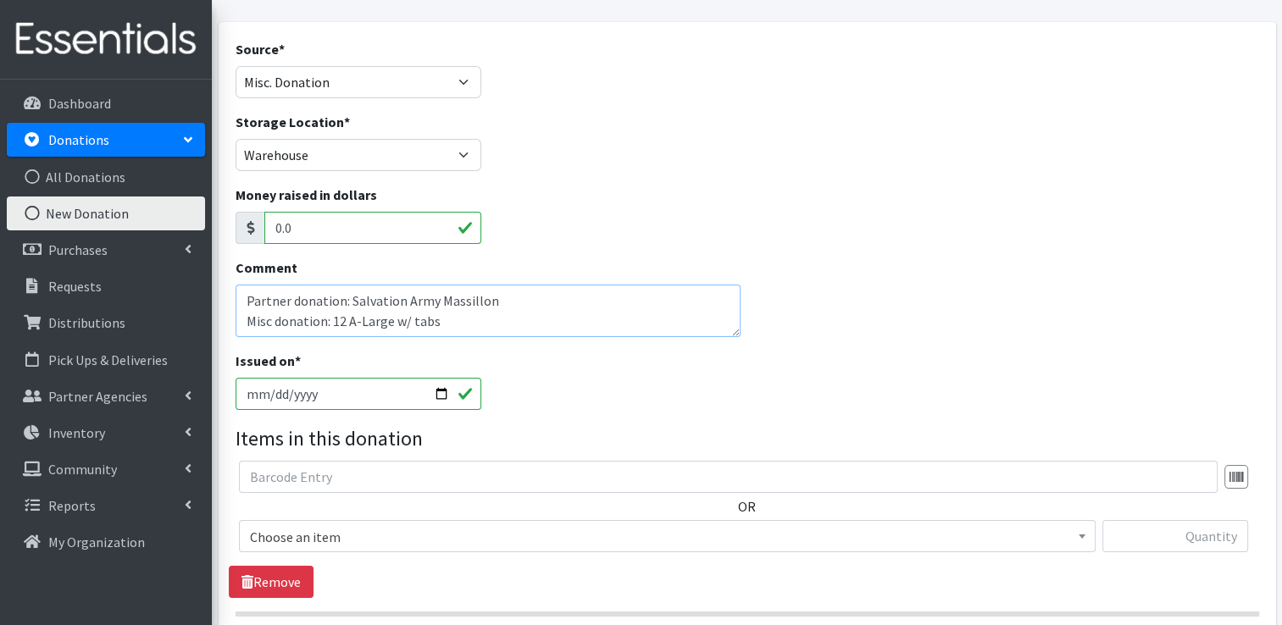
scroll to position [169, 0]
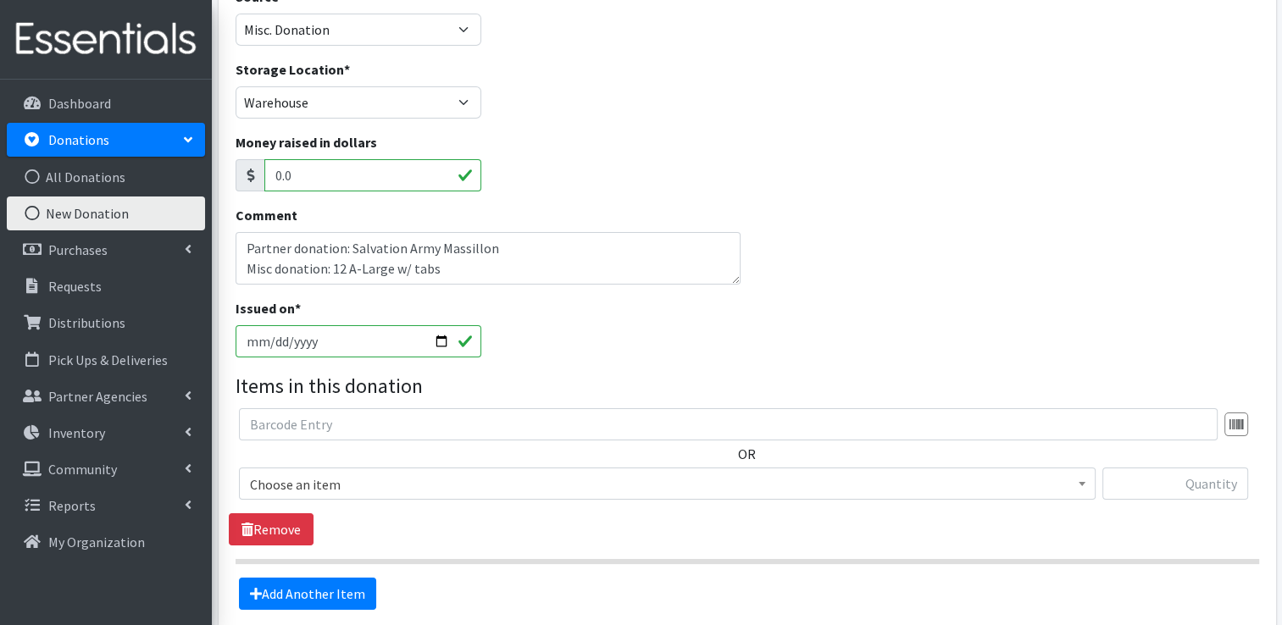
click at [431, 473] on span "Choose an item" at bounding box center [667, 485] width 835 height 24
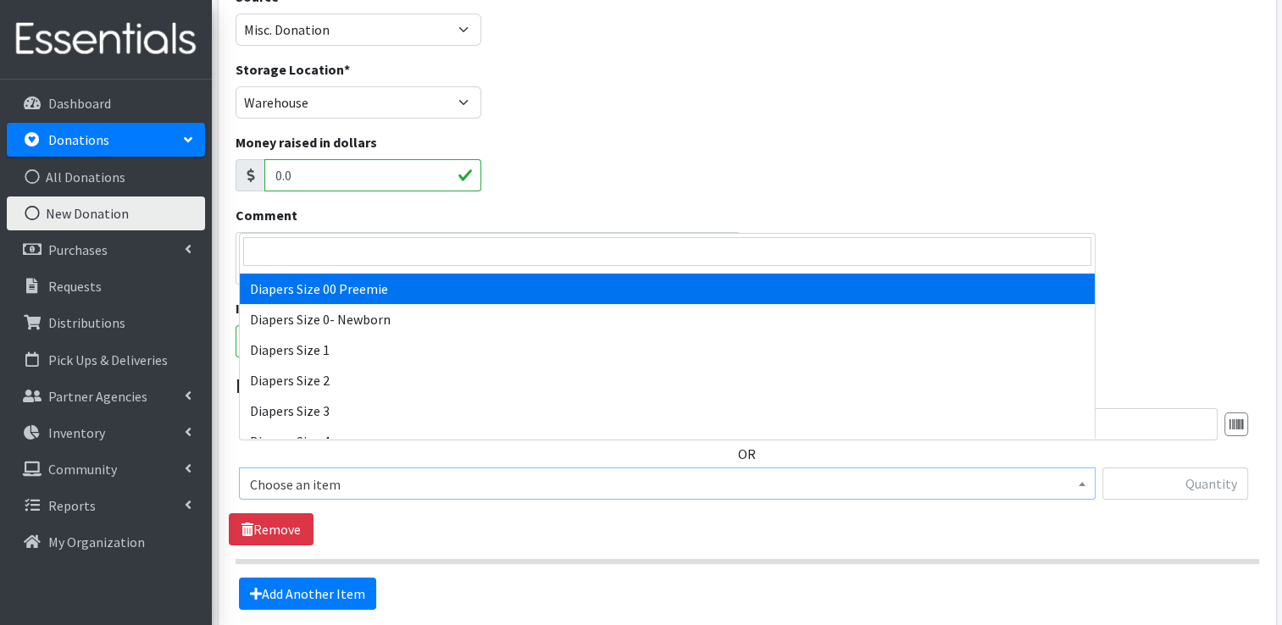
scroll to position [254, 0]
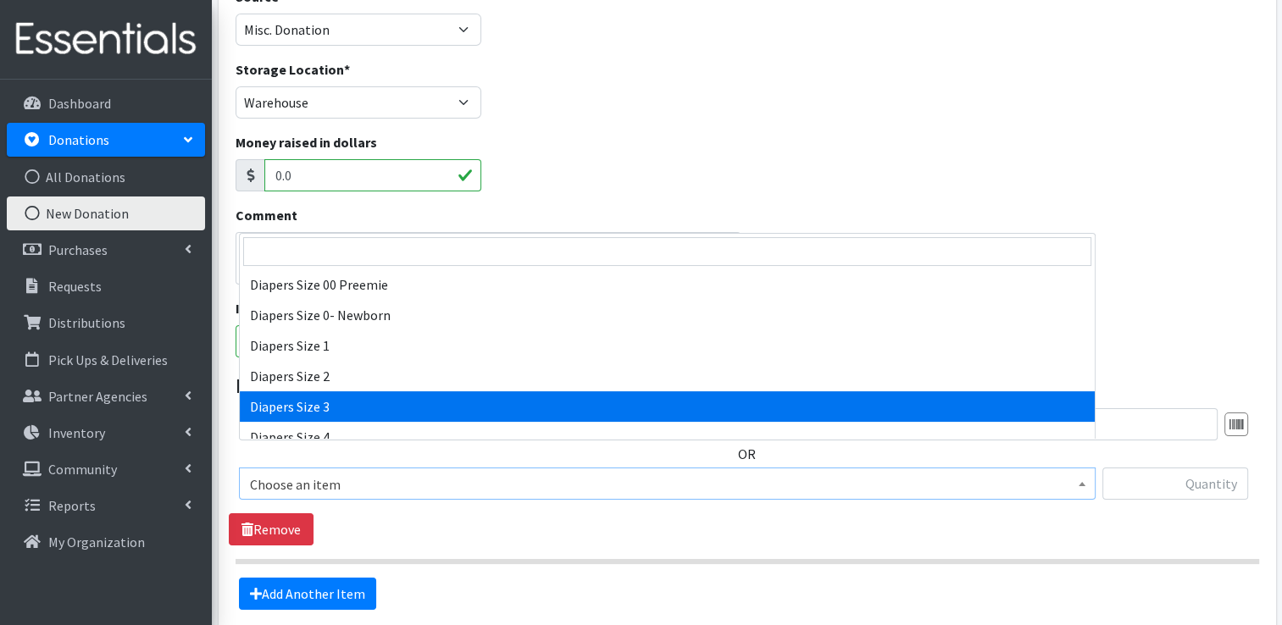
select select "428"
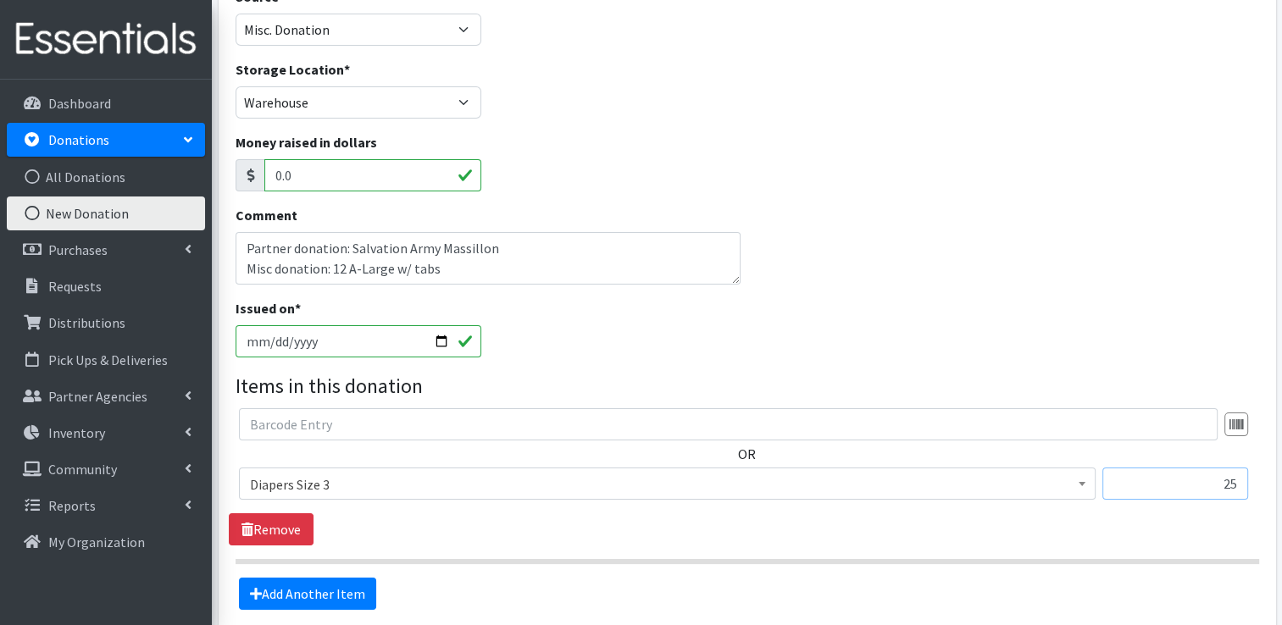
type input "25"
click at [301, 578] on link "Add Another Item" at bounding box center [307, 594] width 137 height 32
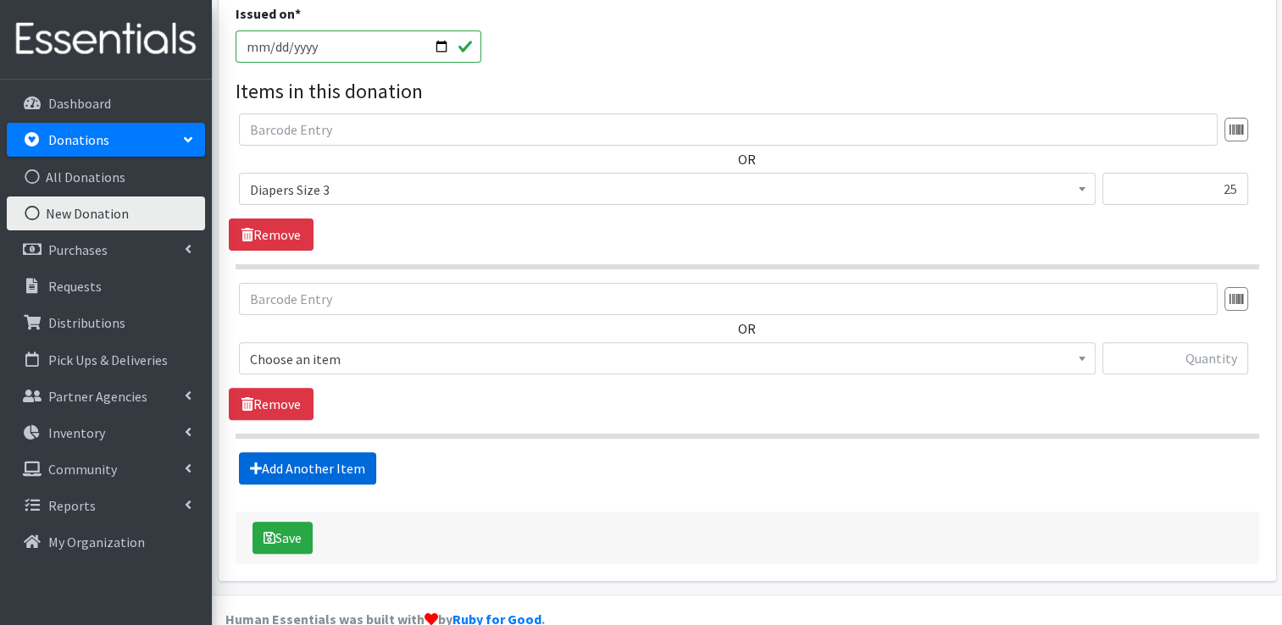
scroll to position [465, 0]
click at [385, 347] on span "Choose an item" at bounding box center [667, 359] width 835 height 24
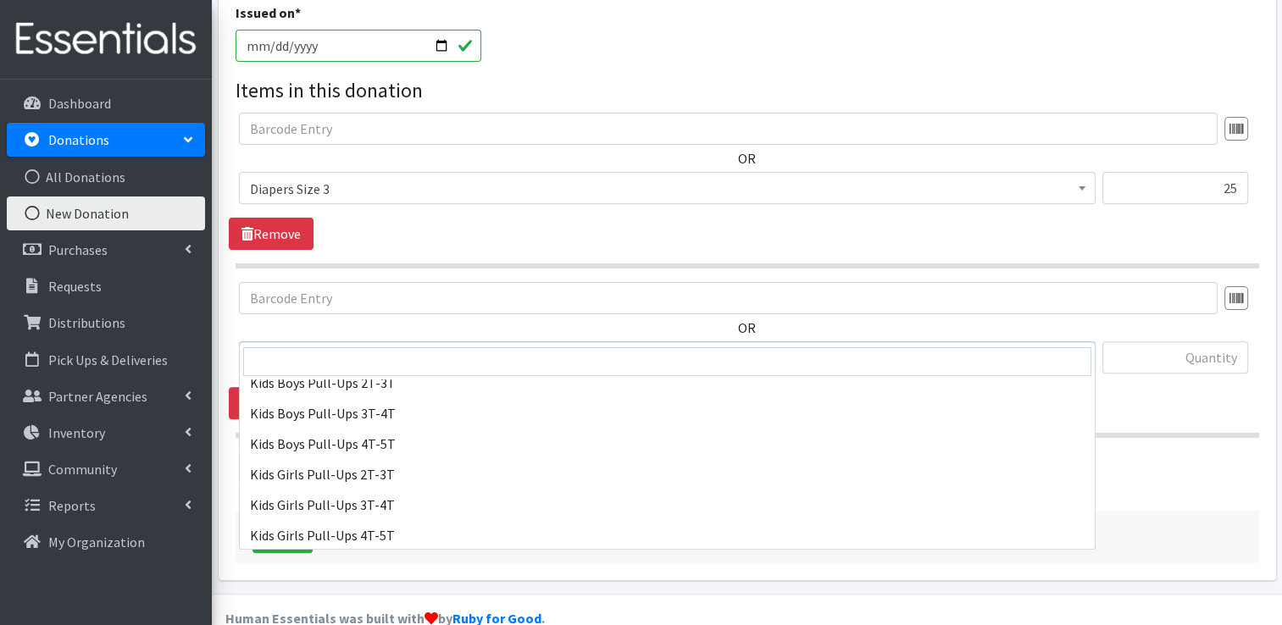
scroll to position [593, 0]
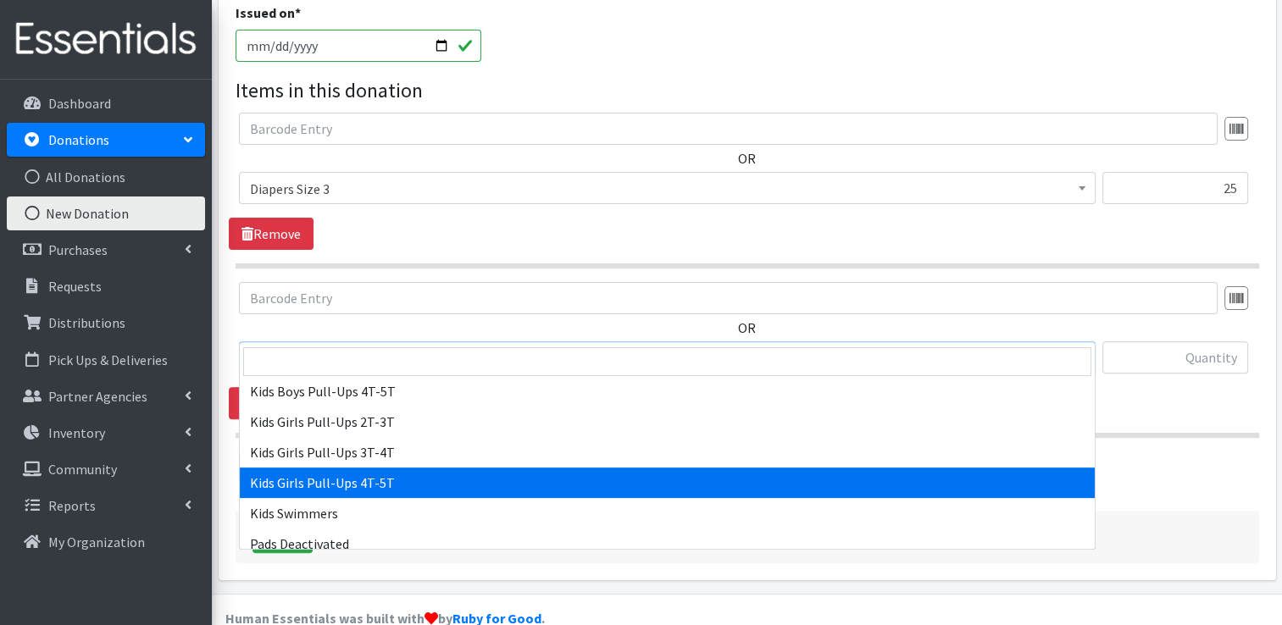
select select "2928"
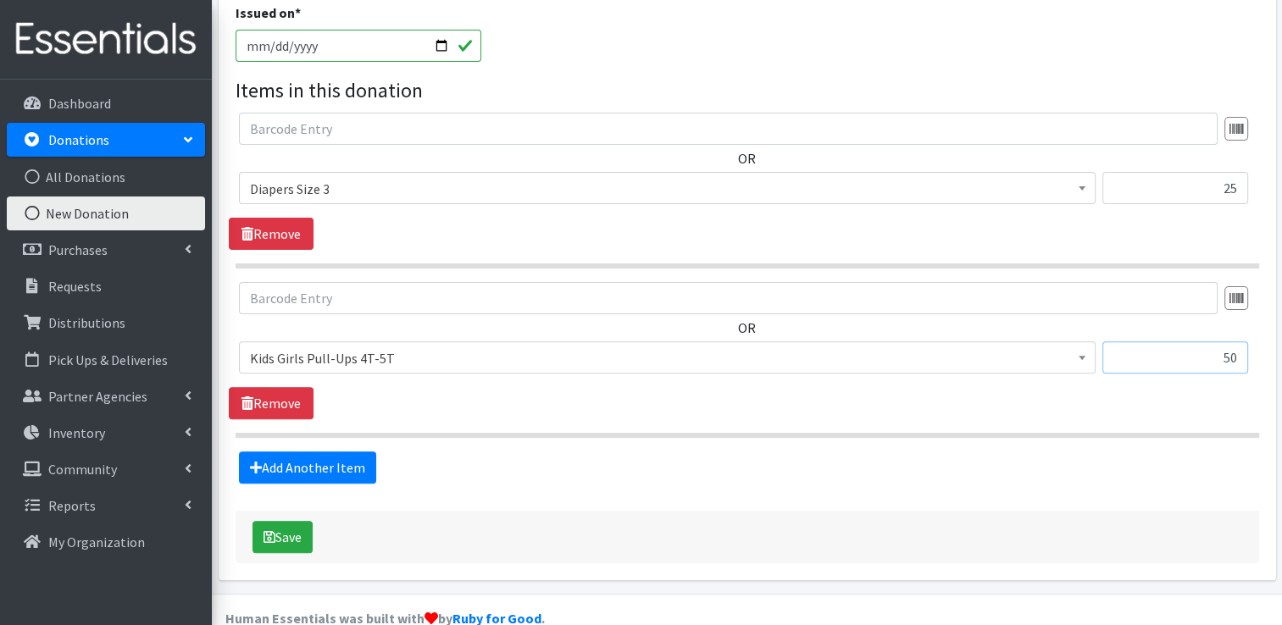
type input "50"
click at [278, 521] on button "Save" at bounding box center [283, 537] width 60 height 32
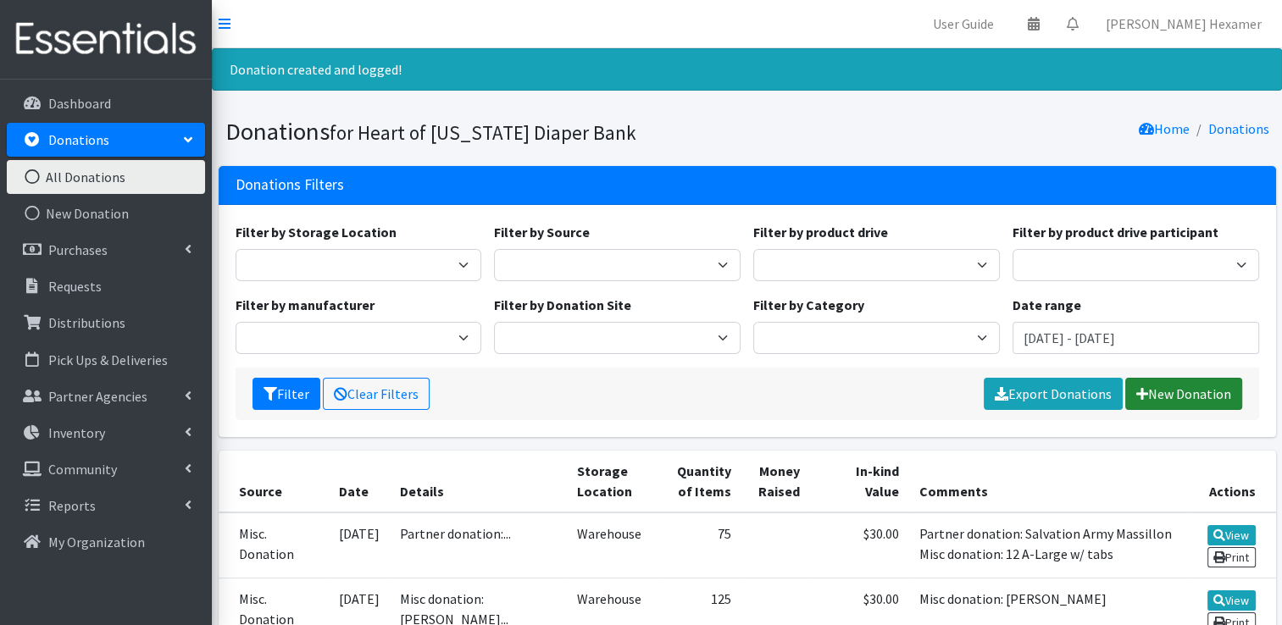
click at [1130, 404] on link "New Donation" at bounding box center [1183, 394] width 117 height 32
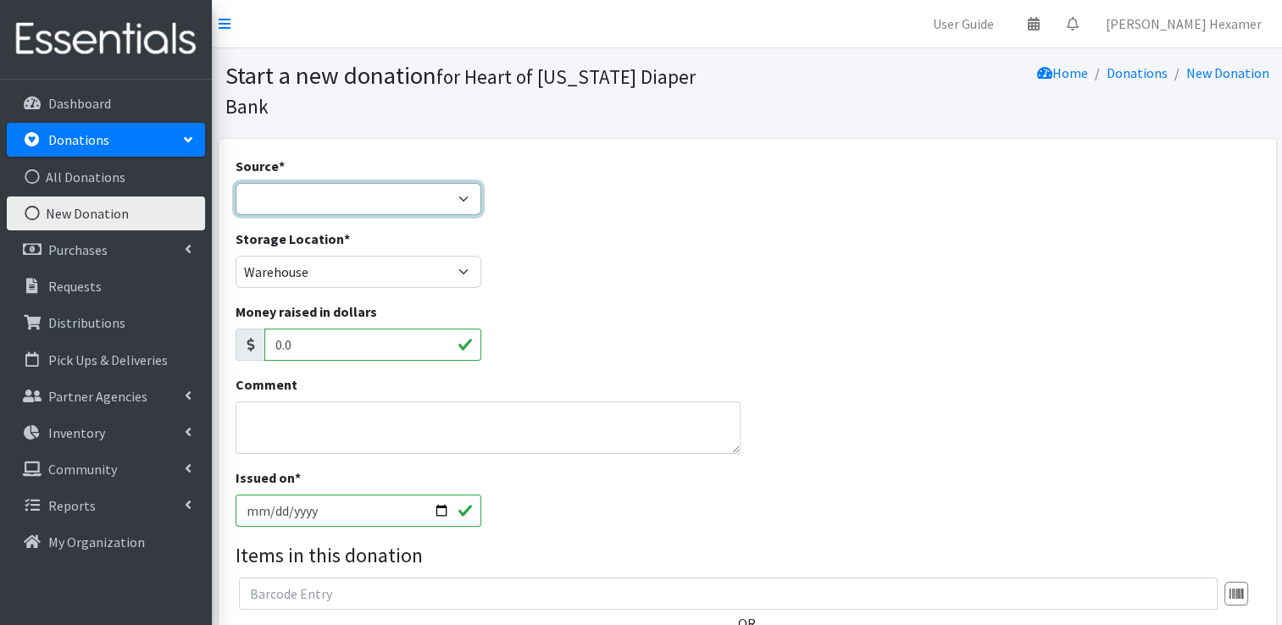
drag, startPoint x: 385, startPoint y: 170, endPoint x: 376, endPoint y: 185, distance: 16.7
click at [385, 183] on select "Product Drive Manufacturer Donation Site Misc. Donation" at bounding box center [359, 199] width 247 height 32
click at [332, 329] on input "0.0" at bounding box center [373, 345] width 218 height 32
click at [329, 183] on select "Product Drive Manufacturer Donation Site Misc. Donation" at bounding box center [359, 199] width 247 height 32
select select "Misc. Donation"
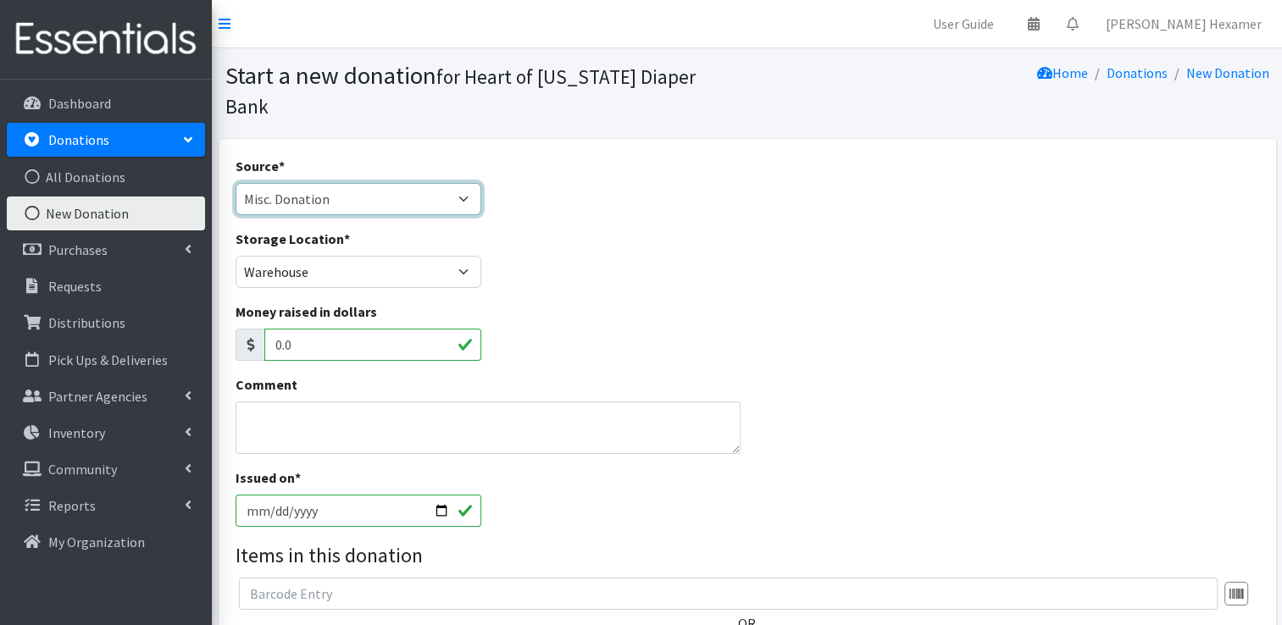
click at [236, 183] on select "Product Drive Manufacturer Donation Site Misc. Donation" at bounding box center [359, 199] width 247 height 32
click at [285, 402] on textarea "Comment" at bounding box center [489, 428] width 506 height 53
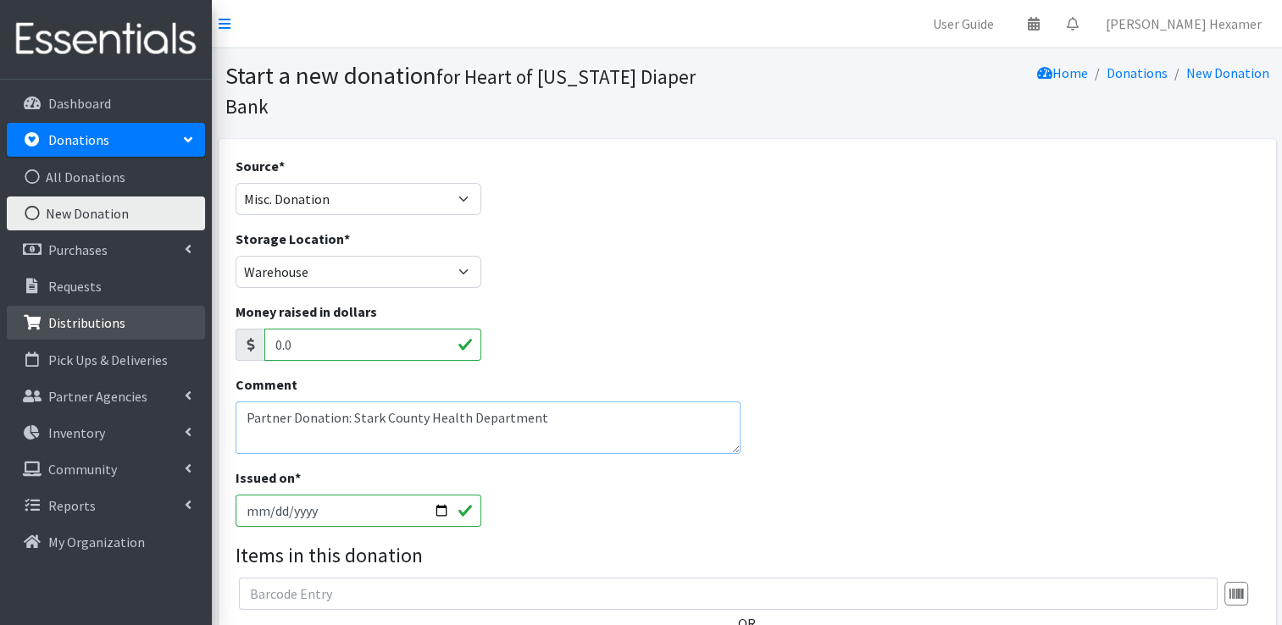
drag, startPoint x: 546, startPoint y: 397, endPoint x: 108, endPoint y: 331, distance: 442.1
click at [108, 331] on div "User Guide 0 Pick-ups remaining this week View Calendar 0 Requests 0 Partner Ag…" at bounding box center [641, 476] width 1282 height 953
type textarea "Partner Donation: Stark County Health Department"
click at [444, 495] on input "2025-09-03" at bounding box center [359, 511] width 247 height 32
type input "2025-08-26"
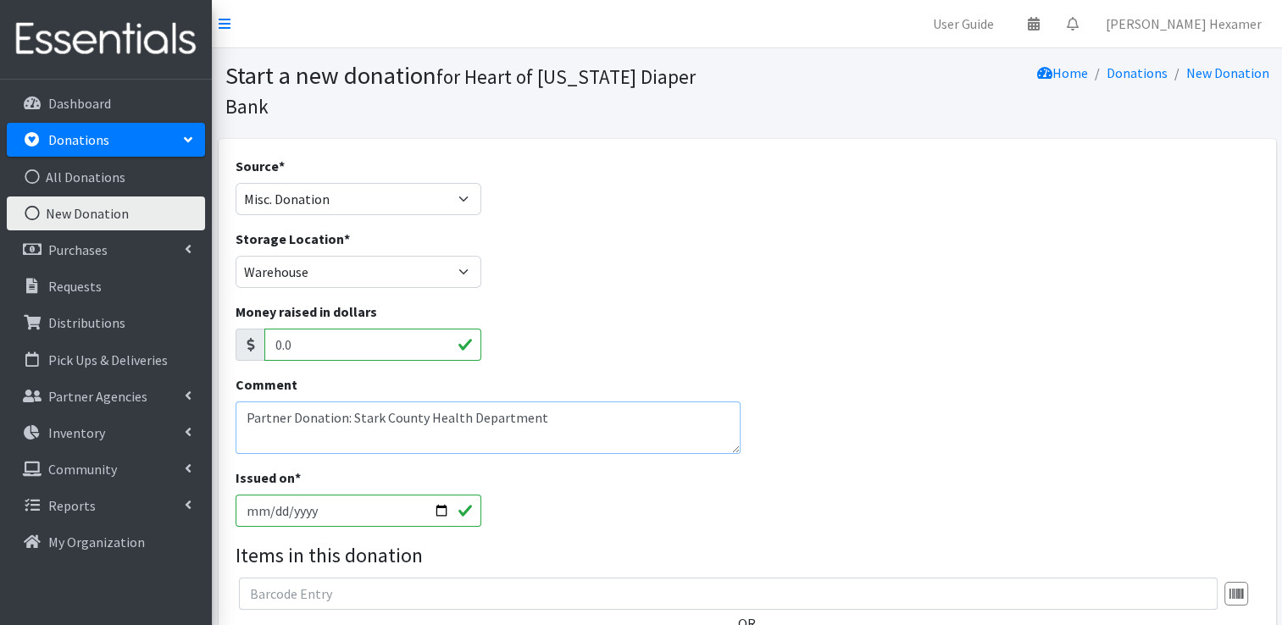
click at [638, 403] on textarea "Partner Donation: Stark County Health Department" at bounding box center [489, 428] width 506 height 53
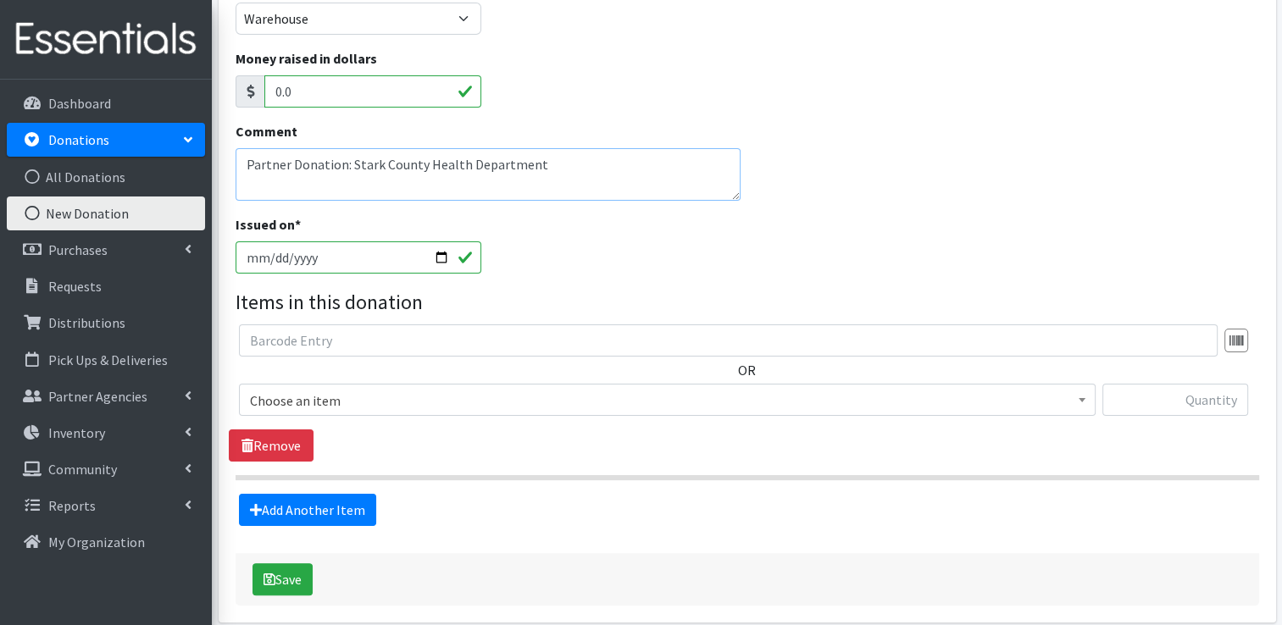
scroll to position [254, 0]
click at [431, 388] on span "Choose an item" at bounding box center [667, 400] width 835 height 24
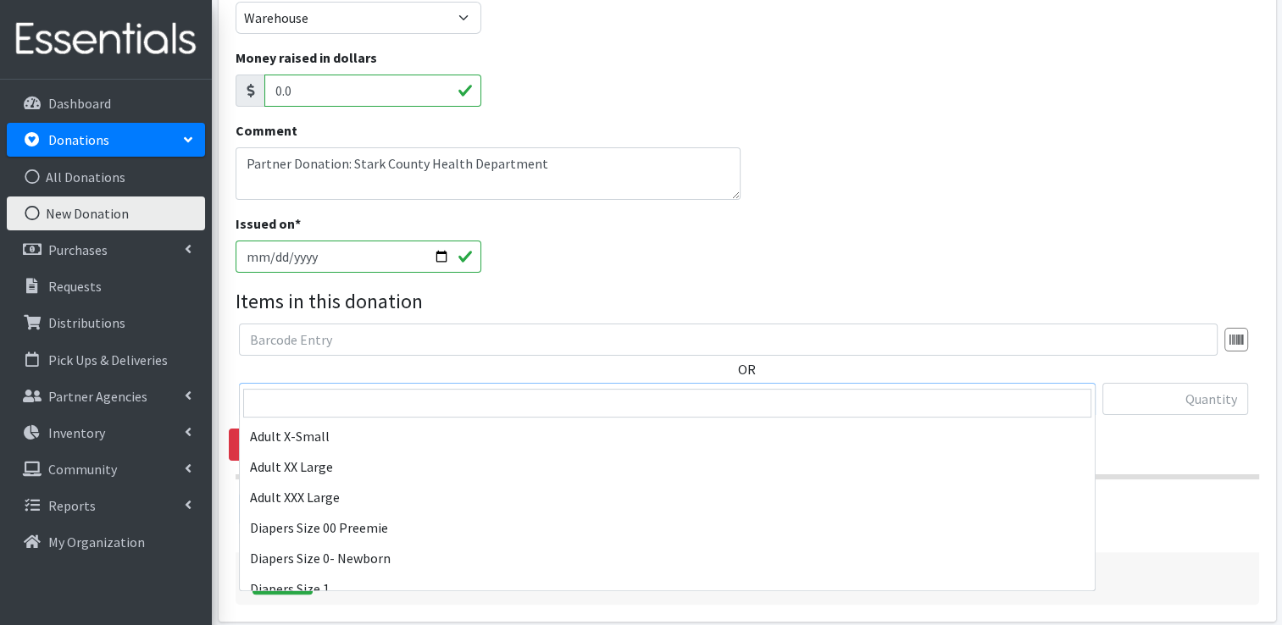
scroll to position [169, 0]
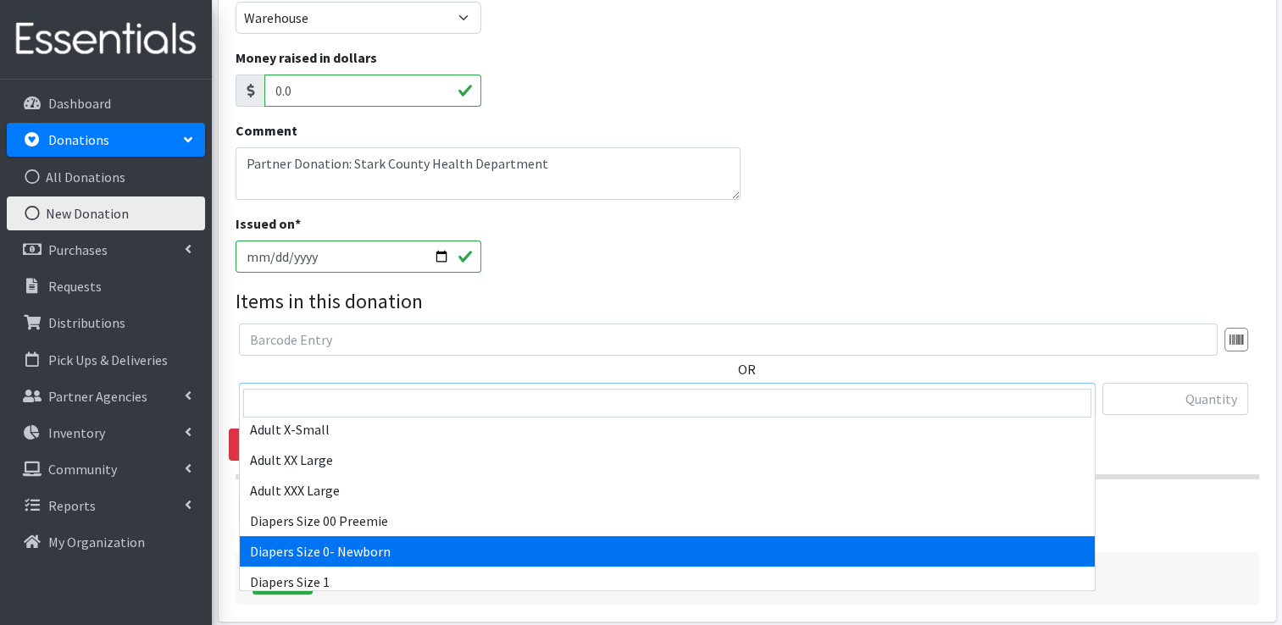
select select "406"
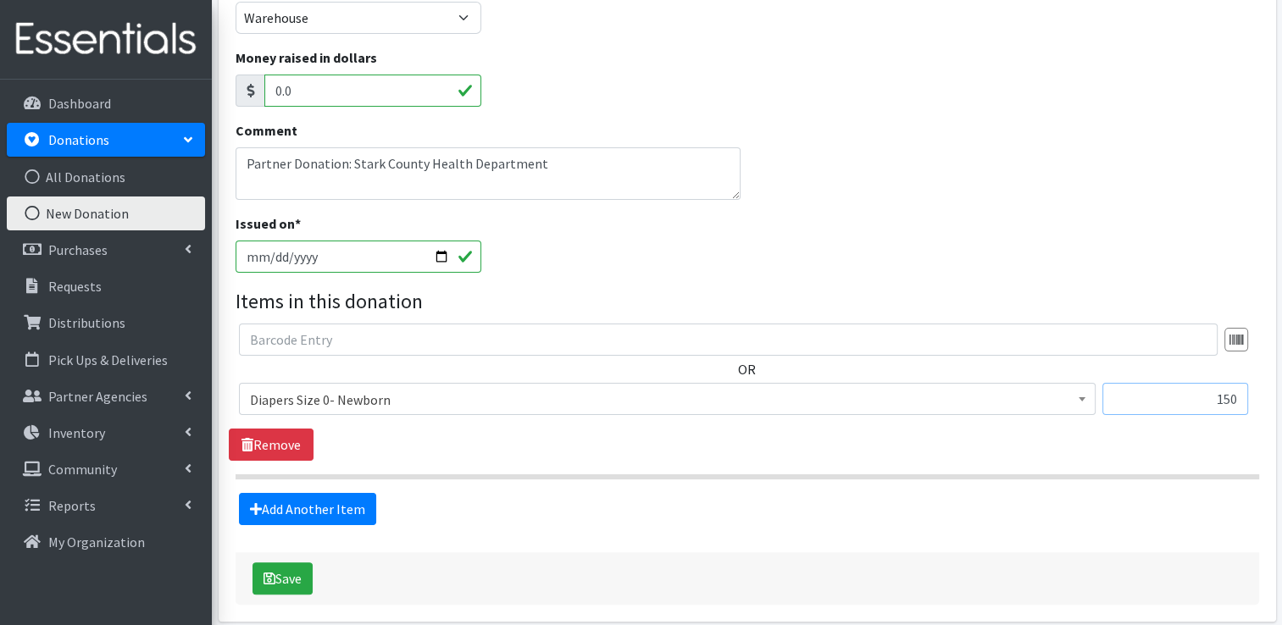
type input "150"
click at [302, 493] on link "Add Another Item" at bounding box center [307, 509] width 137 height 32
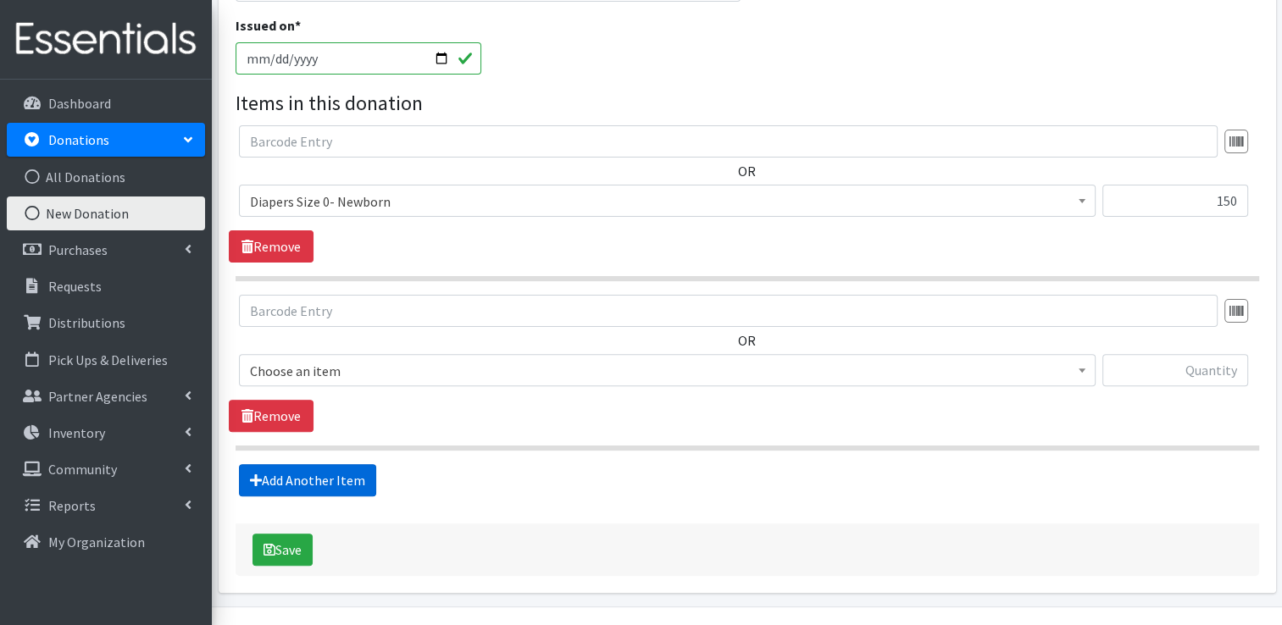
scroll to position [465, 0]
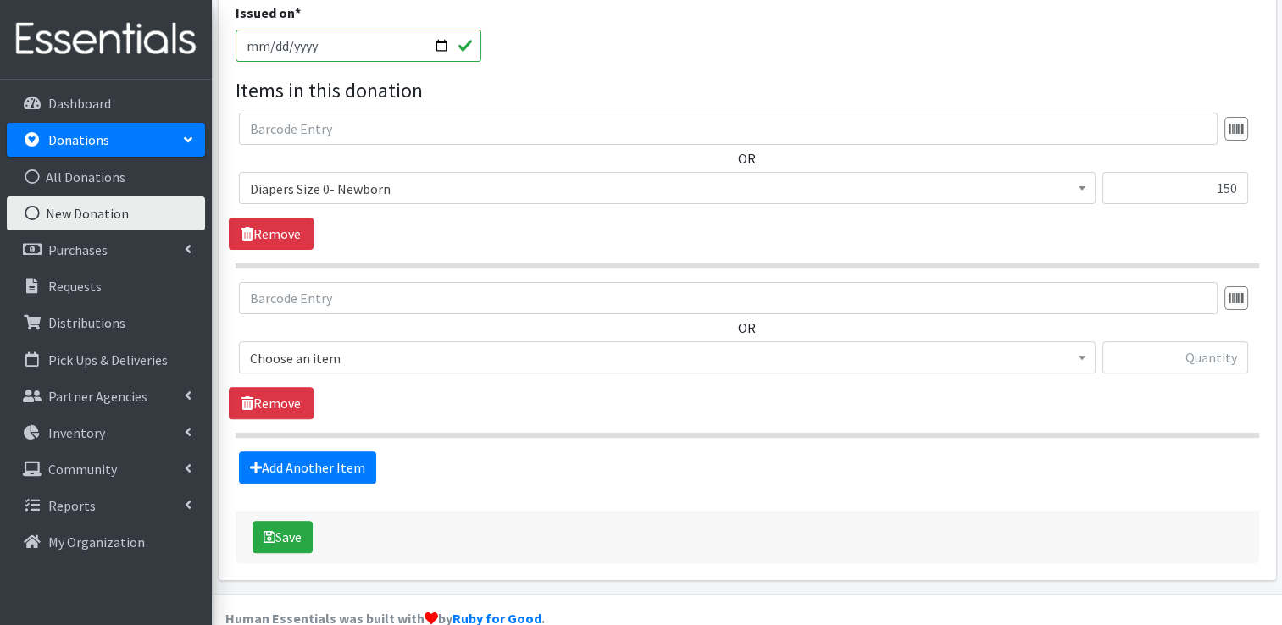
click at [342, 347] on span "Choose an item" at bounding box center [667, 359] width 835 height 24
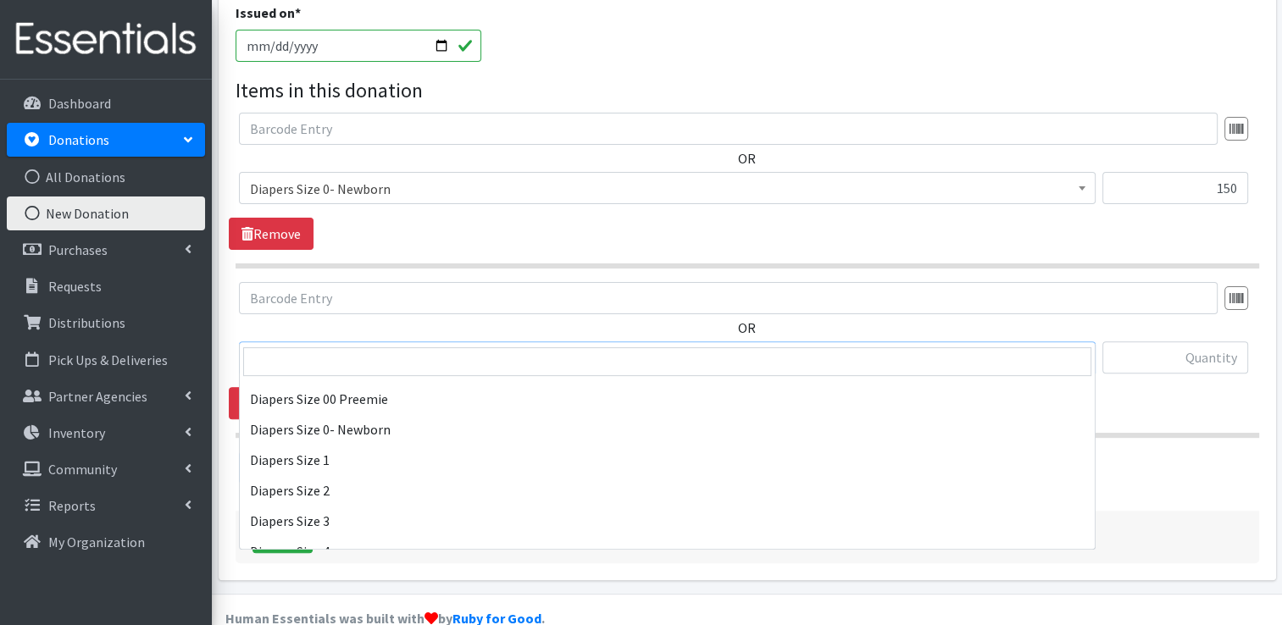
scroll to position [254, 0]
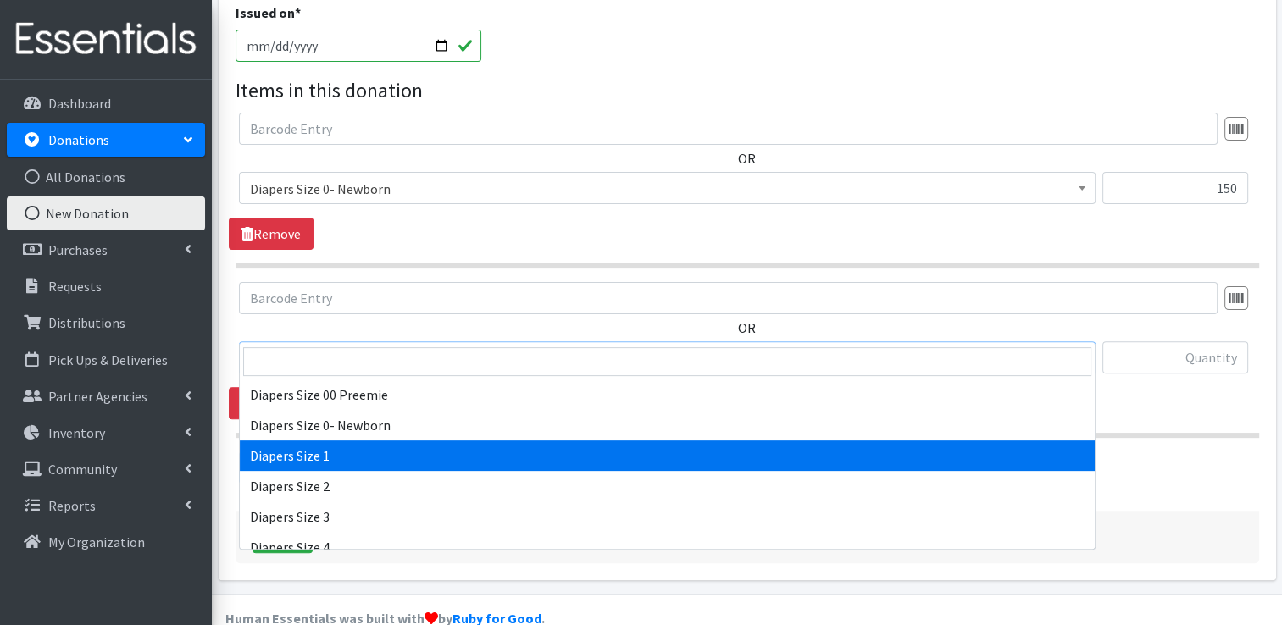
select select "408"
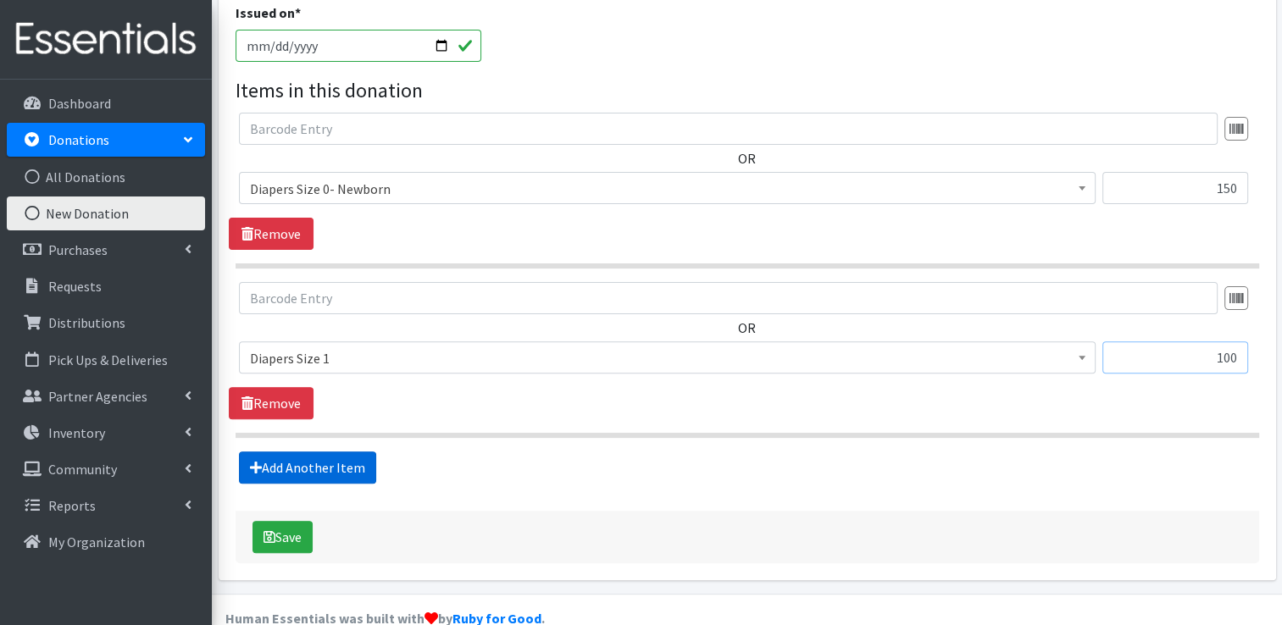
type input "100"
click at [335, 452] on link "Add Another Item" at bounding box center [307, 468] width 137 height 32
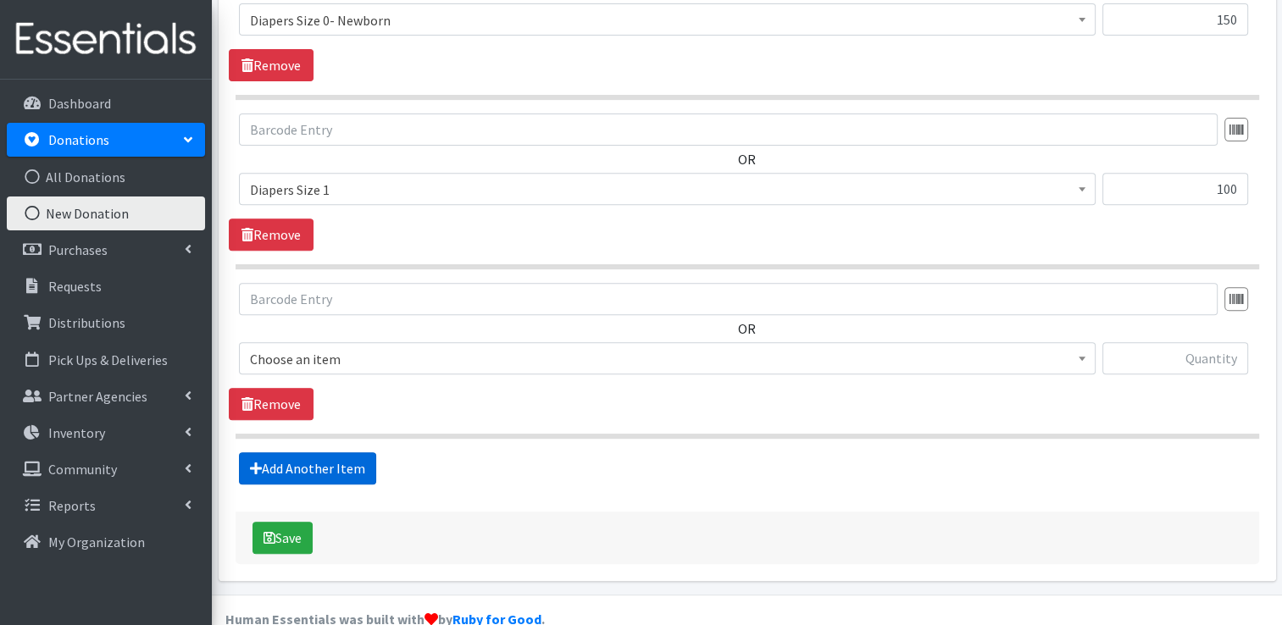
scroll to position [634, 0]
click at [330, 347] on span "Choose an item" at bounding box center [667, 359] width 835 height 24
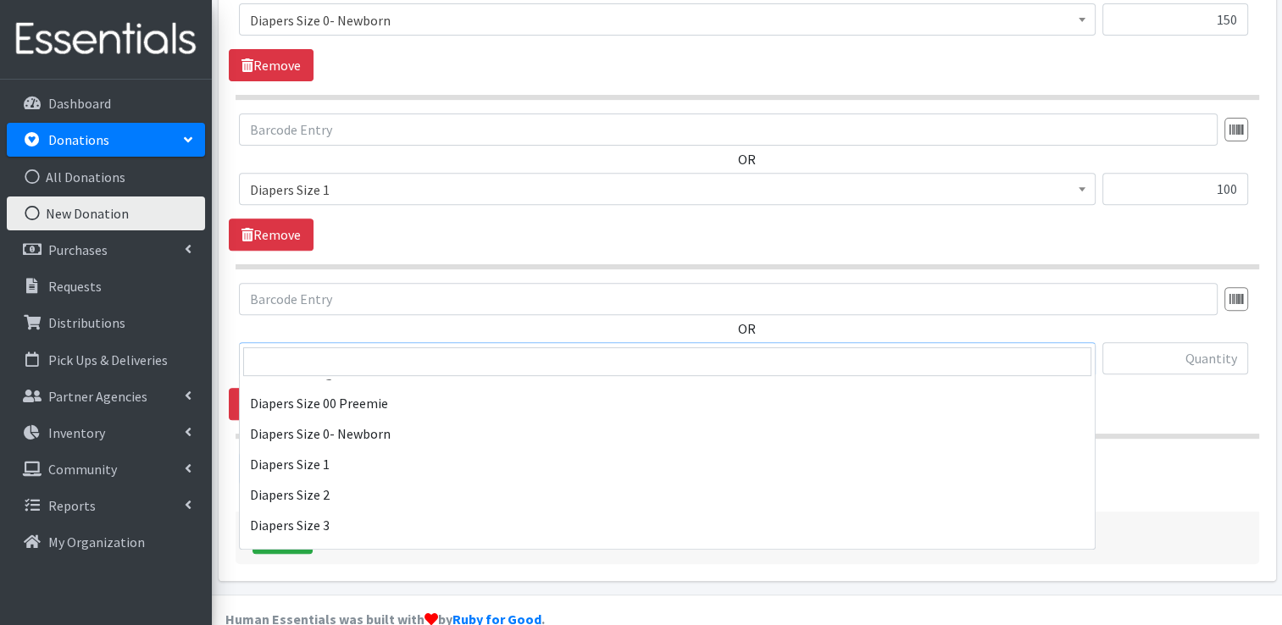
scroll to position [254, 0]
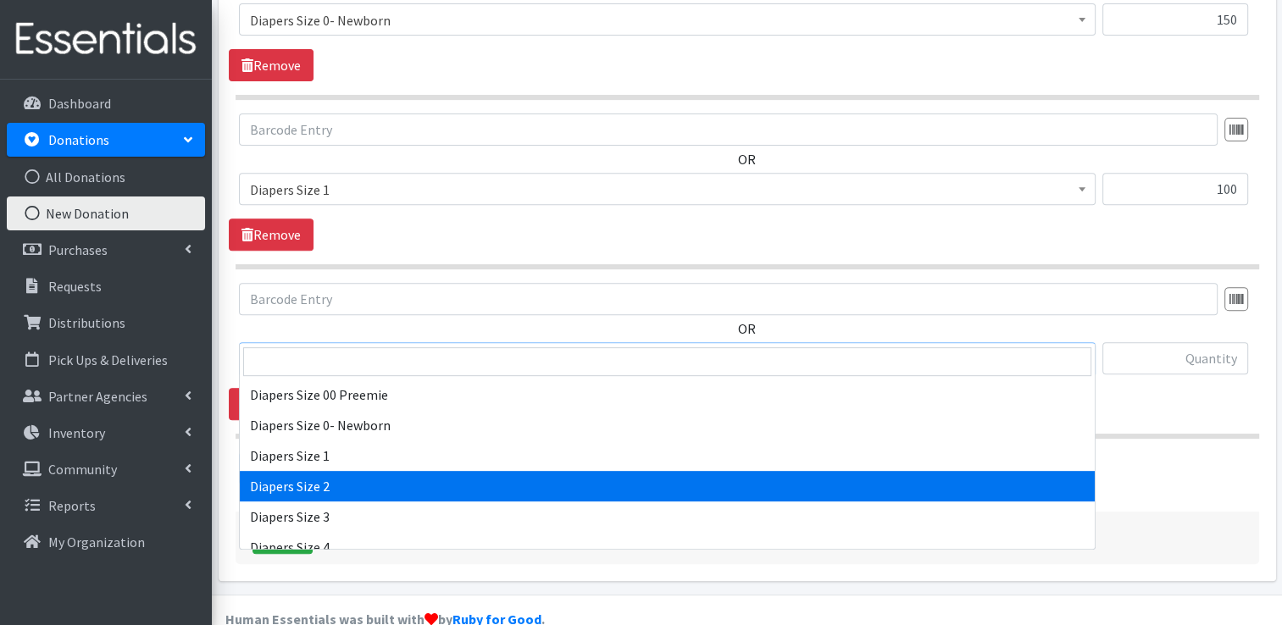
select select "426"
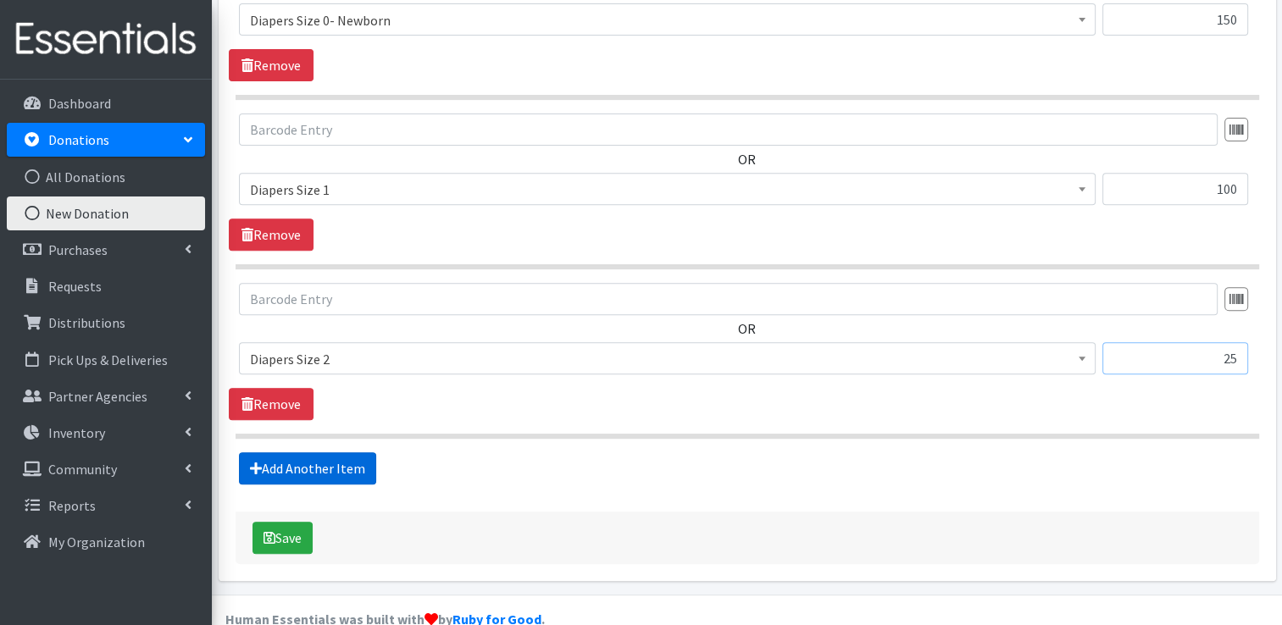
type input "25"
click at [276, 453] on link "Add Another Item" at bounding box center [307, 469] width 137 height 32
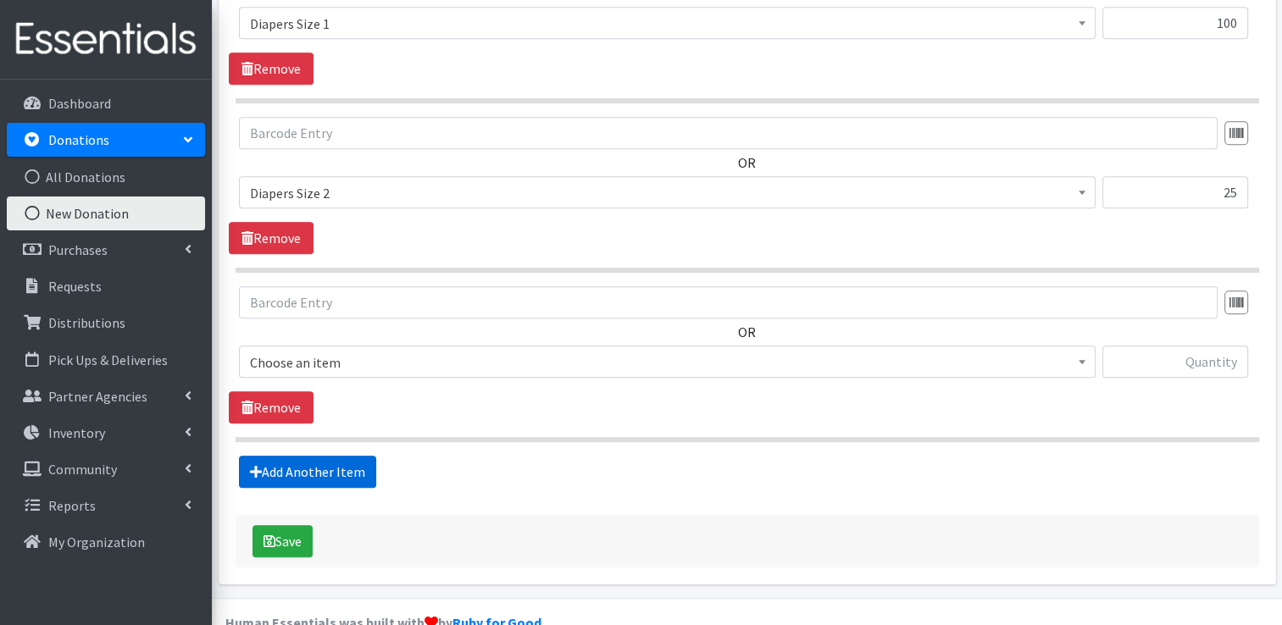
scroll to position [803, 0]
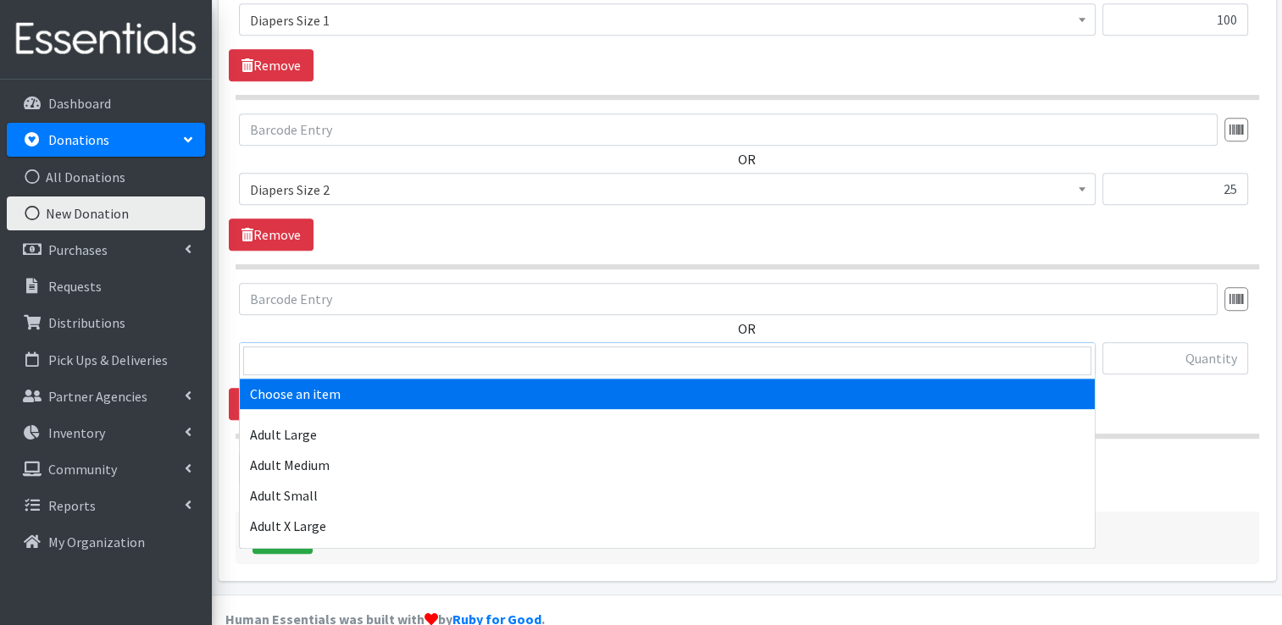
click at [389, 347] on span "Choose an item" at bounding box center [667, 359] width 835 height 24
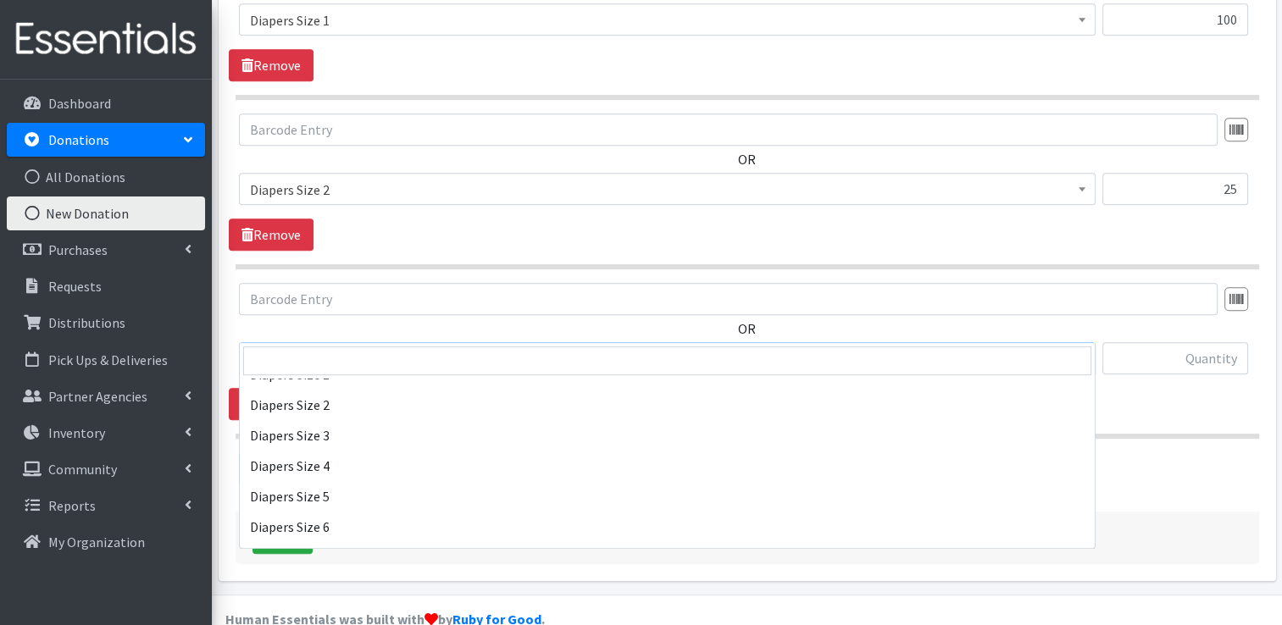
scroll to position [339, 0]
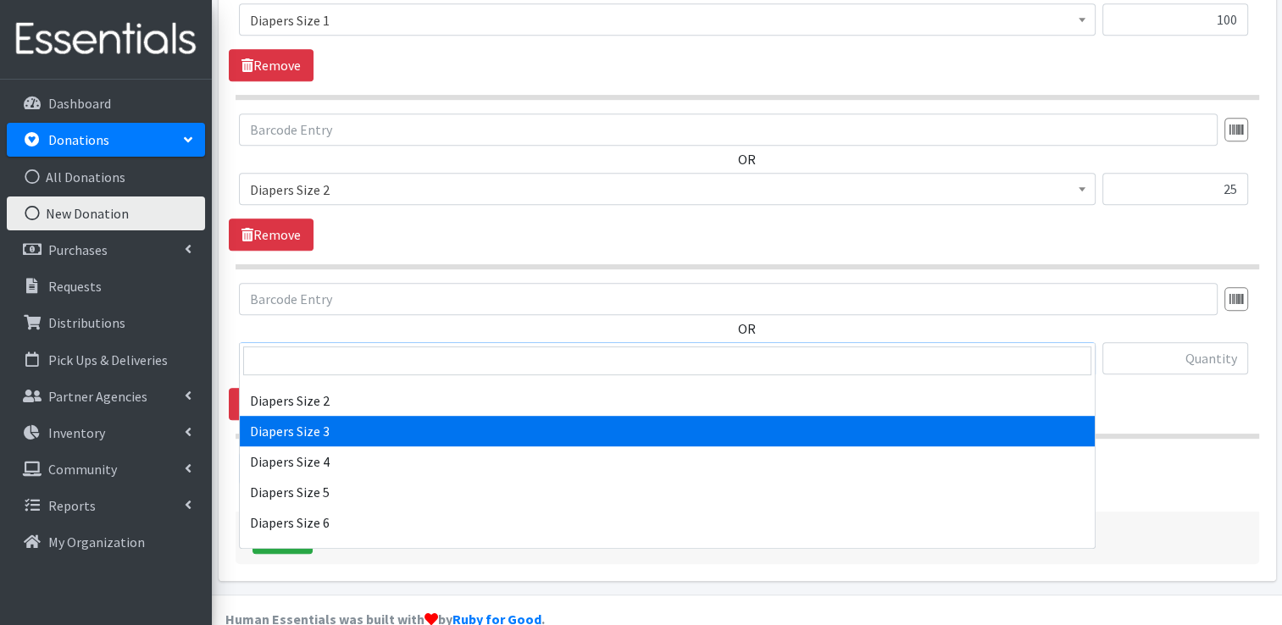
select select "428"
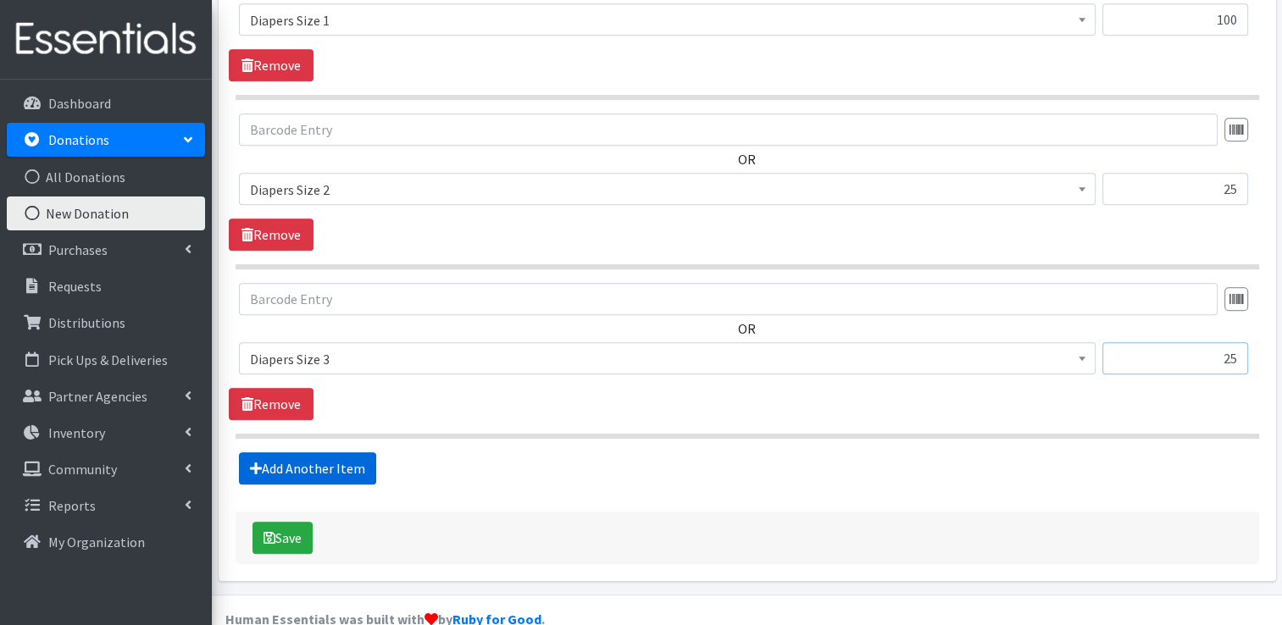
type input "25"
click at [322, 453] on link "Add Another Item" at bounding box center [307, 469] width 137 height 32
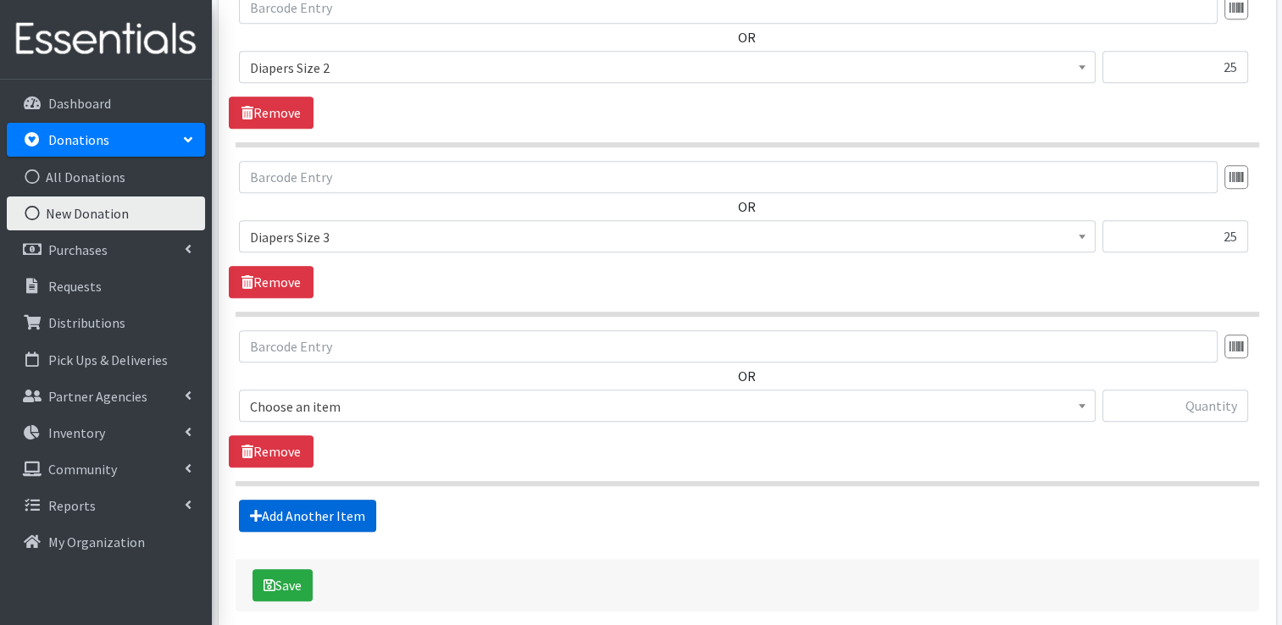
scroll to position [973, 0]
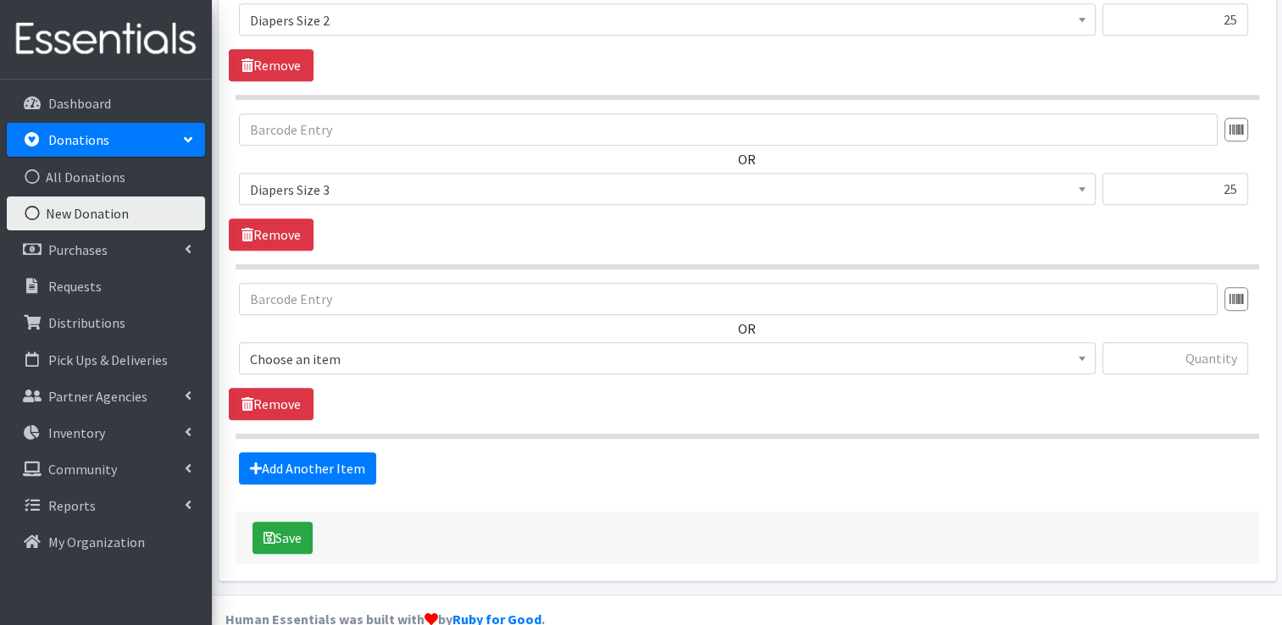
click at [335, 347] on span "Choose an item" at bounding box center [667, 359] width 835 height 24
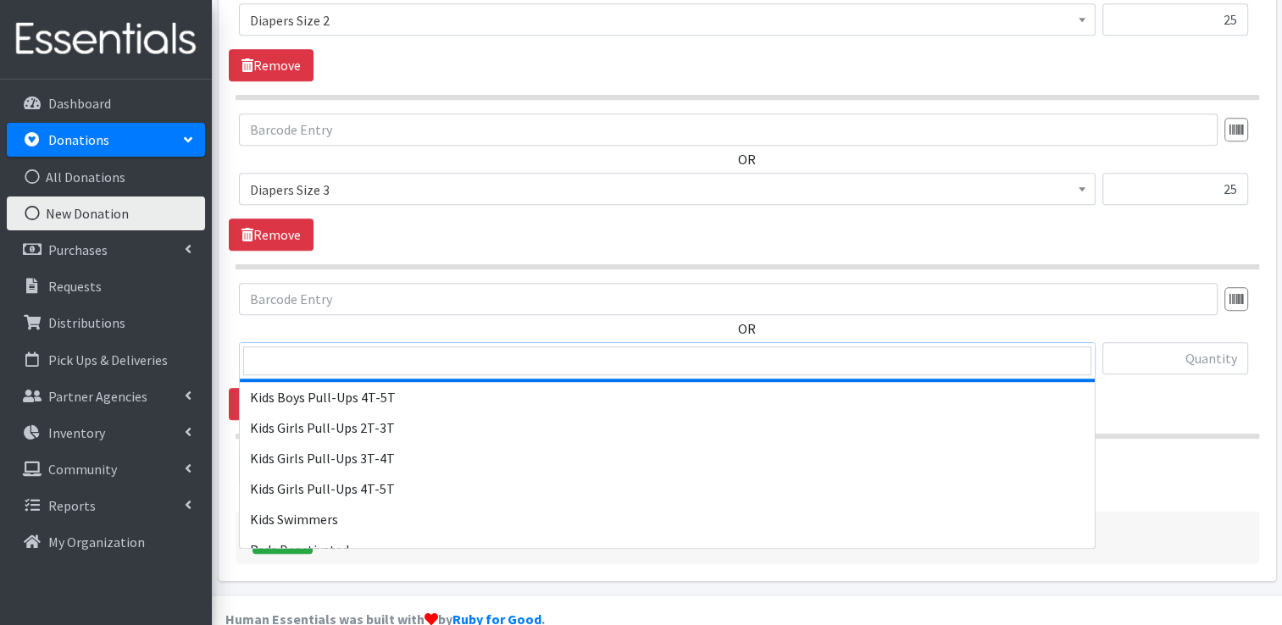
scroll to position [593, 0]
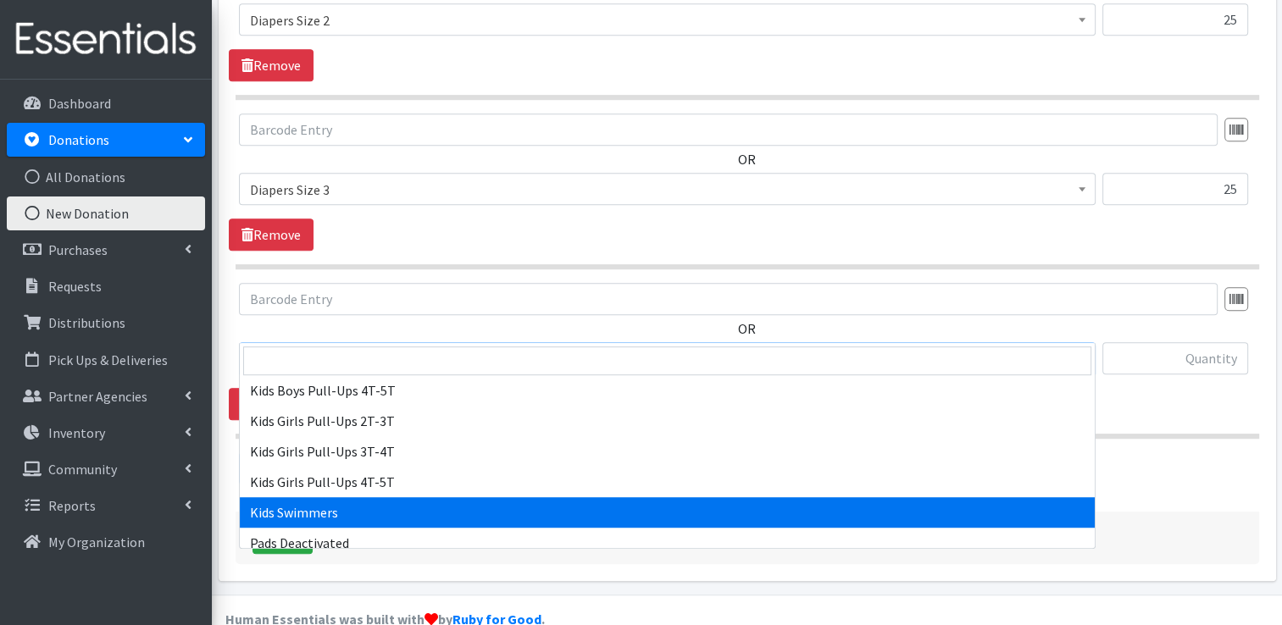
select select "4736"
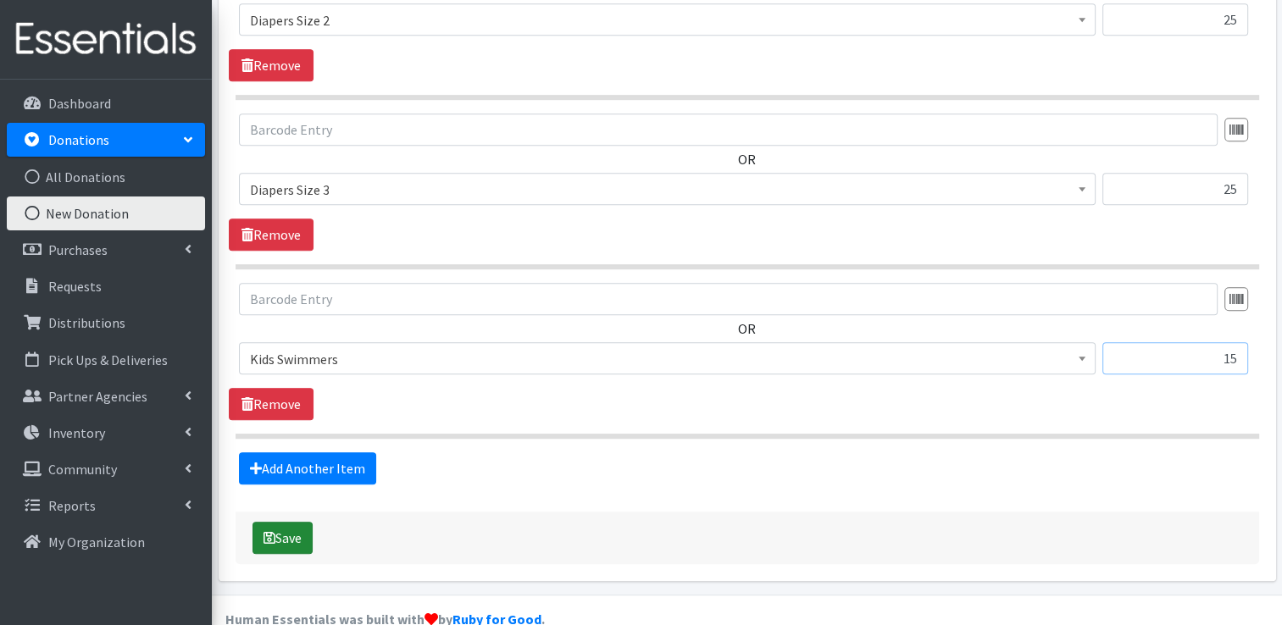
type input "15"
click at [308, 522] on button "Save" at bounding box center [283, 538] width 60 height 32
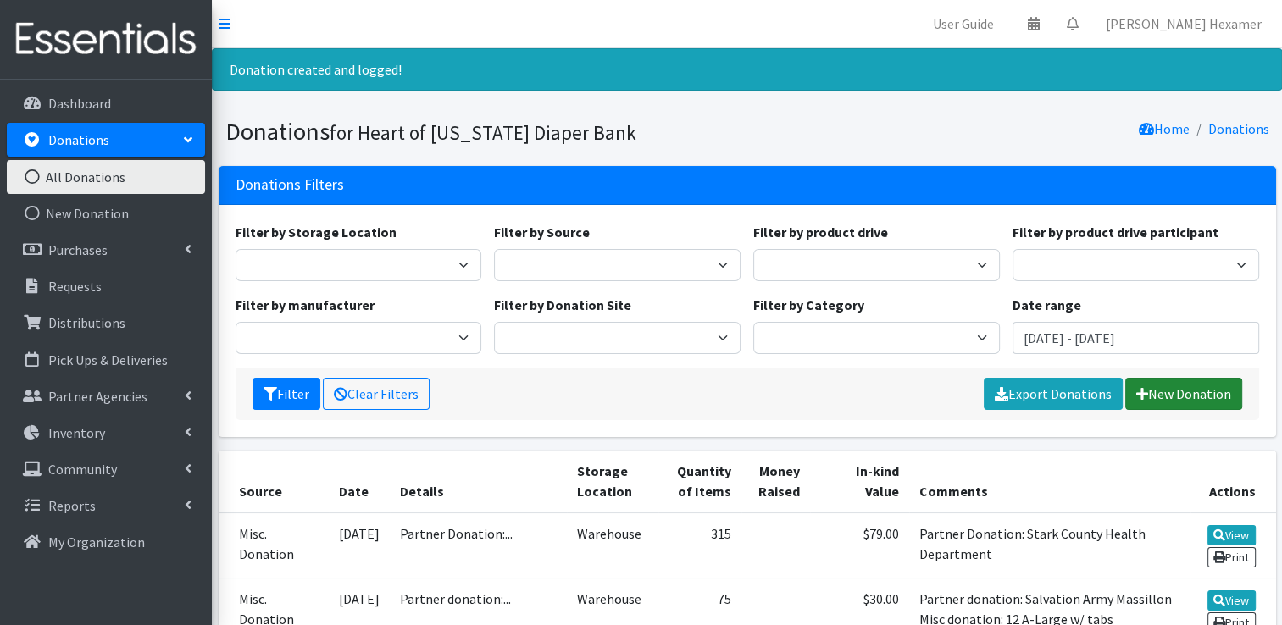
click at [1159, 402] on link "New Donation" at bounding box center [1183, 394] width 117 height 32
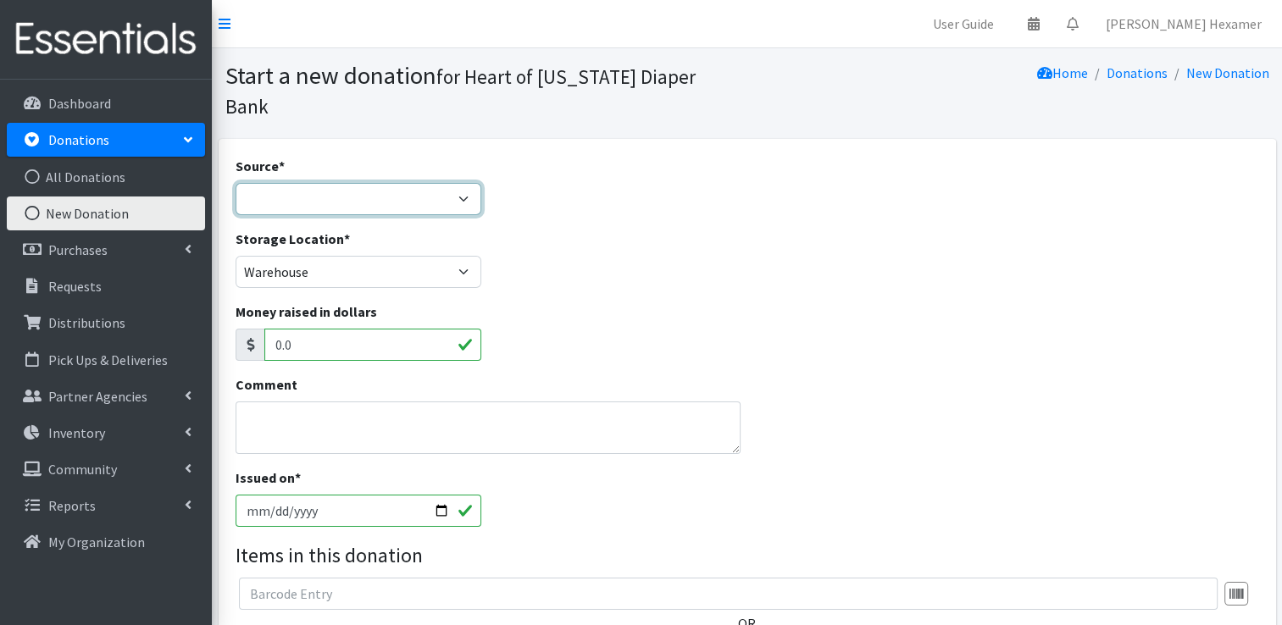
click at [381, 183] on select "Product Drive Manufacturer Donation Site Misc. Donation" at bounding box center [359, 199] width 247 height 32
select select "Misc. Donation"
click at [236, 183] on select "Product Drive Manufacturer Donation Site Misc. Donation" at bounding box center [359, 199] width 247 height 32
click at [242, 405] on textarea "Comment" at bounding box center [489, 428] width 506 height 53
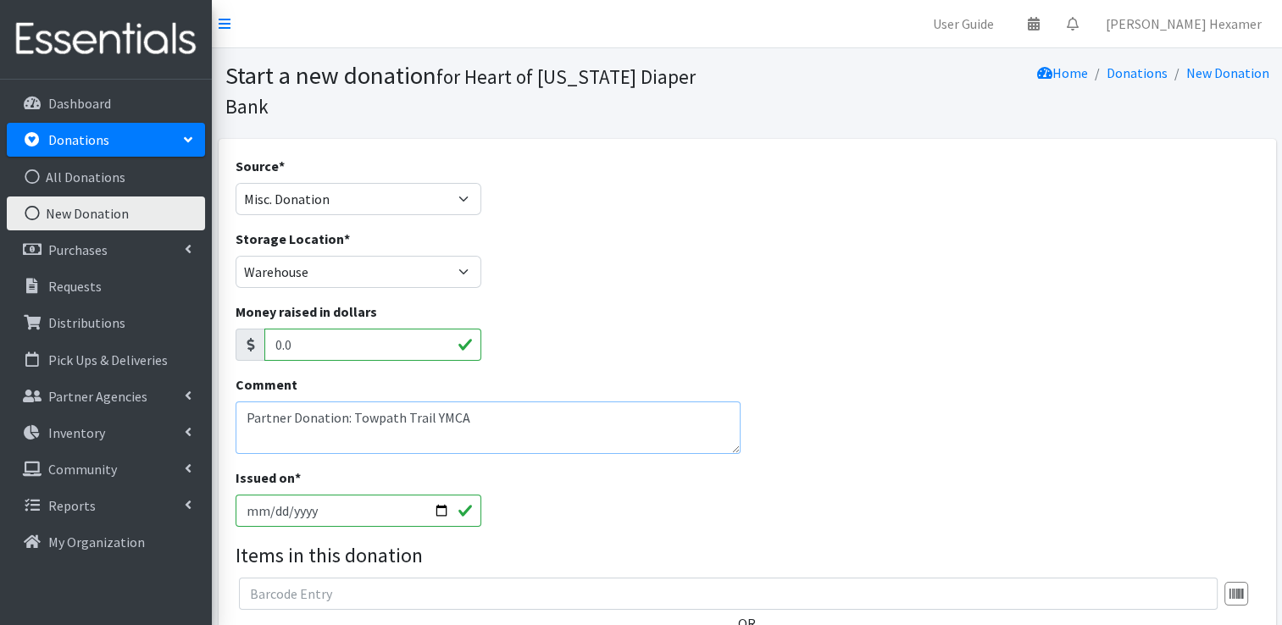
drag, startPoint x: 483, startPoint y: 394, endPoint x: 0, endPoint y: 269, distance: 498.8
click at [0, 269] on html "User Guide 0 Pick-ups remaining this week View Calendar 0 Requests 0 Partner Ag…" at bounding box center [641, 476] width 1282 height 953
type textarea "Partner Donation: Towpath Trail YMCA"
click at [441, 495] on input "[DATE]" at bounding box center [359, 511] width 247 height 32
type input "2025-08-28"
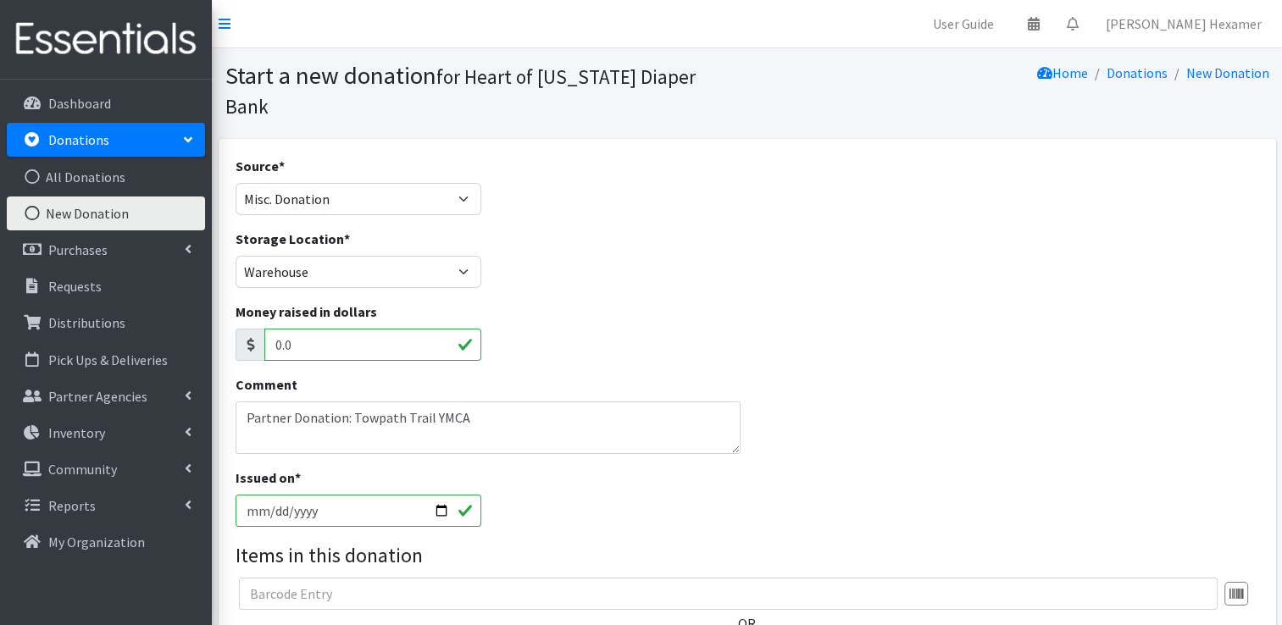
click at [649, 478] on div "Issued on * 2025-08-28" at bounding box center [747, 504] width 1036 height 73
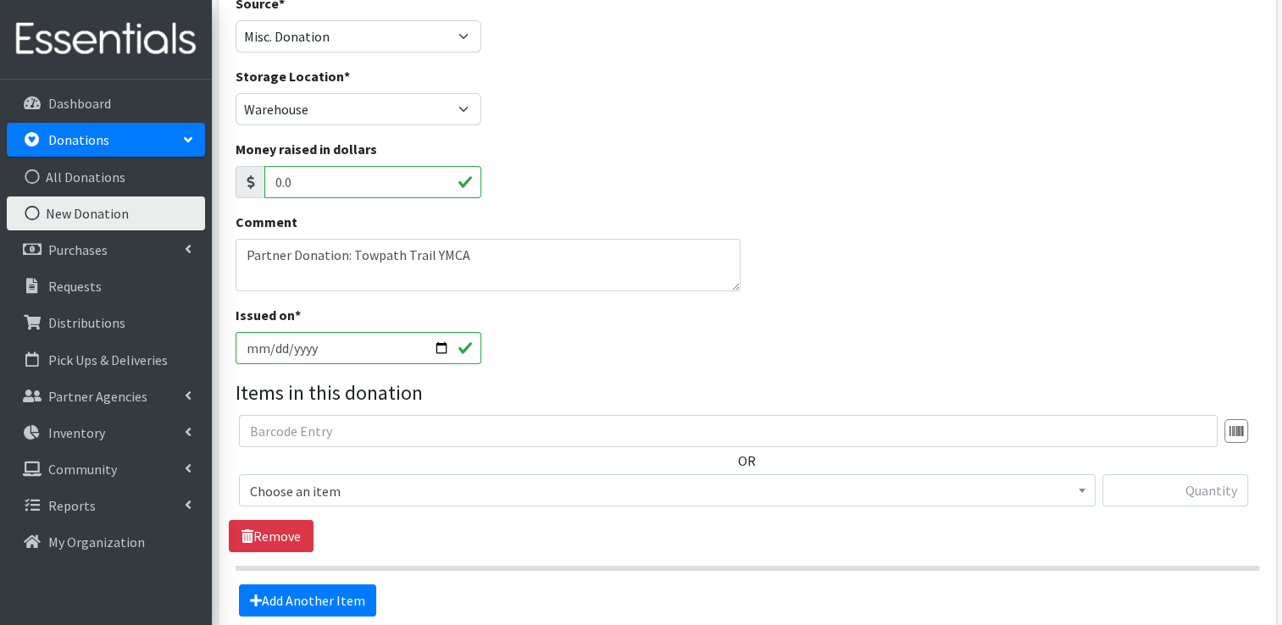
scroll to position [169, 0]
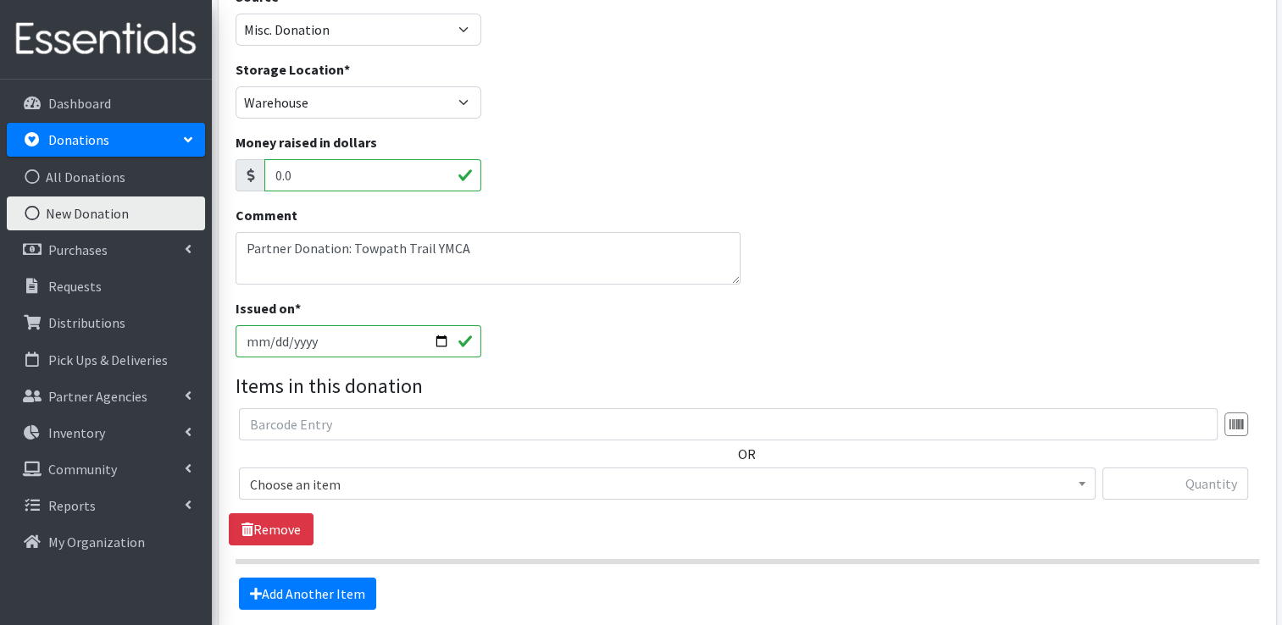
click at [542, 473] on span "Choose an item" at bounding box center [667, 485] width 835 height 24
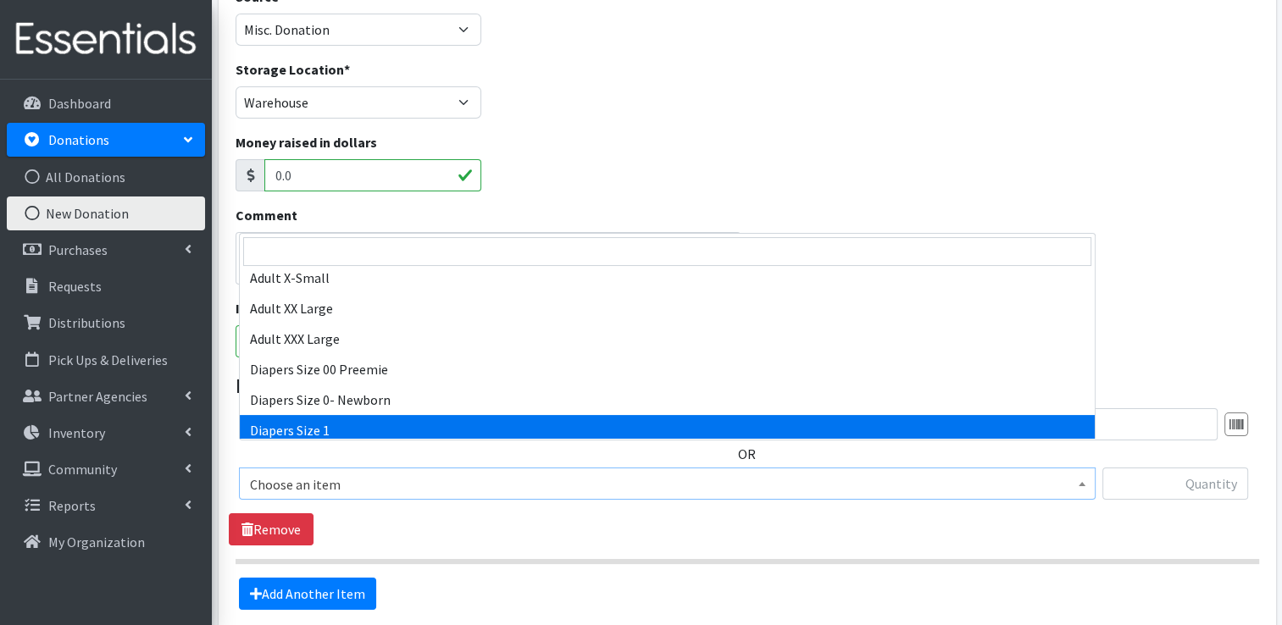
select select "408"
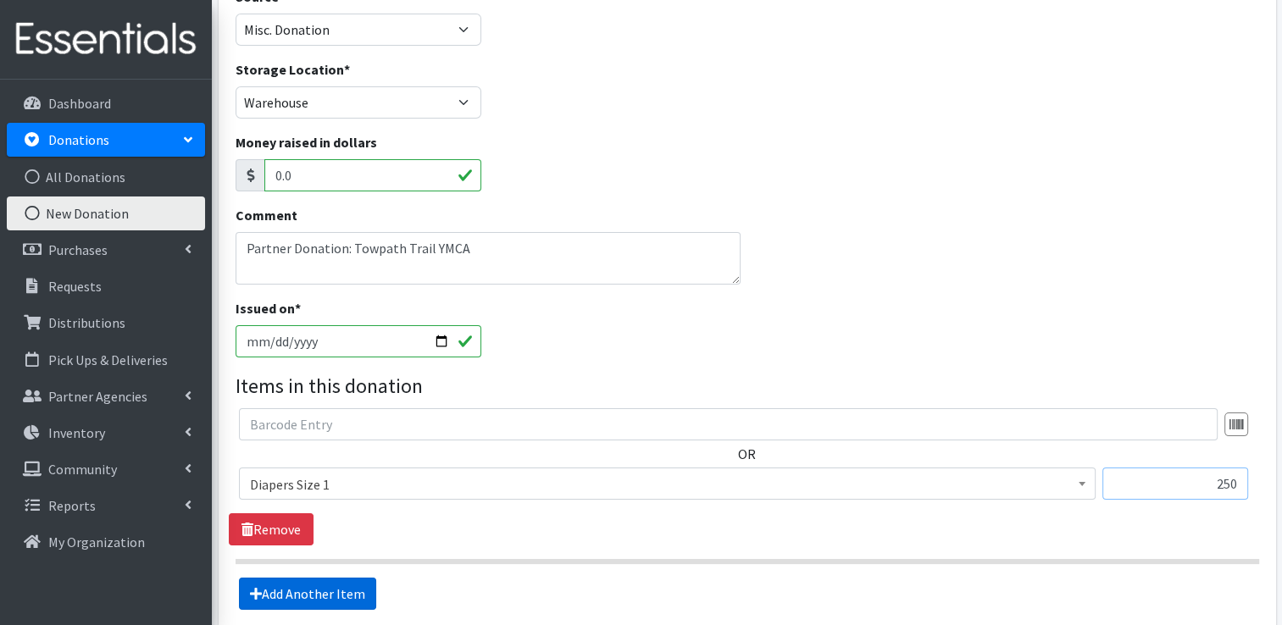
type input "250"
click at [288, 578] on link "Add Another Item" at bounding box center [307, 594] width 137 height 32
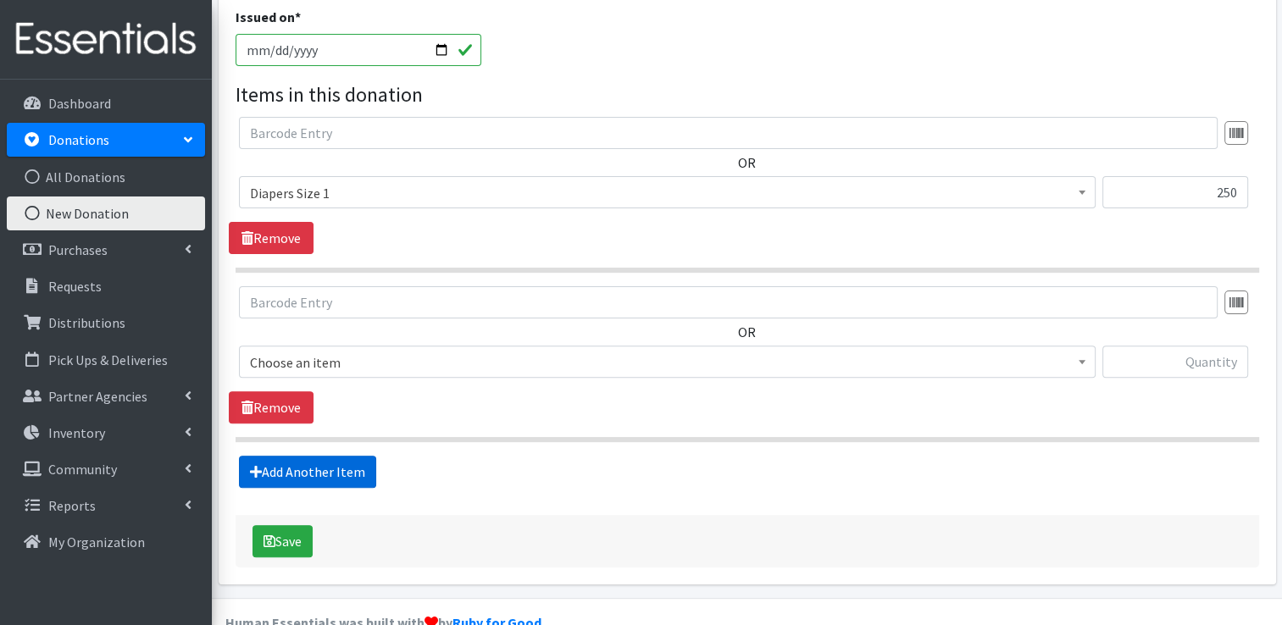
scroll to position [465, 0]
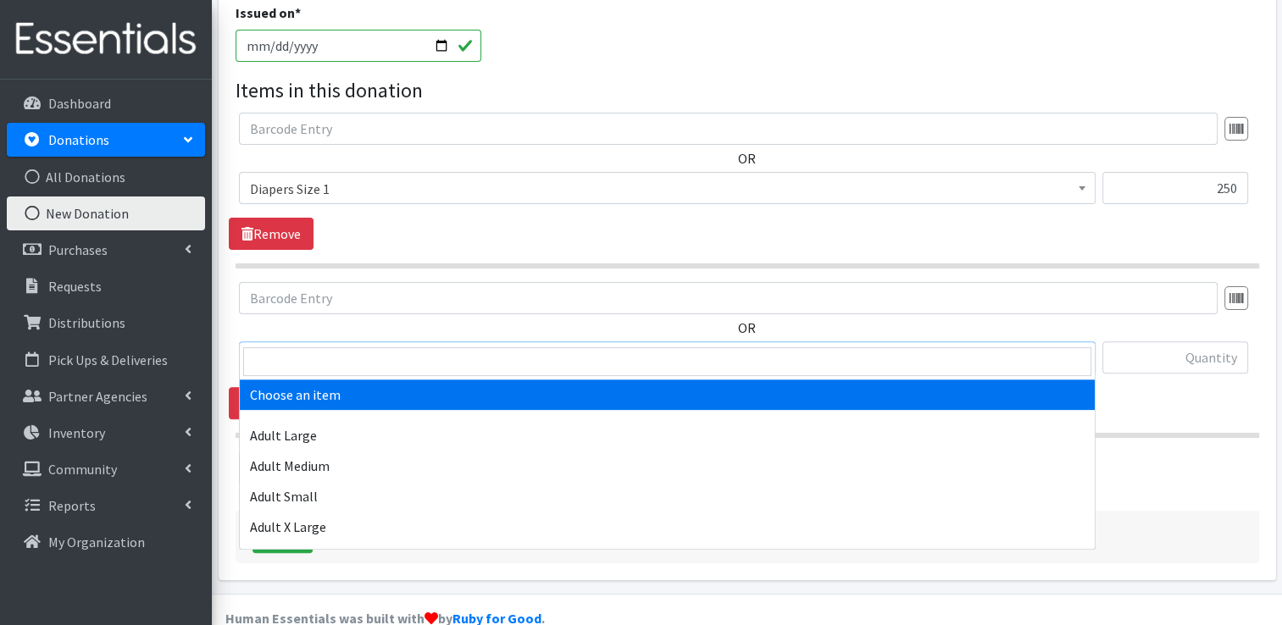
click at [386, 347] on span "Choose an item" at bounding box center [667, 359] width 835 height 24
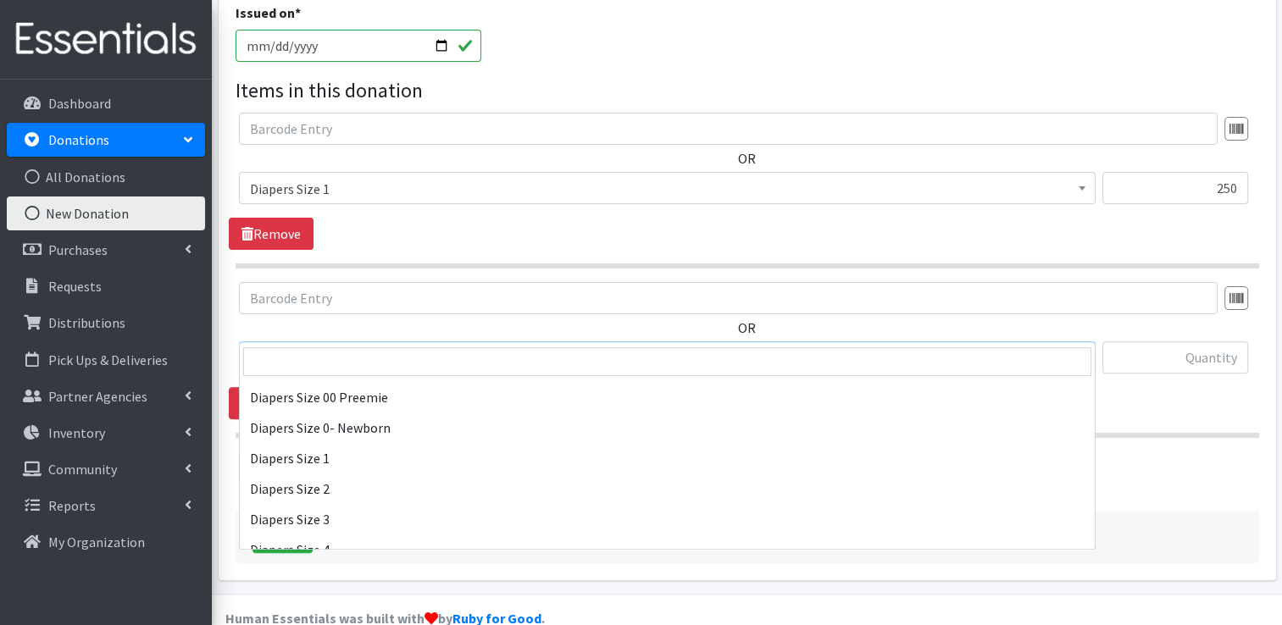
scroll to position [254, 0]
select select "426"
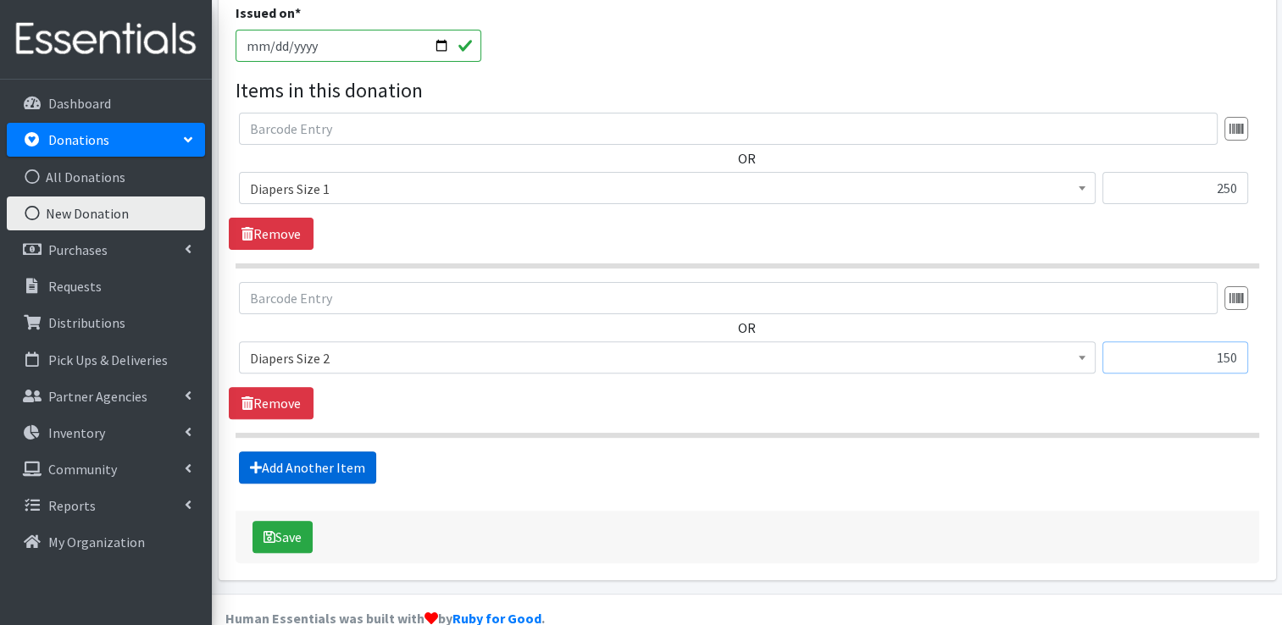
type input "150"
click at [297, 452] on link "Add Another Item" at bounding box center [307, 468] width 137 height 32
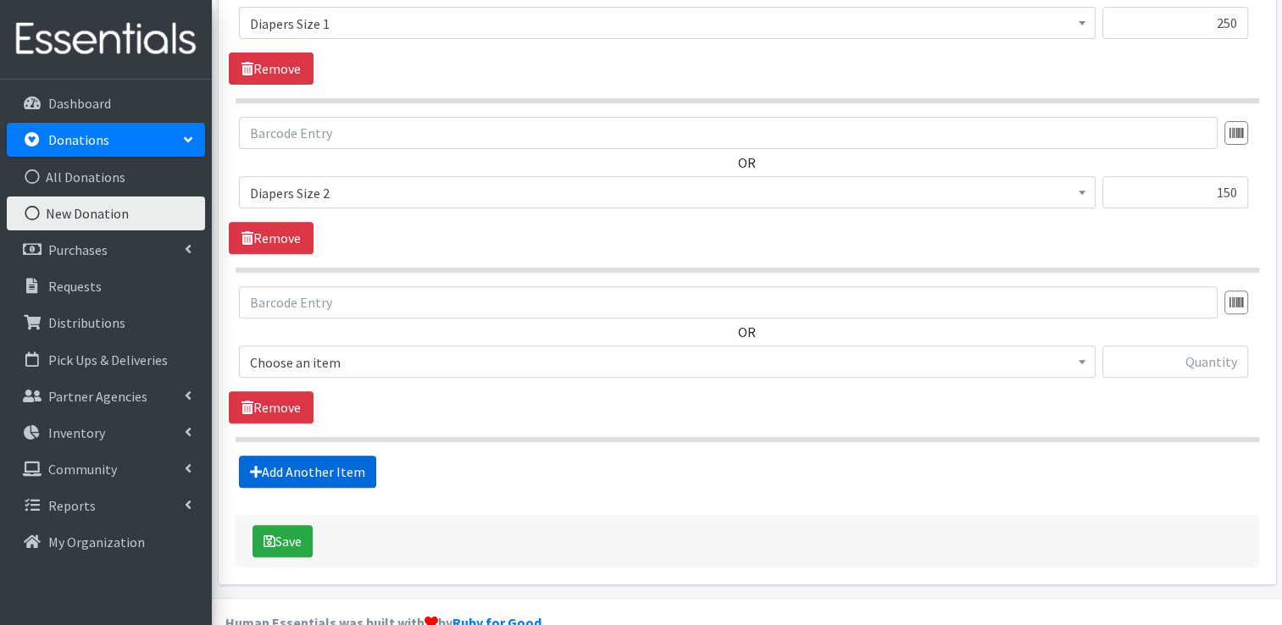
scroll to position [634, 0]
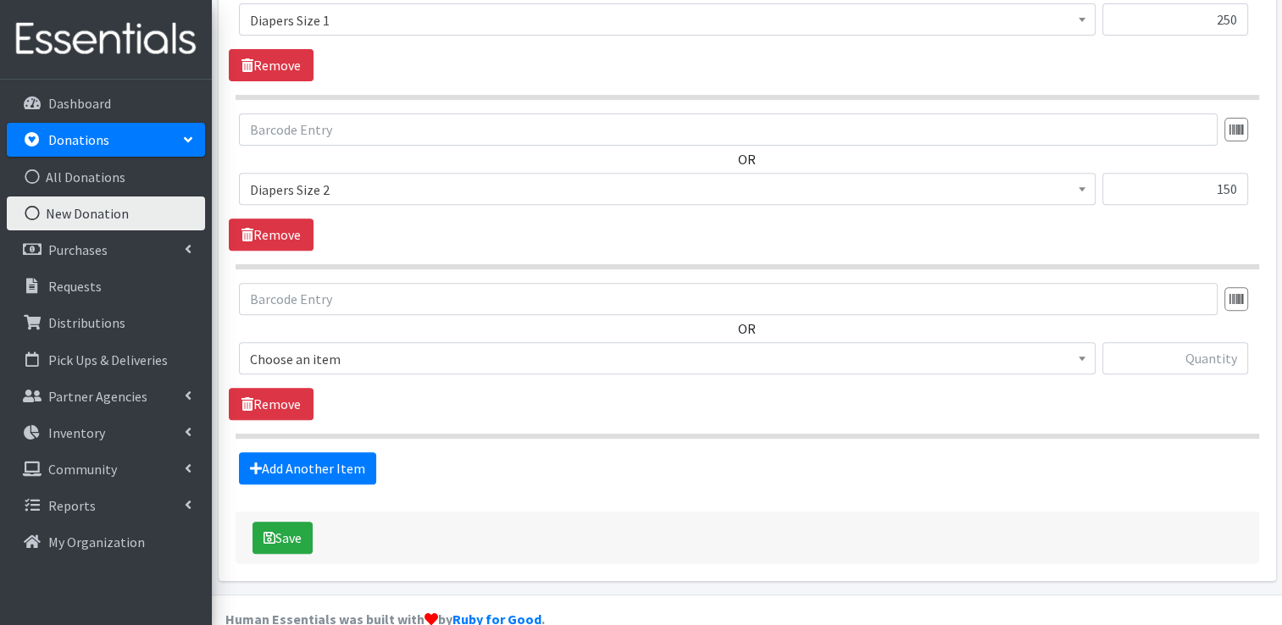
click at [319, 347] on span "Choose an item" at bounding box center [667, 359] width 835 height 24
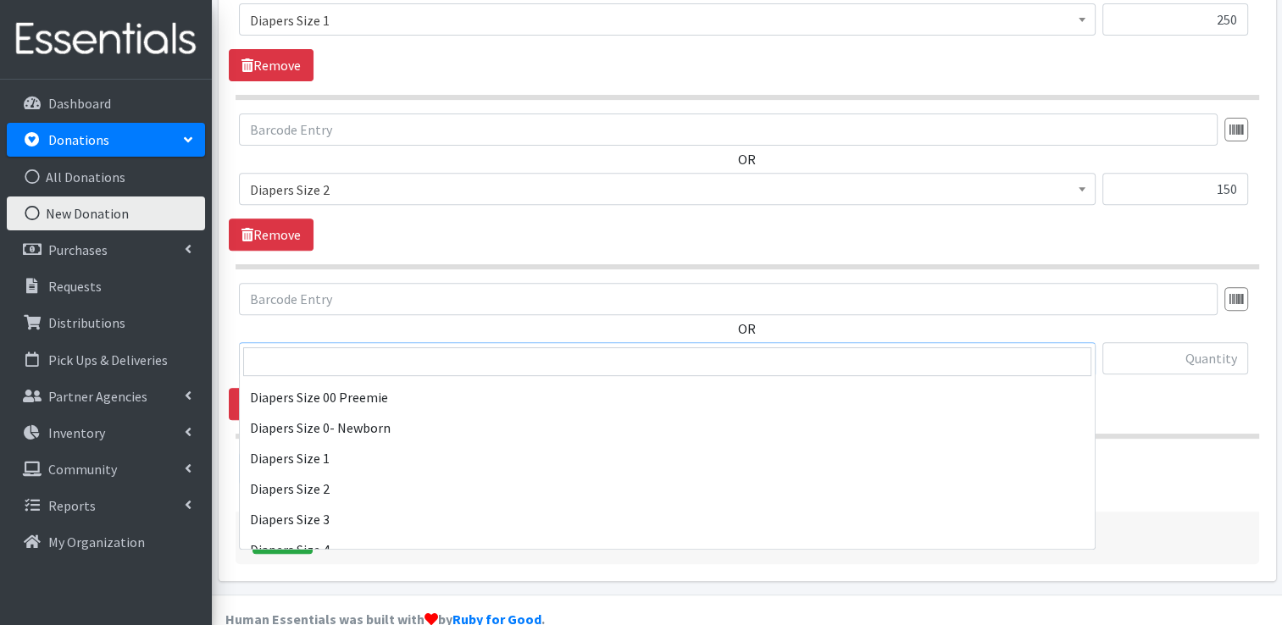
scroll to position [254, 0]
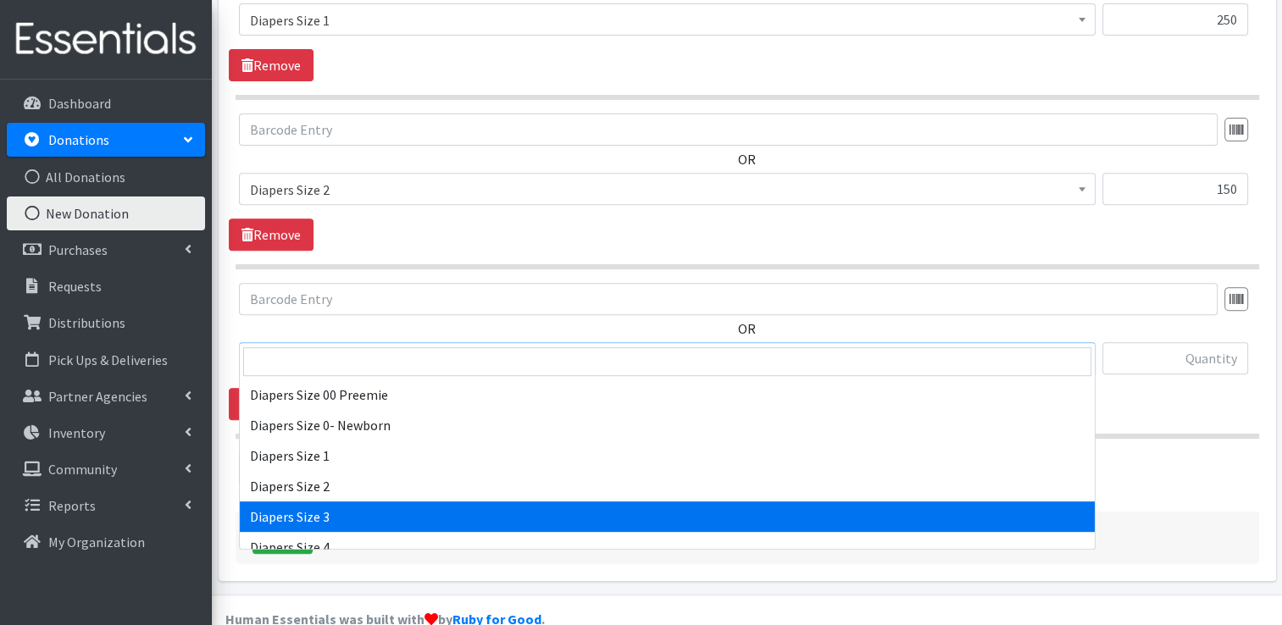
select select "428"
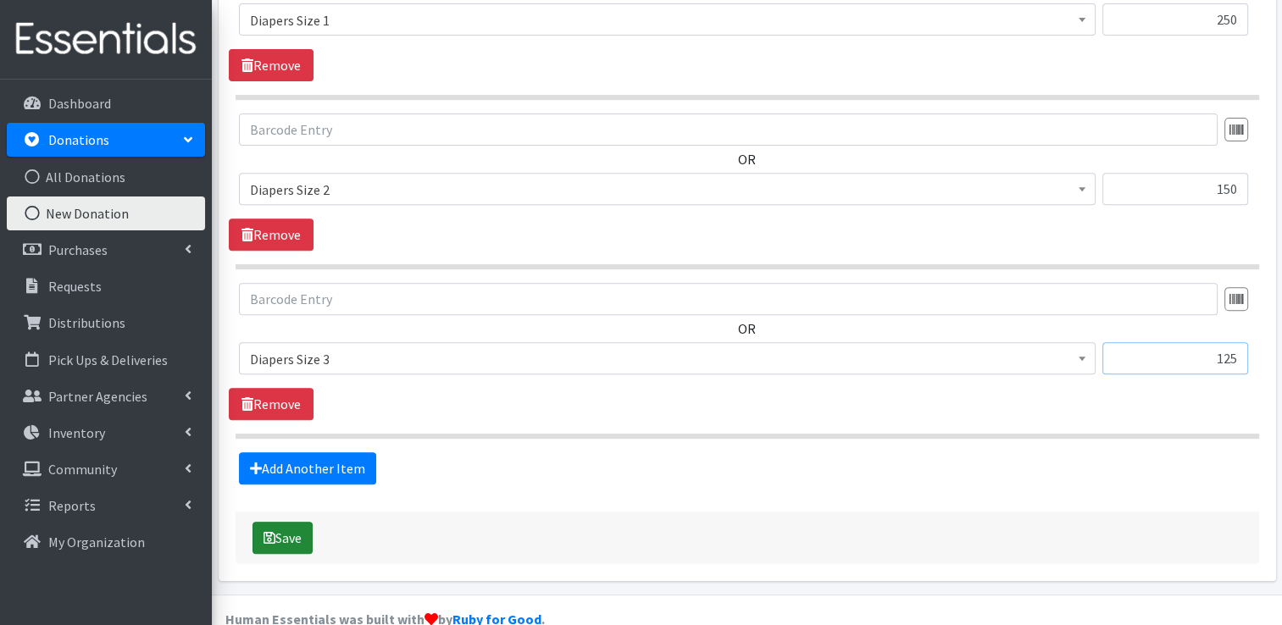
type input "125"
click at [301, 522] on button "Save" at bounding box center [283, 538] width 60 height 32
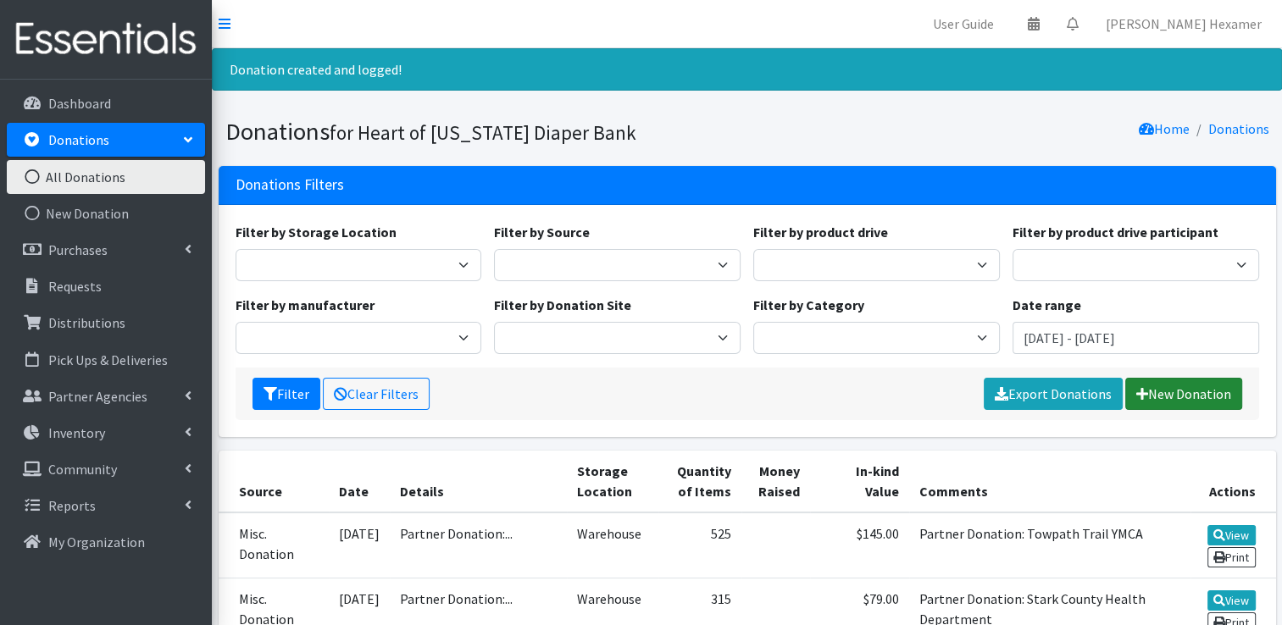
click at [1147, 397] on link "New Donation" at bounding box center [1183, 394] width 117 height 32
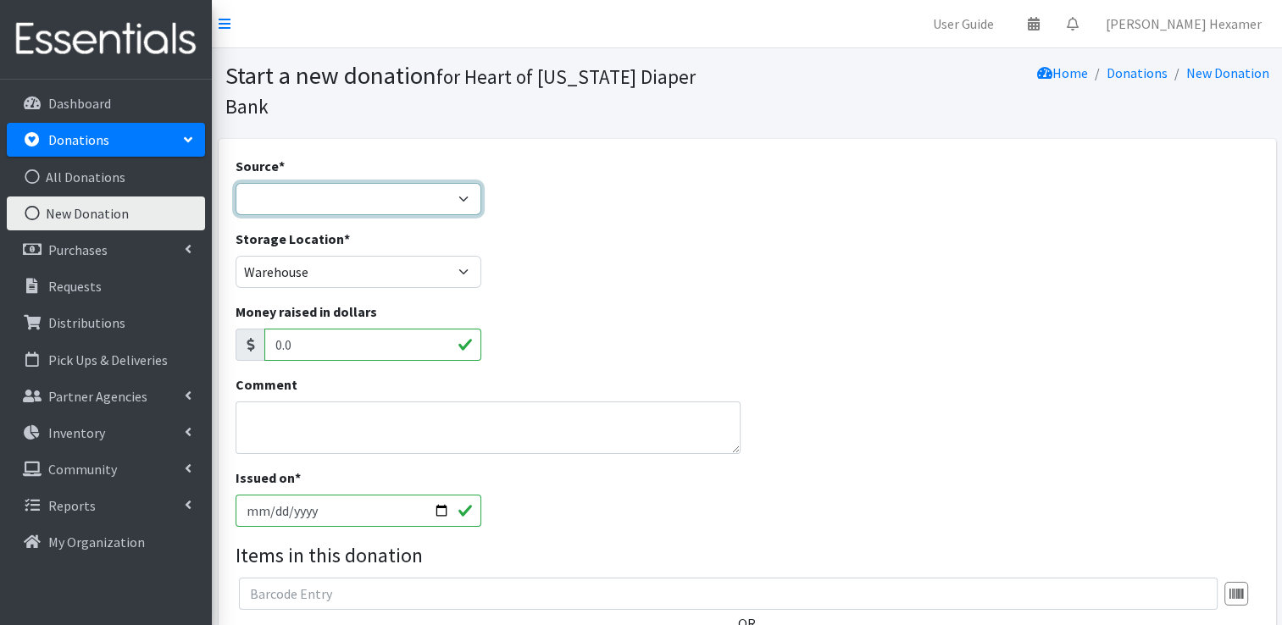
click at [312, 183] on select "Product Drive Manufacturer Donation Site Misc. Donation" at bounding box center [359, 199] width 247 height 32
select select "Donation Site"
click at [236, 183] on select "Product Drive Manufacturer Donation Site Misc. Donation" at bounding box center [359, 199] width 247 height 32
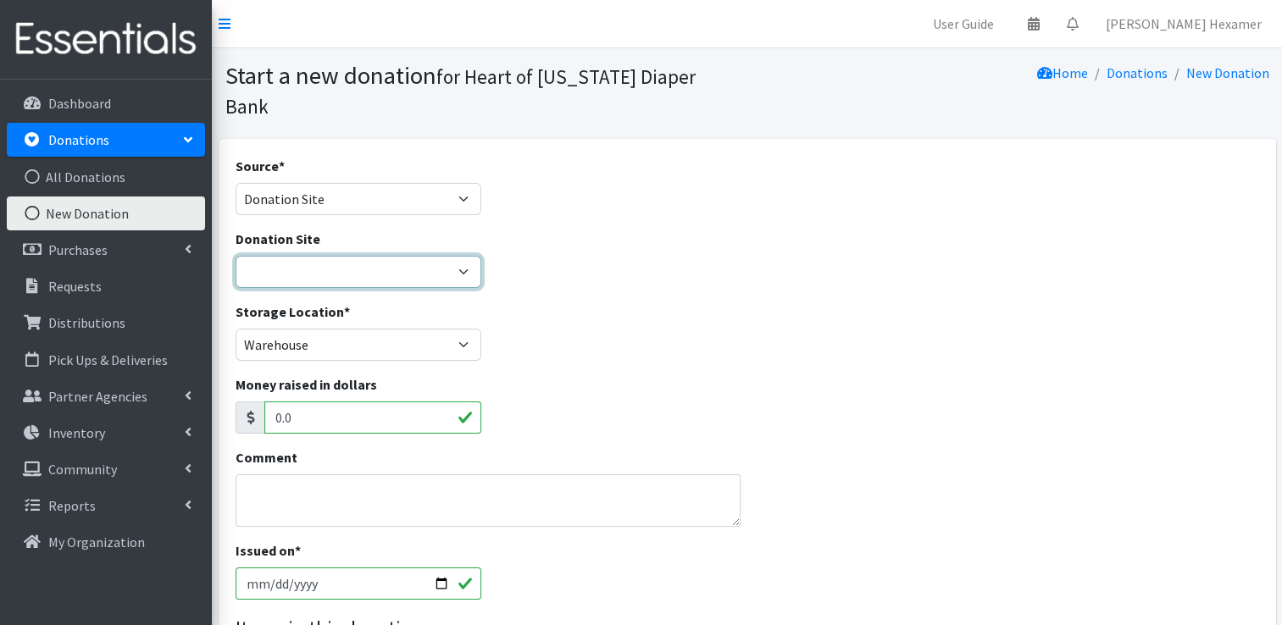
click at [314, 256] on select "2024 Partner Donations Akron Children's Health Center - North Canton Aultman HE…" at bounding box center [359, 272] width 247 height 32
select select "536"
click at [236, 256] on select "2024 Partner Donations Akron Children's Health Center - North Canton Aultman HE…" at bounding box center [359, 272] width 247 height 32
click at [441, 568] on input "2025-09-03" at bounding box center [359, 584] width 247 height 32
type input "2025-08-26"
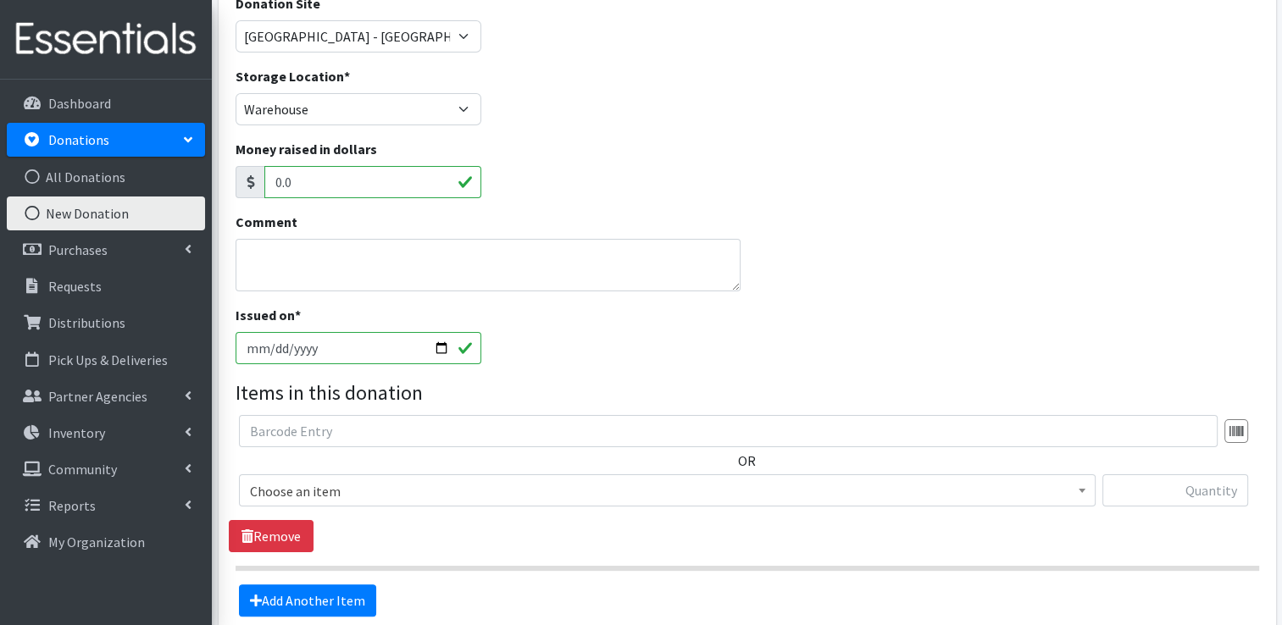
scroll to position [339, 0]
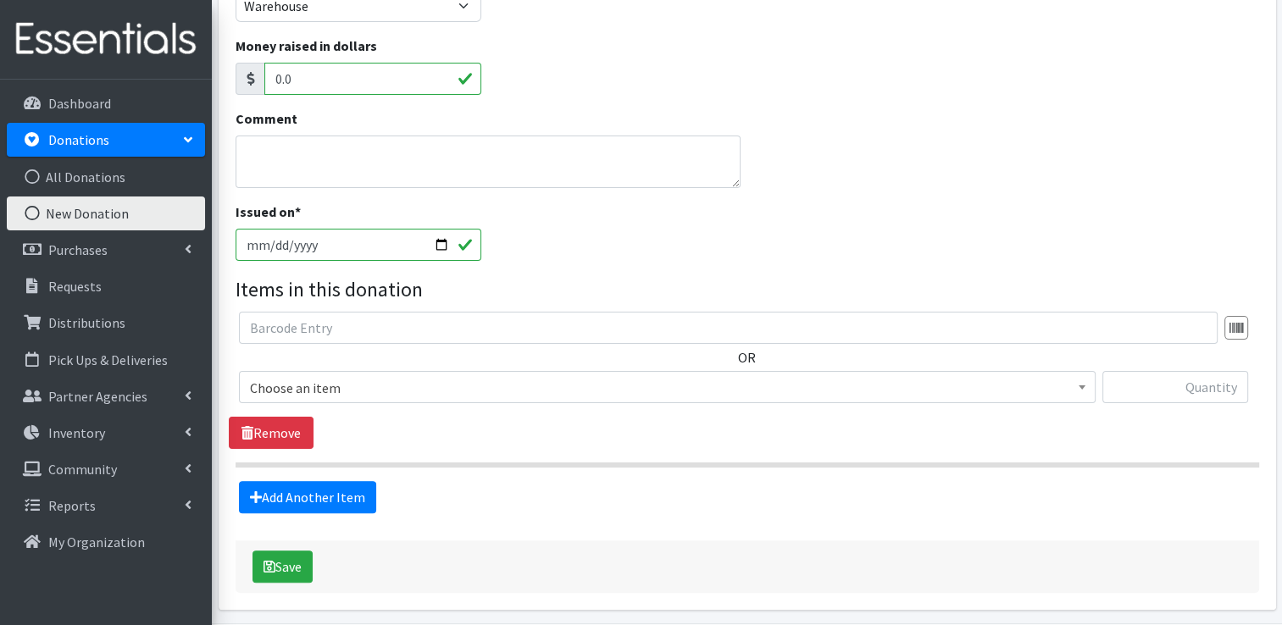
click at [389, 376] on span "Choose an item" at bounding box center [667, 388] width 835 height 24
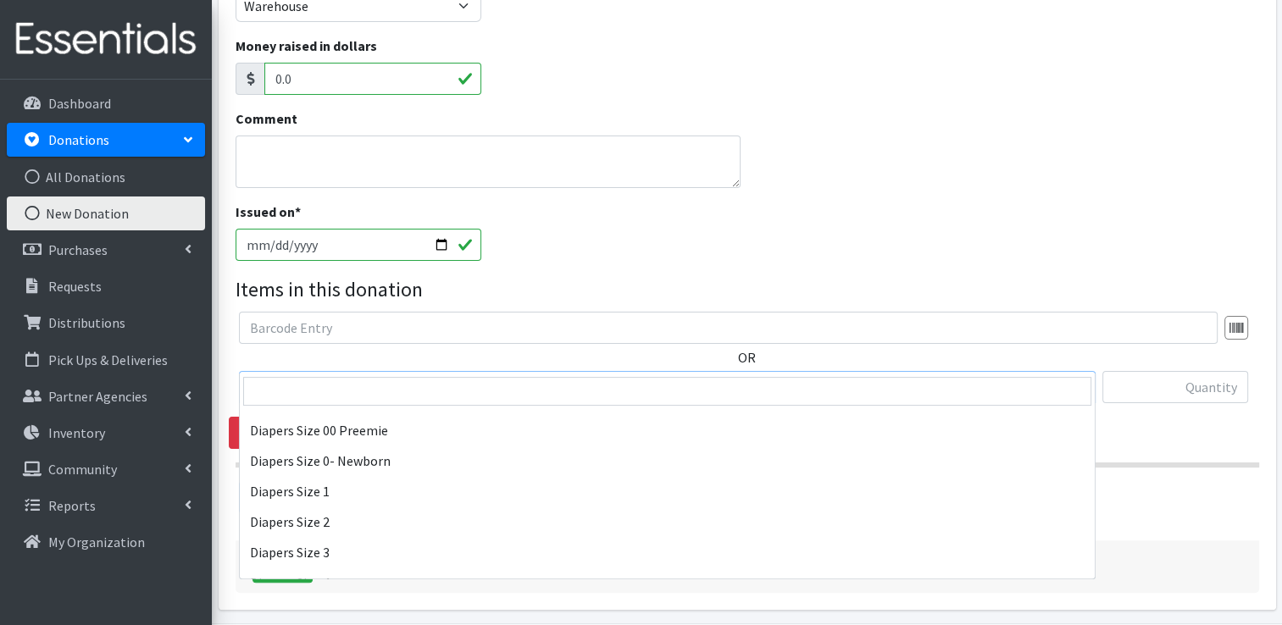
scroll to position [254, 0]
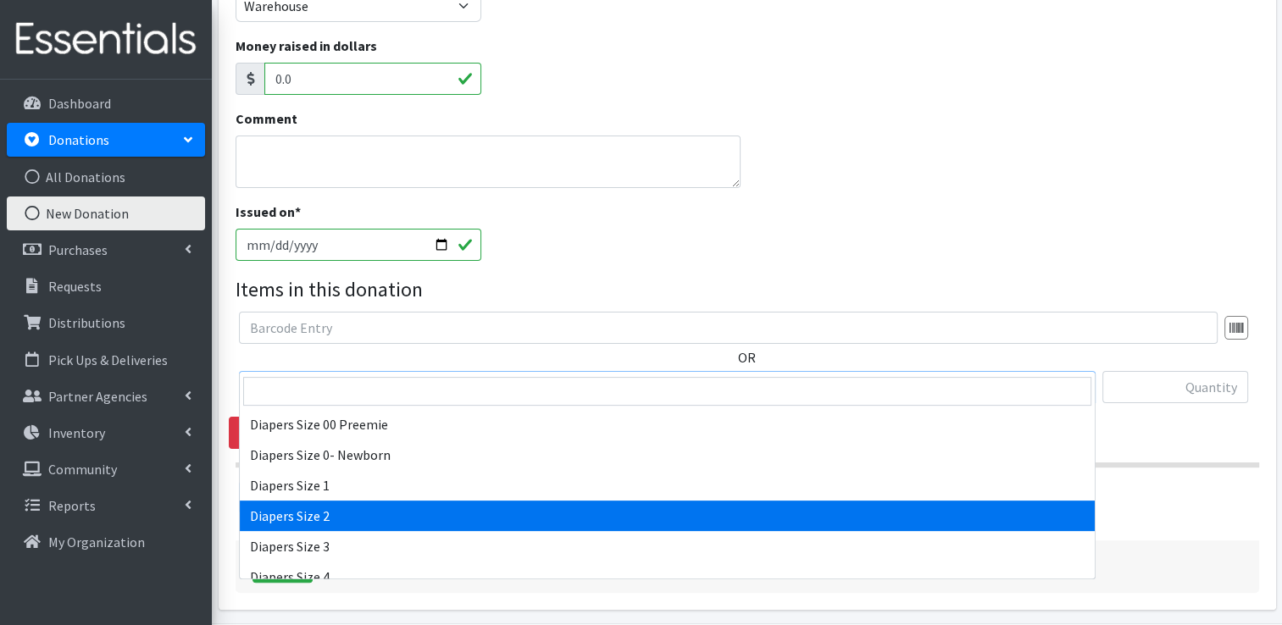
select select "426"
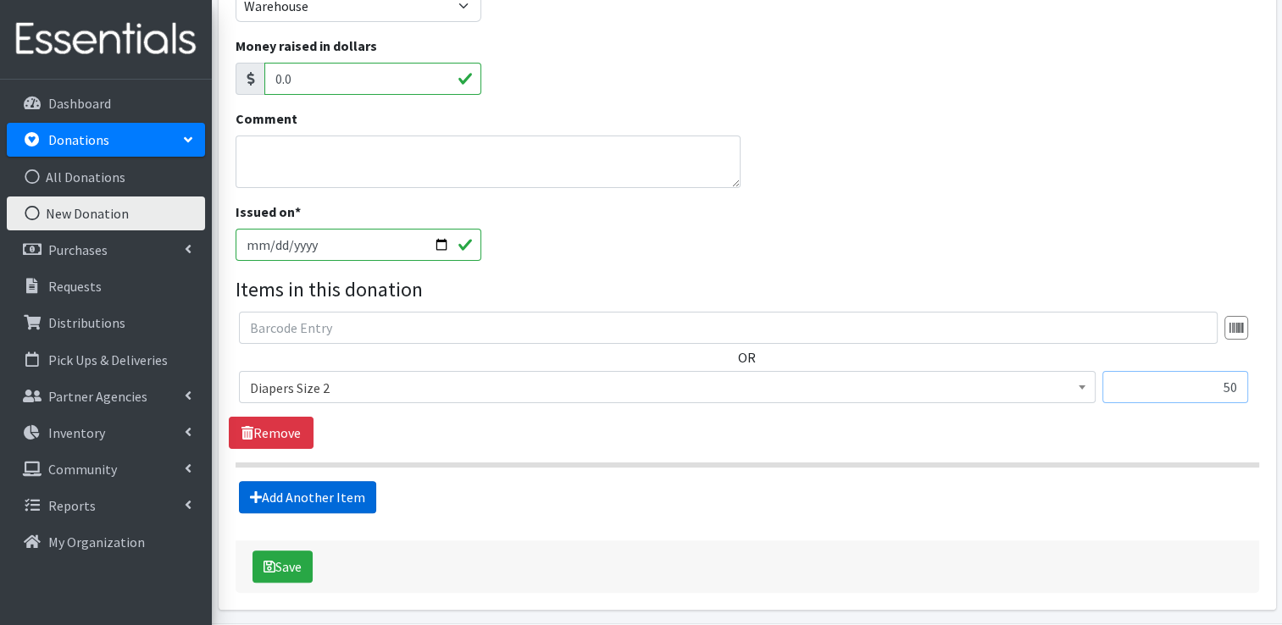
type input "50"
click at [304, 481] on link "Add Another Item" at bounding box center [307, 497] width 137 height 32
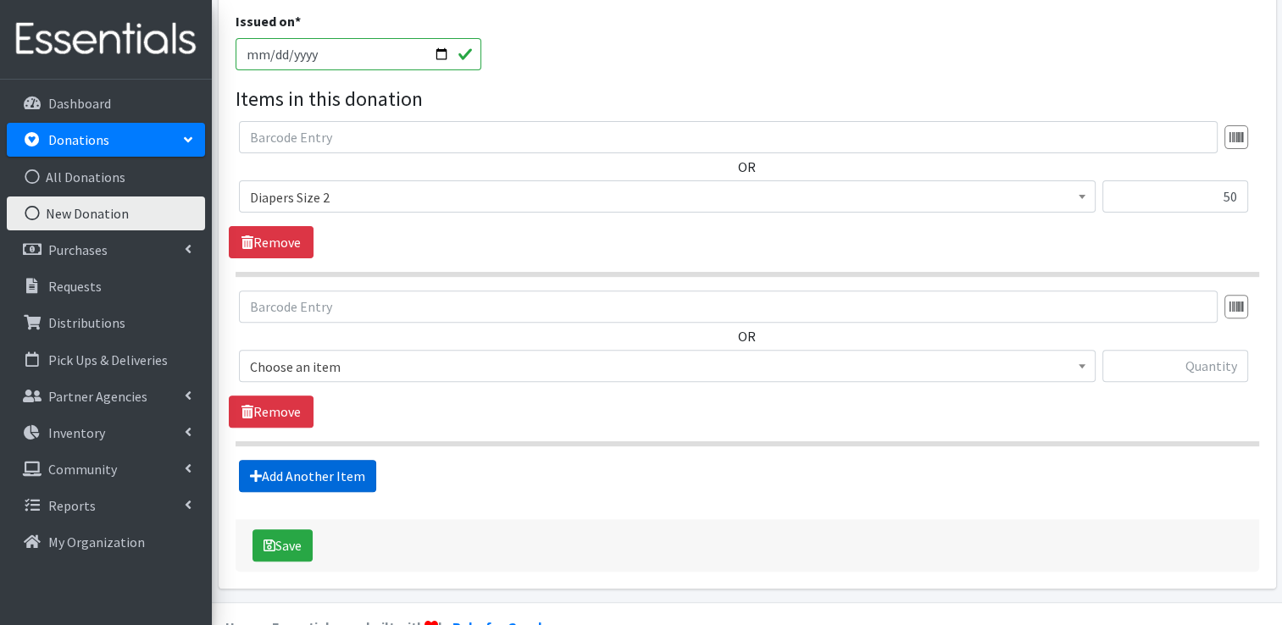
scroll to position [539, 0]
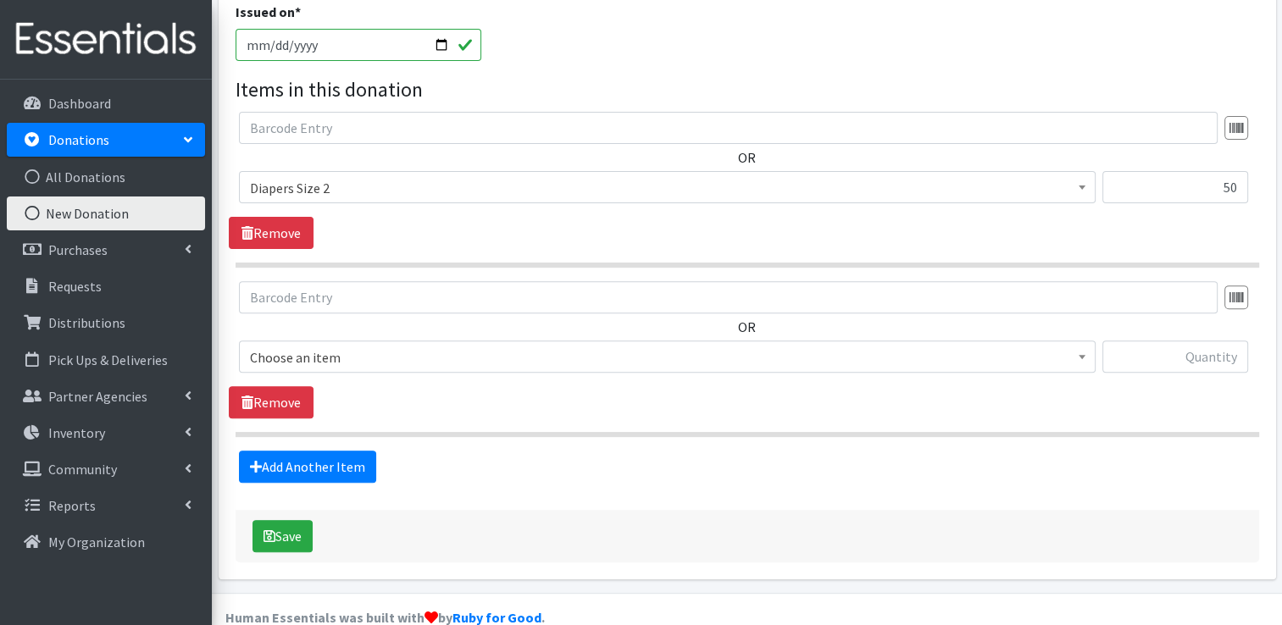
click at [302, 346] on span "Choose an item" at bounding box center [667, 358] width 835 height 24
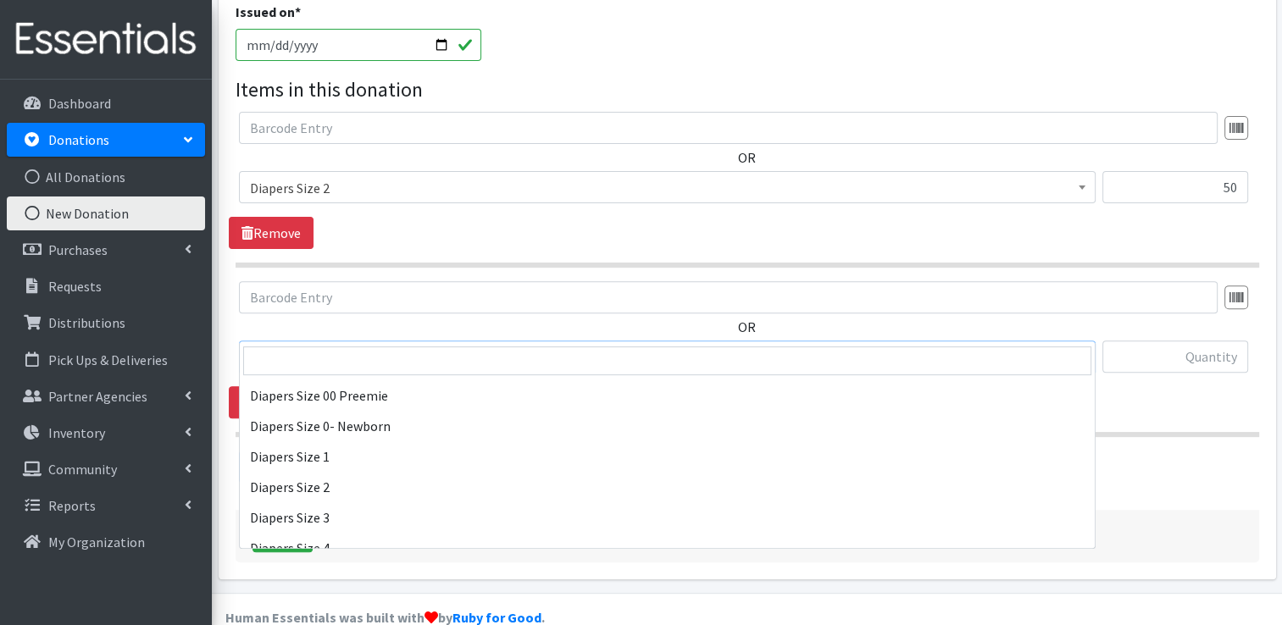
scroll to position [254, 0]
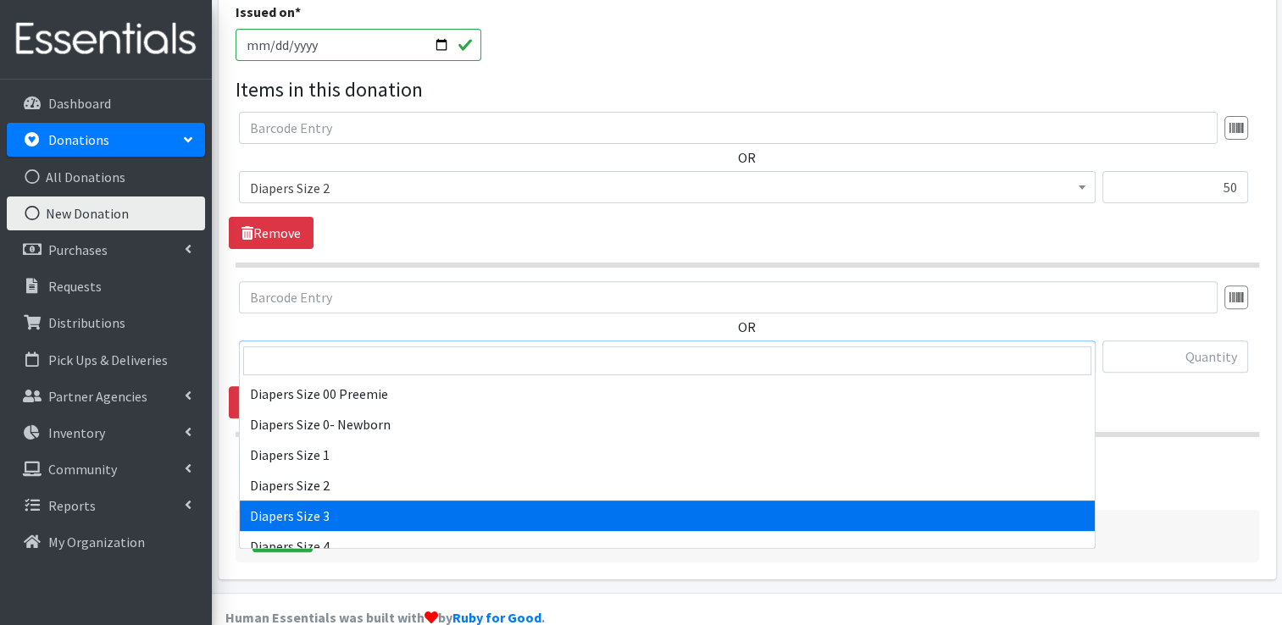
select select "428"
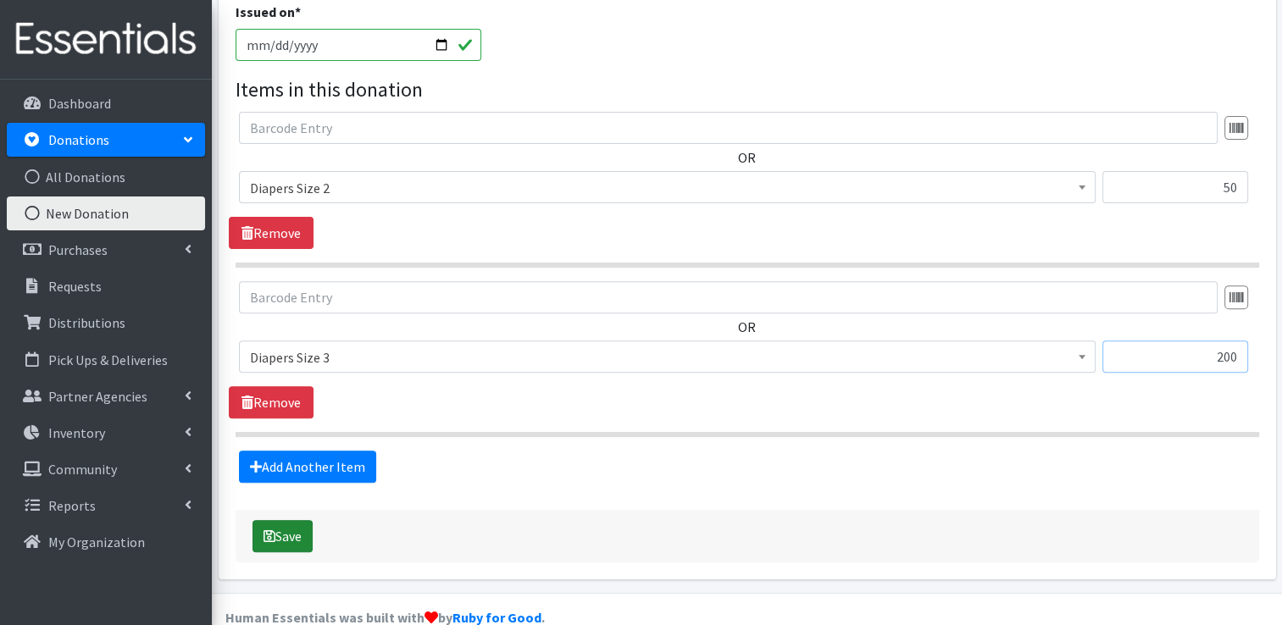
type input "200"
click at [272, 530] on icon "submit" at bounding box center [270, 537] width 12 height 14
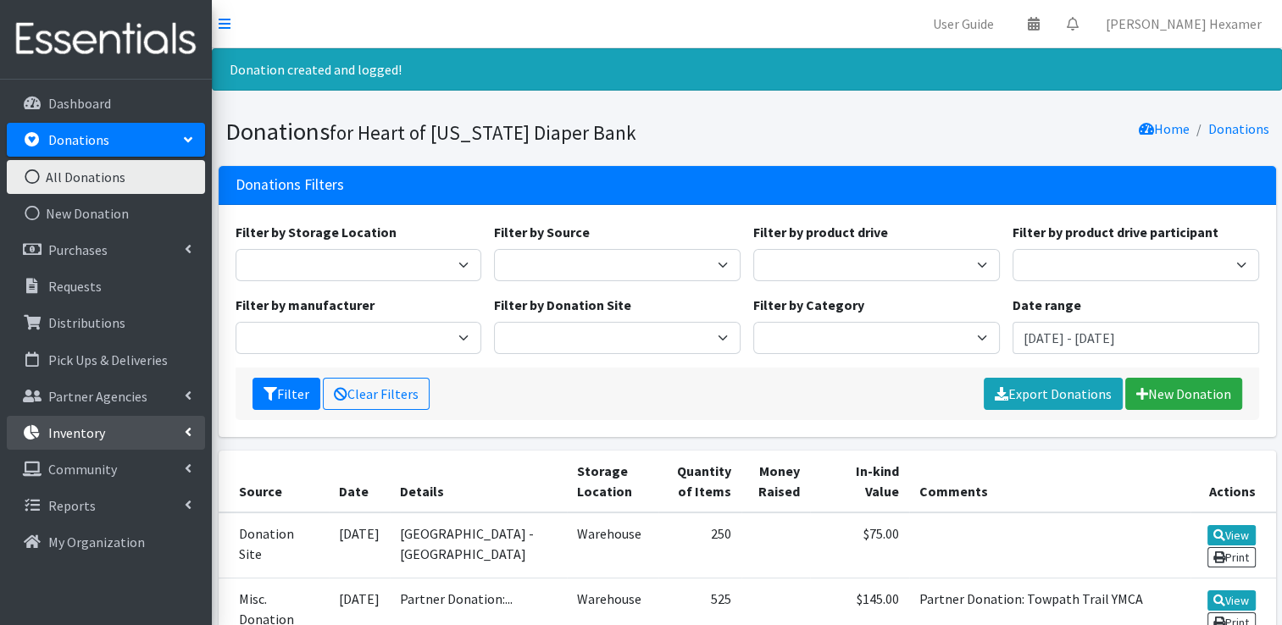
click at [58, 428] on p "Inventory" at bounding box center [76, 433] width 57 height 17
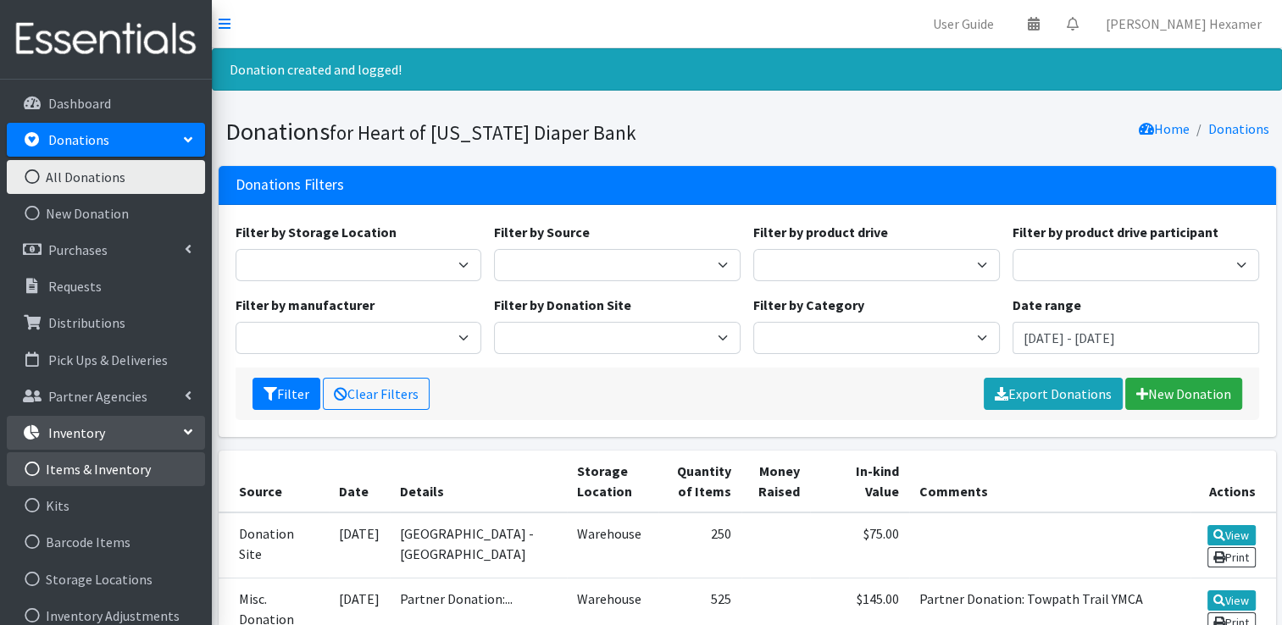
click at [62, 475] on link "Items & Inventory" at bounding box center [106, 470] width 198 height 34
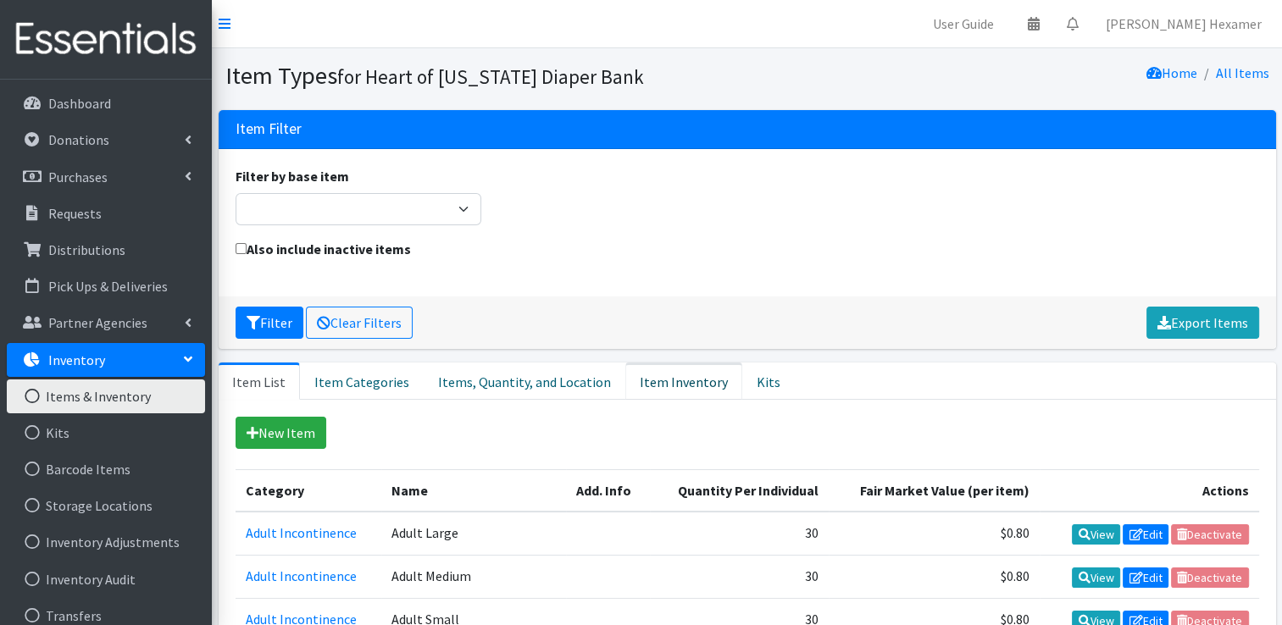
click at [657, 379] on link "Item Inventory" at bounding box center [683, 381] width 117 height 37
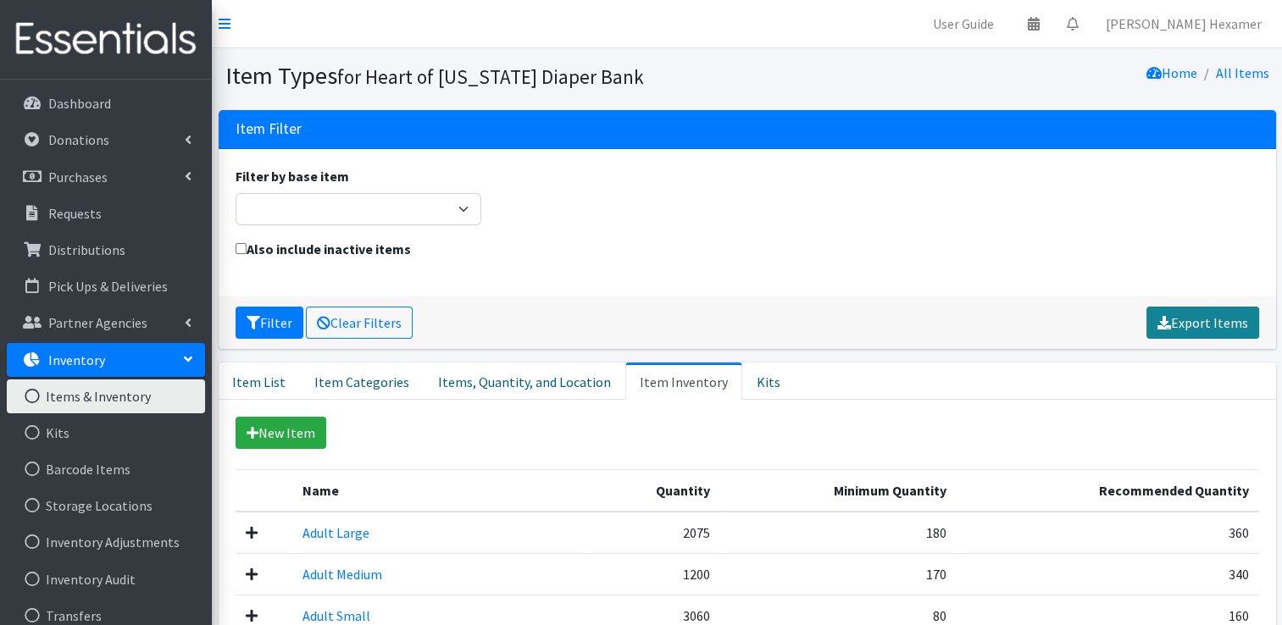
click at [1214, 324] on link "Export Items" at bounding box center [1203, 323] width 113 height 32
click at [786, 187] on div "Filter by base item Adult Briefs (Large/X-Large) Adult Briefs (Medium/Large) Ad…" at bounding box center [747, 202] width 1036 height 73
